Goal: Task Accomplishment & Management: Contribute content

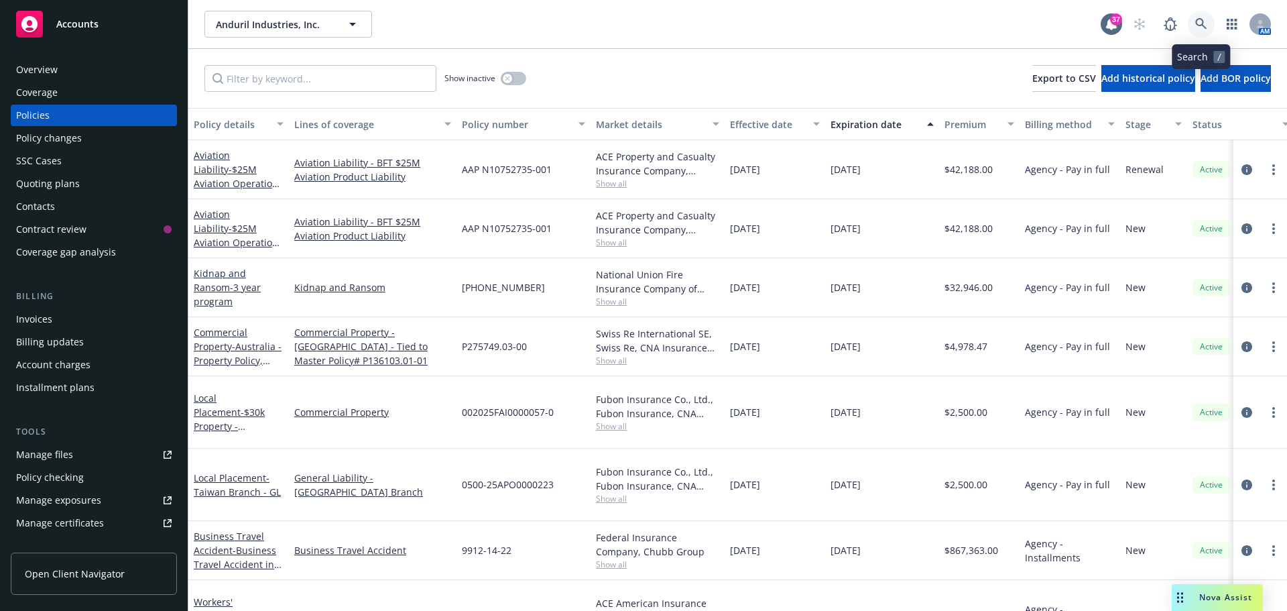
click at [1206, 26] on icon at bounding box center [1201, 24] width 12 height 12
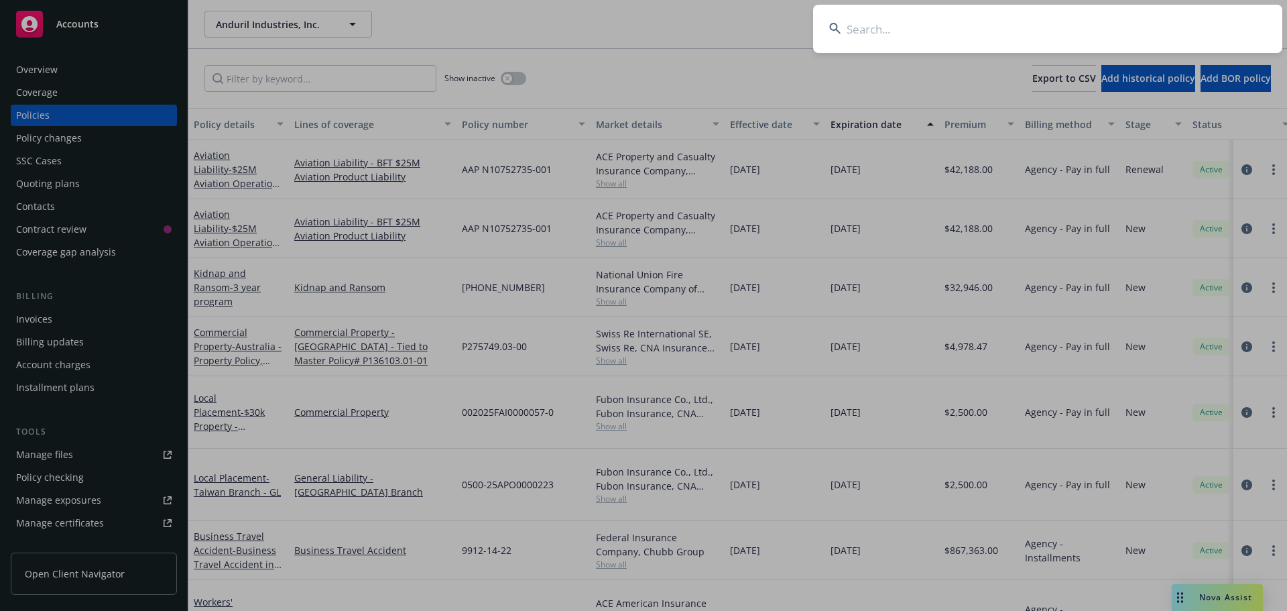
click at [1133, 23] on input at bounding box center [1047, 29] width 469 height 48
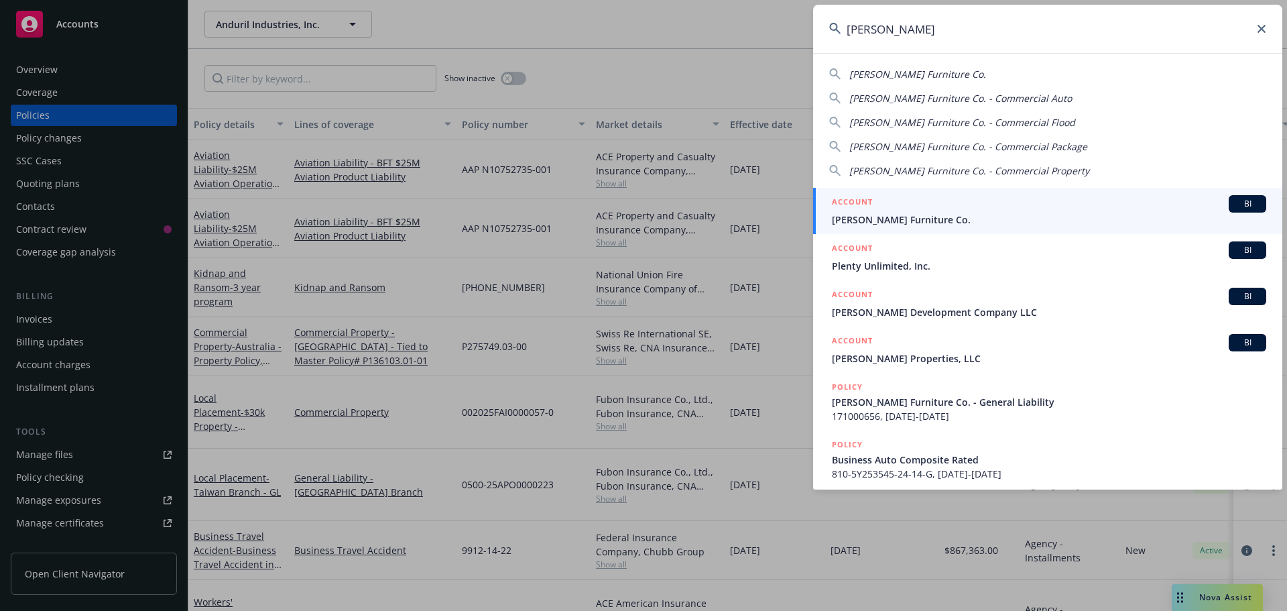
type input "gardner white"
click at [888, 199] on div "ACCOUNT BI" at bounding box center [1049, 203] width 434 height 17
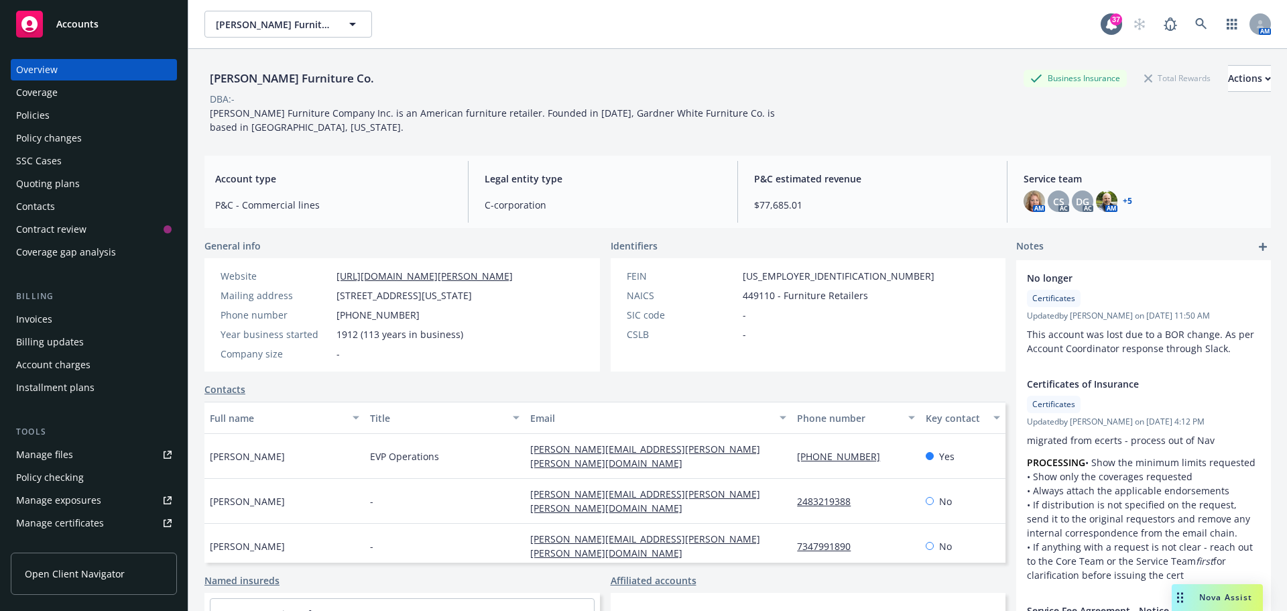
click at [55, 314] on div "Invoices" at bounding box center [94, 318] width 156 height 21
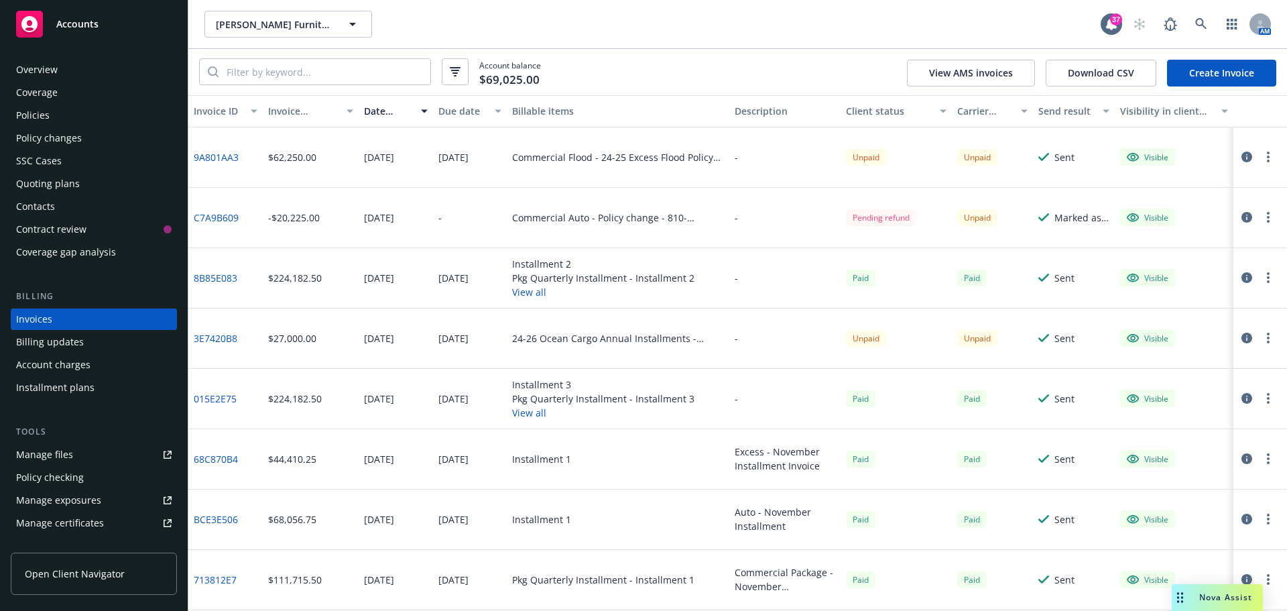
click at [214, 158] on link "9A801AA3" at bounding box center [216, 157] width 45 height 14
click at [66, 76] on div "Overview" at bounding box center [94, 69] width 156 height 21
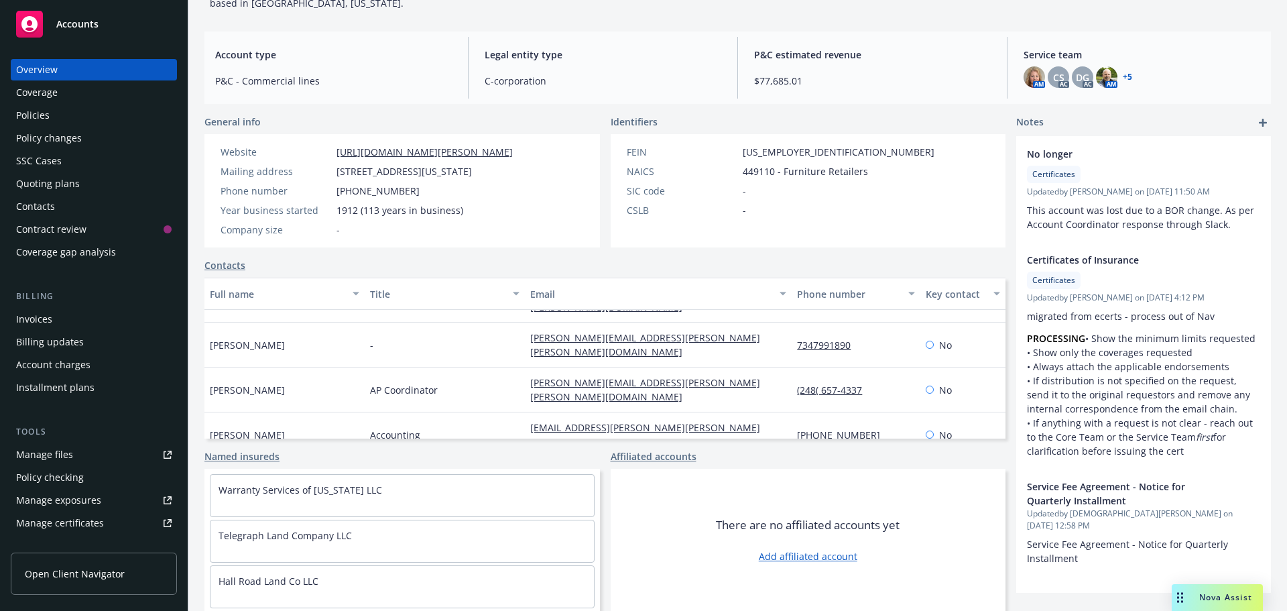
scroll to position [138, 0]
drag, startPoint x: 637, startPoint y: 420, endPoint x: 520, endPoint y: 422, distance: 117.3
click at [525, 457] on div "ap@gardner-white.com" at bounding box center [658, 473] width 267 height 32
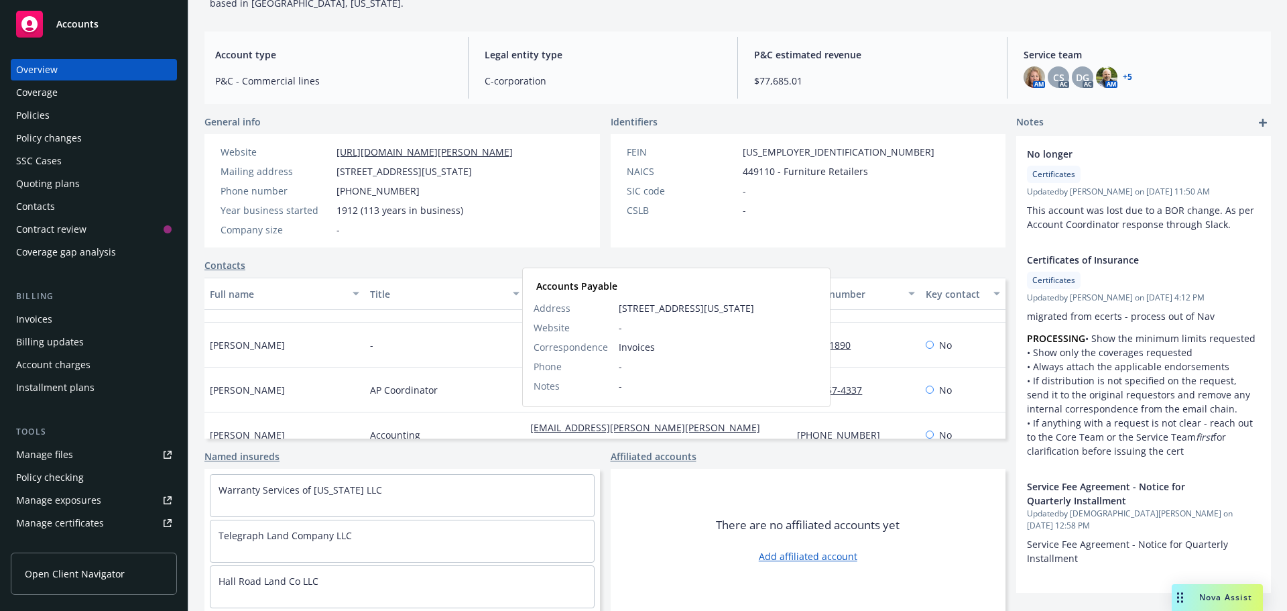
copy link "ap@gardner-white.com"
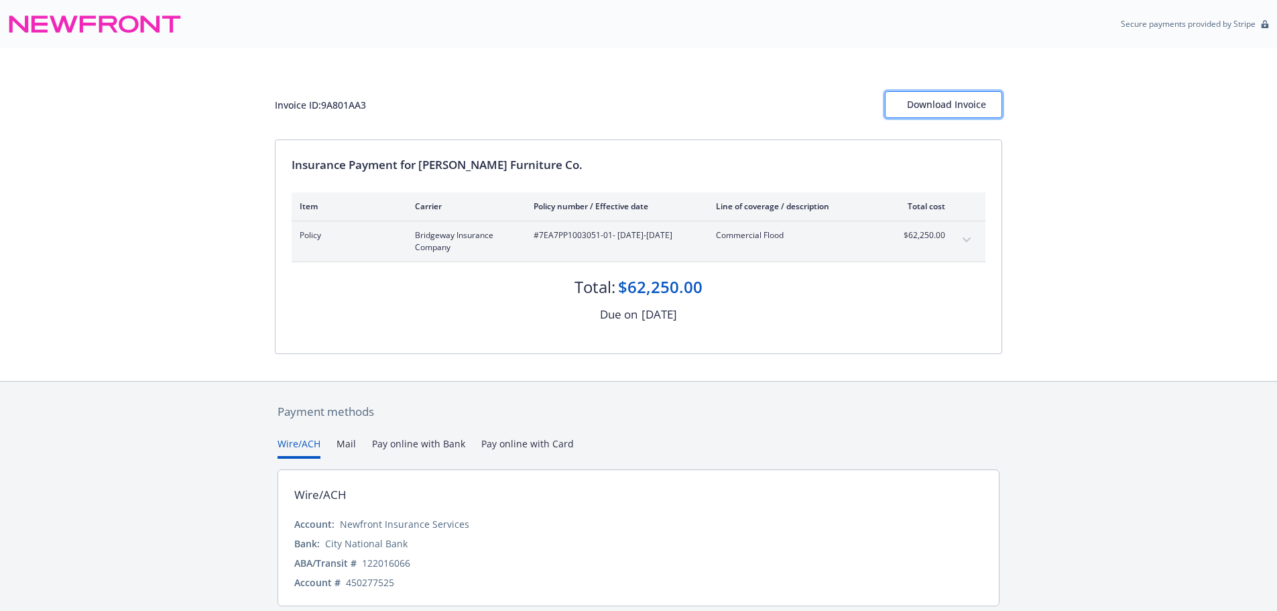
click at [921, 101] on div "Download Invoice" at bounding box center [943, 104] width 73 height 25
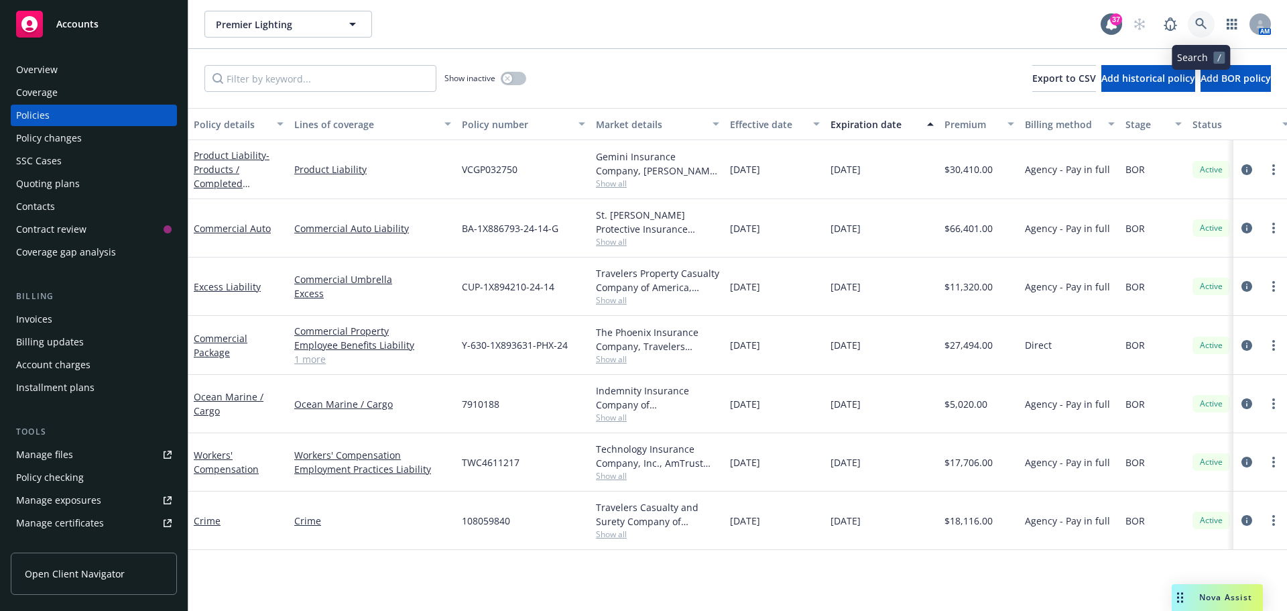
click at [1199, 25] on icon at bounding box center [1200, 23] width 11 height 11
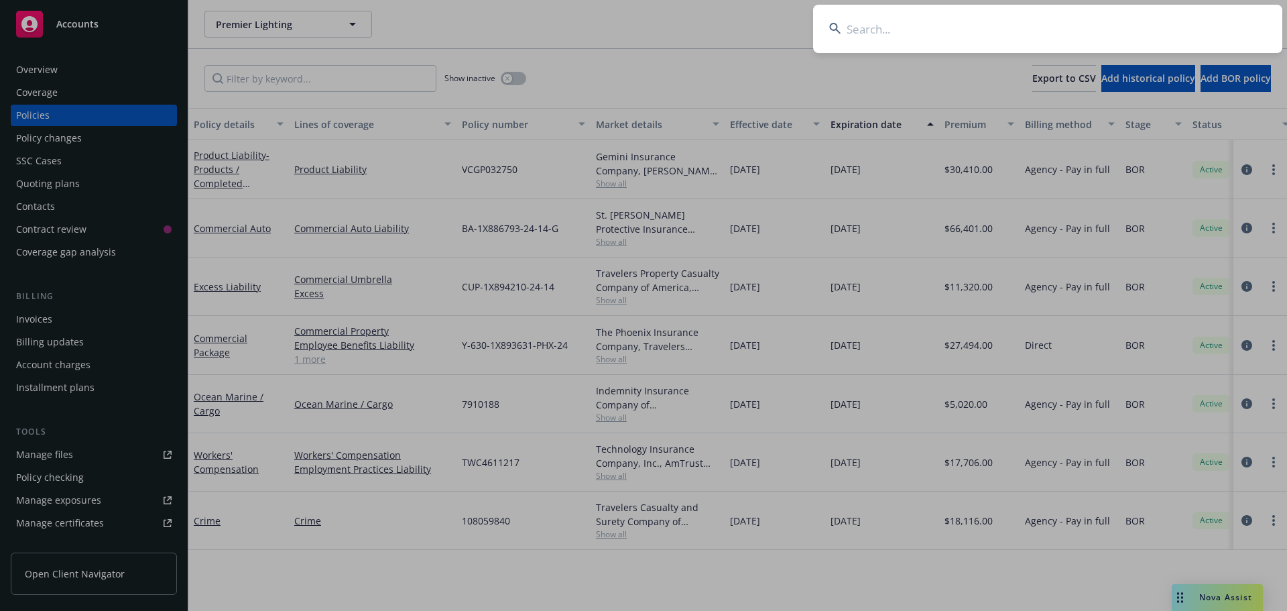
click at [1159, 32] on input at bounding box center [1047, 29] width 469 height 48
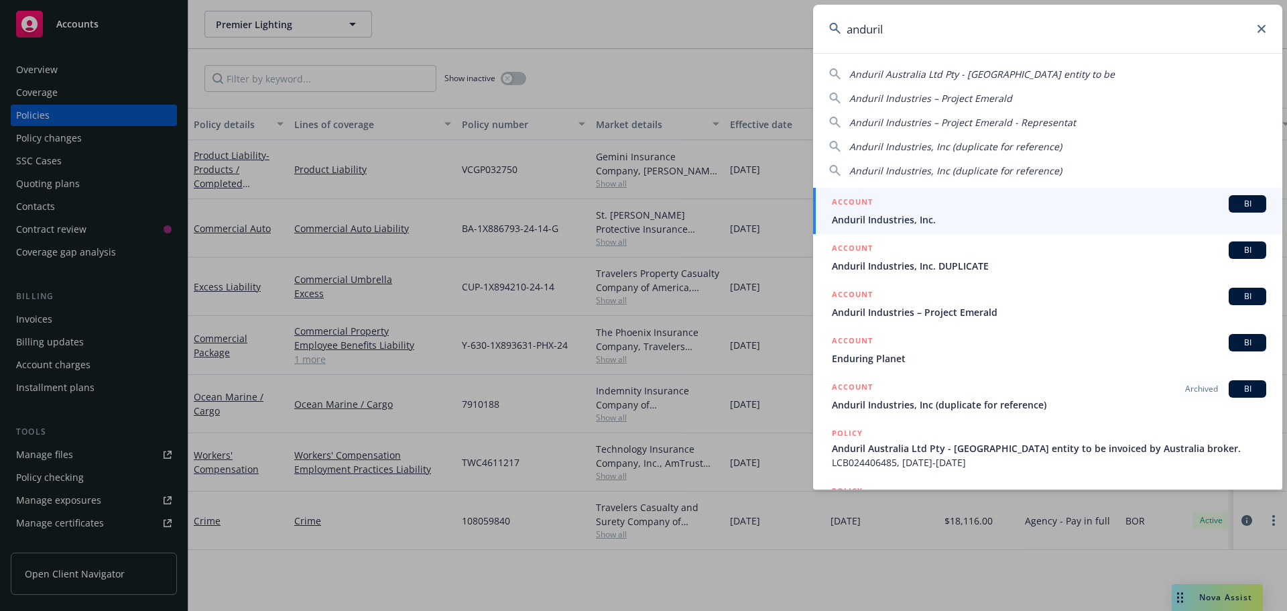
type input "anduril"
click at [904, 225] on span "Anduril Industries, Inc." at bounding box center [1049, 220] width 434 height 14
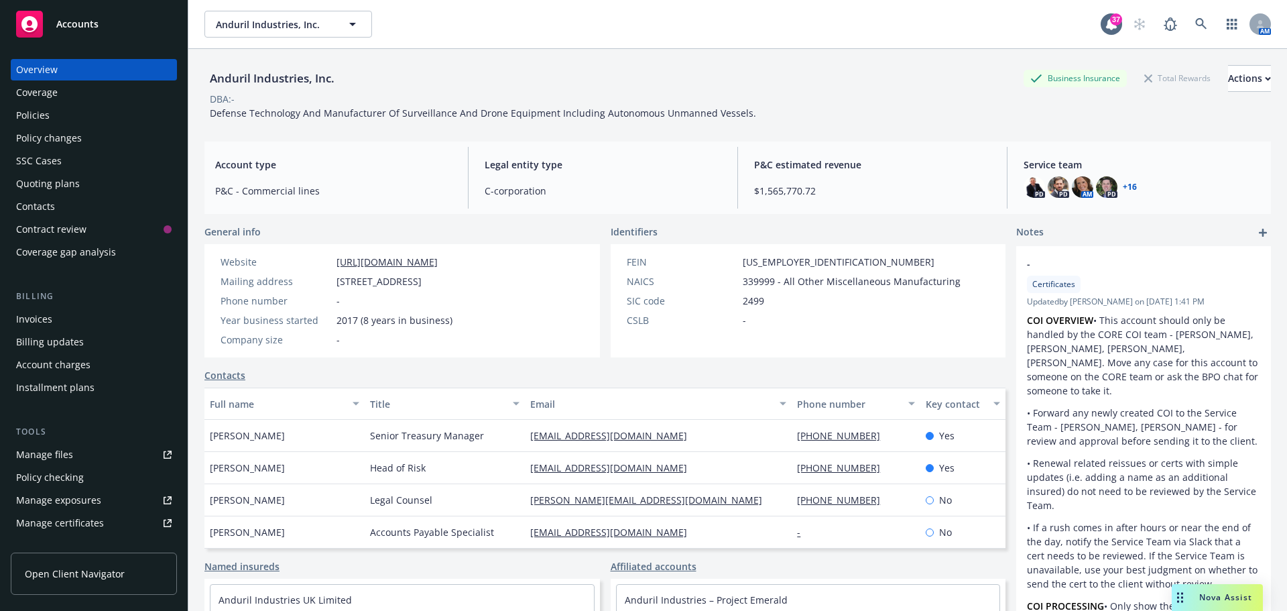
click at [74, 455] on link "Manage files" at bounding box center [94, 454] width 166 height 21
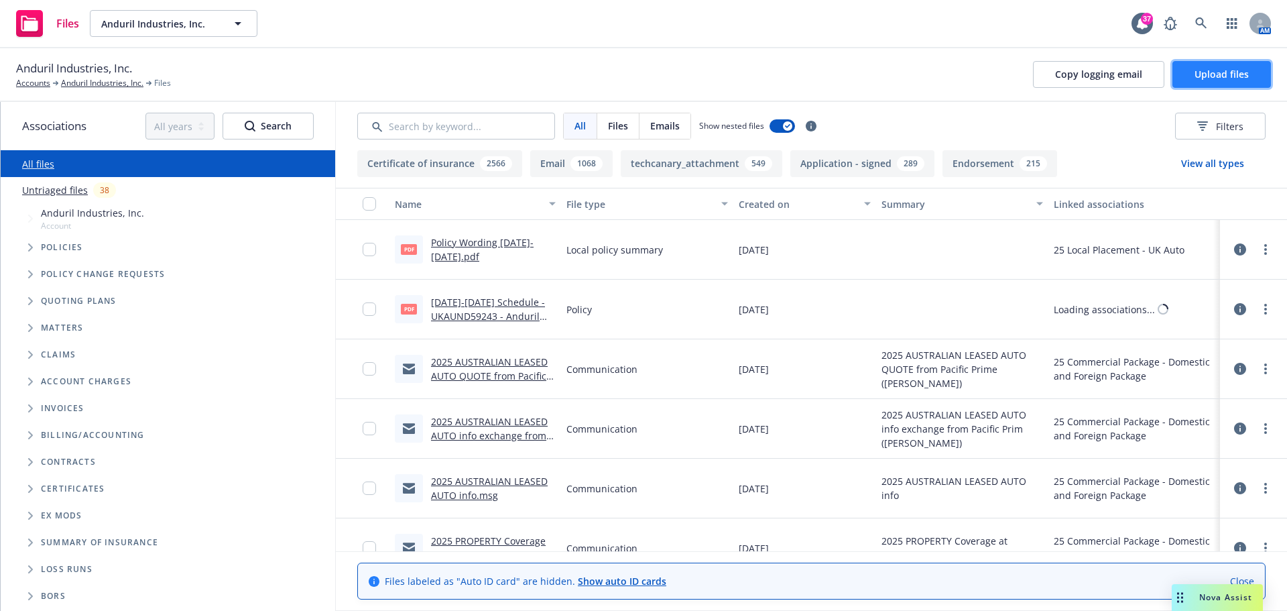
click at [1230, 74] on span "Upload files" at bounding box center [1222, 74] width 54 height 13
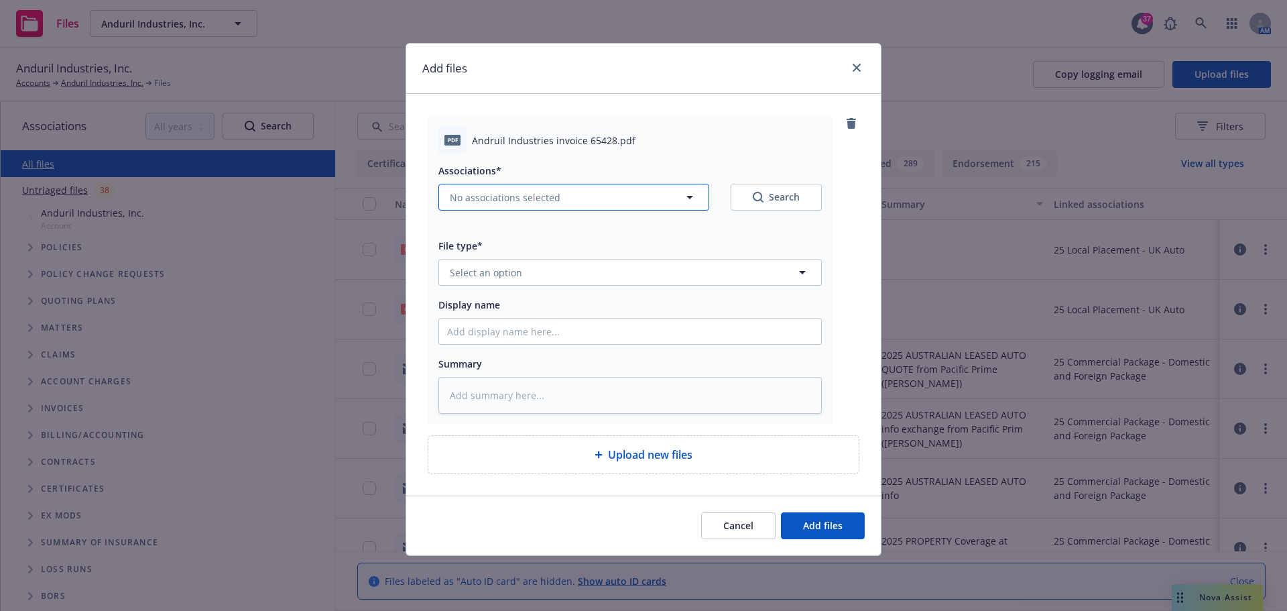
click at [522, 201] on span "No associations selected" at bounding box center [505, 197] width 111 height 14
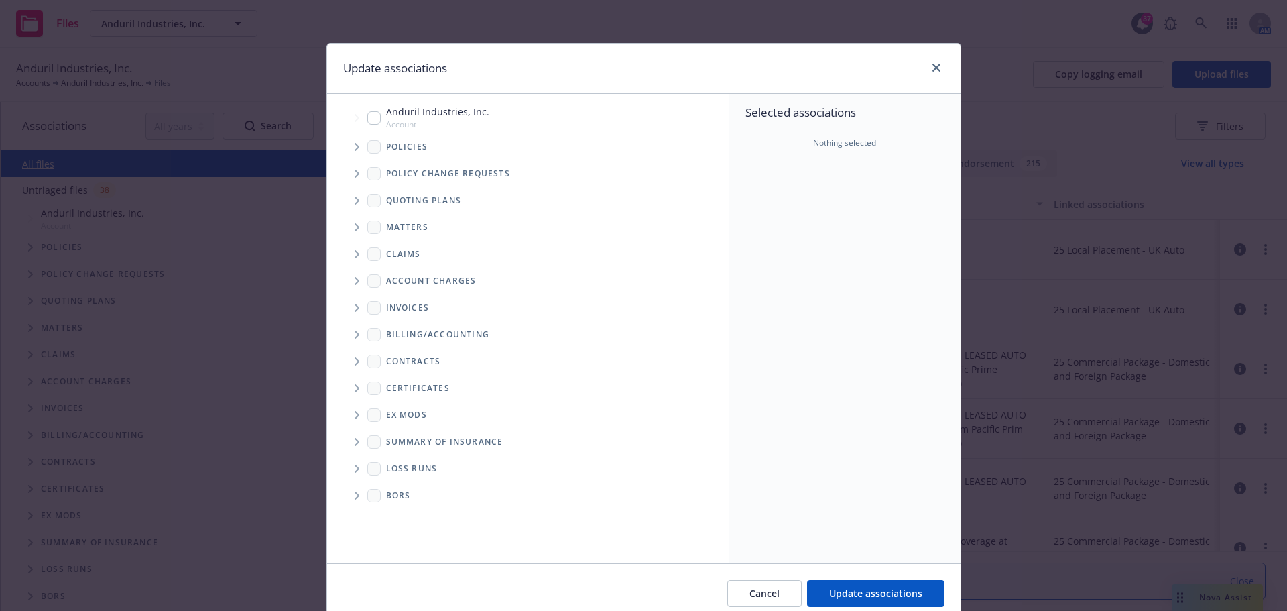
click at [346, 144] on span "Tree Example" at bounding box center [356, 146] width 21 height 21
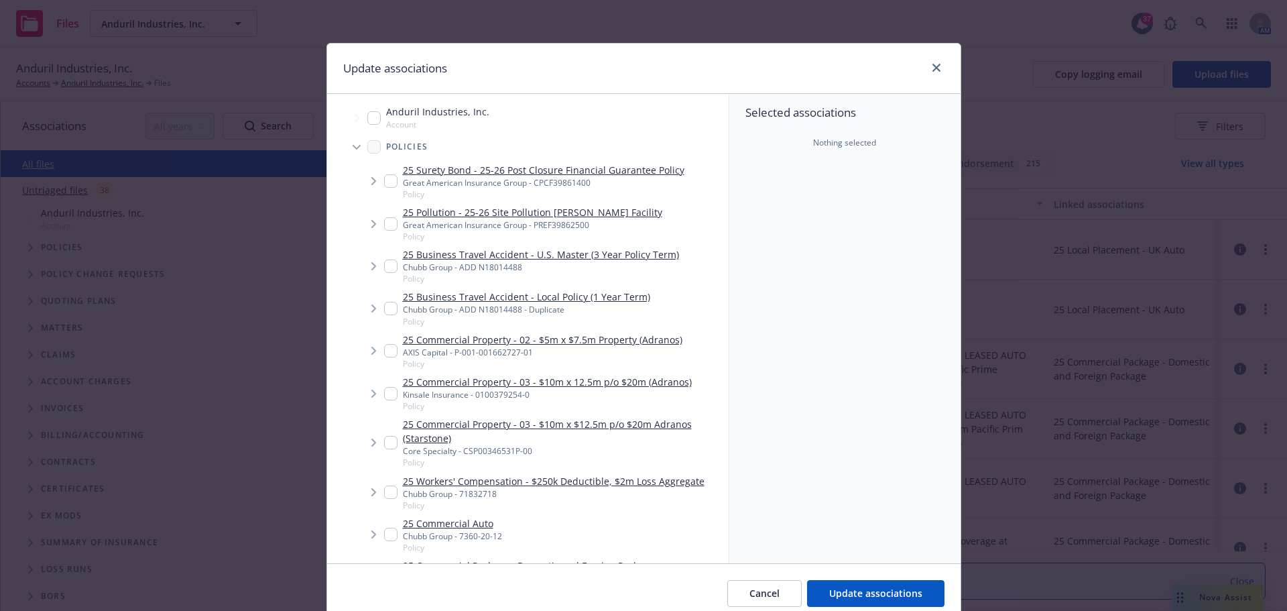
type textarea "x"
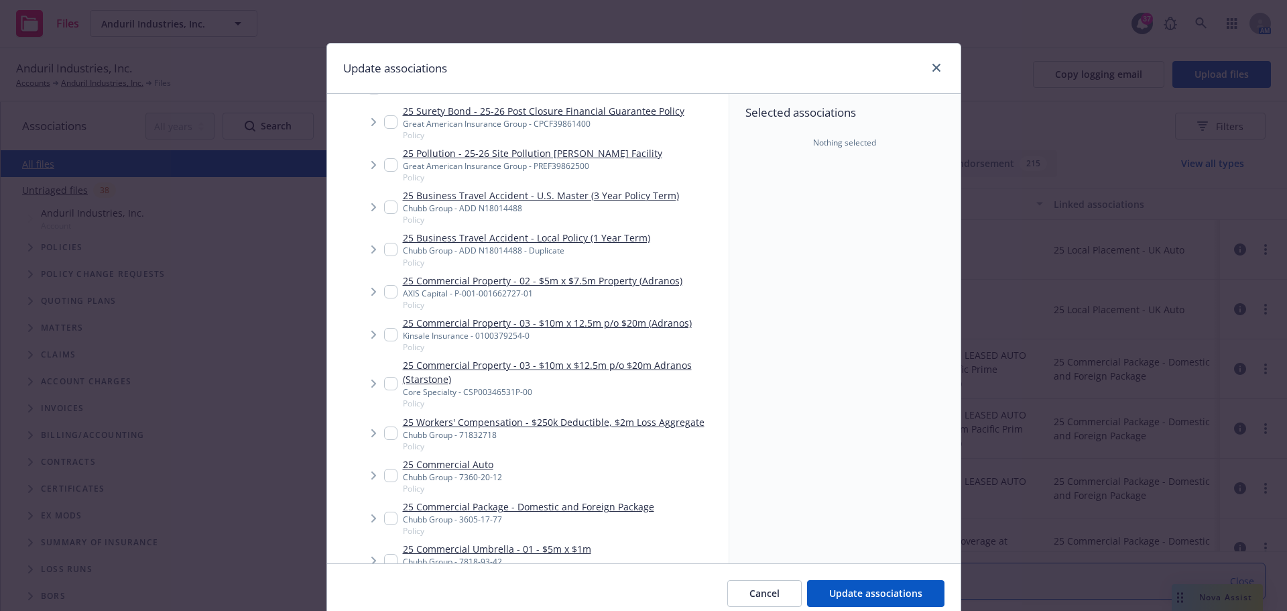
scroll to position [67, 0]
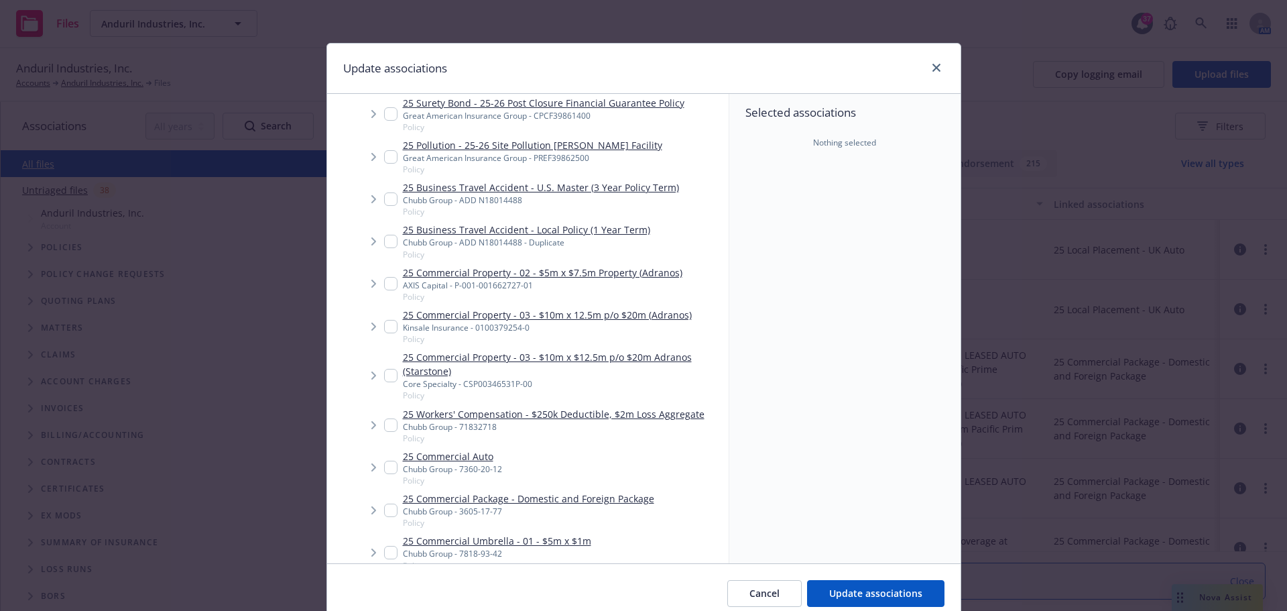
click at [608, 412] on link "25 Workers' Compensation - $250k Deductible, $2m Loss Aggregate" at bounding box center [554, 414] width 302 height 14
checkbox input "true"
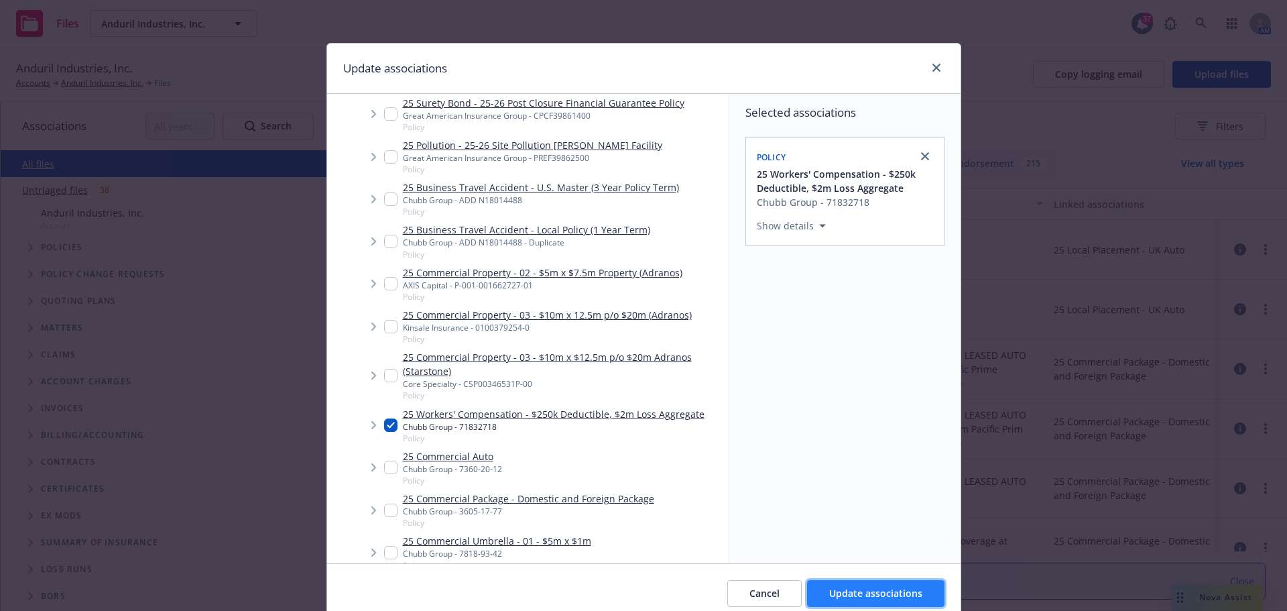
click at [894, 593] on span "Update associations" at bounding box center [875, 593] width 93 height 13
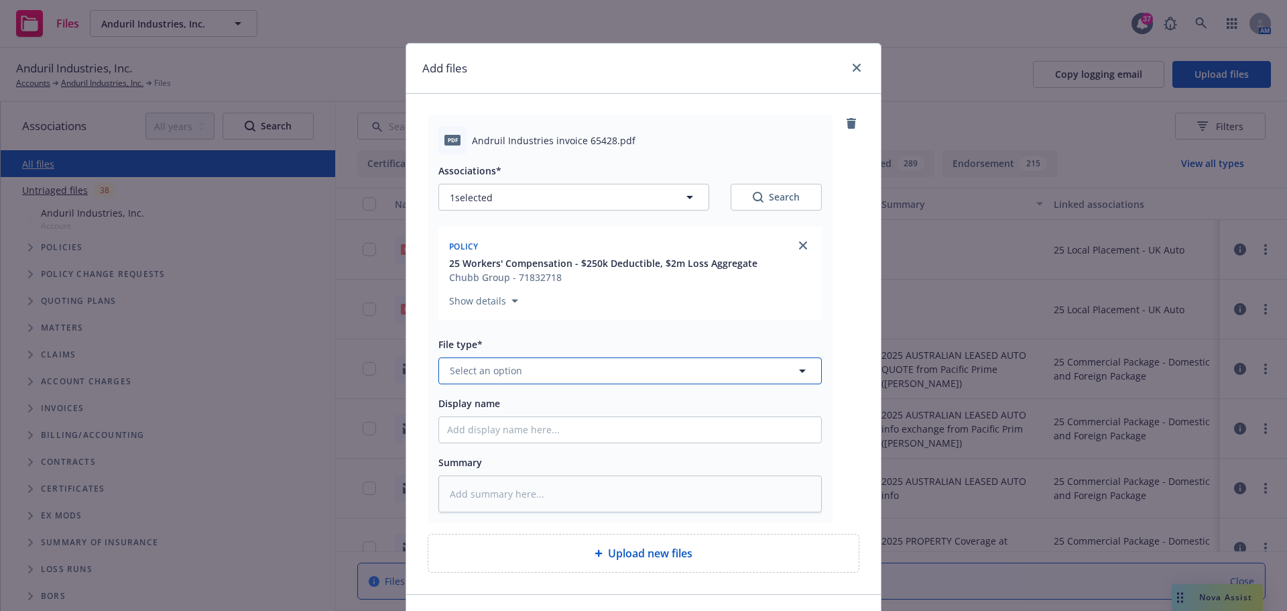
click at [506, 369] on span "Select an option" at bounding box center [486, 370] width 72 height 14
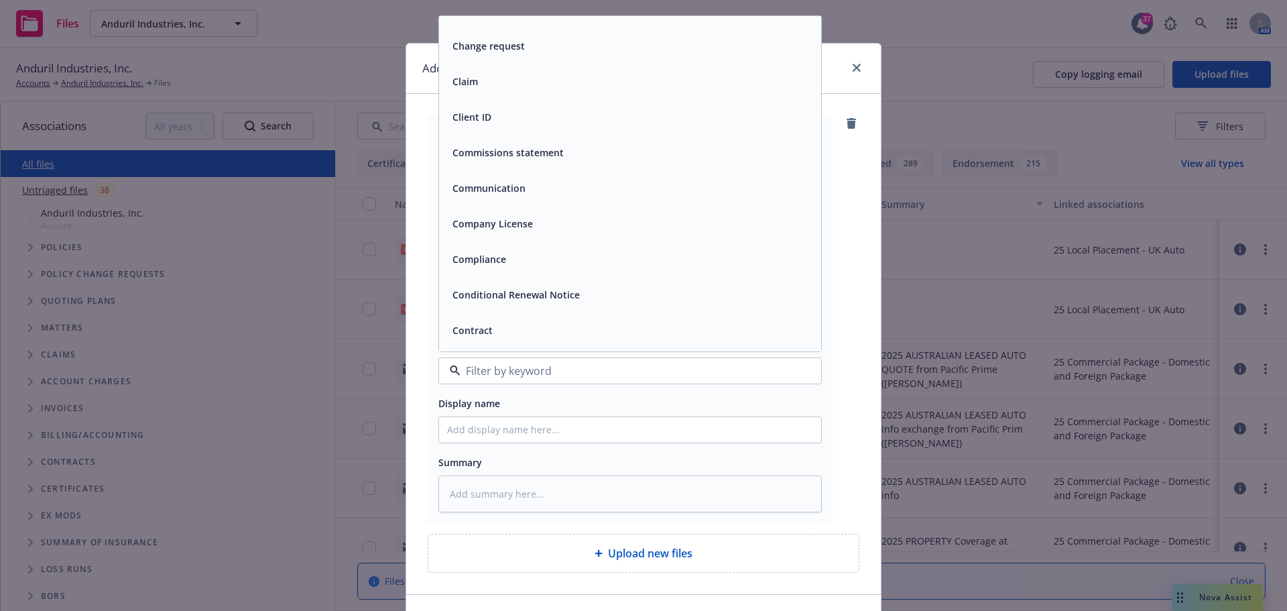
scroll to position [1408, 0]
click at [495, 196] on span "Communication" at bounding box center [489, 189] width 73 height 14
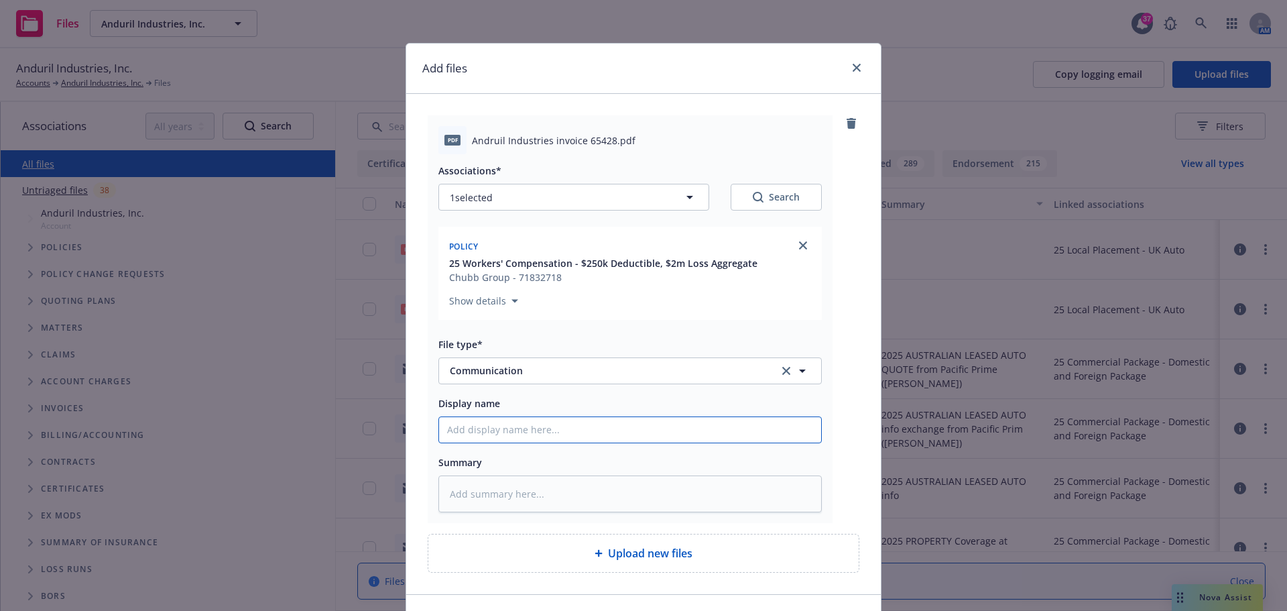
click at [545, 428] on input "Display name" at bounding box center [630, 429] width 382 height 25
type textarea "x"
type input "R"
type textarea "x"
type input "Re"
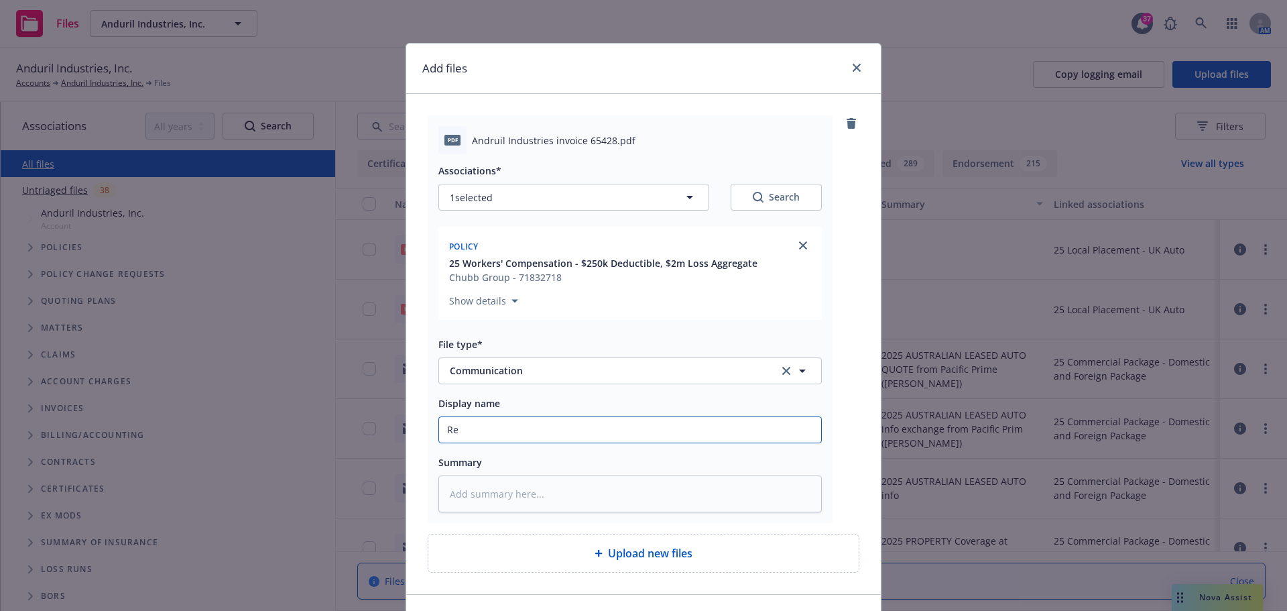
type textarea "x"
type input "Rei"
type textarea "x"
type input "Reim"
type textarea "x"
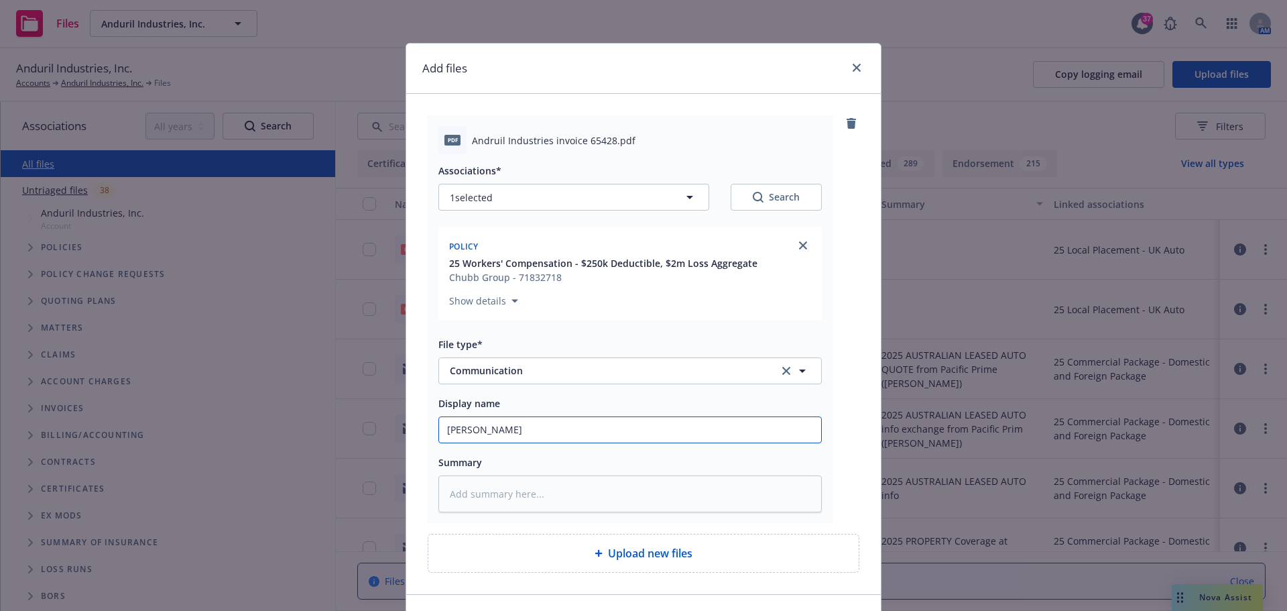
type input "Reimb"
type textarea "x"
type input "Reimbu"
type textarea "x"
type input "Reimbur"
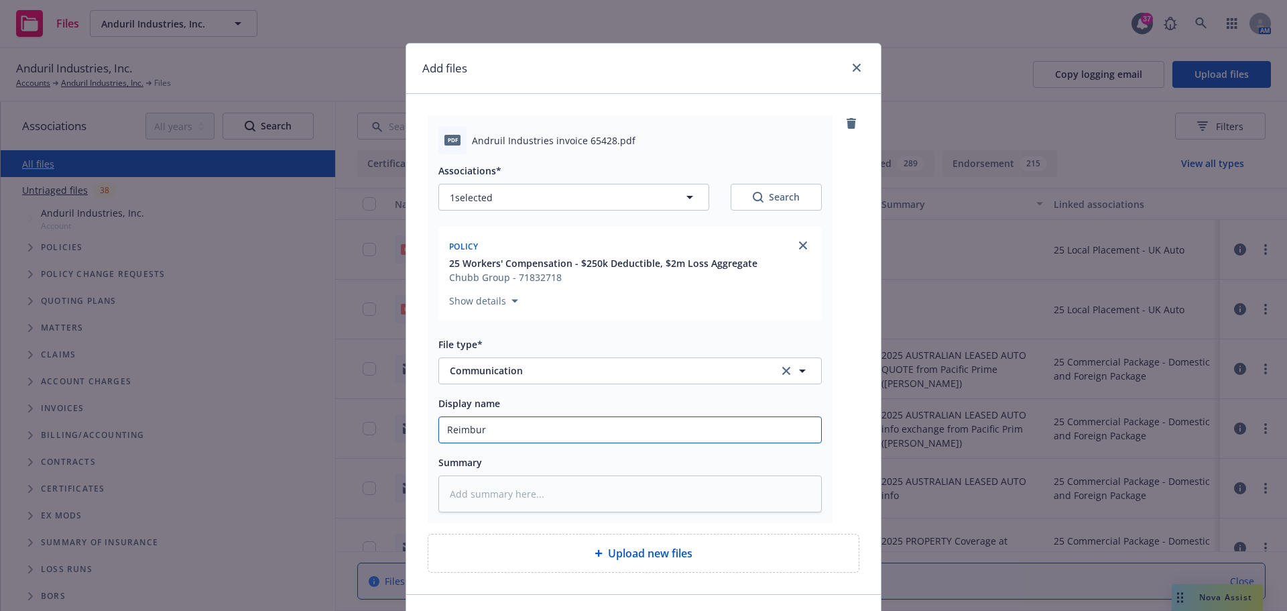
type textarea "x"
type input "Reimburs"
type textarea "x"
type input "Reimbursa"
type textarea "x"
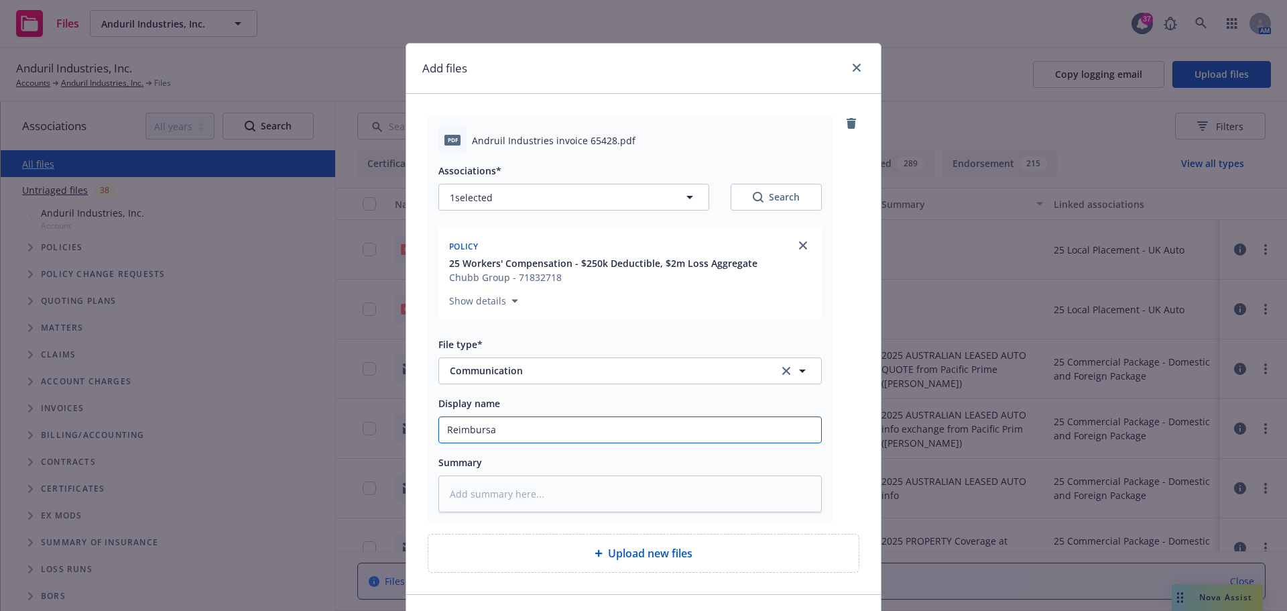
type input "Reimbursab"
type textarea "x"
type input "Reimbursabl"
type textarea "x"
type input "Reimbursable"
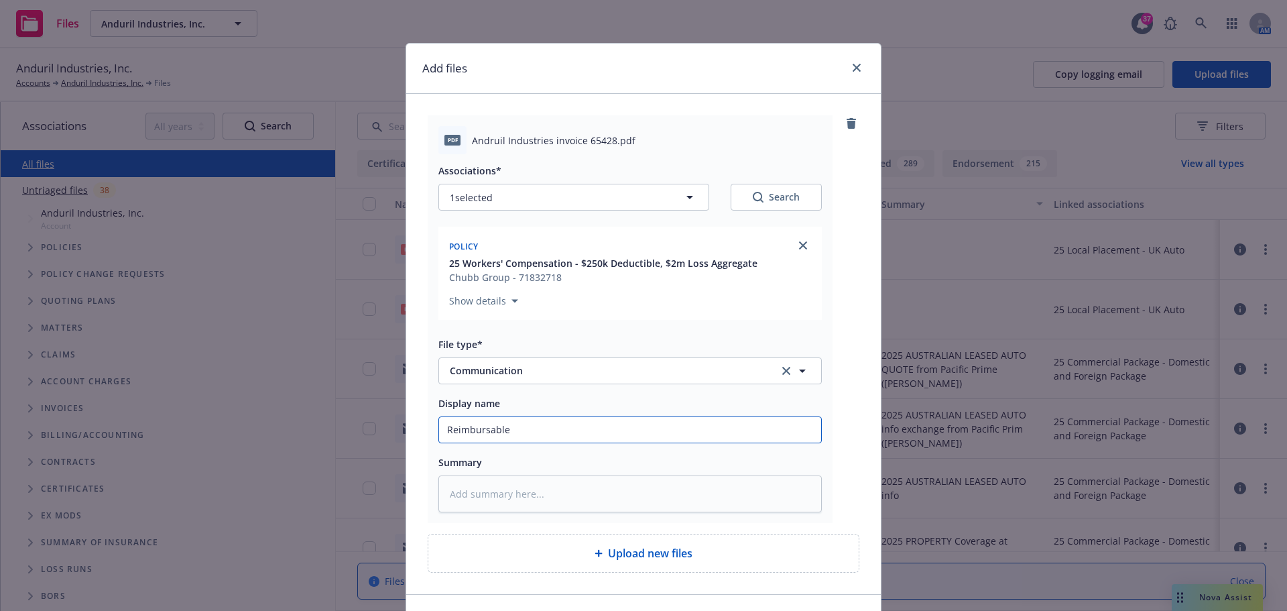
type textarea "x"
type input "Reimbursable"
type textarea "x"
type input "Reimbursable D"
type textarea "x"
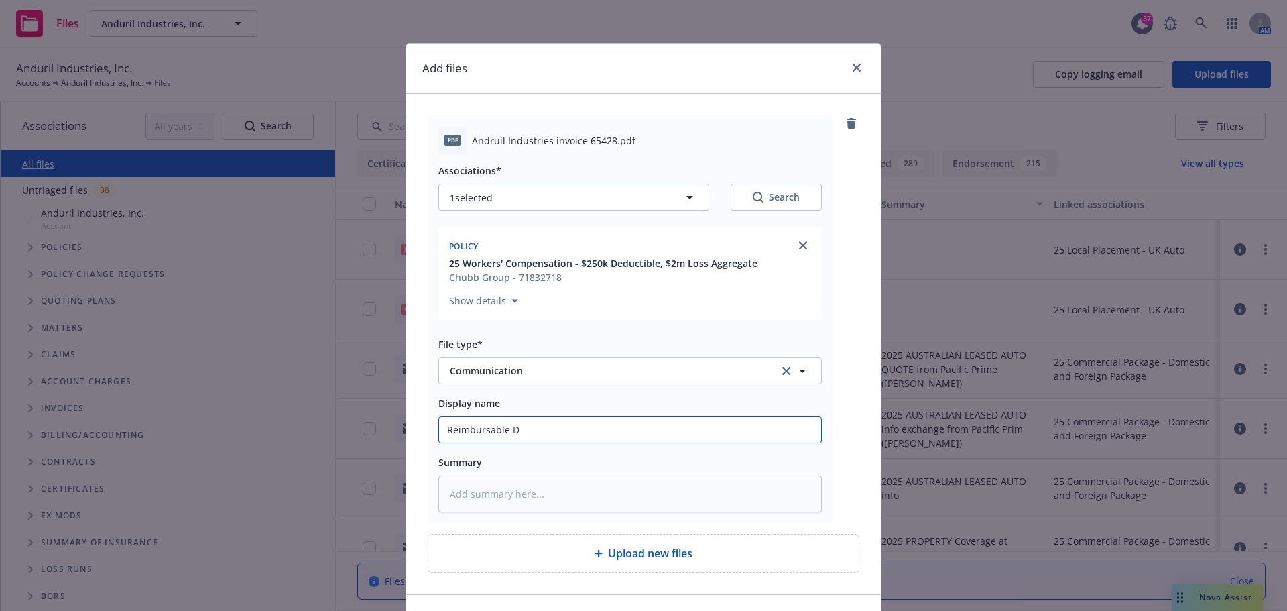
type input "Reimbursable De"
type textarea "x"
type input "Reimbursable Ded"
type textarea "x"
type input "Reimbursable Dedu"
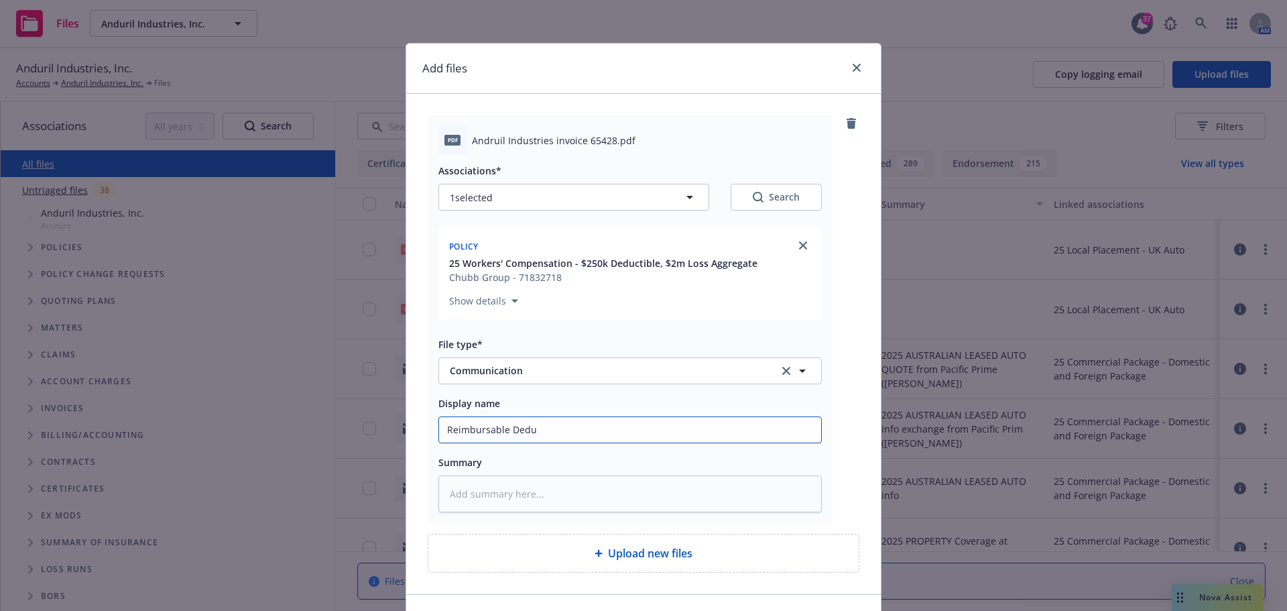
type textarea "x"
type input "Reimbursable Deduc"
type textarea "x"
type input "Reimbursable Deduct"
type textarea "x"
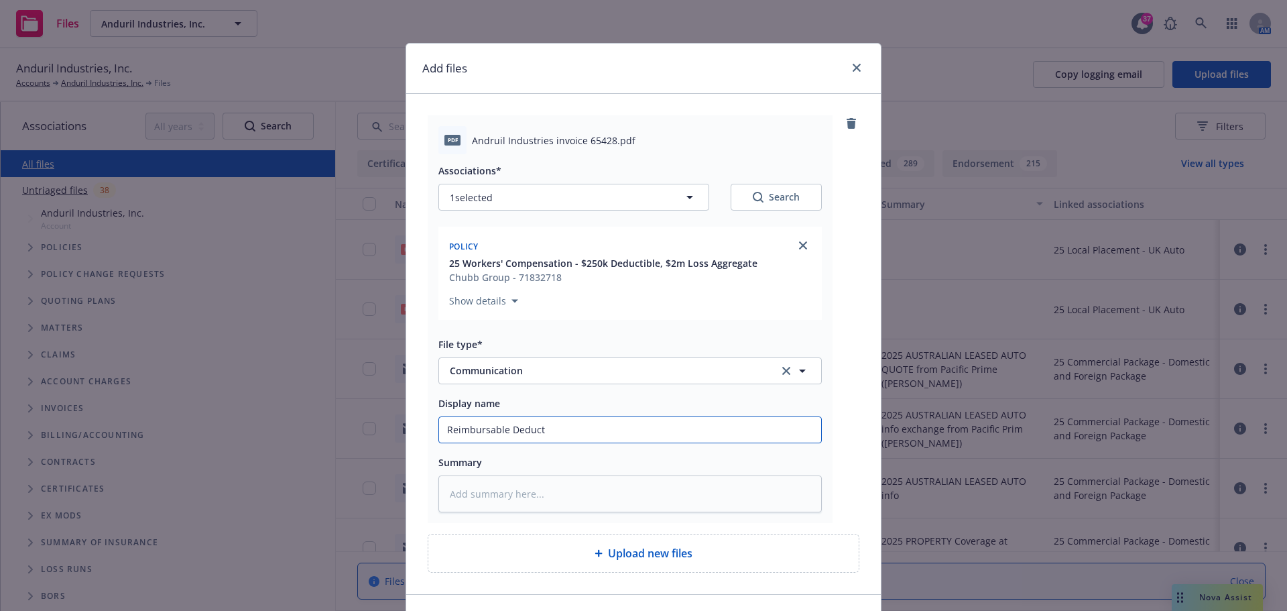
type input "Reimbursable Deducti"
type textarea "x"
type input "Reimbursable Deductib"
type textarea "x"
type input "Reimbursable Deductibl"
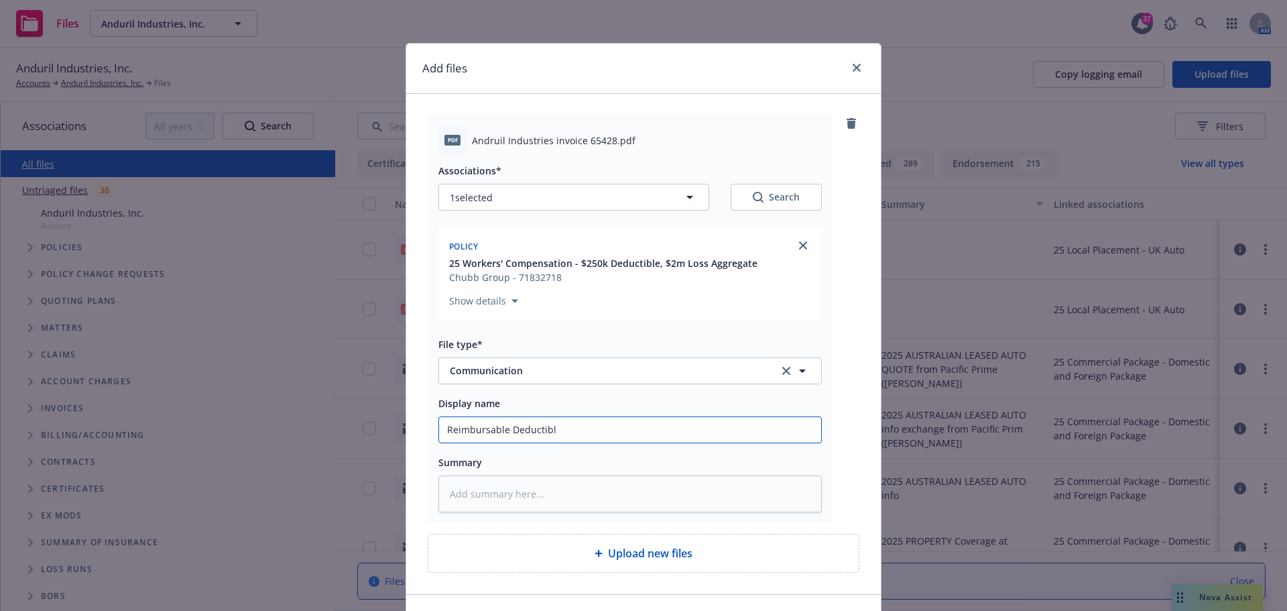
type textarea "x"
type input "Reimbursable Deductible"
type textarea "x"
type input "Reimbursable Deductible"
type textarea "x"
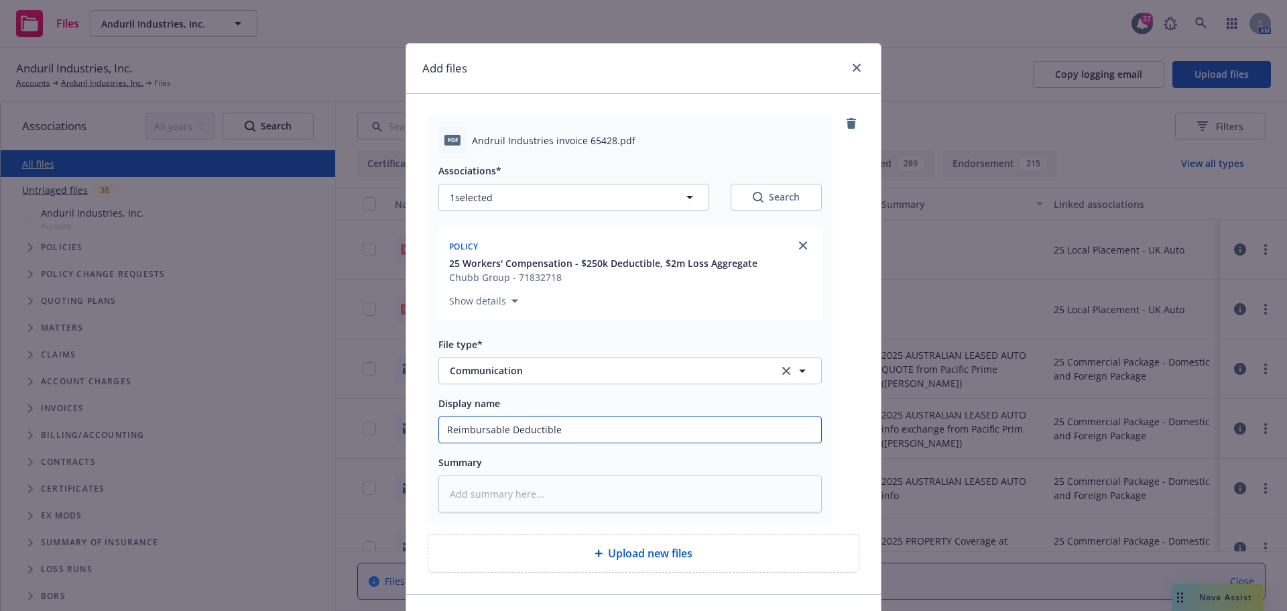
type input "Reimbursable Deductible I"
type textarea "x"
type input "Reimbursable Deductible In"
type textarea "x"
type input "Reimbursable Deductible Inv"
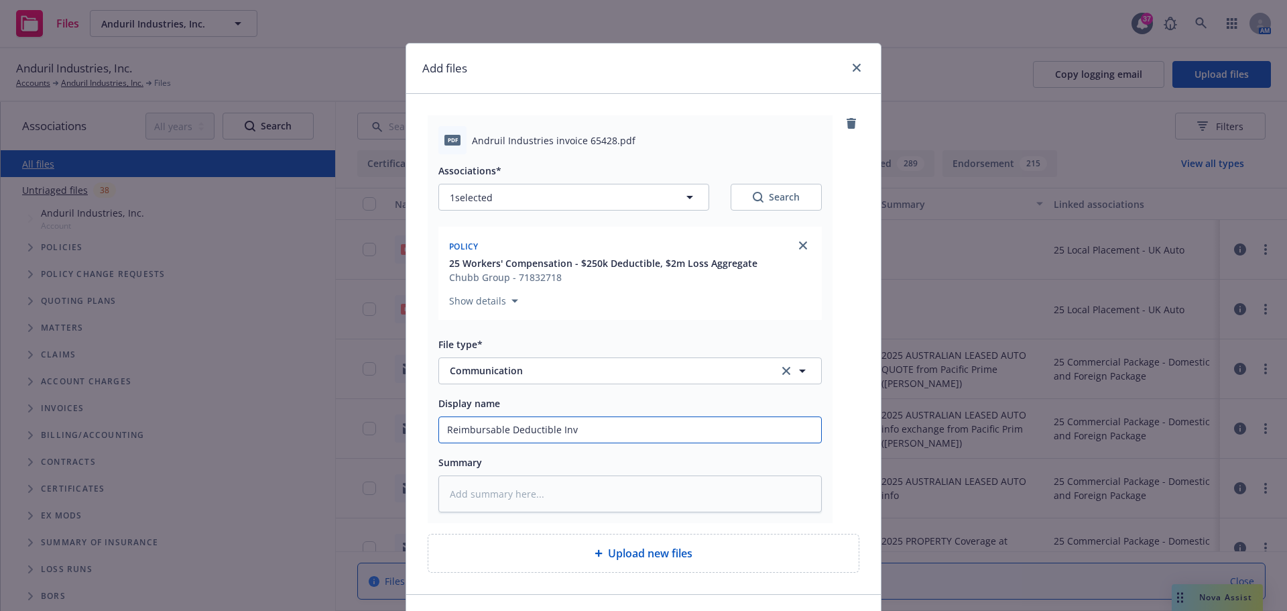
type textarea "x"
type input "Reimbursable Deductible Invo"
type textarea "x"
type input "Reimbursable Deductible Invoi"
type textarea "x"
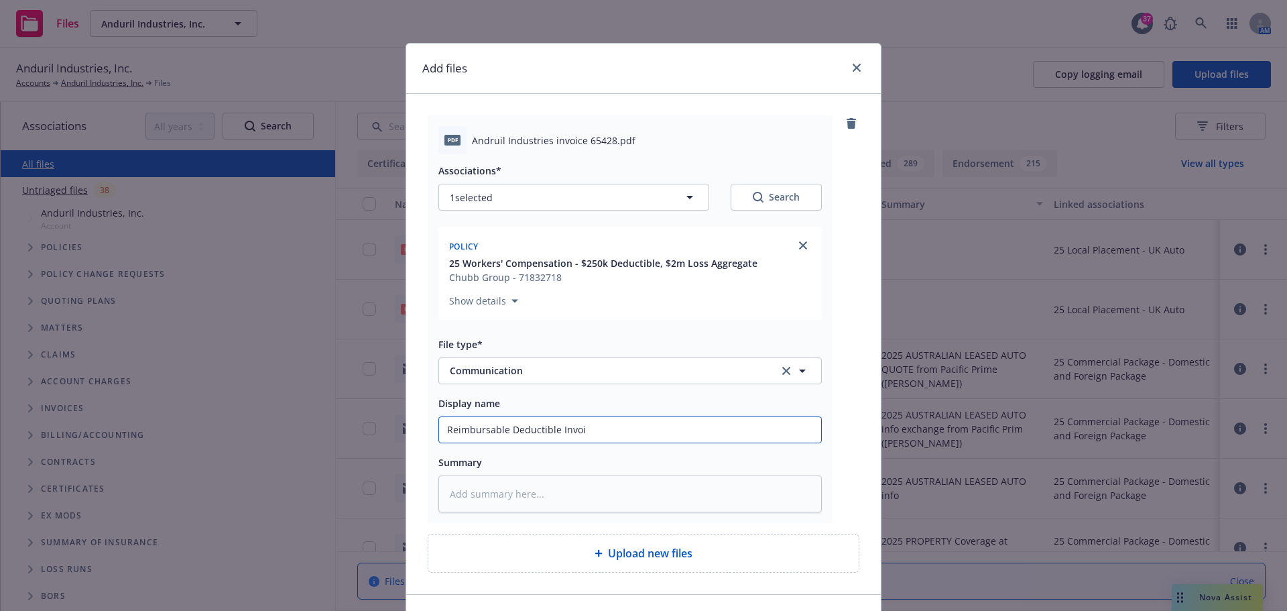
type input "Reimbursable Deductible Invoic"
type textarea "x"
type input "Reimbursable Deductible Invoice"
type textarea "x"
type input "Reimbursable Deductible Invoice"
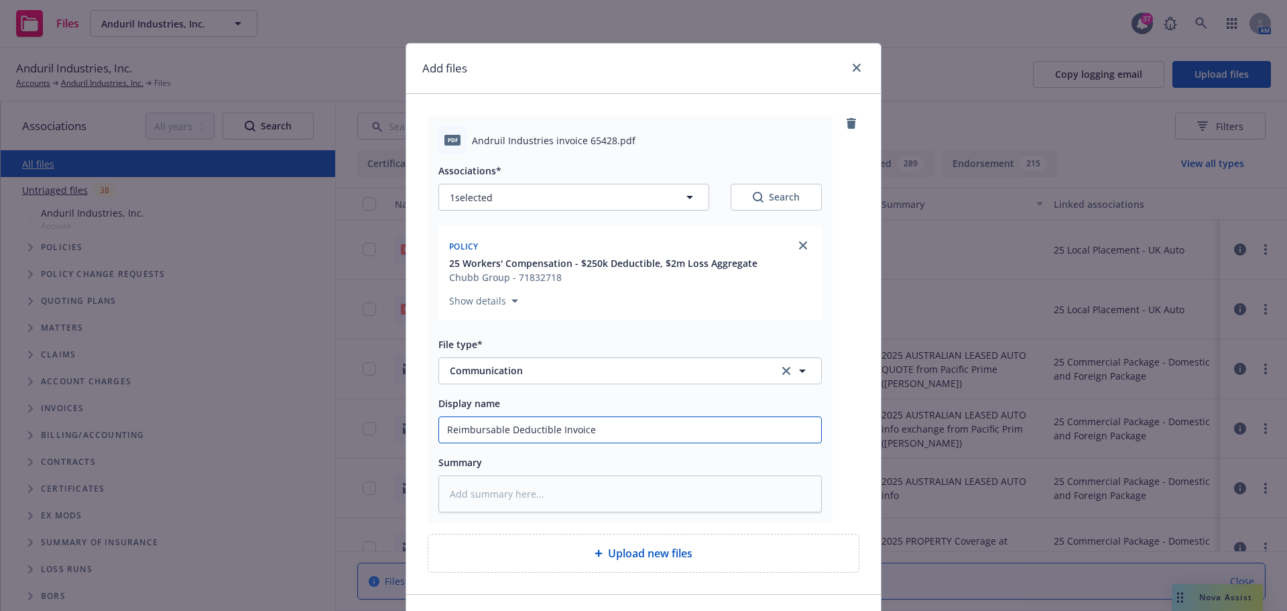
type textarea "x"
type input "Reimbursable Deductible Invoice V"
type textarea "x"
type input "Reimbursable Deductible Invoice Vi"
type textarea "x"
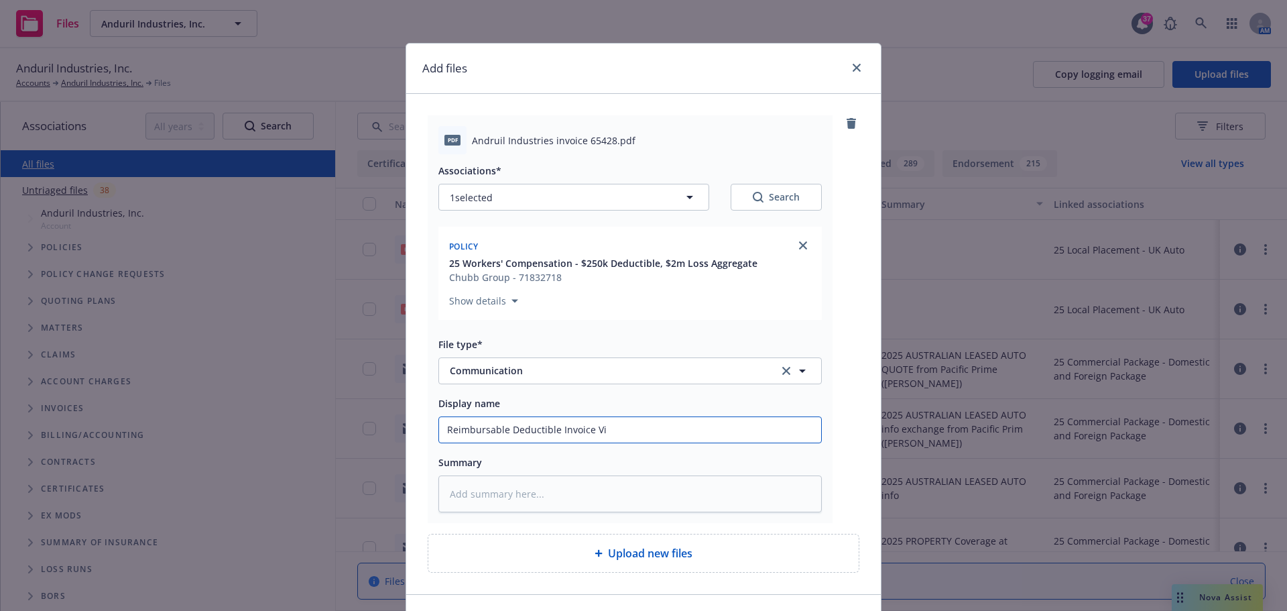
type input "Reimbursable Deductible Invoice Via"
type textarea "x"
type input "Reimbursable Deductible Invoice Via"
type textarea "x"
type input "Reimbursable Deductible Invoice Via C"
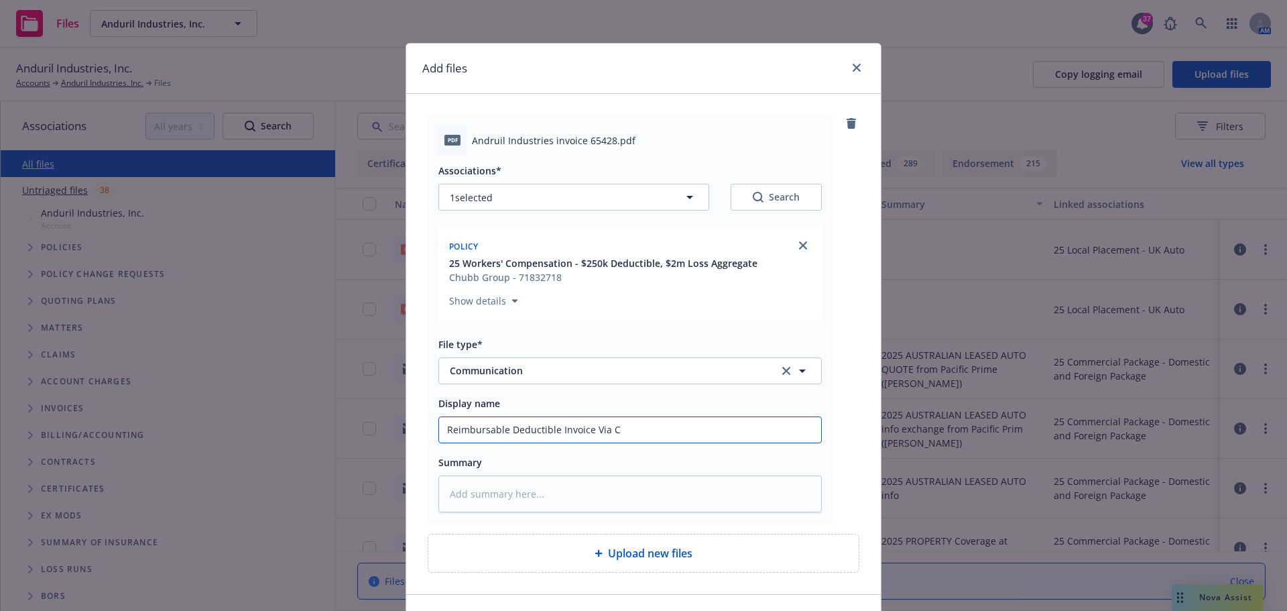
type textarea "x"
type input "Reimbursable Deductible Invoice Via Ch"
type textarea "x"
type input "Reimbursable Deductible Invoice Via Chu"
type textarea "x"
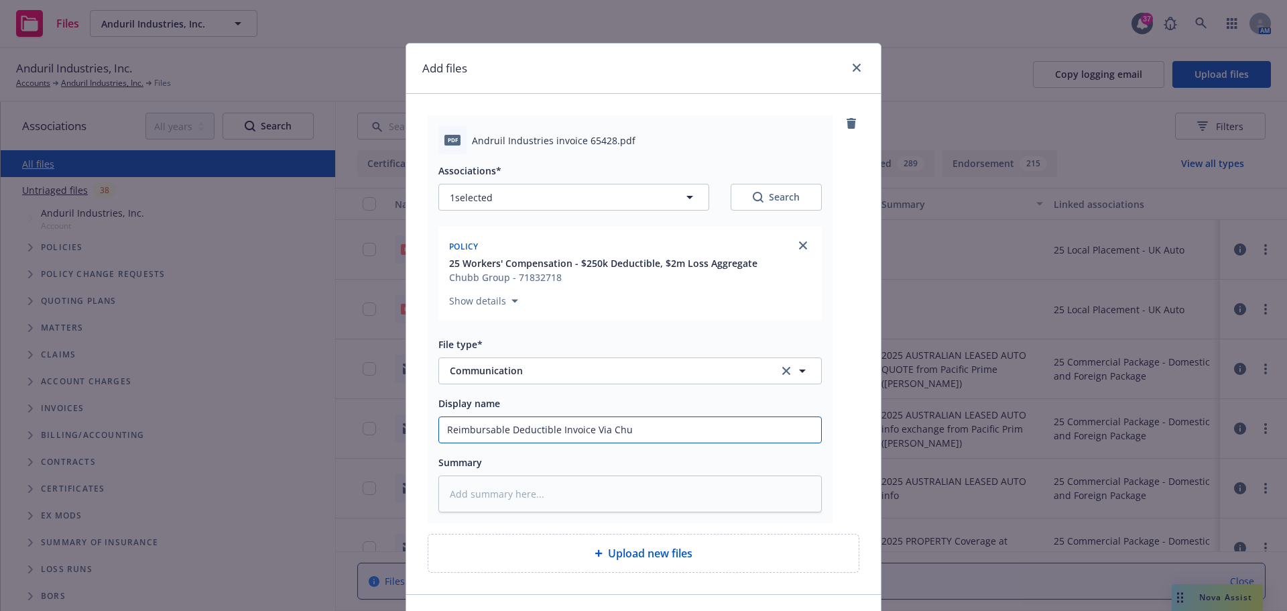
type input "Reimbursable Deductible Invoice Via Chub"
type textarea "x"
type input "Reimbursable Deductible Invoice Via Chubb"
type textarea "x"
type input "Reimbursable Deductible Invoice Via Chubb"
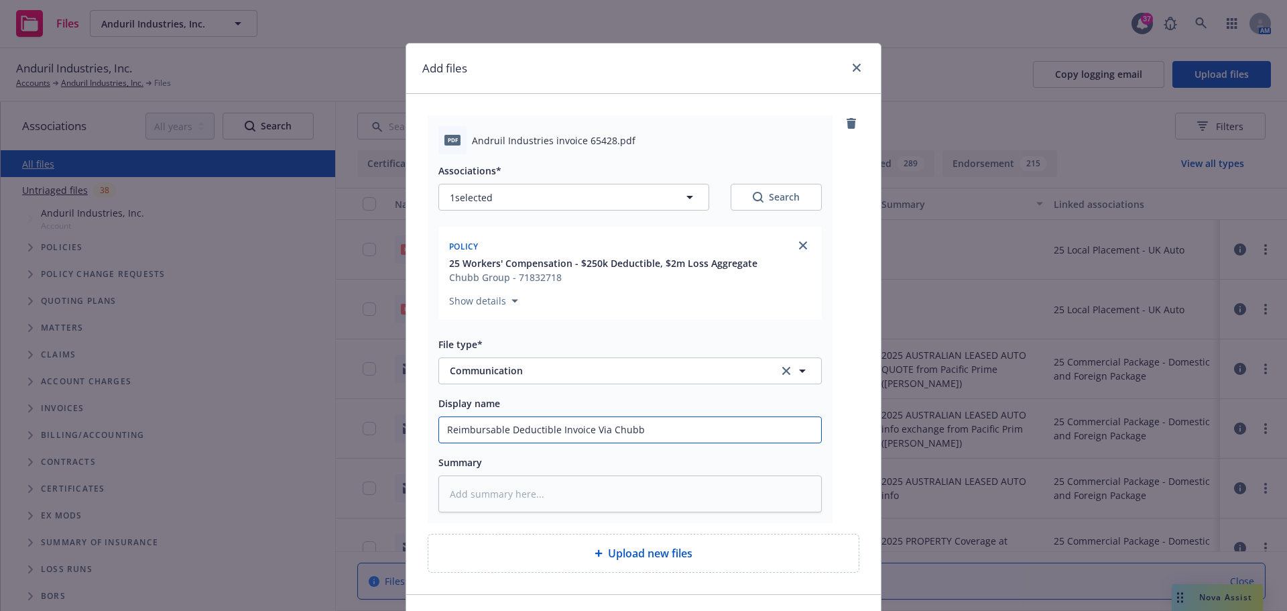
type textarea "x"
type input "Reimbursable Deductible Invoice Via Chubb f"
type textarea "x"
type input "Reimbursable Deductible Invoice Via Chubb fo"
type textarea "x"
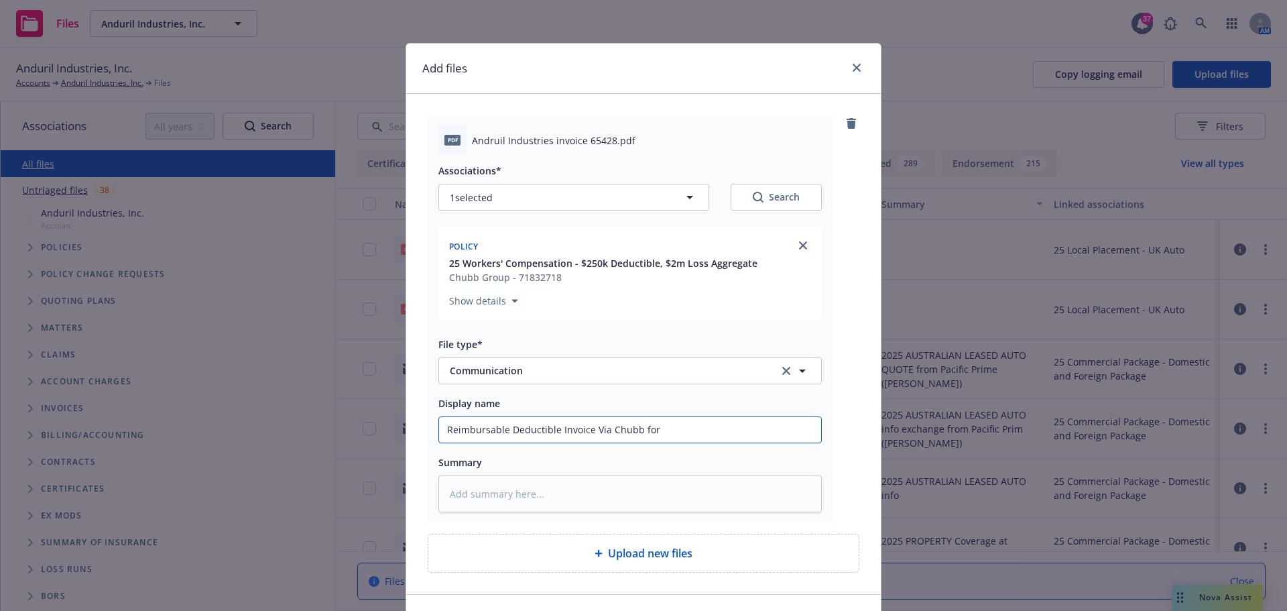
type input "Reimbursable Deductible Invoice Via Chubb for"
type textarea "x"
type input "Reimbursable Deductible Invoice Via Chubb for b"
type textarea "x"
type input "Reimbursable Deductible Invoice Via Chubb for bi"
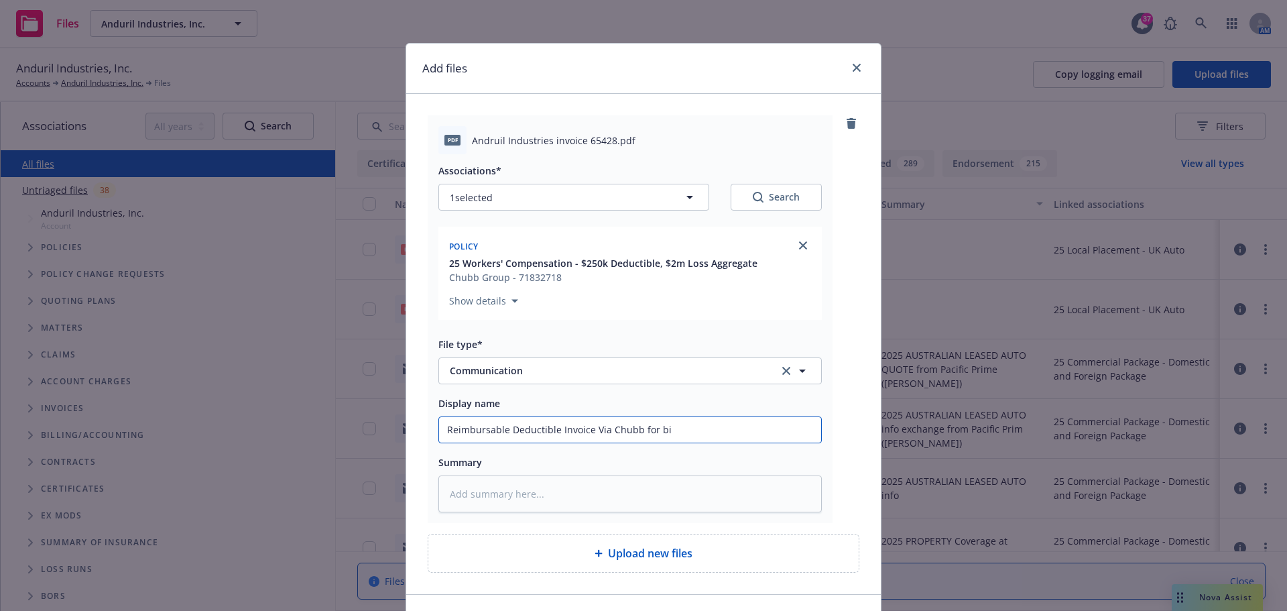
type textarea "x"
type input "Reimbursable Deductible Invoice Via Chubb for bil"
type textarea "x"
type input "Reimbursable Deductible Invoice Via Chubb for bill"
type textarea "x"
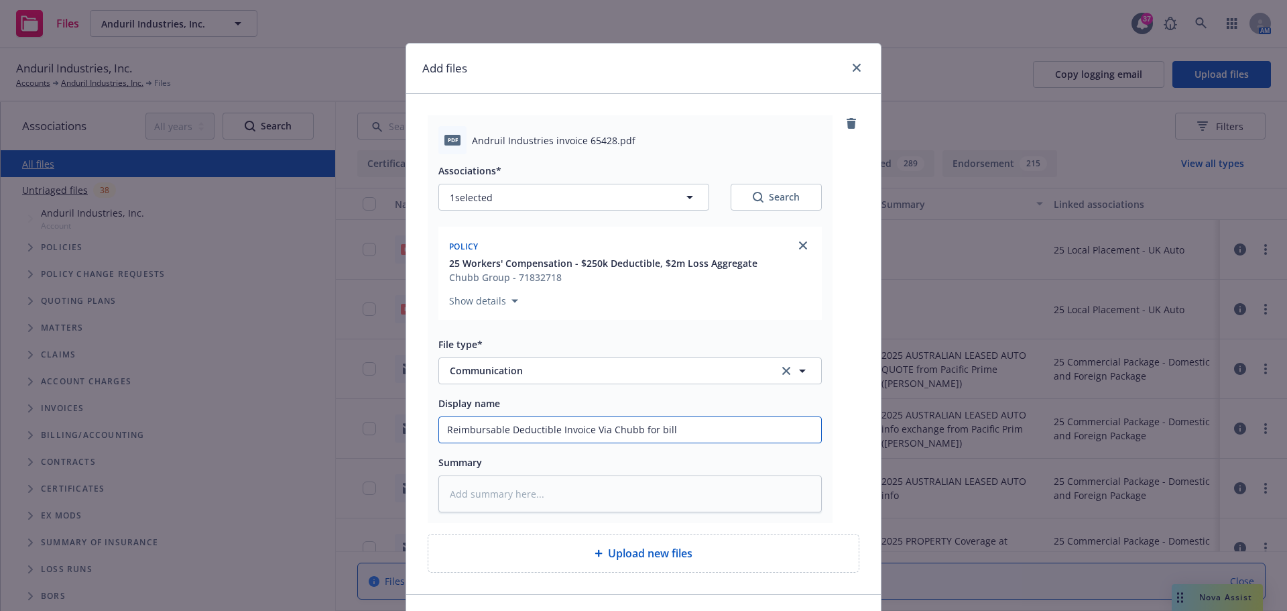
type input "Reimbursable Deductible Invoice Via Chubb for billi"
type textarea "x"
type input "Reimbursable Deductible Invoice Via Chubb for billin"
type textarea "x"
type input "Reimbursable Deductible Invoice Via Chubb for billing"
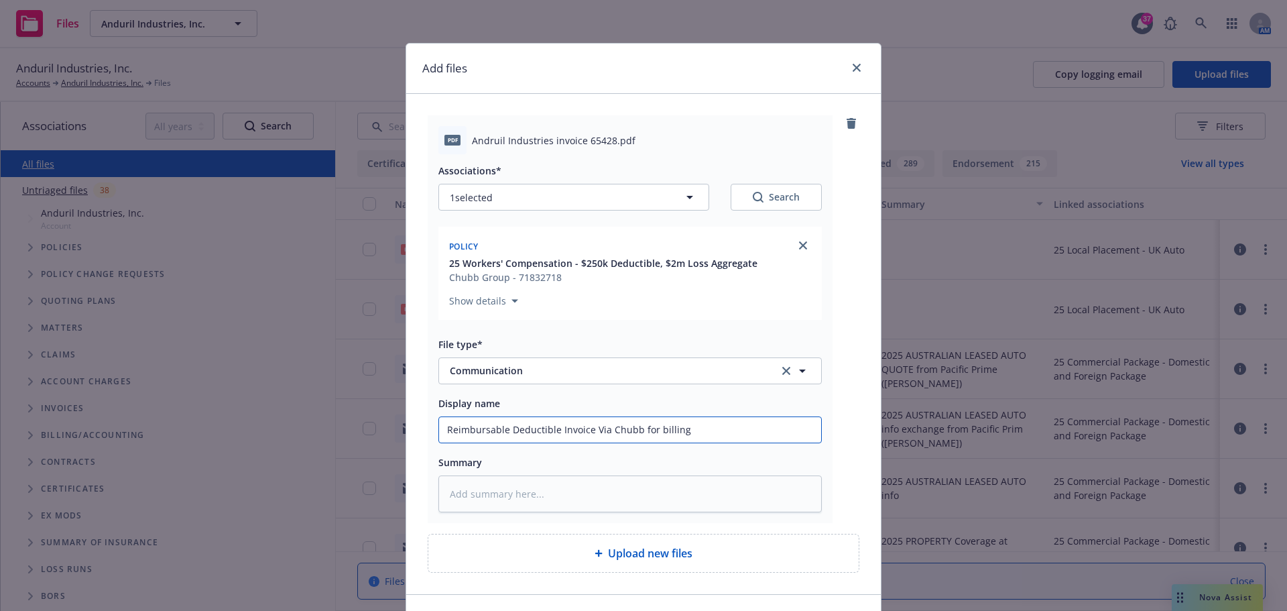
type textarea "x"
type input "Reimbursable Deductible Invoice Via Chubb for billing"
type textarea "x"
type input "Reimbursable Deductible Invoice Via Chubb for billing p"
type textarea "x"
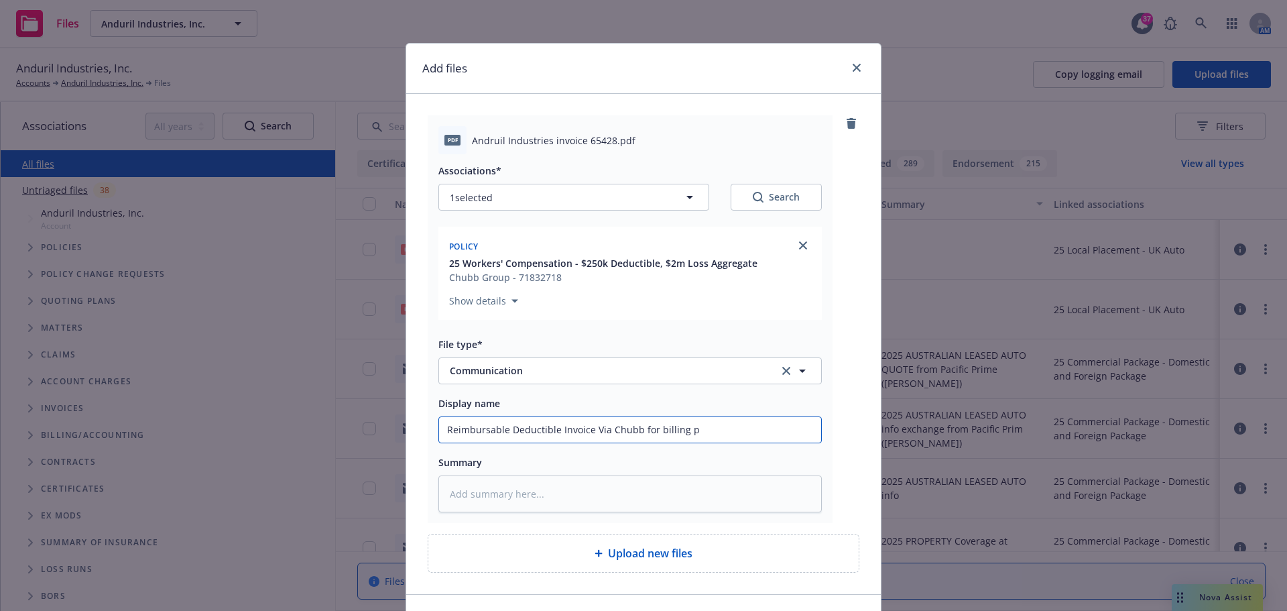
type input "Reimbursable Deductible Invoice Via Chubb for billing pe"
type textarea "x"
type input "Reimbursable Deductible Invoice Via Chubb for billing per"
type textarea "x"
type input "Reimbursable Deductible Invoice Via Chubb for billing peri"
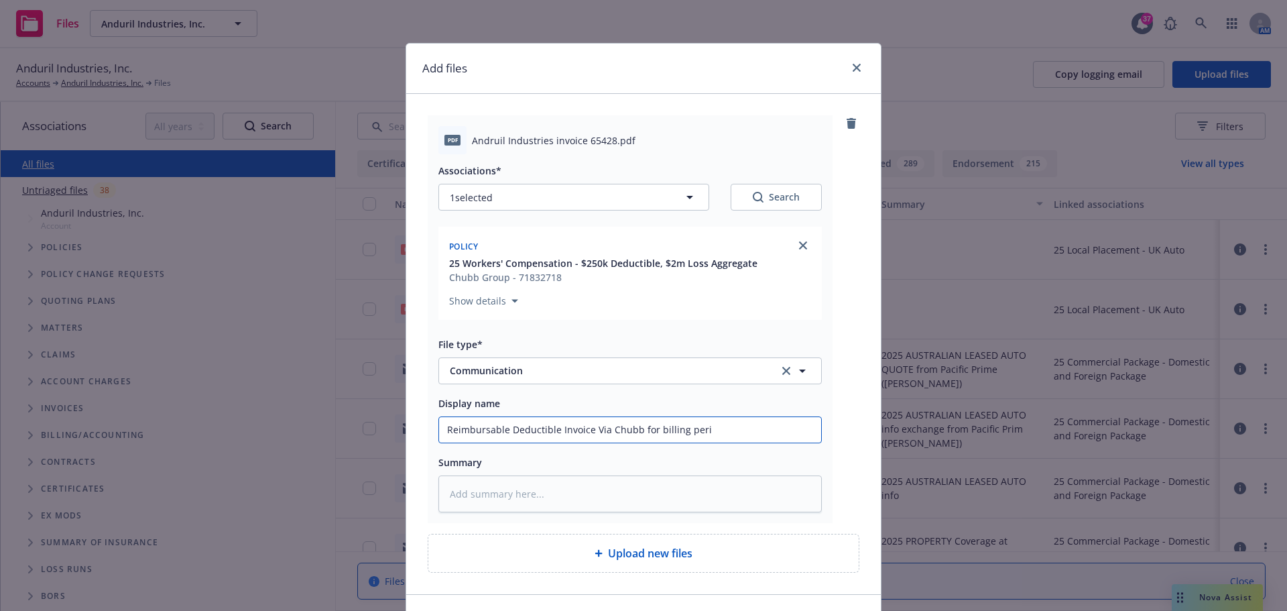
type textarea "x"
type input "Reimbursable Deductible Invoice Via Chubb for billing perio"
type textarea "x"
type input "Reimbursable Deductible Invoice Via Chubb for billing period"
type textarea "x"
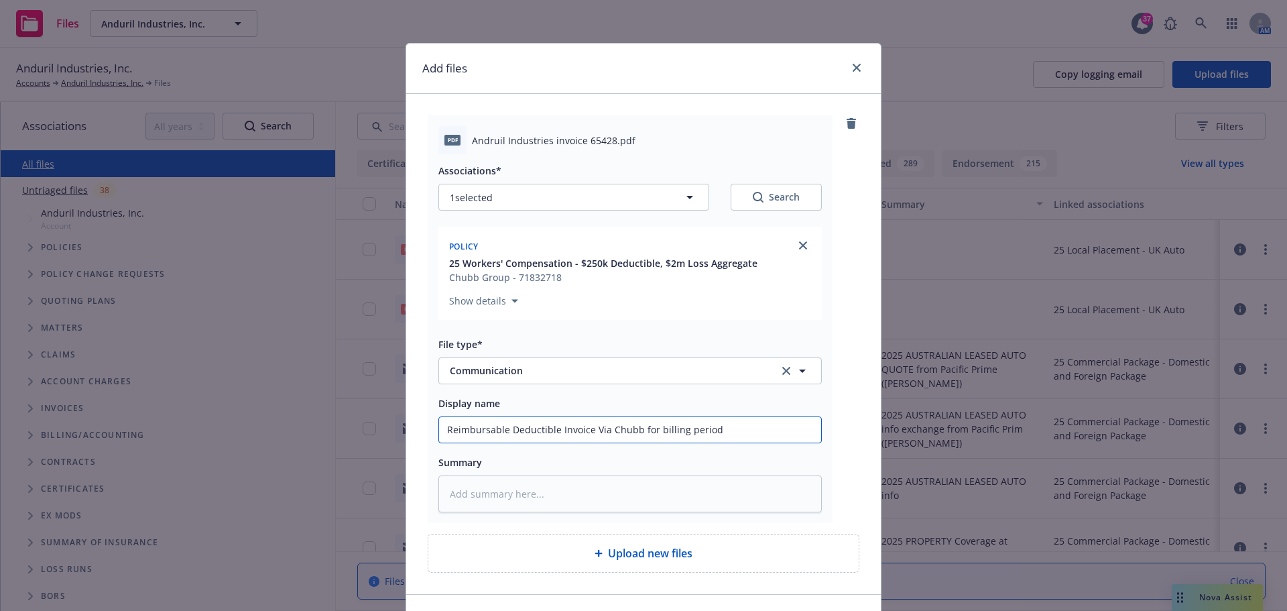
type input "Reimbursable Deductible Invoice Via Chubb for billing period"
type textarea "x"
type input "Reimbursable Deductible Invoice Via Chubb for billing period of"
type textarea "x"
type input "Reimbursable Deductible Invoice Via Chubb for billing period of"
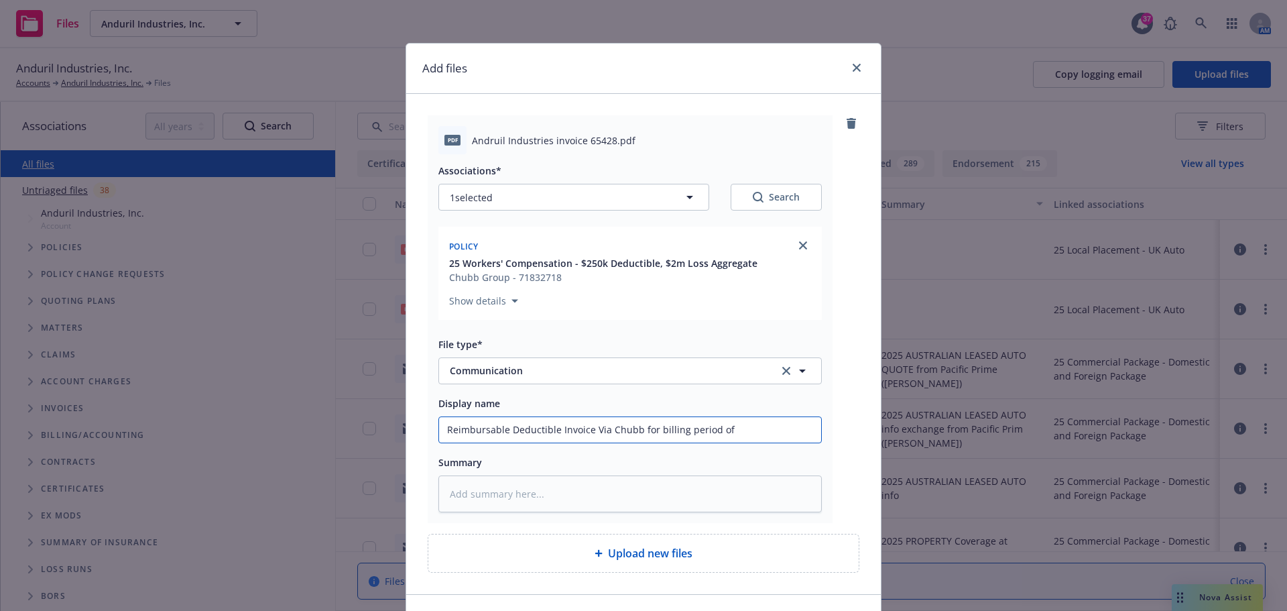
click at [749, 432] on input "Reimbursable Deductible Invoice Via Chubb for billing period of" at bounding box center [630, 429] width 382 height 25
type textarea "x"
type input "Reimbursable Deductible Invoice Via Chubb for billing period of J"
type textarea "x"
type input "Reimbursable Deductible Invoice Via Chubb for billing period of Ju"
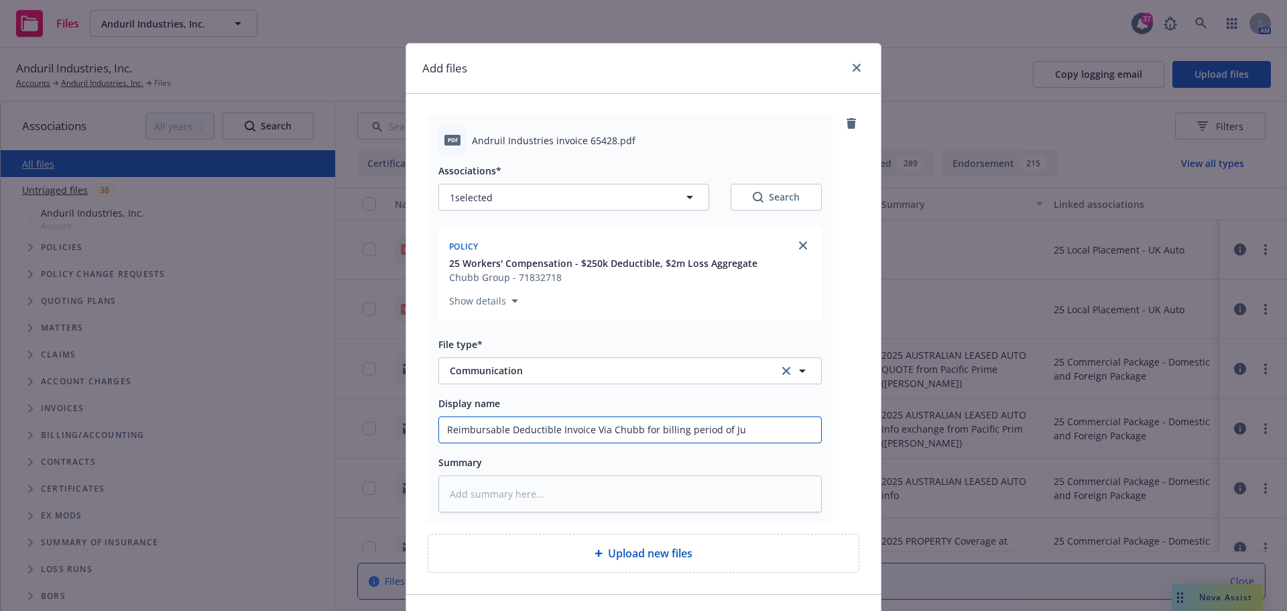
type textarea "x"
type input "Reimbursable Deductible Invoice Via Chubb for billing period of Jun"
type textarea "x"
type input "Reimbursable Deductible Invoice Via Chubb for billing period of June"
type textarea "x"
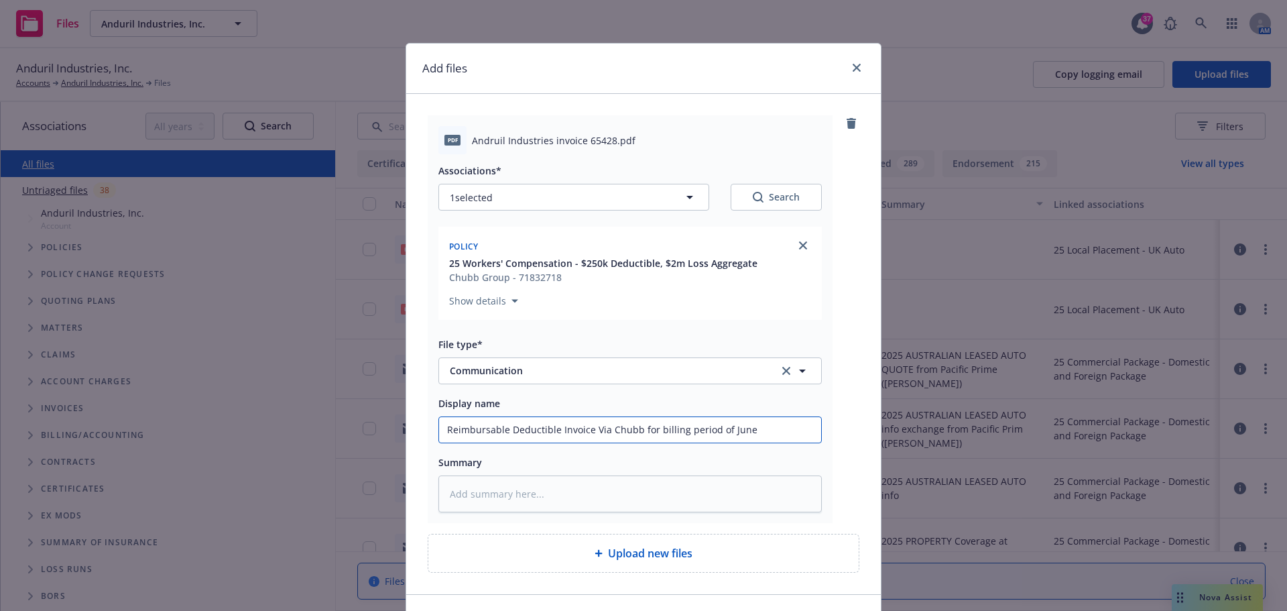
type input "Reimbursable Deductible Invoice Via Chubb for billing period of June"
type textarea "x"
type input "Reimbursable Deductible Invoice Via Chubb for billing period of June 2"
type textarea "x"
type input "Reimbursable Deductible Invoice Via Chubb for billing period of June 20"
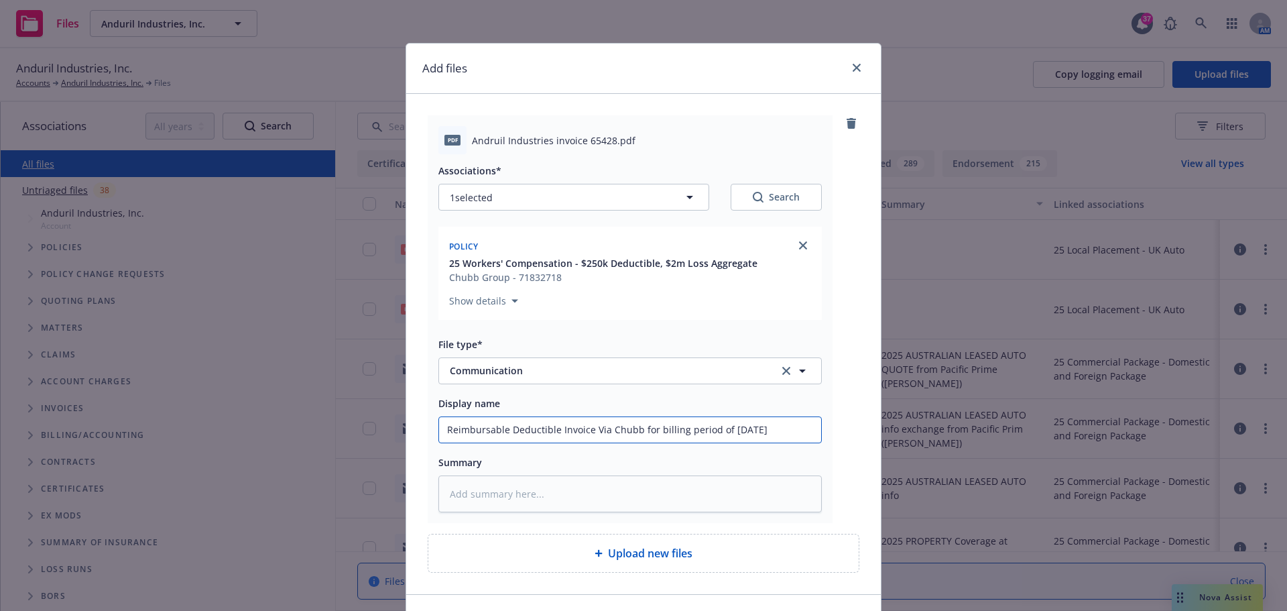
type textarea "x"
type input "Reimbursable Deductible Invoice Via Chubb for billing period of June 202"
type textarea "x"
type input "Reimbursable Deductible Invoice Via Chubb for billing period of June 2025"
type textarea "x"
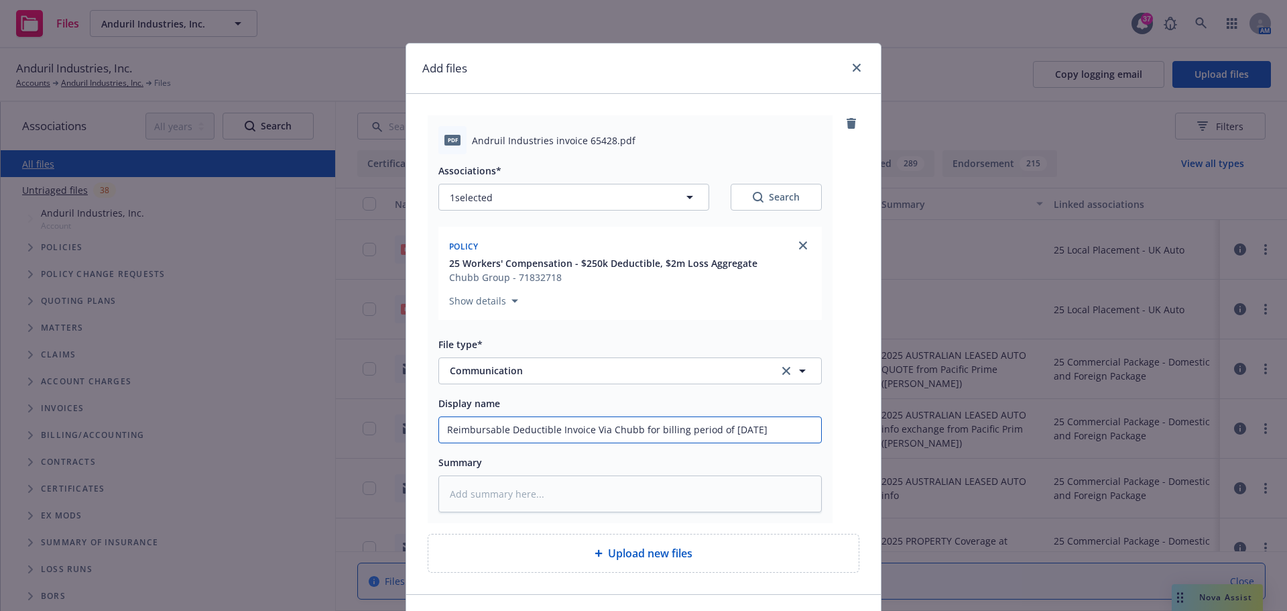
type input "Reimbursable Deductible Invoice Via Chubb for billing period of June 2025 -"
type textarea "x"
type input "Reimbursable Deductible Invoice Via Chubb for billing period of June 2025 -"
type textarea "x"
type input "Reimbursable Deductible Invoice Via Chubb for billing period of June 2025 - A"
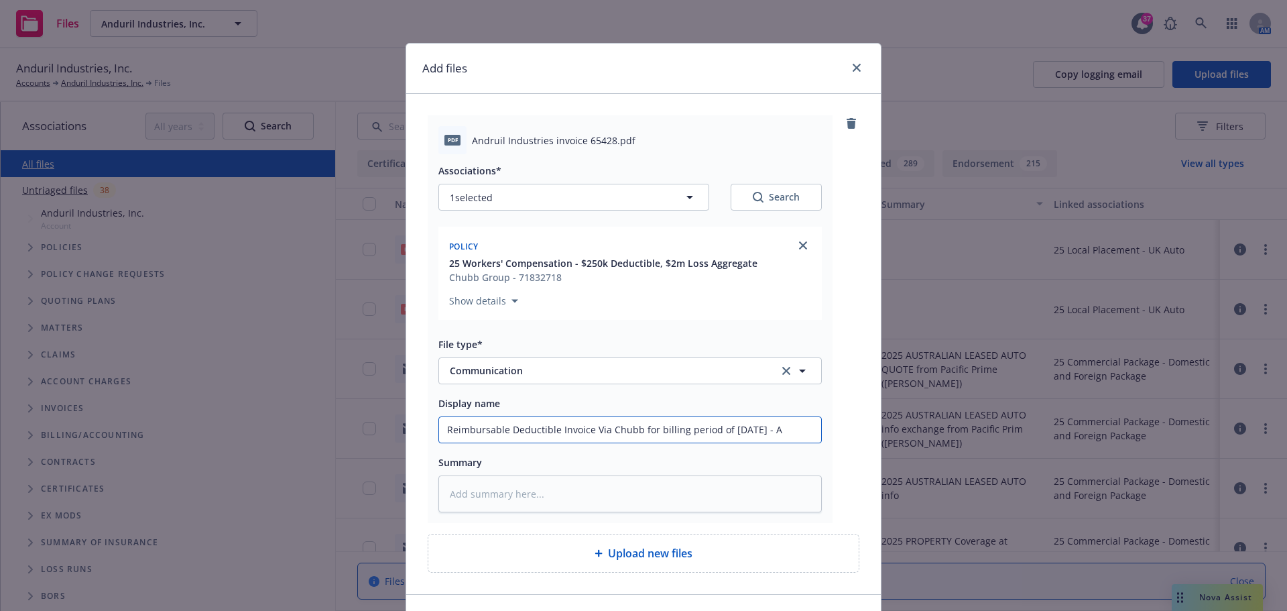
type textarea "x"
type input "Reimbursable Deductible Invoice Via Chubb for billing period of June 2025 - Au"
type textarea "x"
type input "Reimbursable Deductible Invoice Via Chubb for billing period of June 2025 - Aug"
type textarea "x"
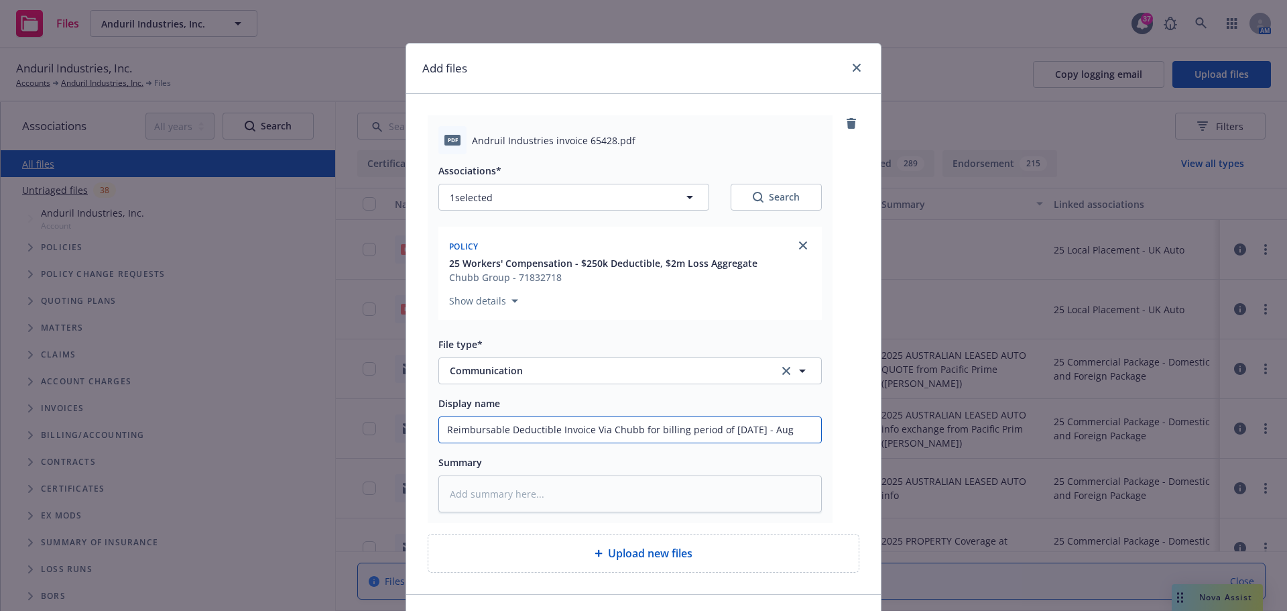
type input "Reimbursable Deductible Invoice Via Chubb for billing period of June 2025 - Aug"
type textarea "x"
type input "Reimbursable Deductible Invoice Via Chubb for billing period of June 2025 - Aug…"
type textarea "x"
type input "Reimbursable Deductible Invoice Via Chubb for billing period of June 2025 - Aug…"
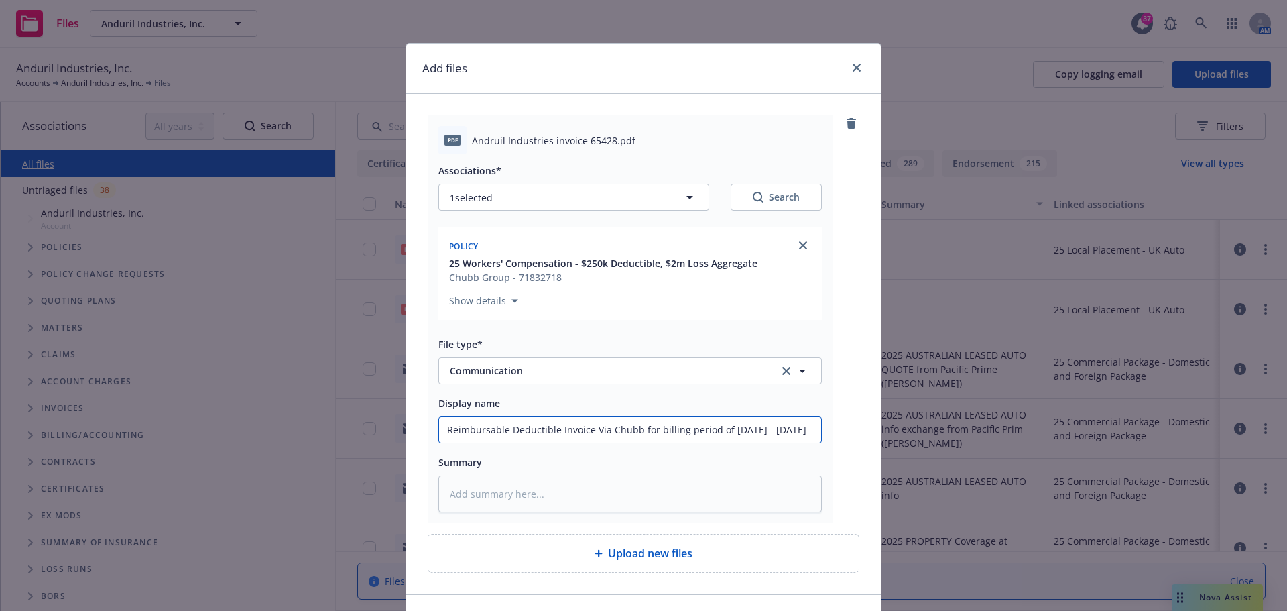
type textarea "x"
type input "Reimbursable Deductible Invoice Via Chubb for billing period of June 2025 - Aug…"
type textarea "x"
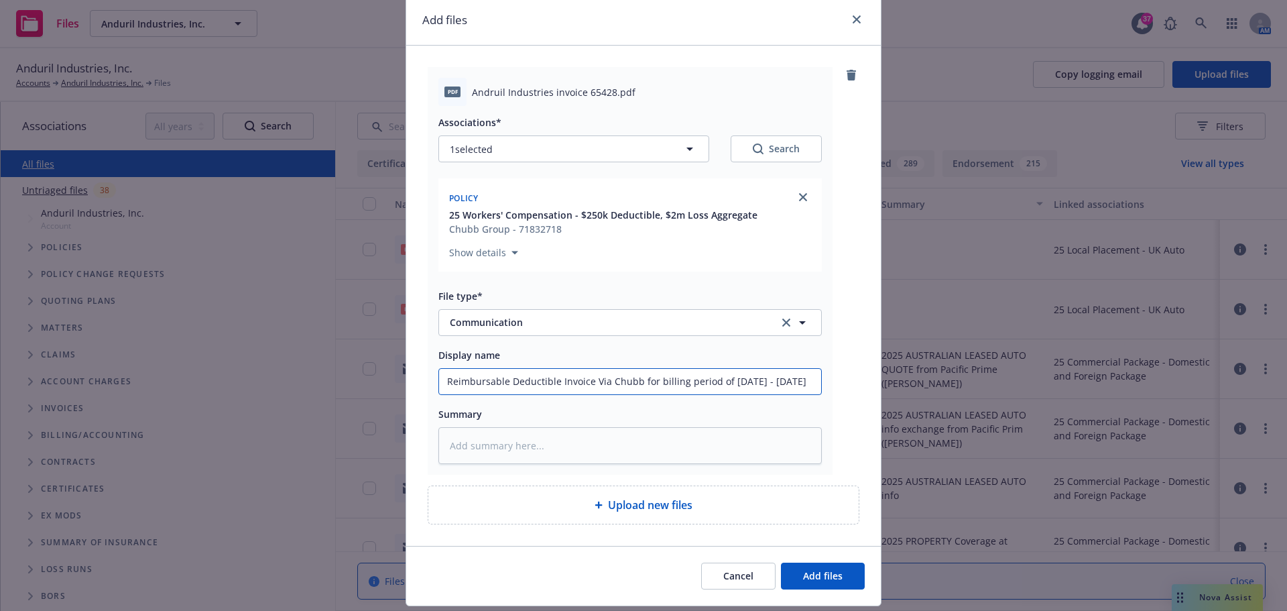
scroll to position [86, 0]
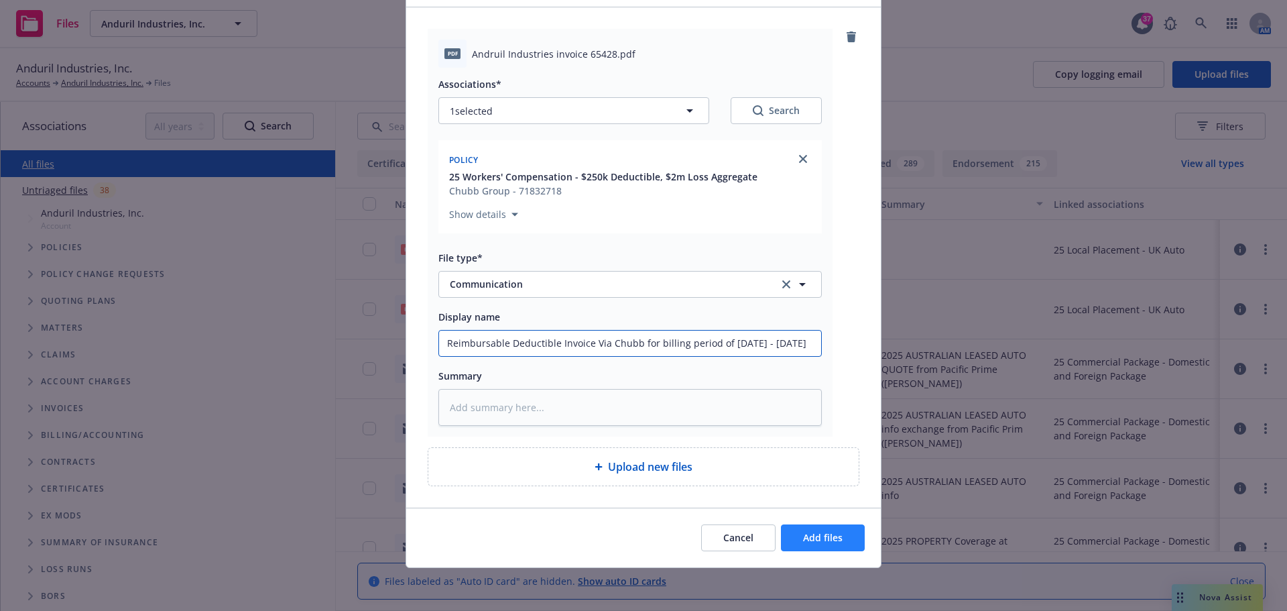
type input "Reimbursable Deductible Invoice Via Chubb for billing period of June 2025 - Aug…"
click at [840, 544] on button "Add files" at bounding box center [823, 537] width 84 height 27
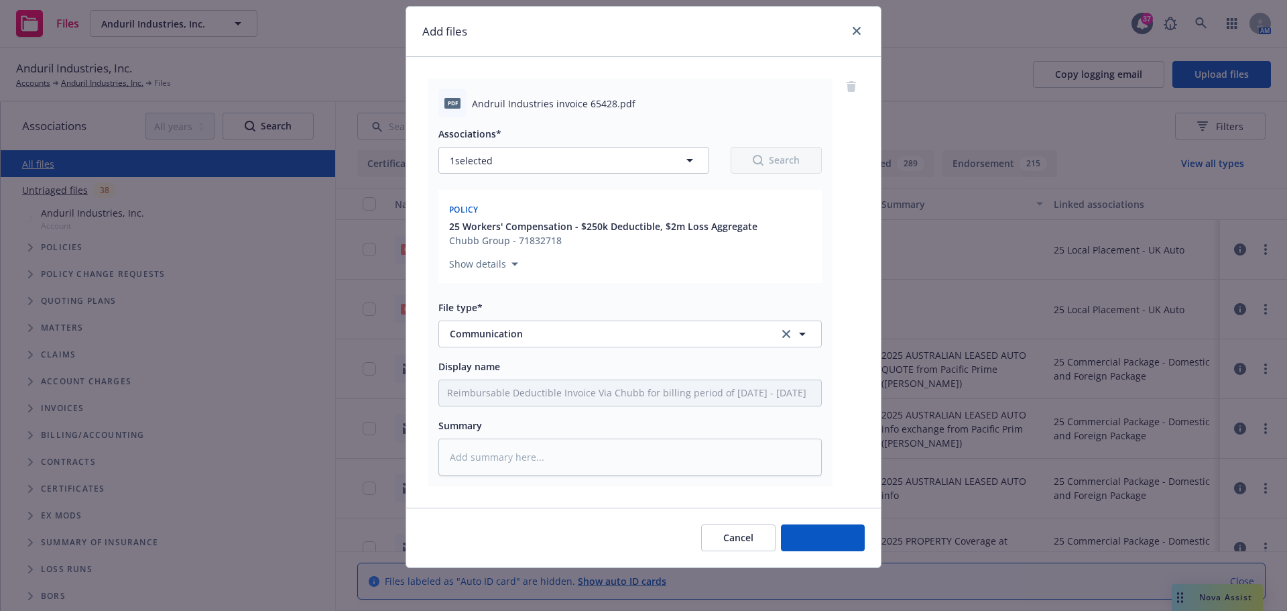
scroll to position [37, 0]
type textarea "x"
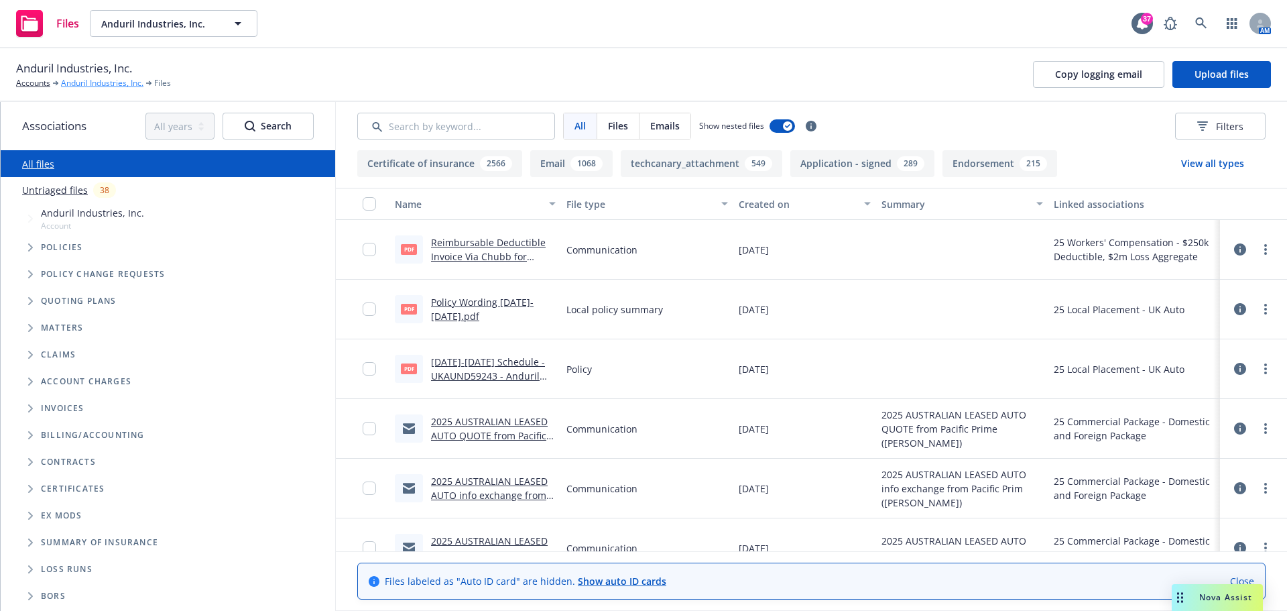
click at [101, 78] on link "Anduril Industries, Inc." at bounding box center [102, 83] width 82 height 12
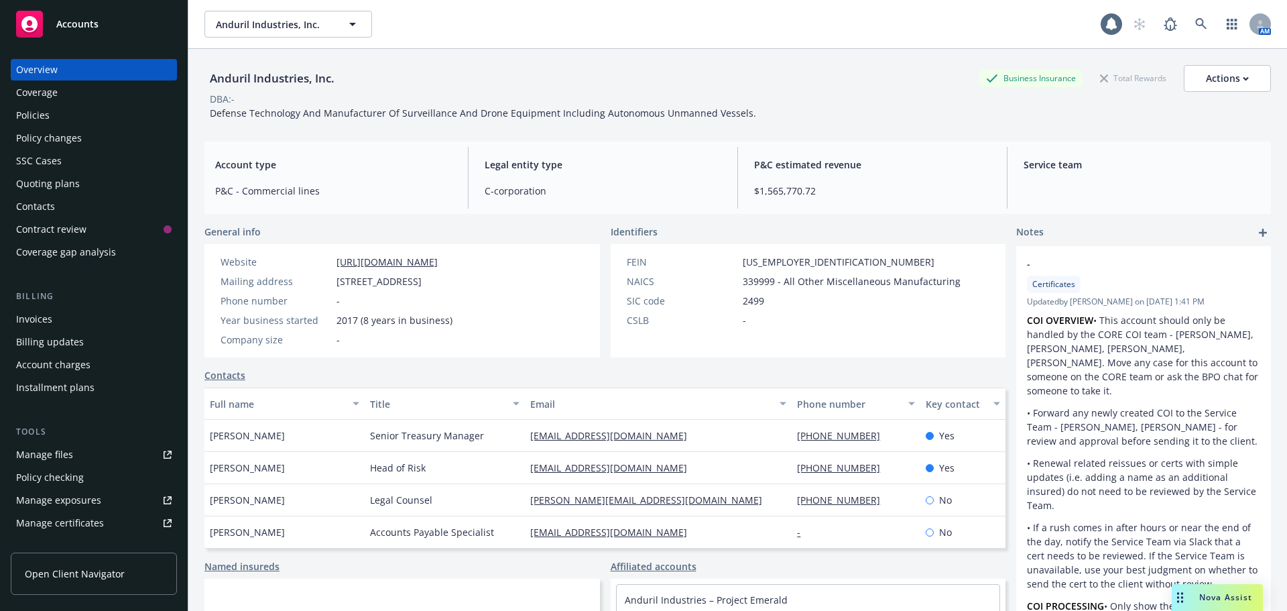
click at [53, 125] on div "Policies" at bounding box center [94, 115] width 156 height 21
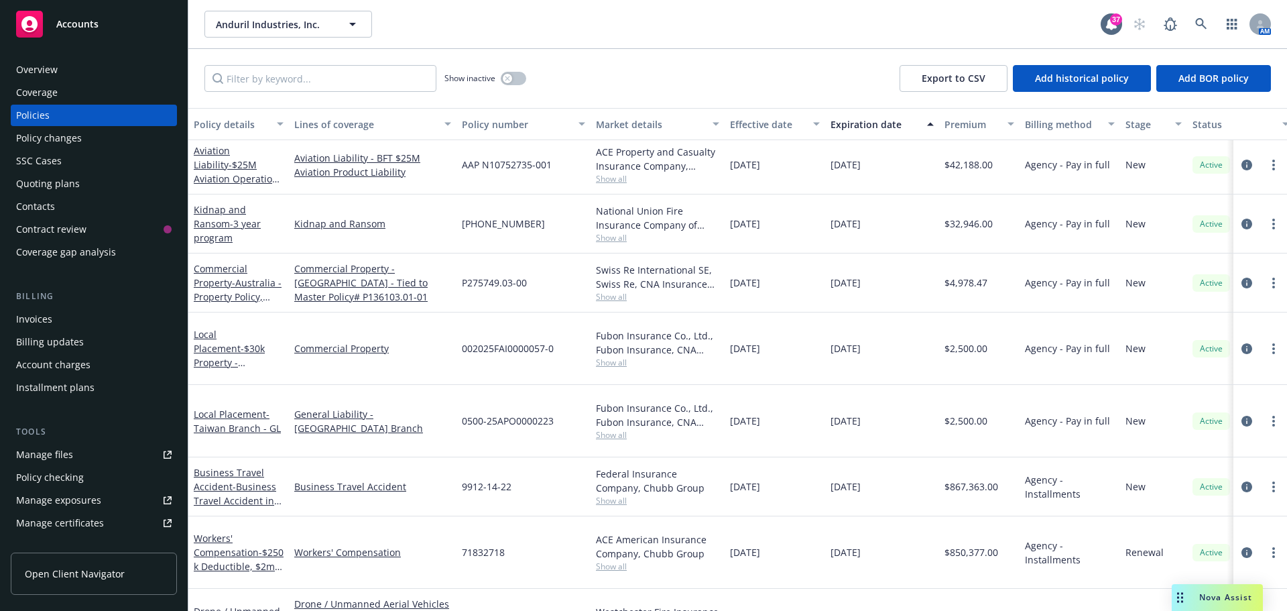
scroll to position [67, 0]
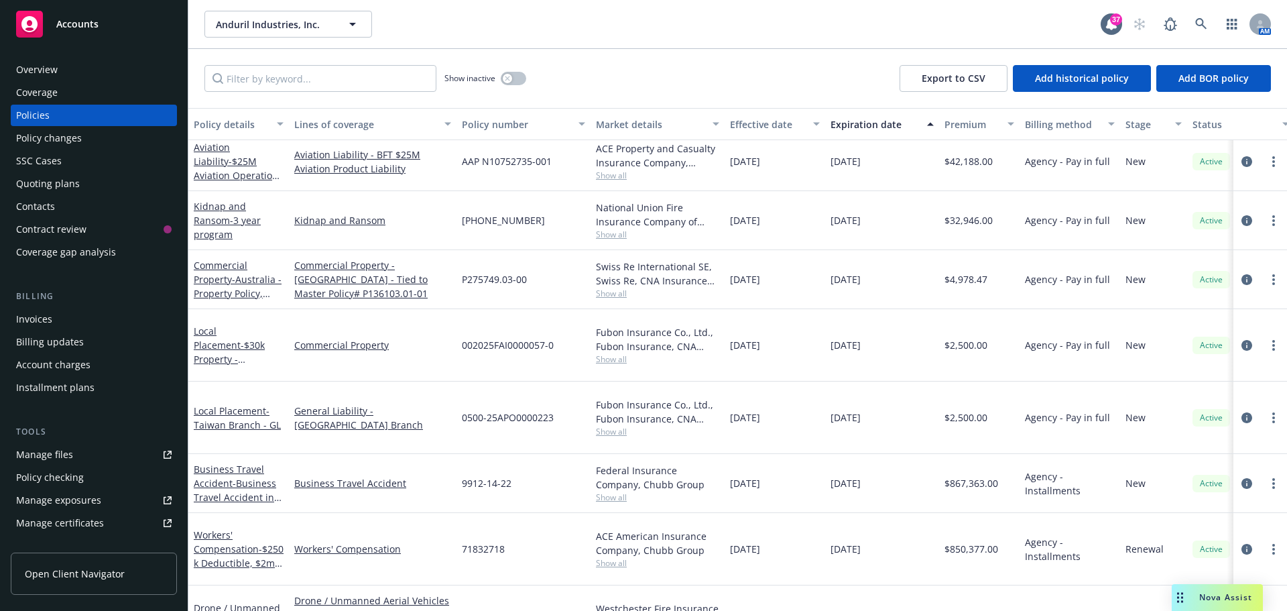
click at [494, 542] on span "71832718" at bounding box center [483, 549] width 43 height 14
copy span "71832718"
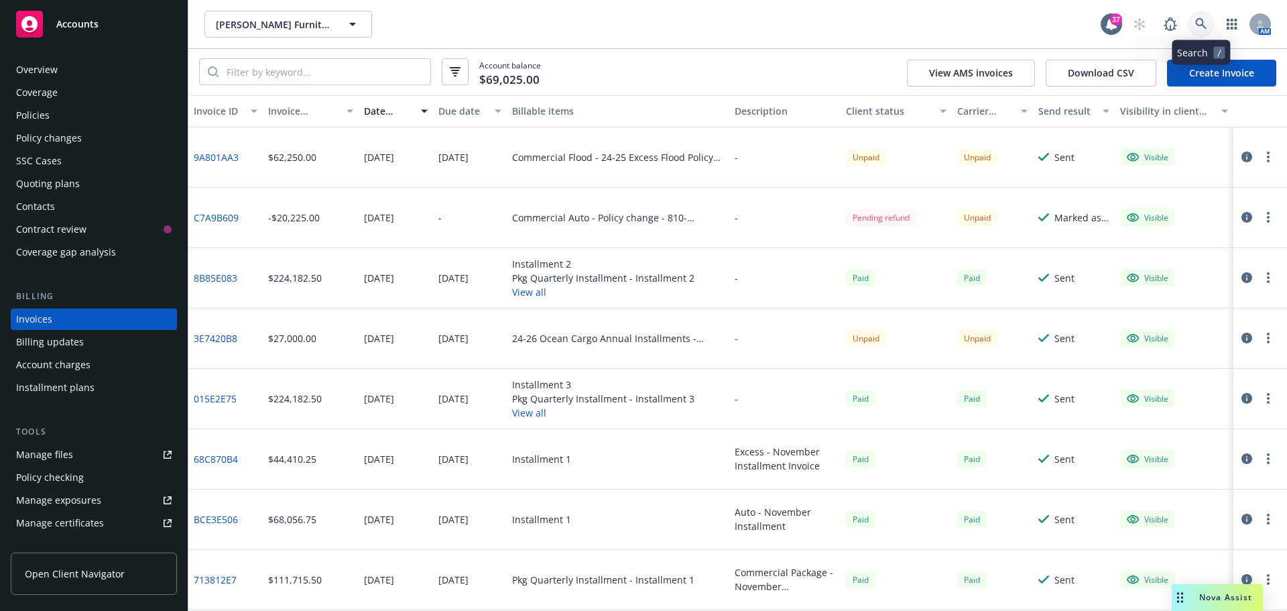
click at [1199, 23] on icon at bounding box center [1201, 24] width 12 height 12
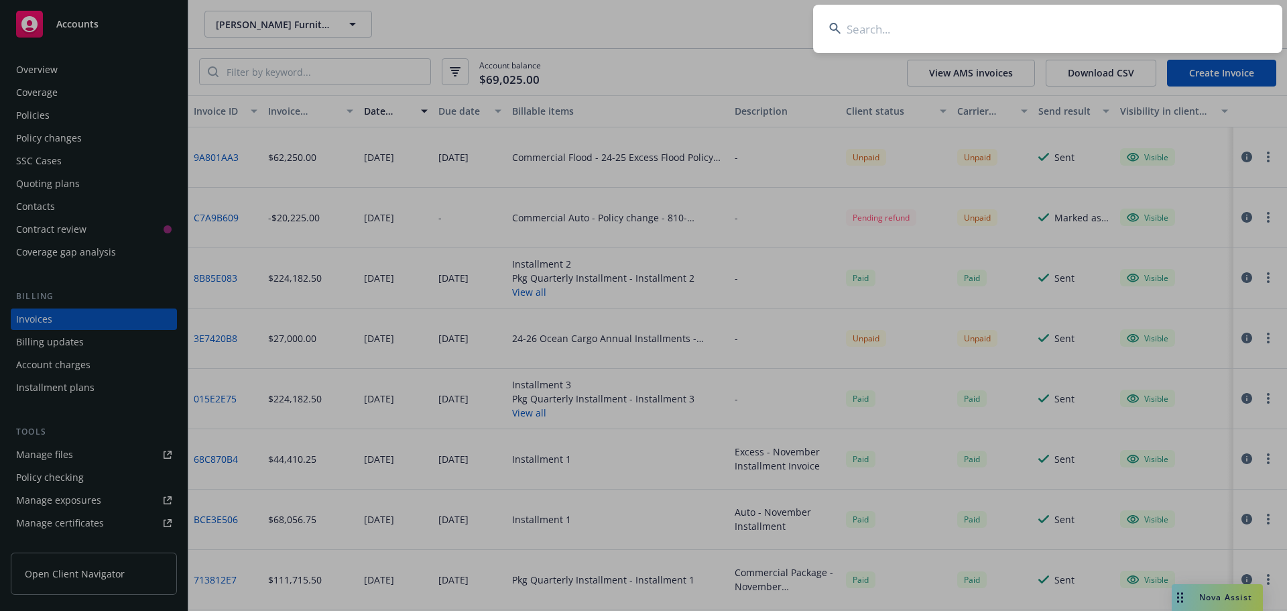
click at [1170, 22] on input at bounding box center [1047, 29] width 469 height 48
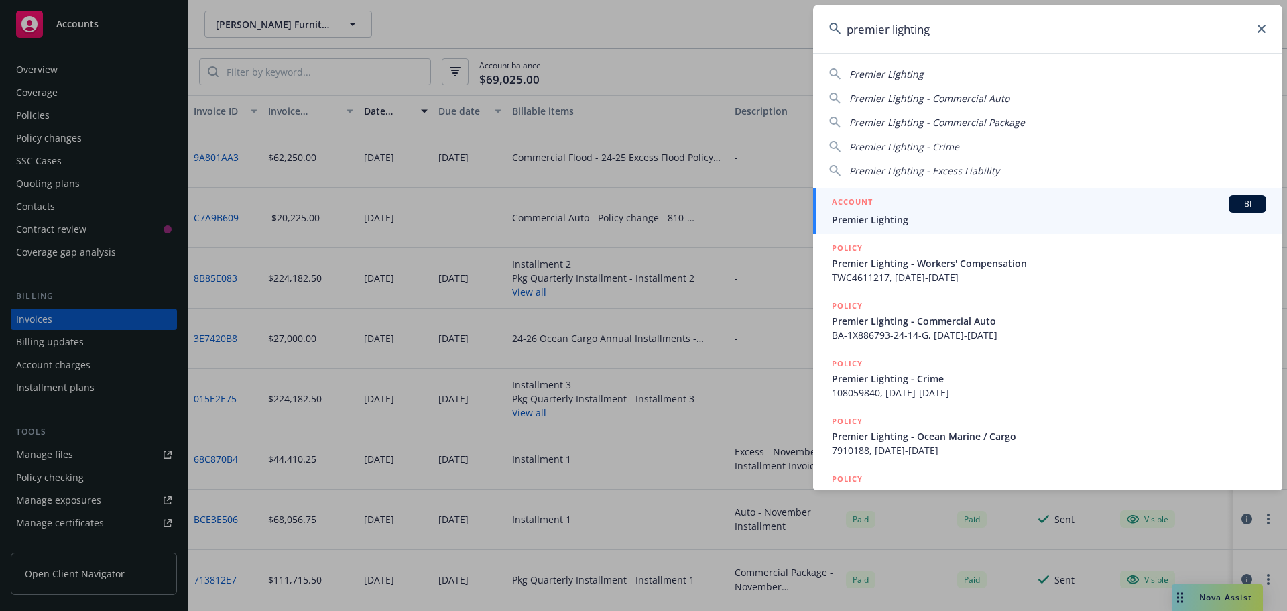
type input "premier lighting"
click at [910, 213] on span "Premier Lighting" at bounding box center [1049, 220] width 434 height 14
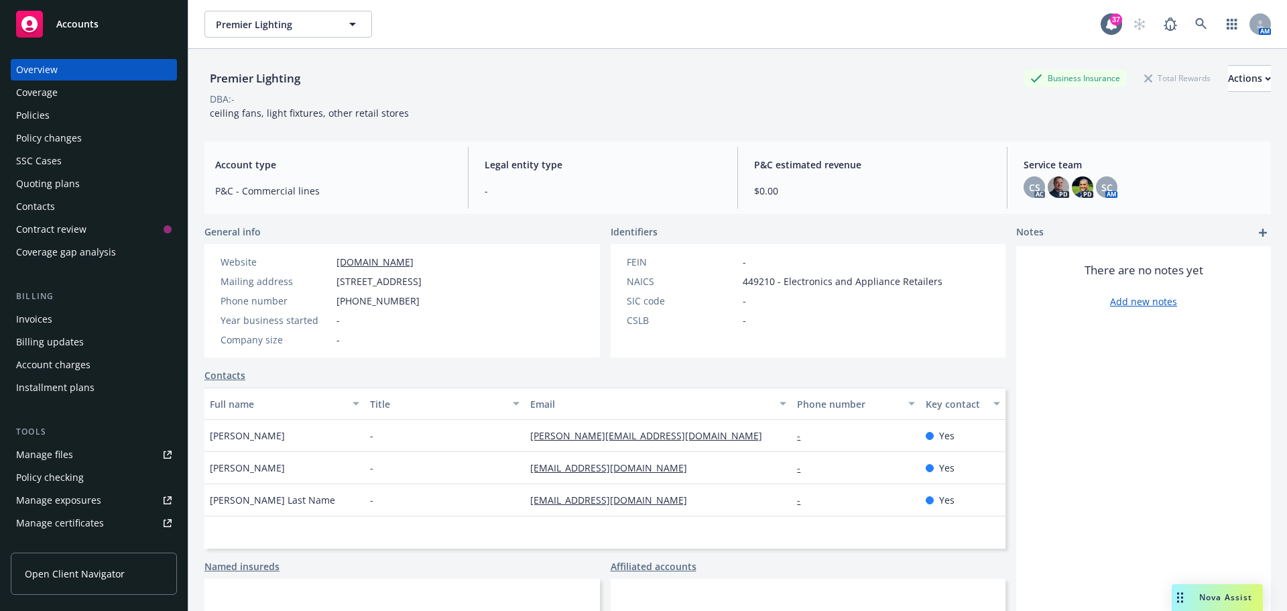
click at [52, 115] on div "Policies" at bounding box center [94, 115] width 156 height 21
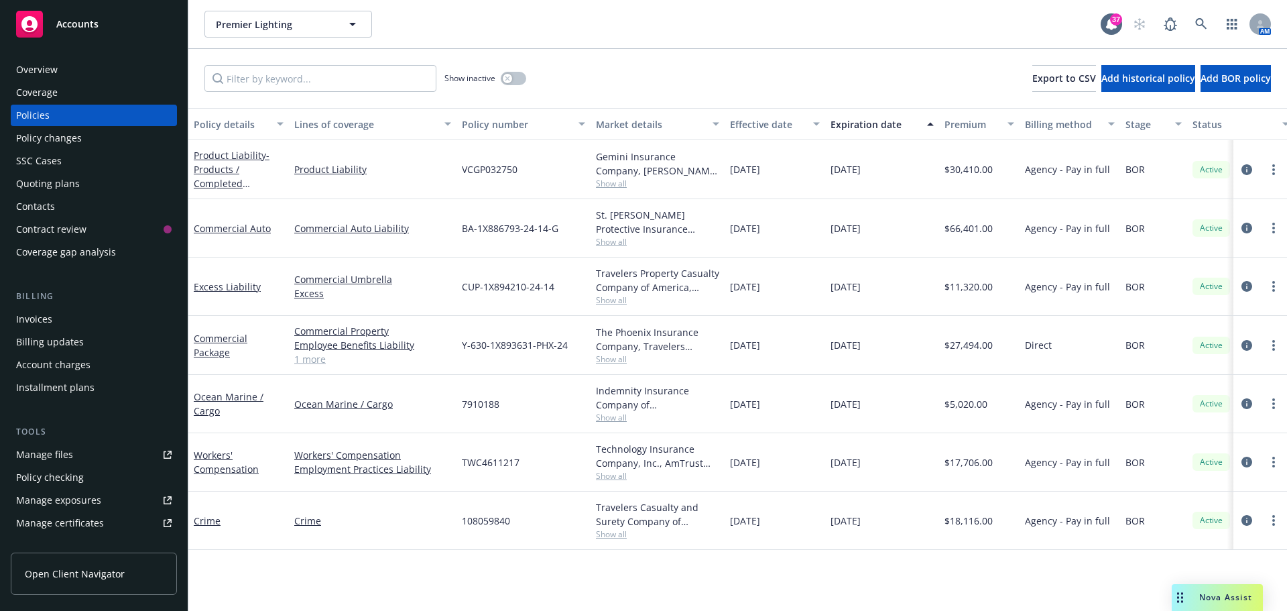
click at [615, 182] on span "Show all" at bounding box center [657, 183] width 123 height 11
click at [575, 160] on div "VCGP032750" at bounding box center [524, 169] width 134 height 59
click at [1195, 20] on icon at bounding box center [1201, 24] width 12 height 12
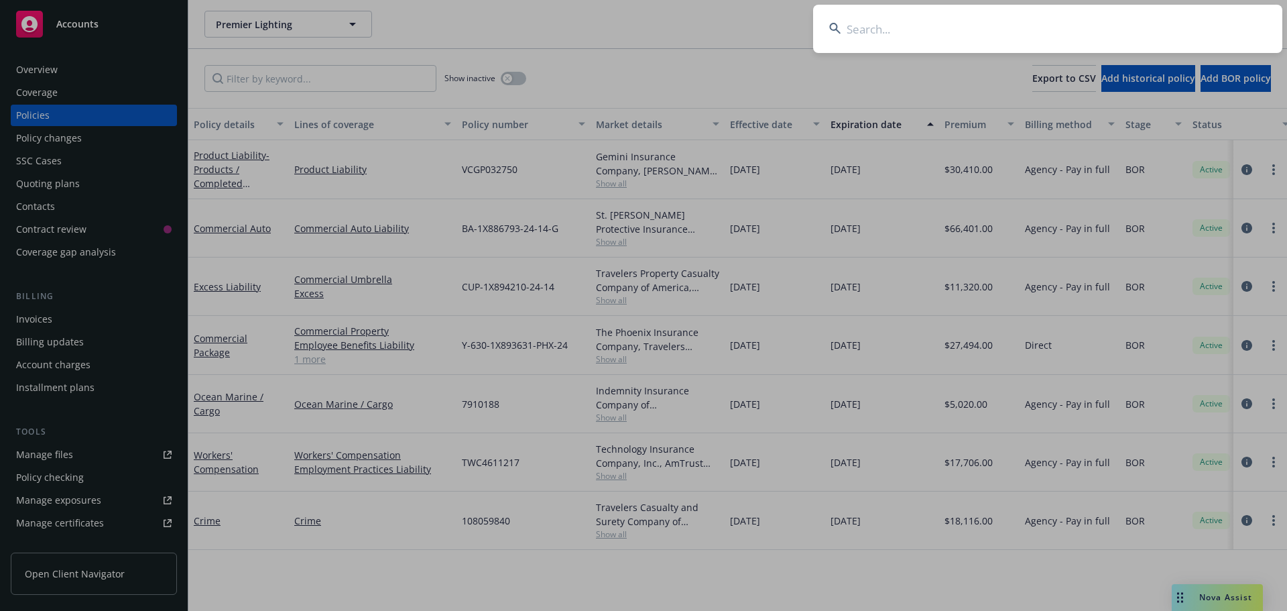
click at [1154, 23] on input at bounding box center [1047, 29] width 469 height 48
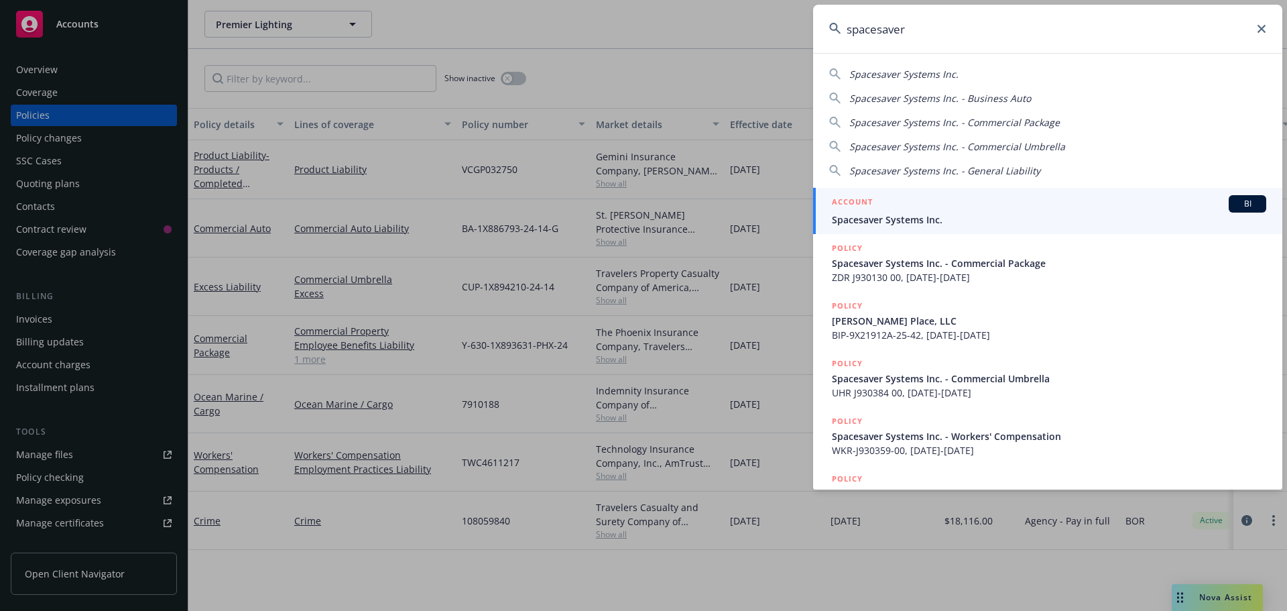
type input "spacesaver"
click at [919, 216] on span "Spacesaver Systems Inc." at bounding box center [1049, 220] width 434 height 14
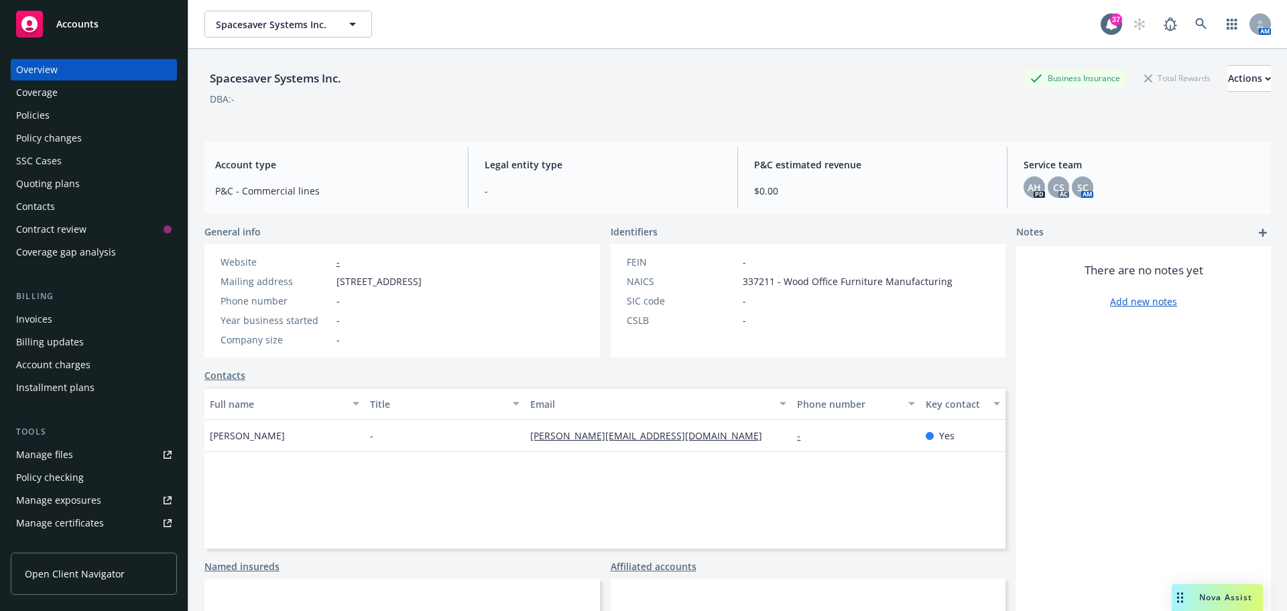
click at [80, 461] on link "Manage files" at bounding box center [94, 454] width 166 height 21
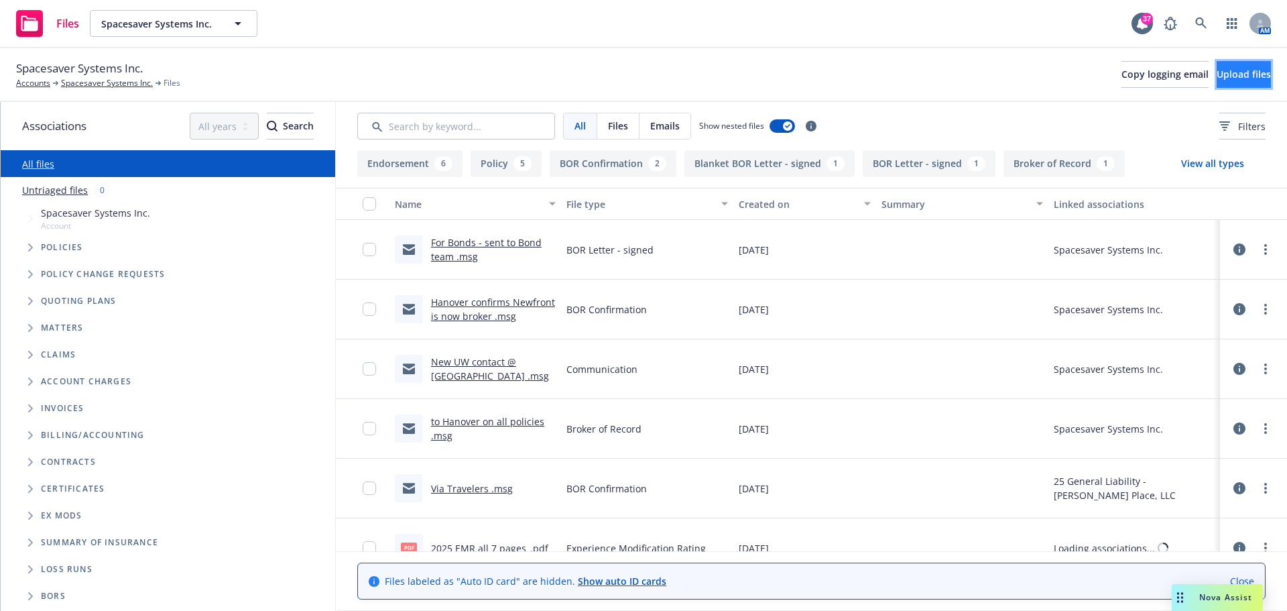
click at [1217, 78] on span "Upload files" at bounding box center [1244, 74] width 54 height 13
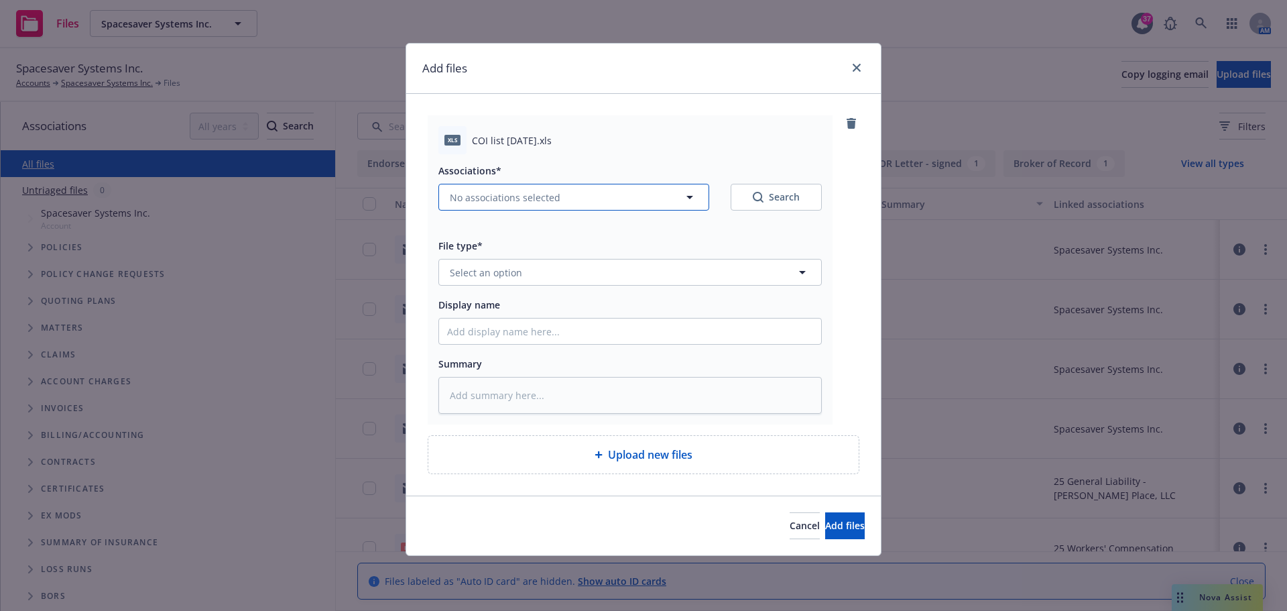
click at [512, 194] on span "No associations selected" at bounding box center [505, 197] width 111 height 14
type textarea "x"
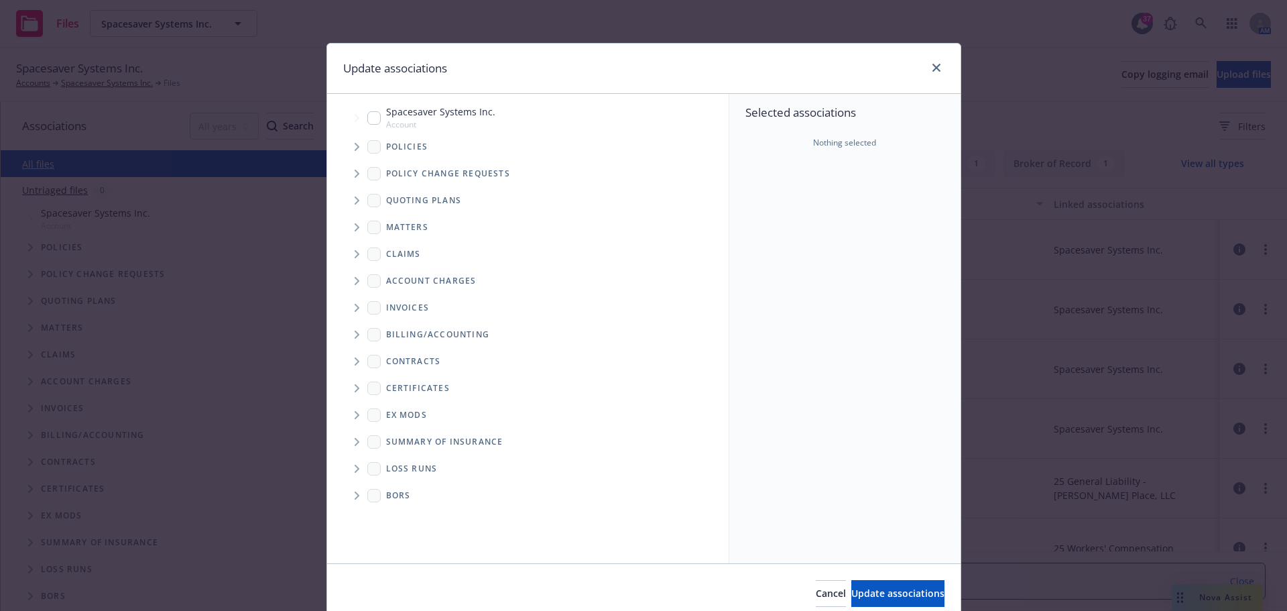
click at [368, 115] on input "Tree Example" at bounding box center [373, 117] width 13 height 13
checkbox input "true"
drag, startPoint x: 849, startPoint y: 587, endPoint x: 841, endPoint y: 577, distance: 13.4
click at [851, 585] on button "Update associations" at bounding box center [897, 593] width 93 height 27
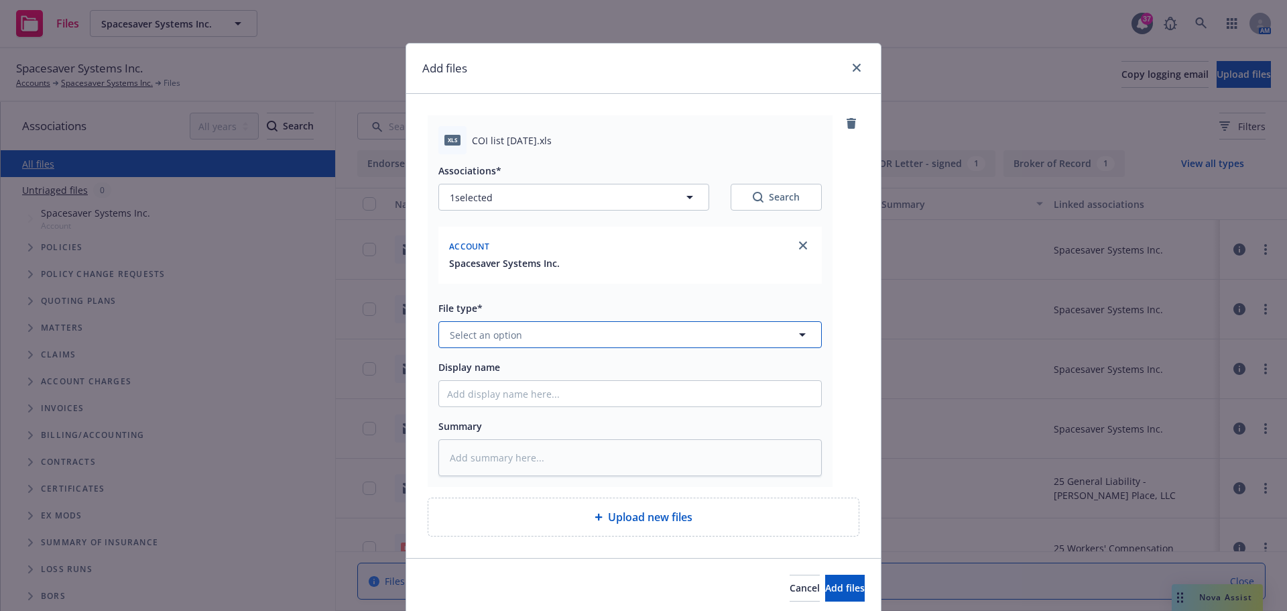
click at [528, 324] on button "Select an option" at bounding box center [630, 334] width 384 height 27
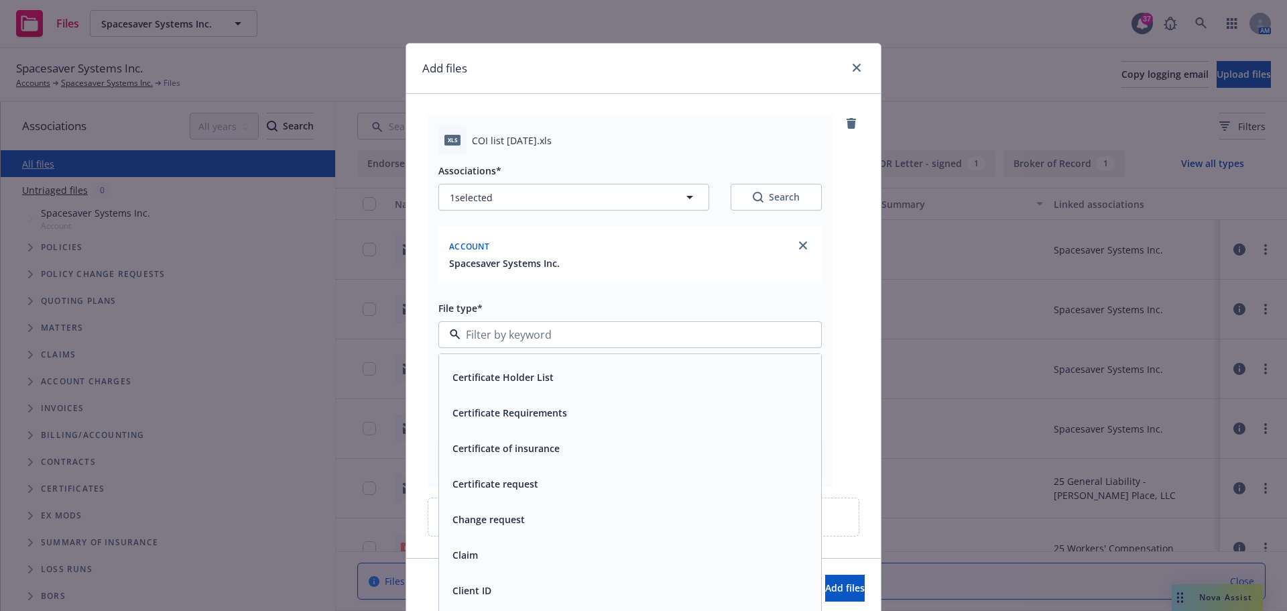
scroll to position [1207, 0]
click at [536, 445] on span "Certificate Holder List" at bounding box center [503, 444] width 101 height 14
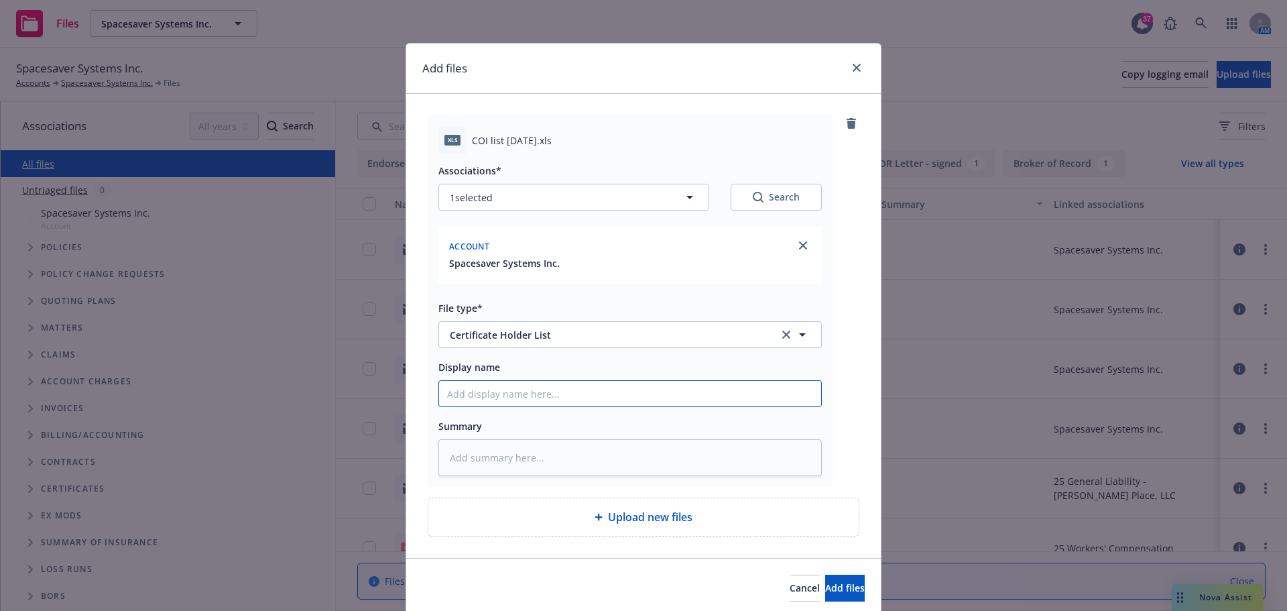
click at [514, 394] on input "Display name" at bounding box center [630, 393] width 382 height 25
type textarea "x"
type input "v"
type textarea "x"
type input "vi"
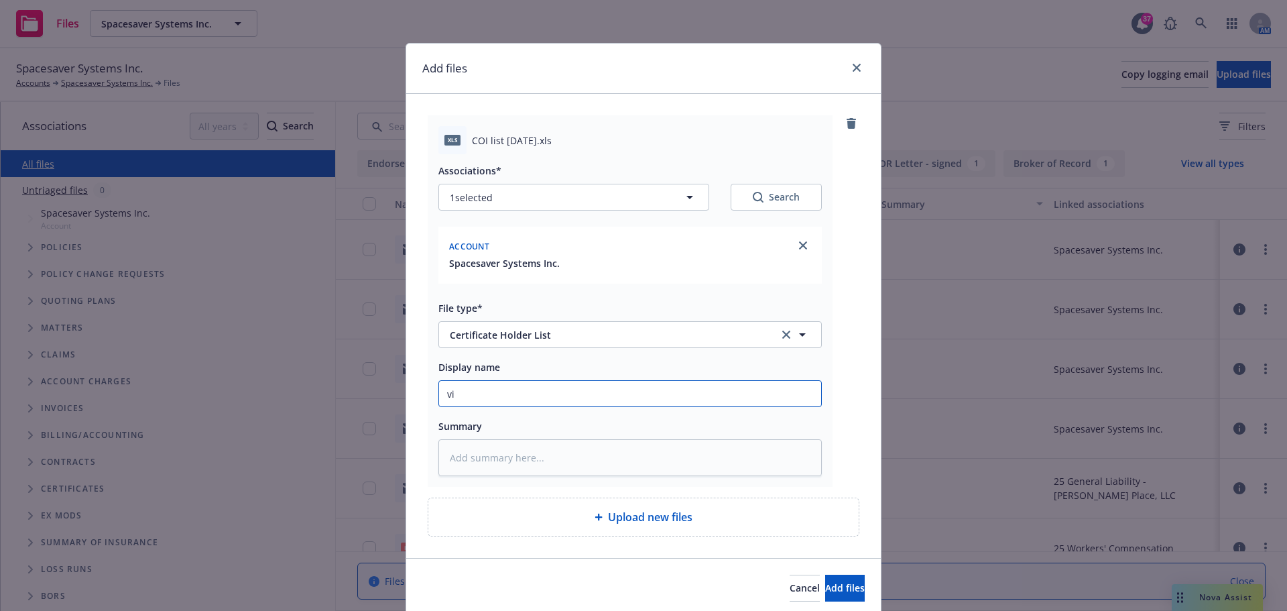
type textarea "x"
type input "via"
type textarea "x"
type input "via"
type textarea "x"
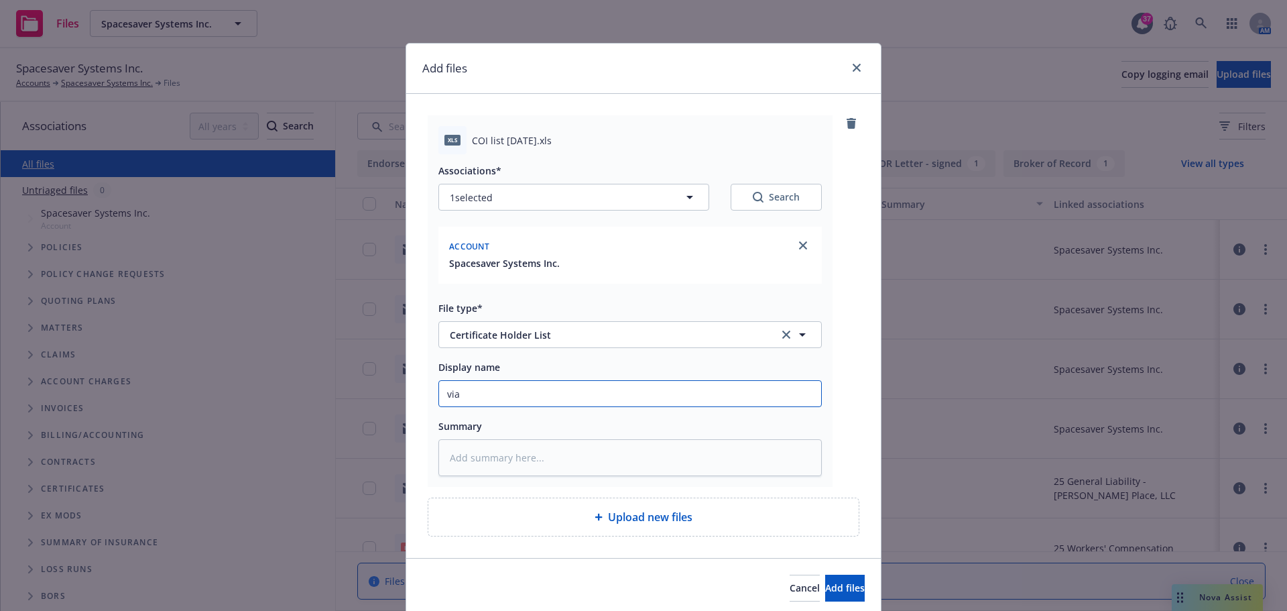
type input "via i"
type textarea "x"
type input "via ins"
type textarea "x"
type input "via insu"
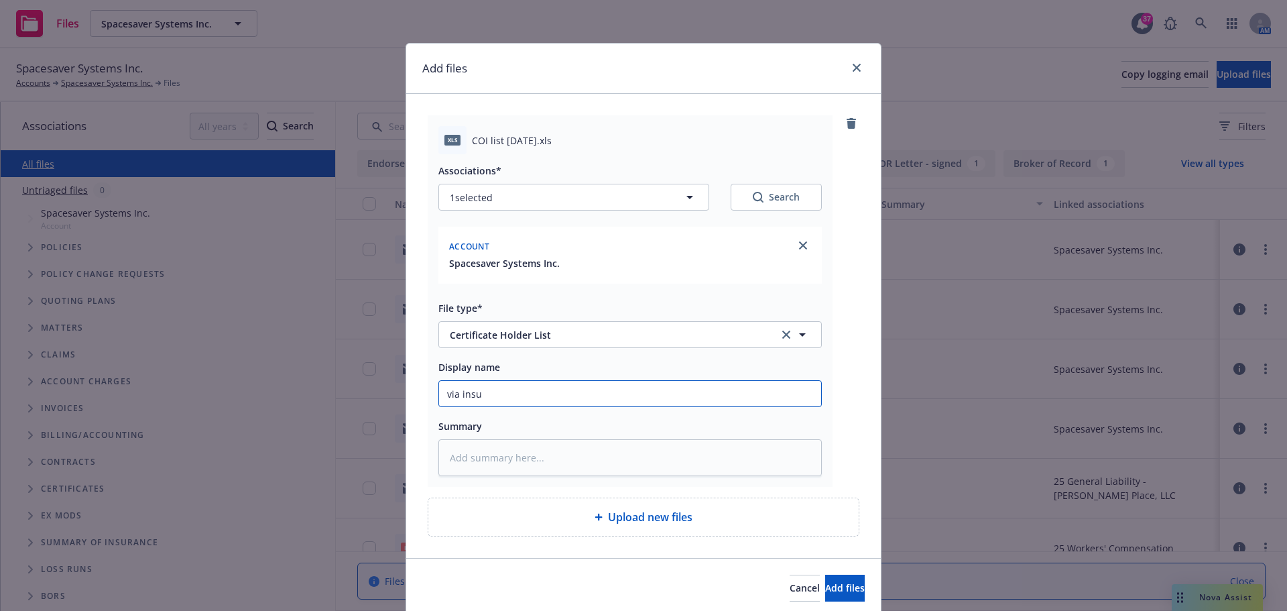
type textarea "x"
type input "via insur"
type textarea "x"
type input "via insure"
type textarea "x"
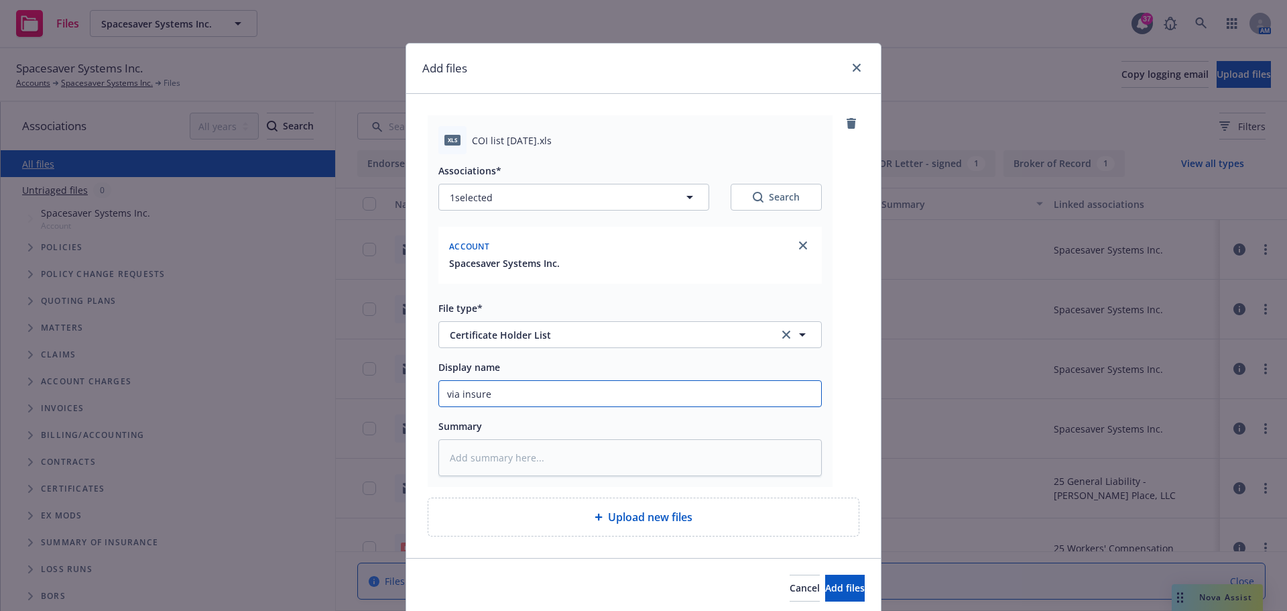
type input "via insured"
type textarea "x"
type input "via insured"
type textarea "x"
type input "via insured a"
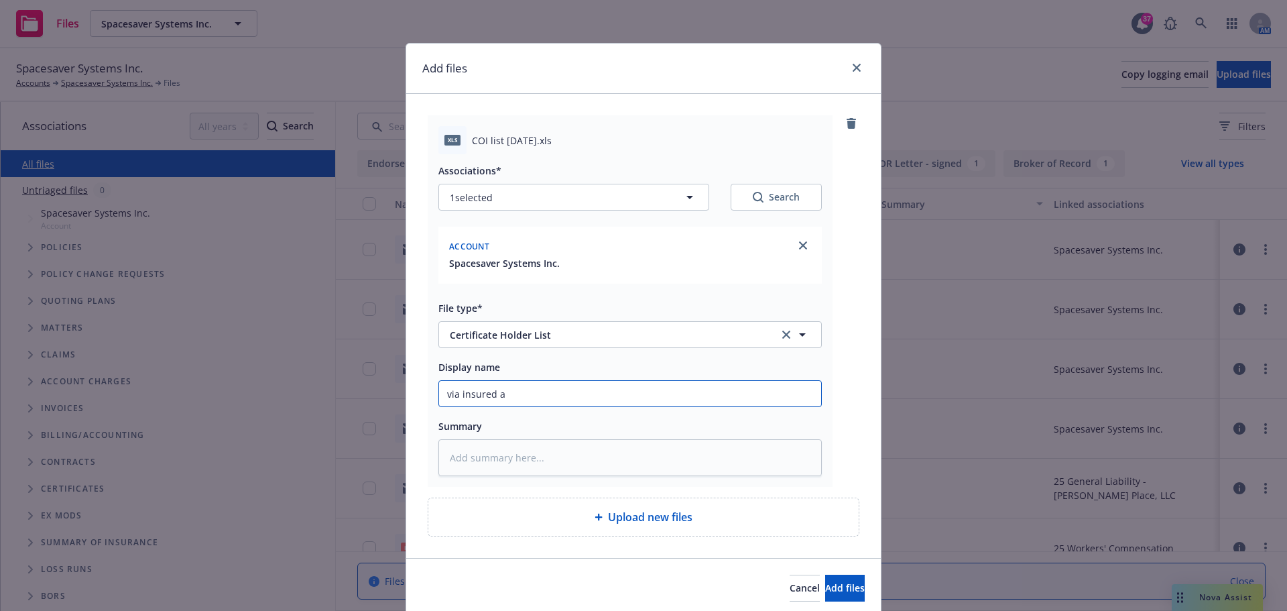
type textarea "x"
type input "via insured as"
type textarea "x"
type input "via insured as"
type textarea "x"
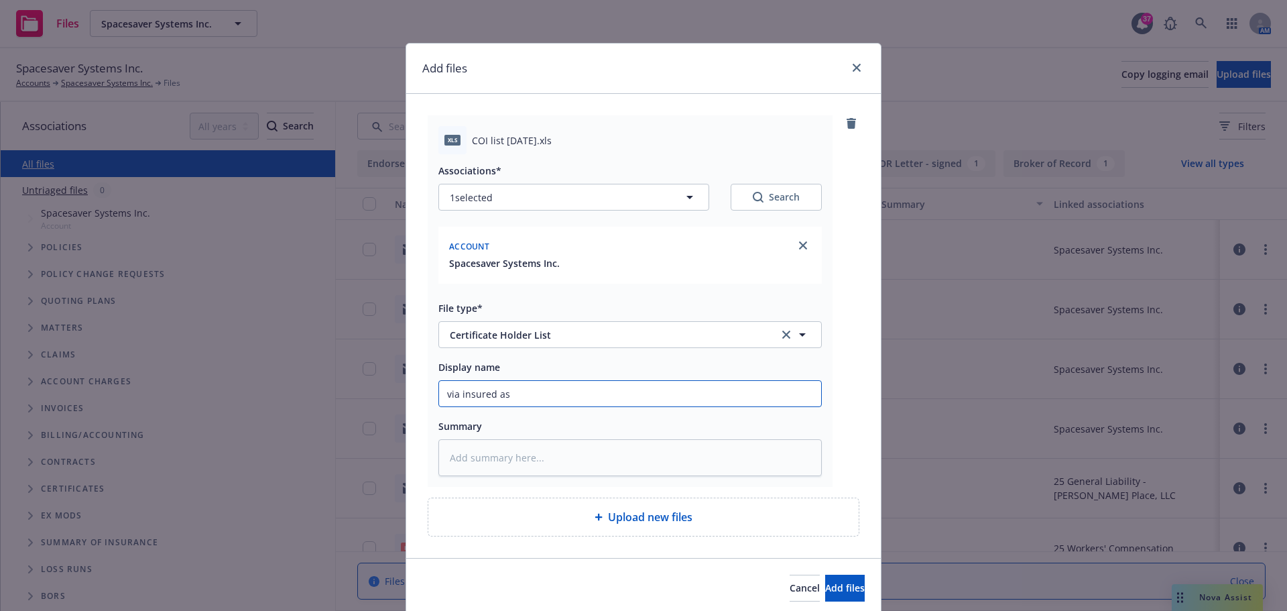
type input "via insured as o"
type textarea "x"
type input "via insured as of"
type textarea "x"
type input "via insured as of"
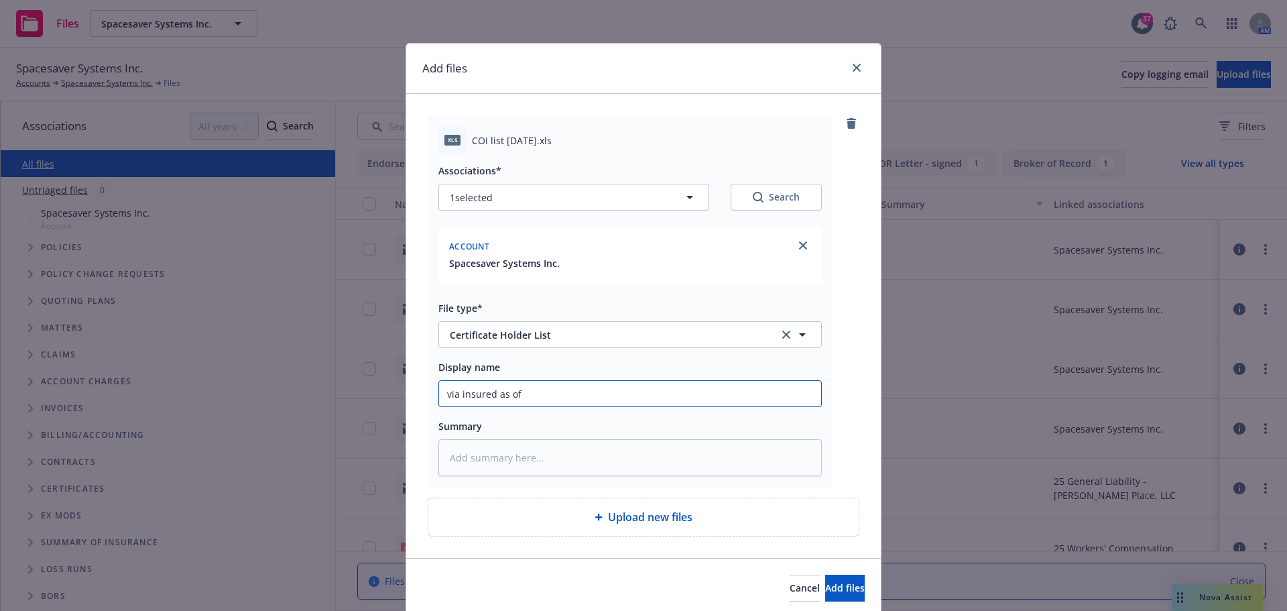
type textarea "x"
type input "via insured as of 9"
type textarea "x"
type input "via insured as of 9/"
type textarea "x"
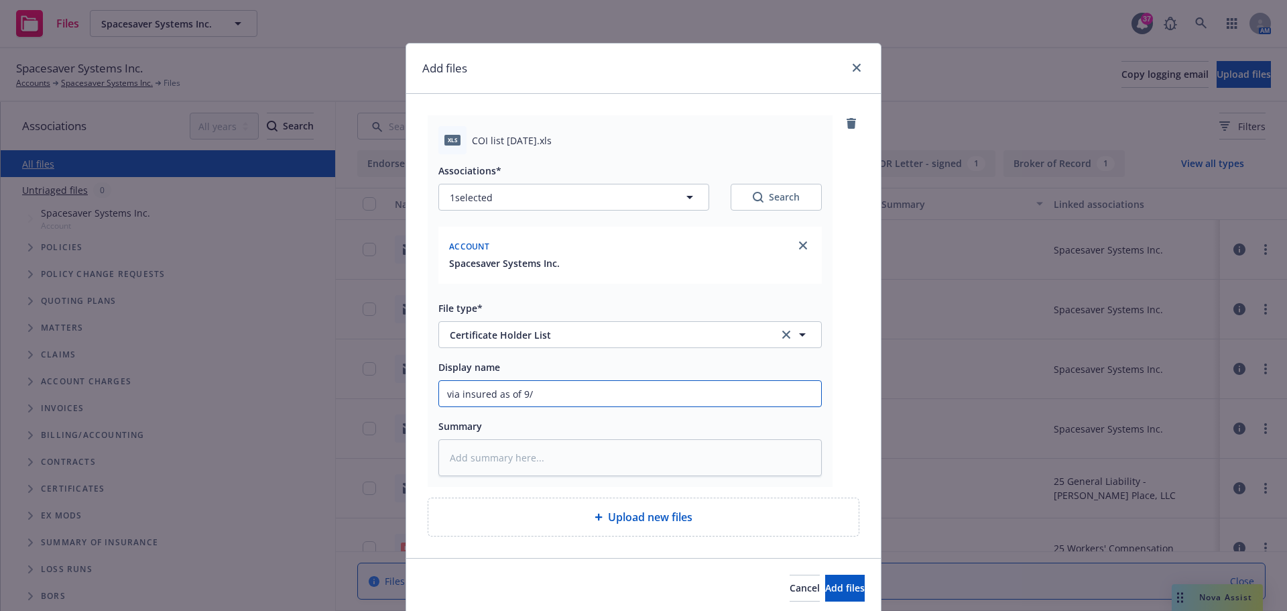
type input "via insured as of 9/1"
type textarea "x"
type input "via insured as of 9/16"
type textarea "x"
type input "via insured as of 9/16/"
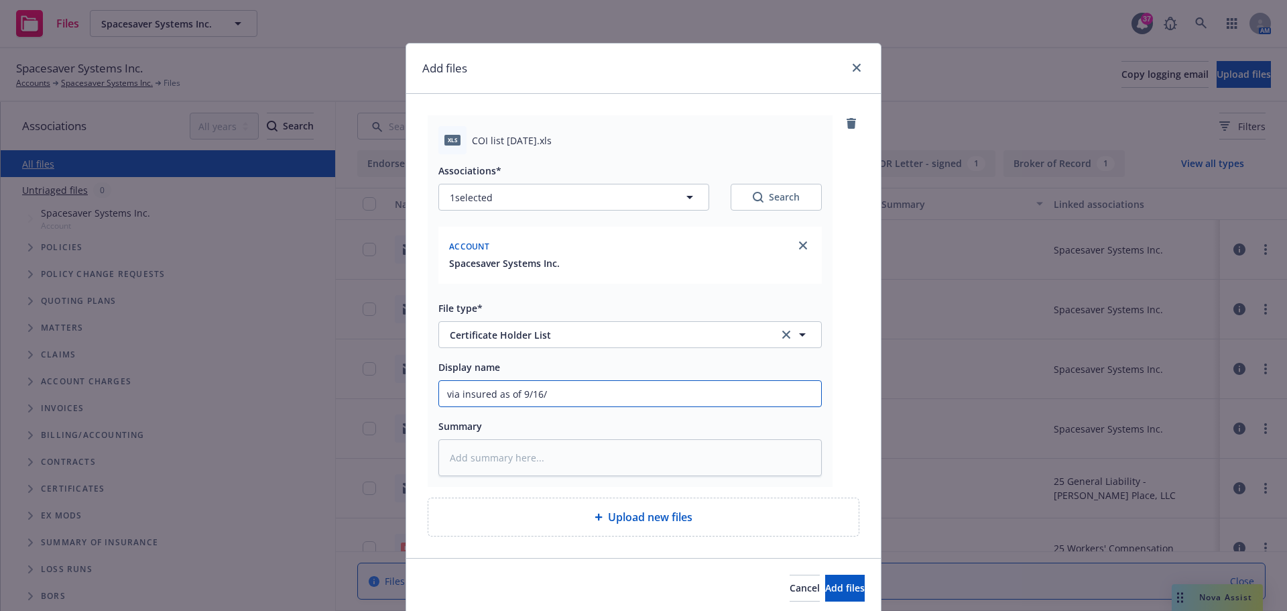
type textarea "x"
type input "via insured as of 9/16/2"
type textarea "x"
type input "via insured as of 9/16/25"
click at [829, 587] on span "Add files" at bounding box center [845, 587] width 40 height 13
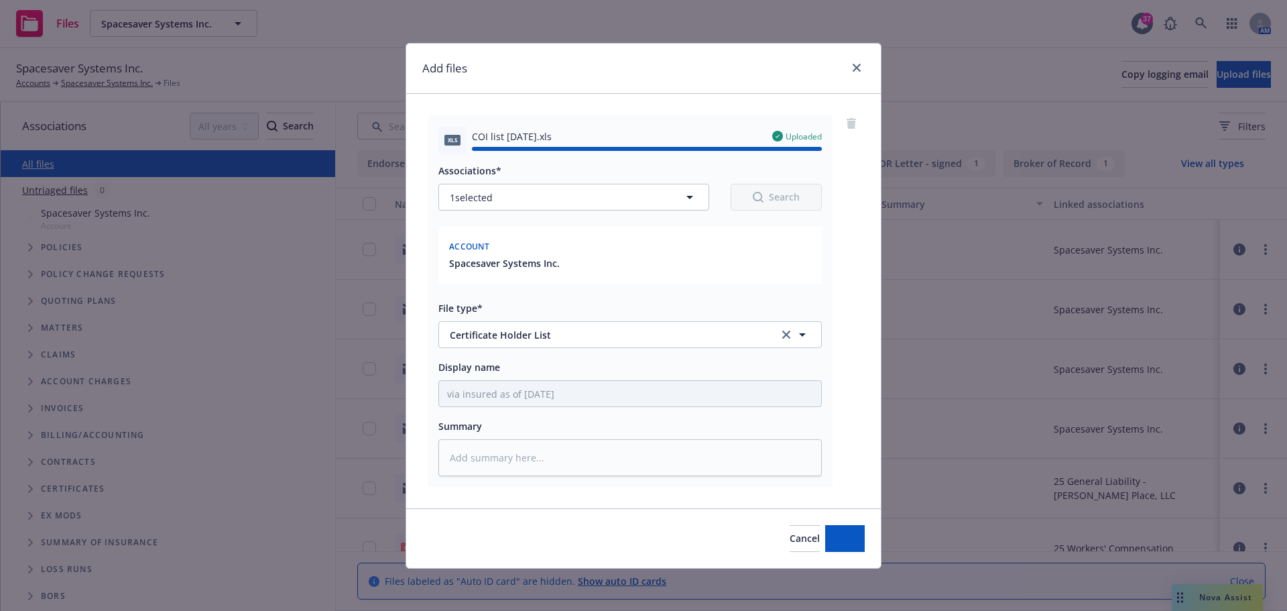
type textarea "x"
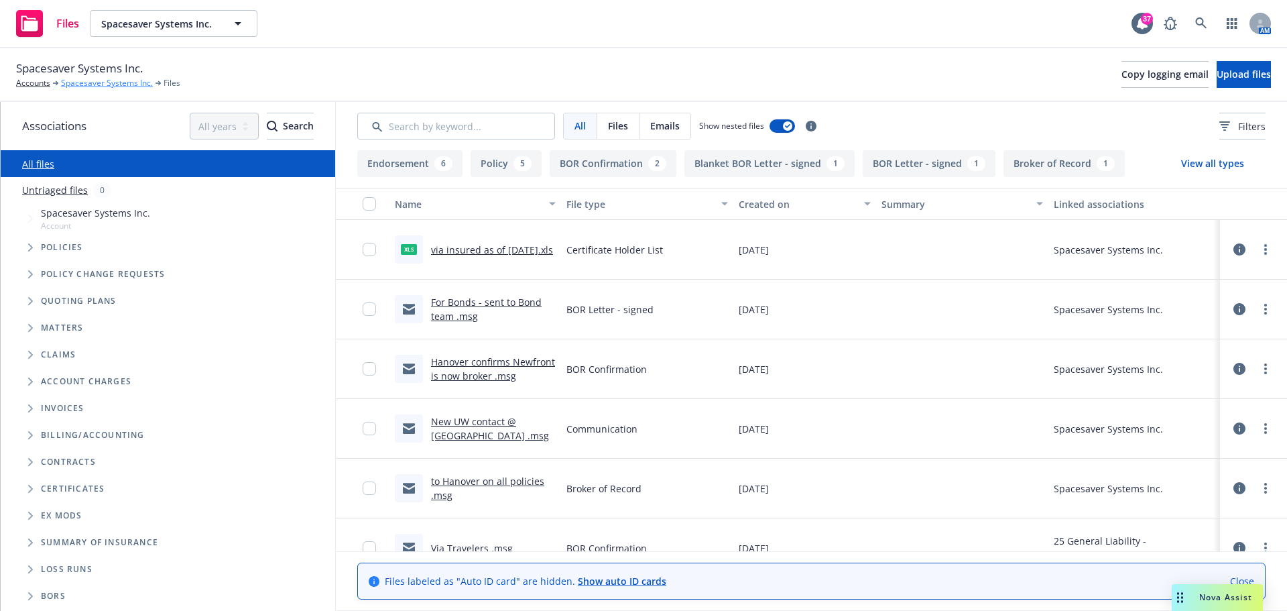
click at [107, 84] on link "Spacesaver Systems Inc." at bounding box center [107, 83] width 92 height 12
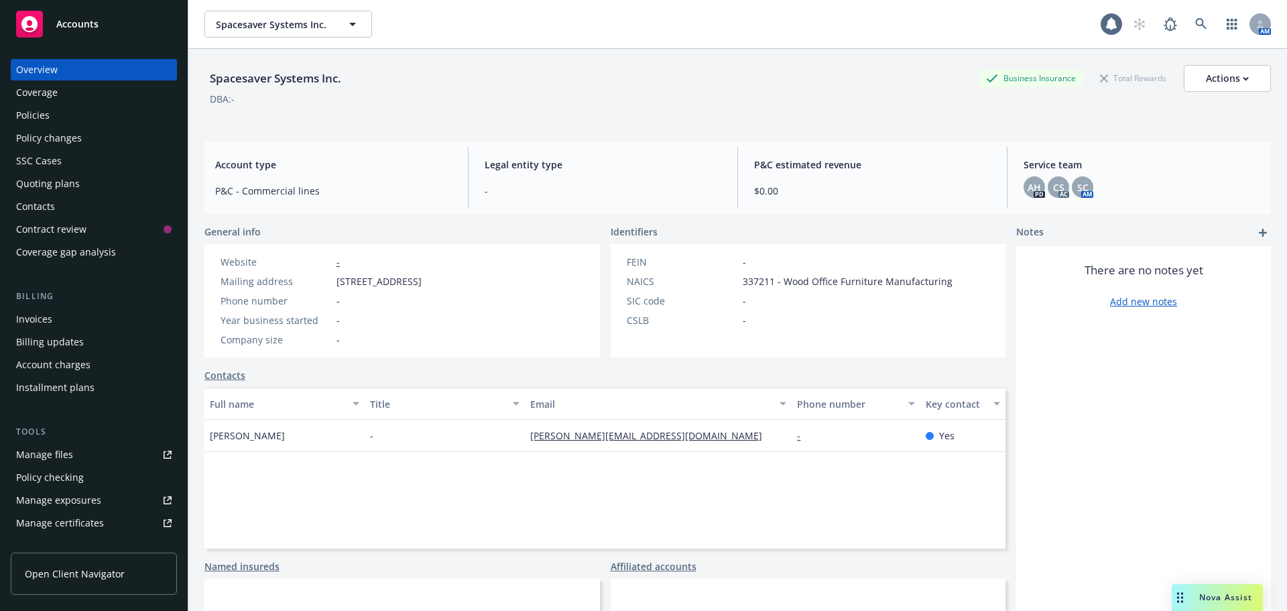
click at [82, 449] on link "Manage files" at bounding box center [94, 454] width 166 height 21
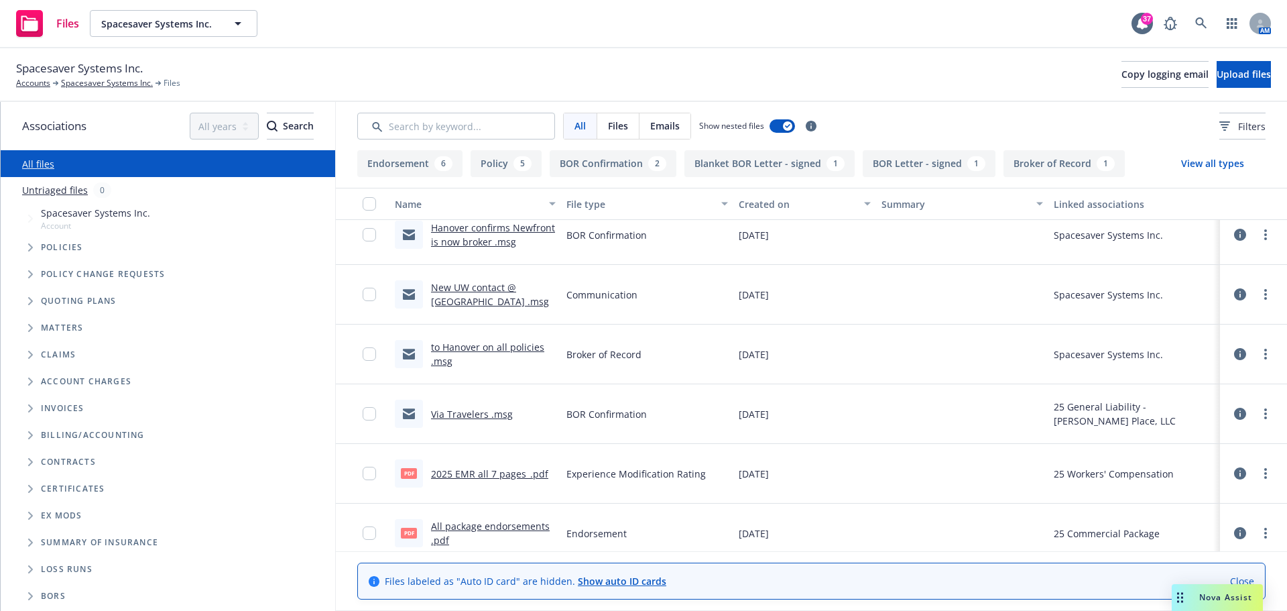
scroll to position [67, 0]
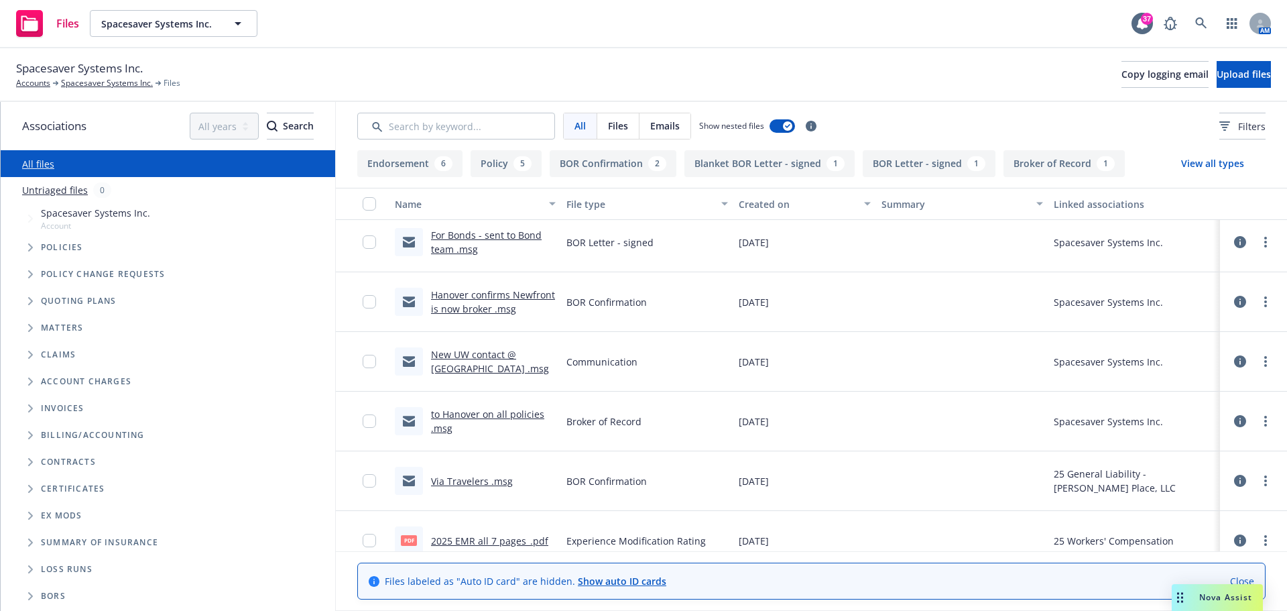
click at [479, 308] on link "Hanover confirms Newfront is now broker .msg" at bounding box center [493, 301] width 124 height 27
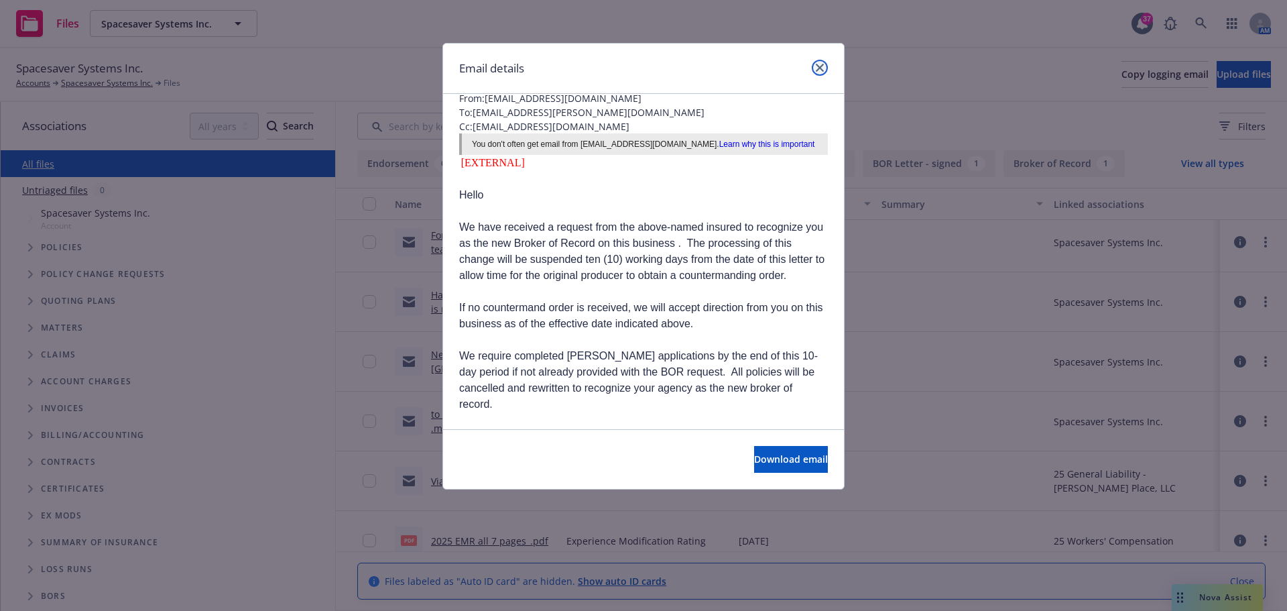
click at [818, 67] on icon "close" at bounding box center [820, 68] width 8 height 8
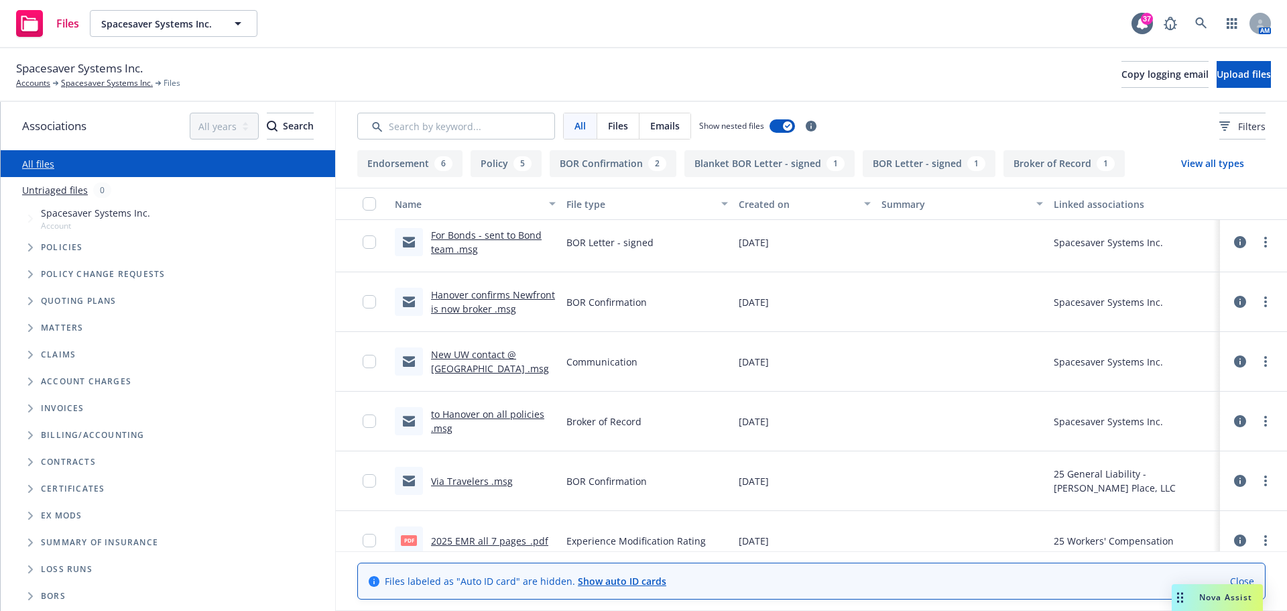
click at [816, 66] on div "Spacesaver Systems Inc. Accounts Spacesaver Systems Inc. Files Copy logging ema…" at bounding box center [643, 75] width 1255 height 30
click at [1223, 74] on span "Upload files" at bounding box center [1244, 74] width 54 height 13
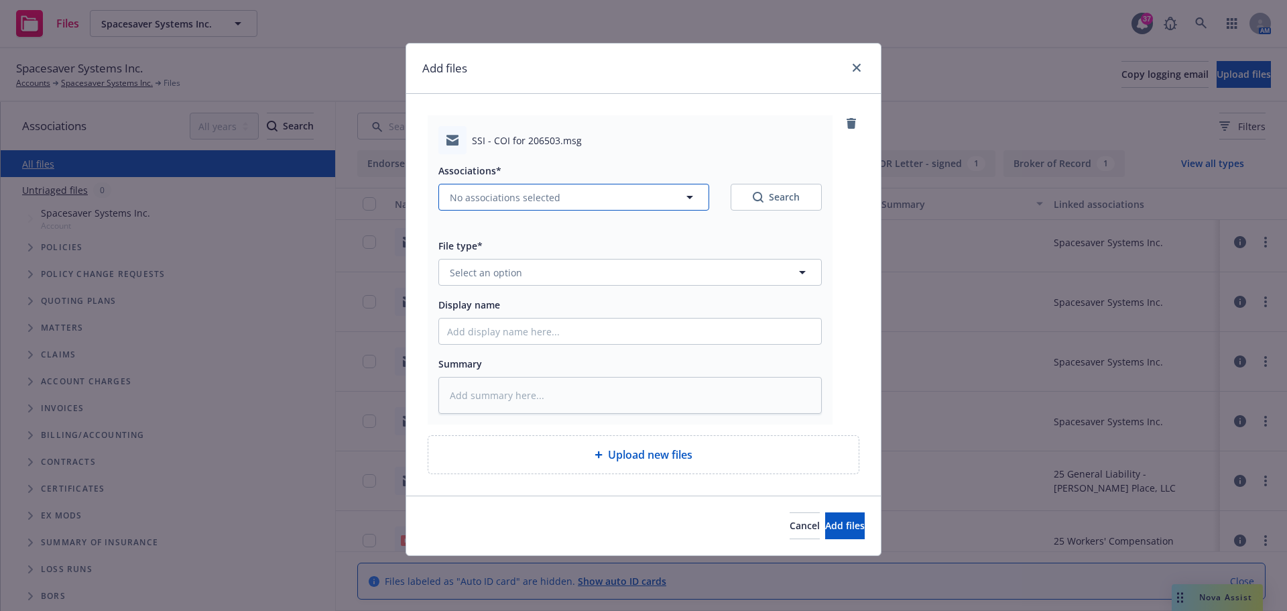
click at [531, 196] on span "No associations selected" at bounding box center [505, 197] width 111 height 14
type textarea "x"
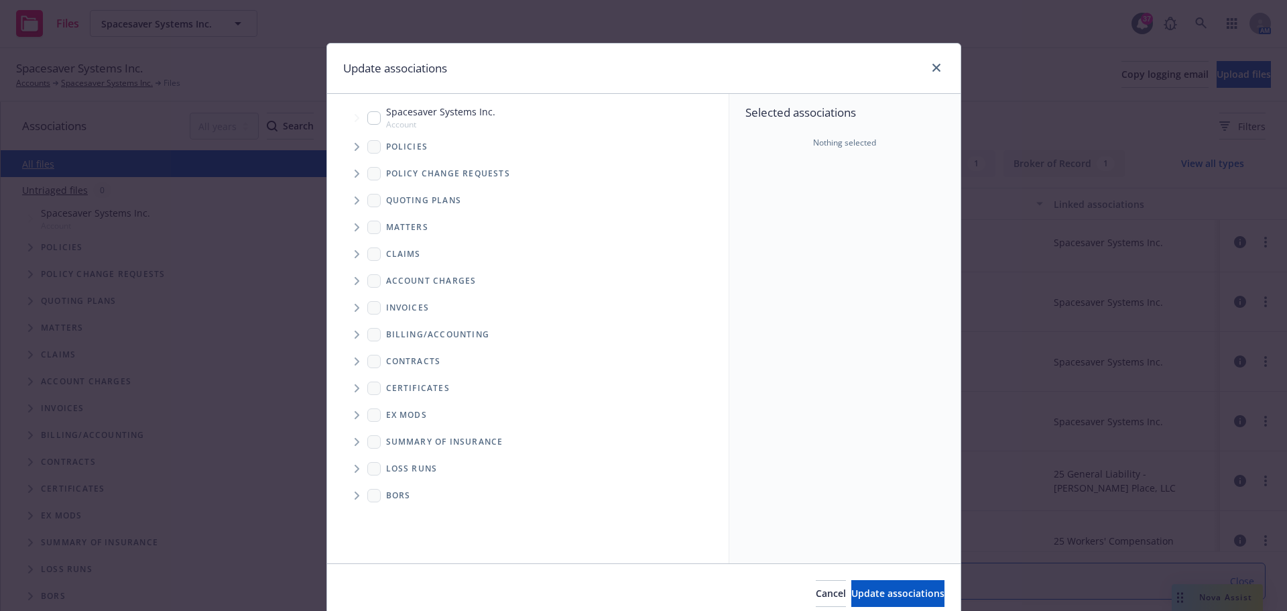
click at [355, 148] on icon "Tree Example" at bounding box center [357, 147] width 5 height 8
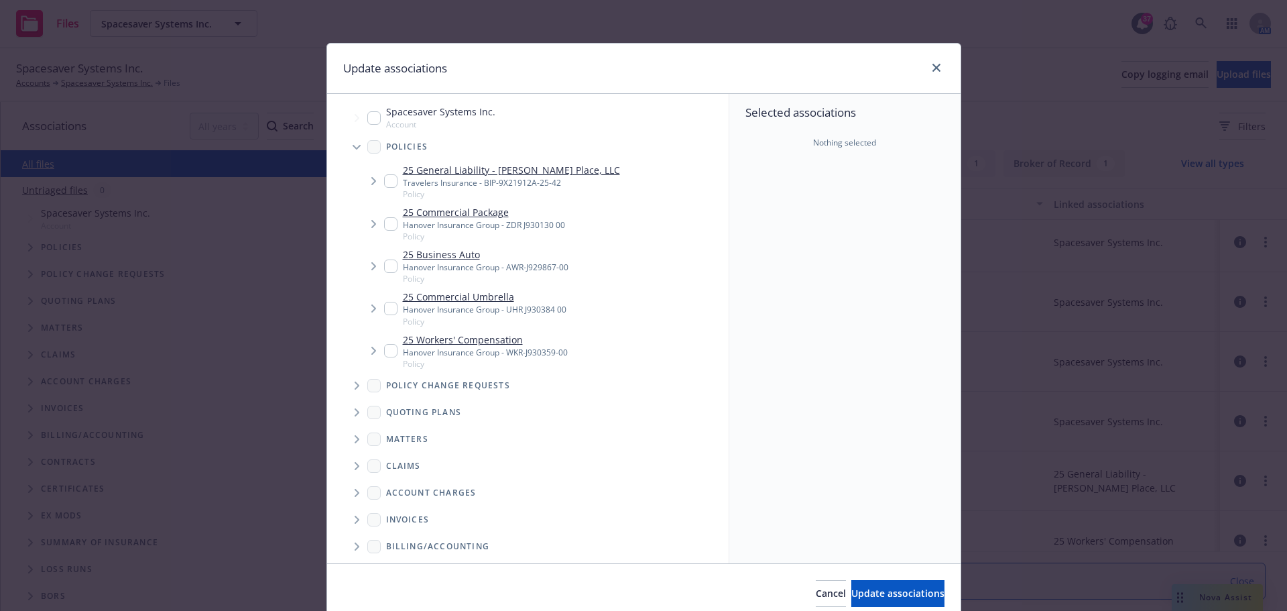
click at [371, 124] on input "Tree Example" at bounding box center [373, 117] width 13 height 13
checkbox input "true"
click at [873, 587] on span "Update associations" at bounding box center [897, 593] width 93 height 13
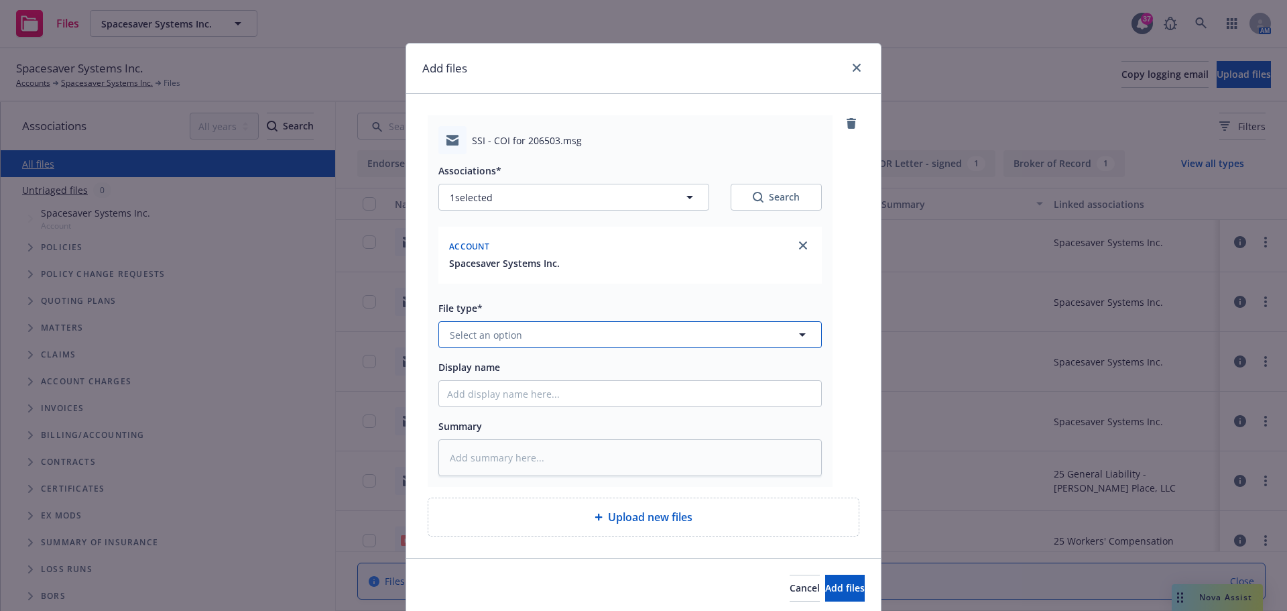
click at [512, 329] on span "Select an option" at bounding box center [486, 335] width 72 height 14
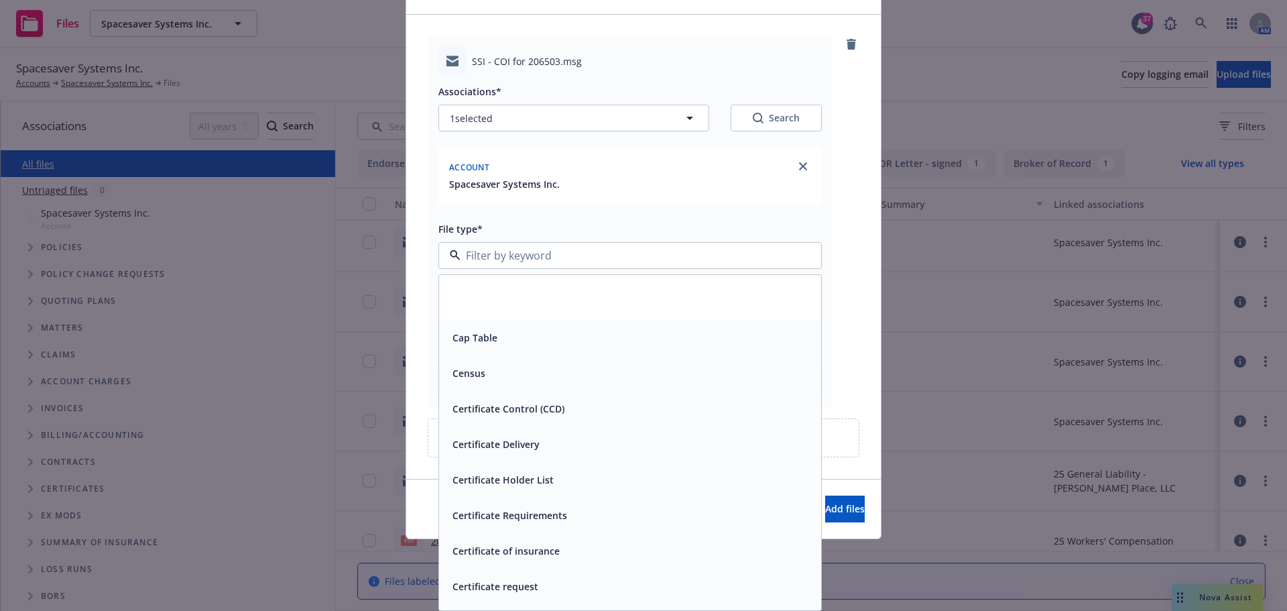
scroll to position [1207, 0]
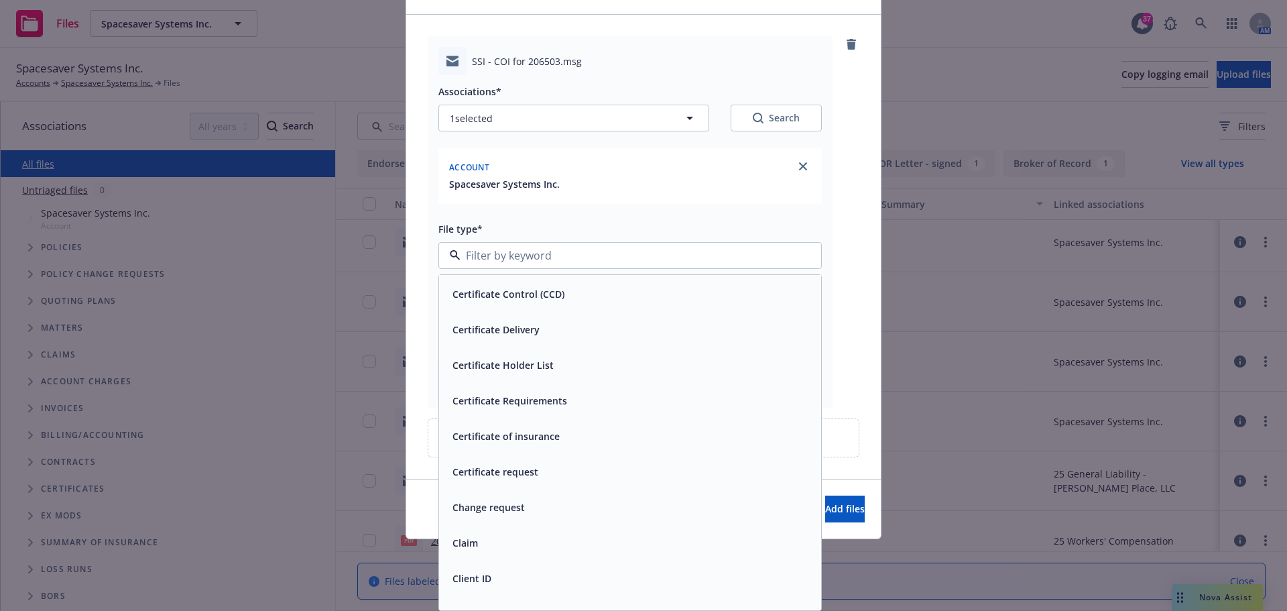
click at [516, 476] on span "Certificate request" at bounding box center [496, 472] width 86 height 14
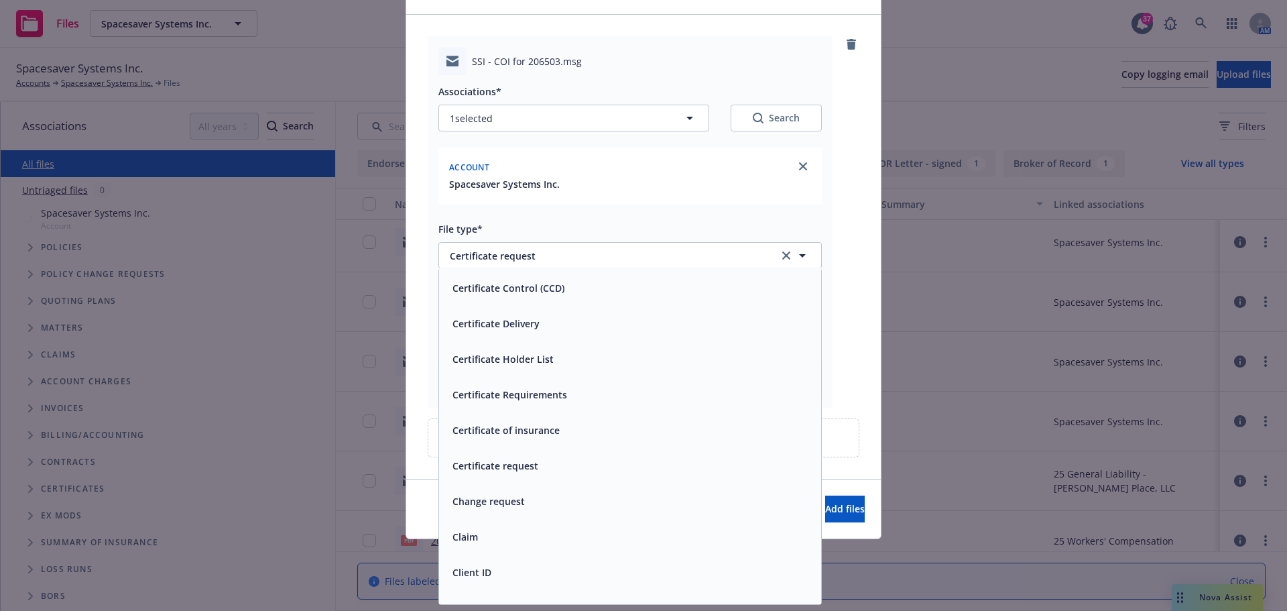
scroll to position [50, 0]
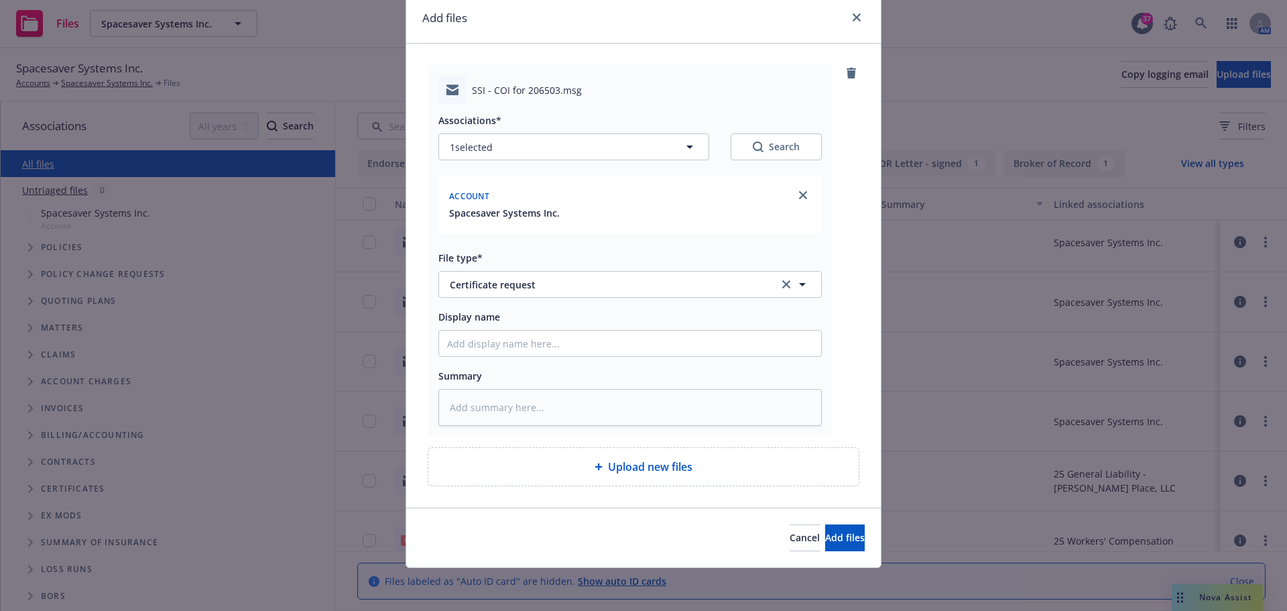
click at [515, 322] on div "Display name" at bounding box center [630, 316] width 384 height 16
click at [514, 345] on input "Display name" at bounding box center [630, 343] width 382 height 25
type textarea "x"
type input "S"
type textarea "x"
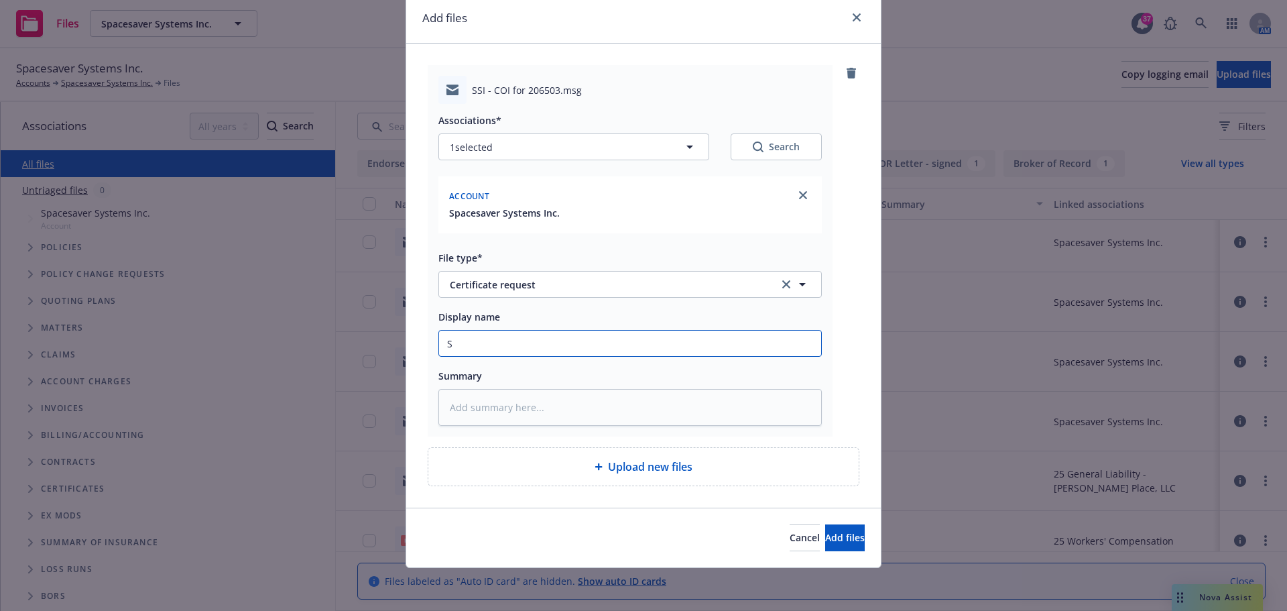
type input "Sm"
type textarea "x"
type input "Smi"
type textarea "x"
type input "Smit"
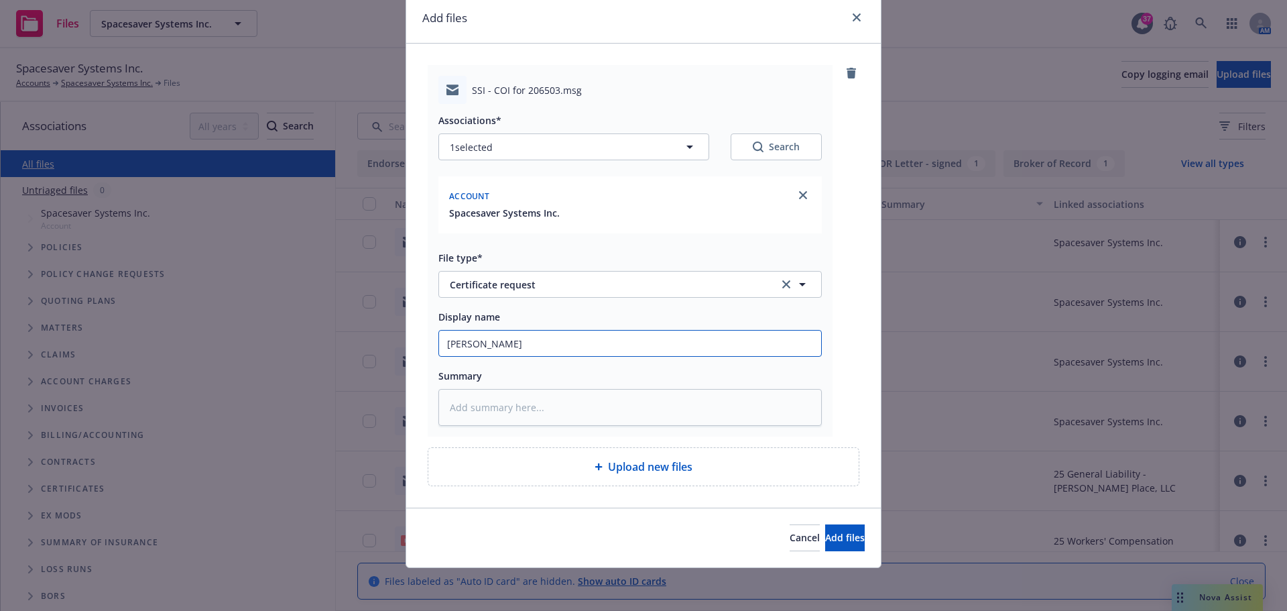
type textarea "x"
type input "Smith"
type textarea "x"
type input "Smiths"
type textarea "x"
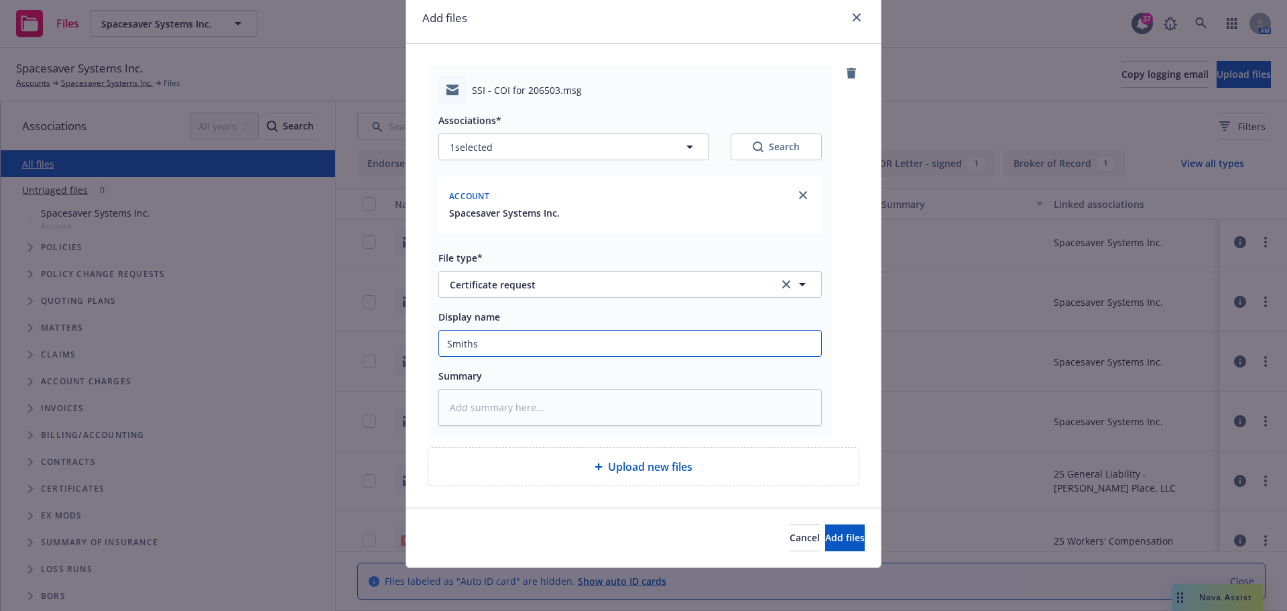
type input "Smithso"
type textarea "x"
type input "Smithson"
type textarea "x"
type input "Smithsoni"
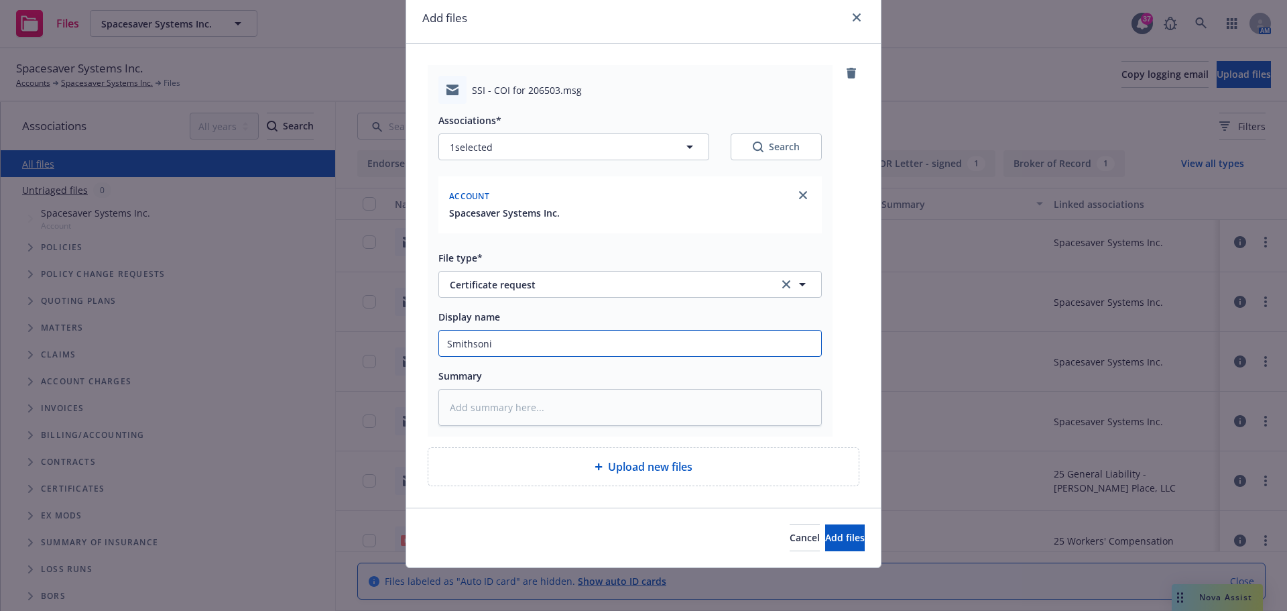
type textarea "x"
type input "Smithsonia"
type textarea "x"
type input "Smithsonian"
type textarea "x"
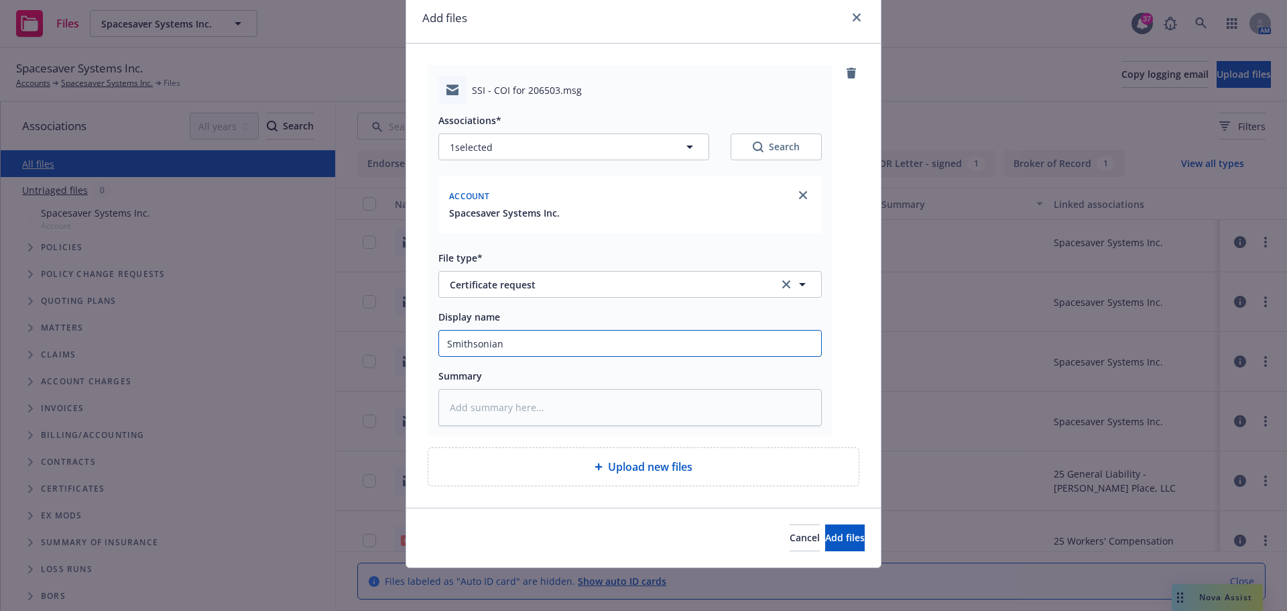
type input "Smithsonian"
type textarea "x"
type input "Smithsonian I"
type textarea "x"
type input "Smithsonian In"
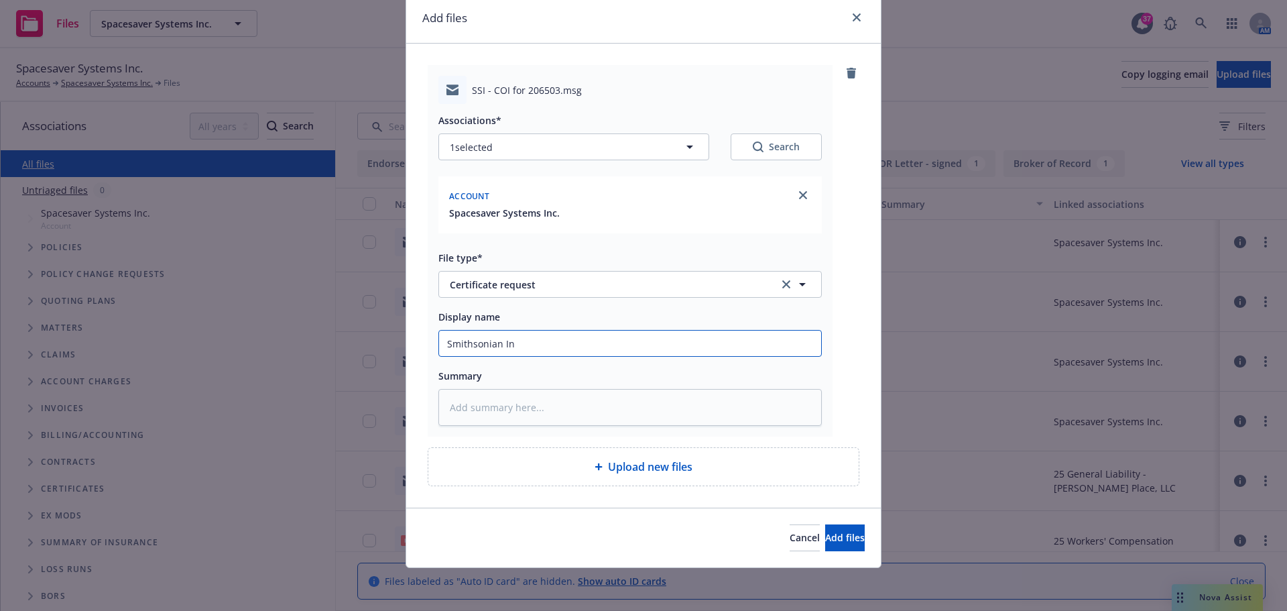
type textarea "x"
type input "Smithsonian Ins"
type textarea "x"
type input "Smithsonian Inst"
type textarea "x"
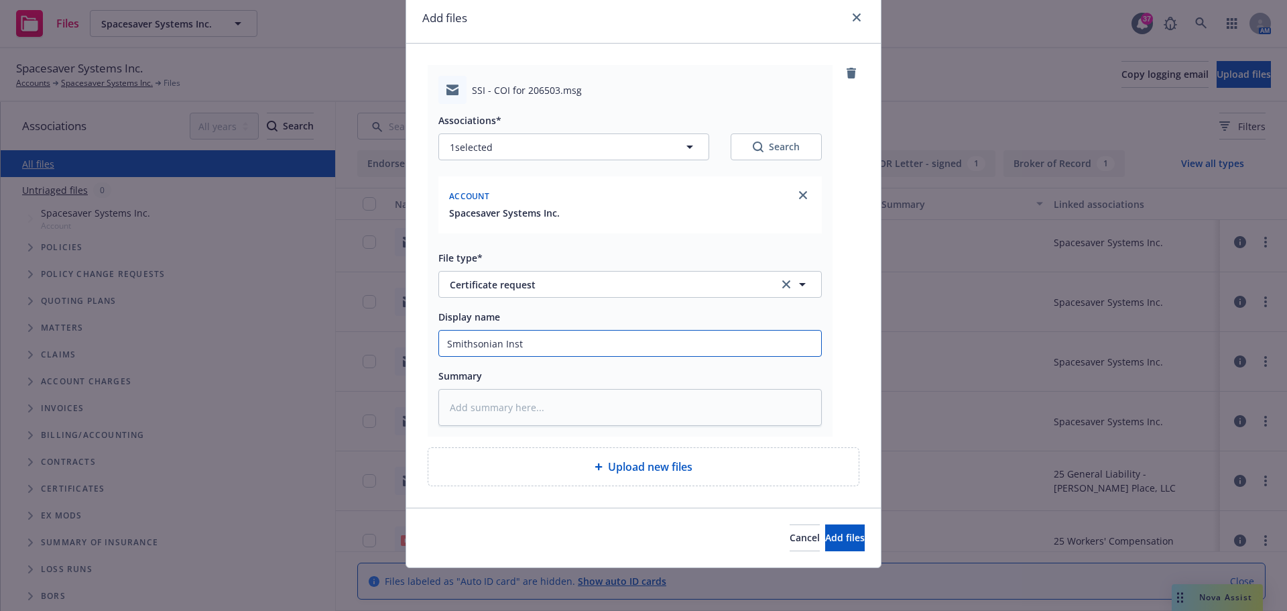
type input "Smithsonian Insti"
type textarea "x"
type input "Smithsonian Instit"
type textarea "x"
type input "Smithsonian Institu"
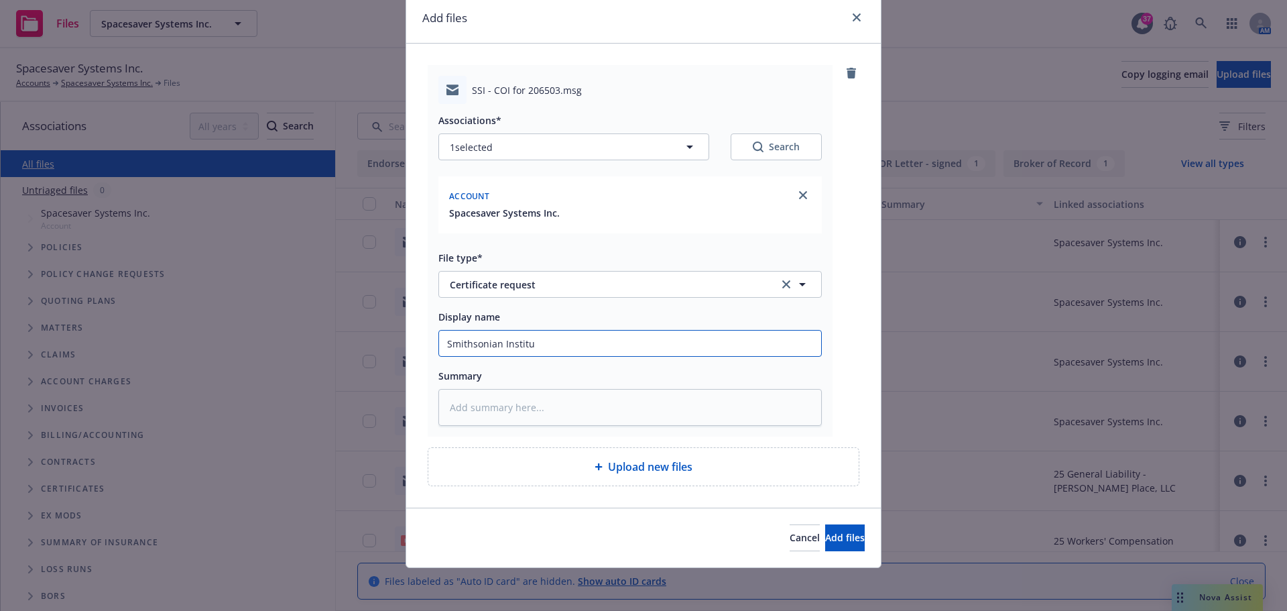
type textarea "x"
type input "Smithsonian Institut"
type textarea "x"
type input "Smithsonian Instituti"
type textarea "x"
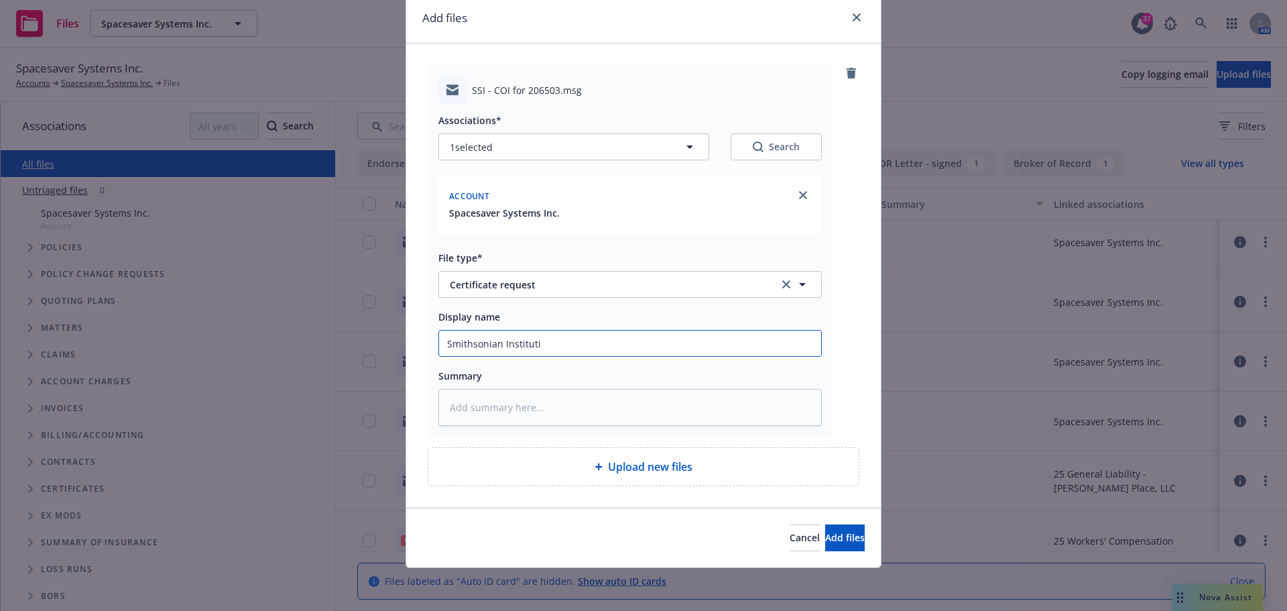
type input "Smithsonian Institutio"
type textarea "x"
type input "Smithsonian Institution"
type textarea "x"
type input "Smithsonian Institution"
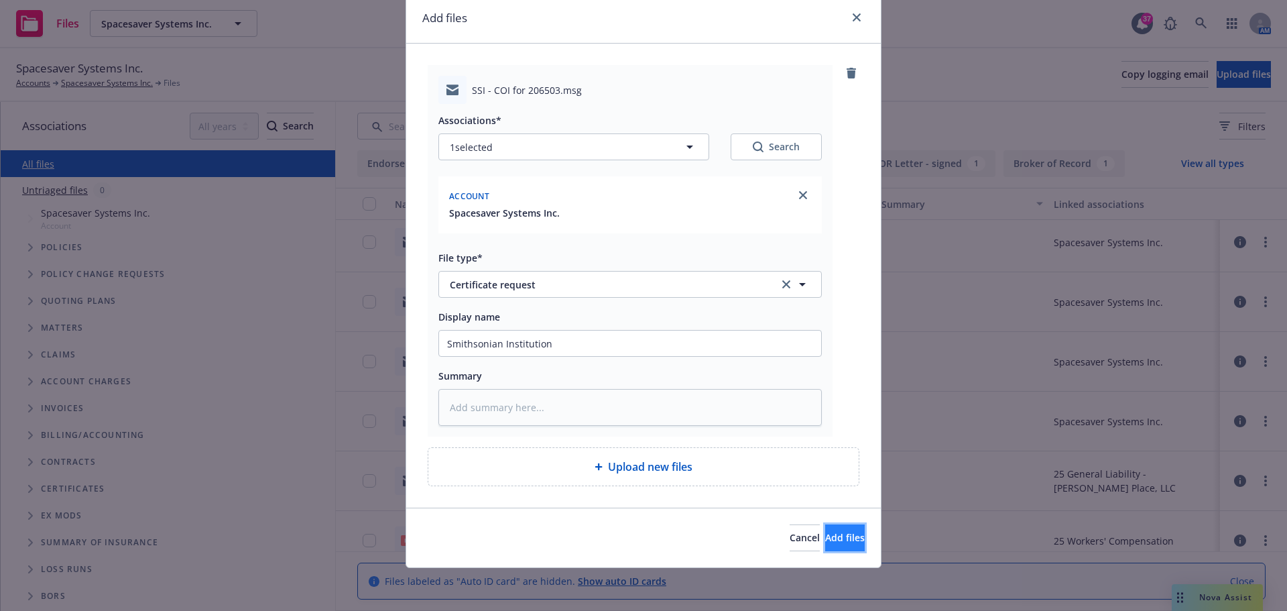
click at [825, 539] on span "Add files" at bounding box center [845, 537] width 40 height 13
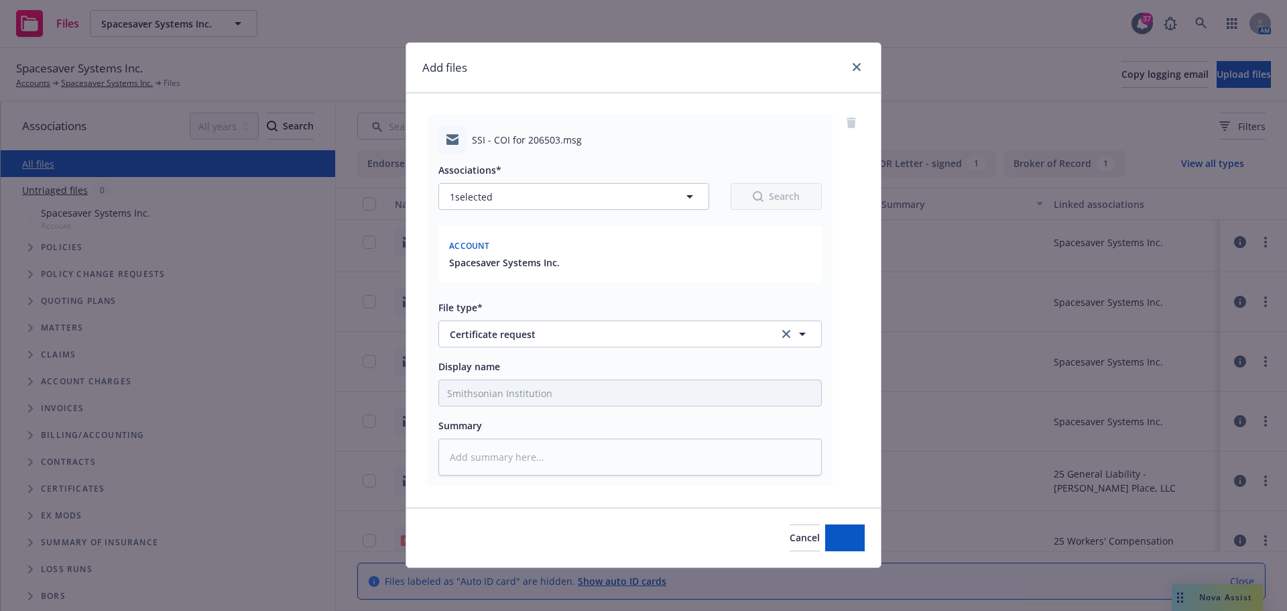
scroll to position [1, 0]
type textarea "x"
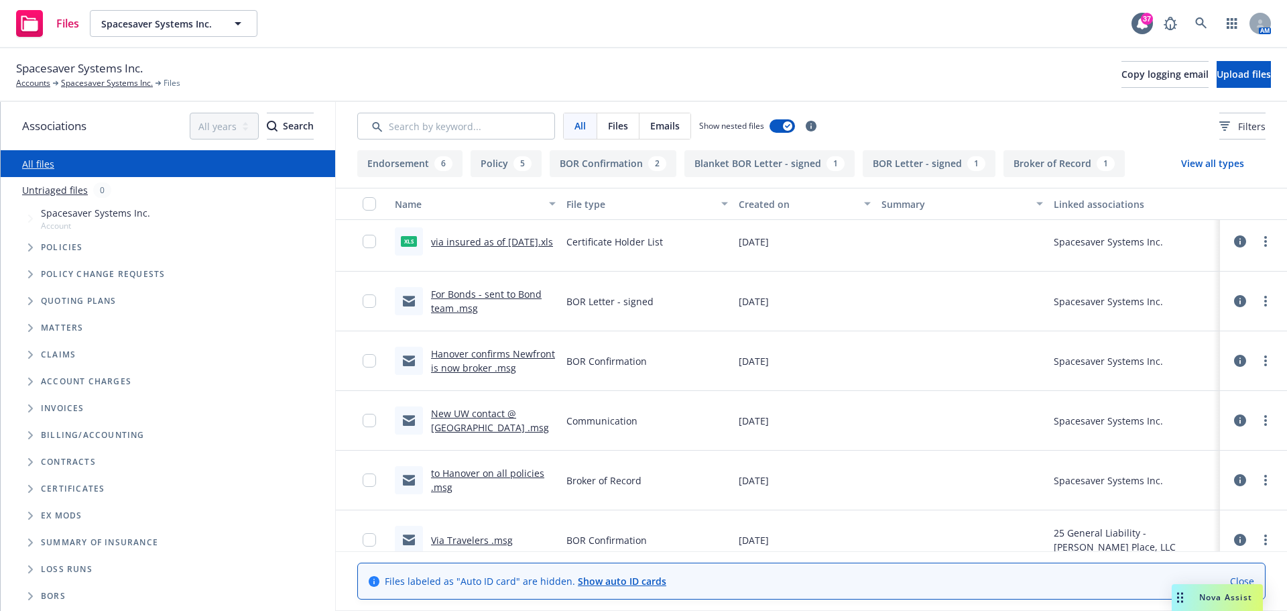
scroll to position [127, 0]
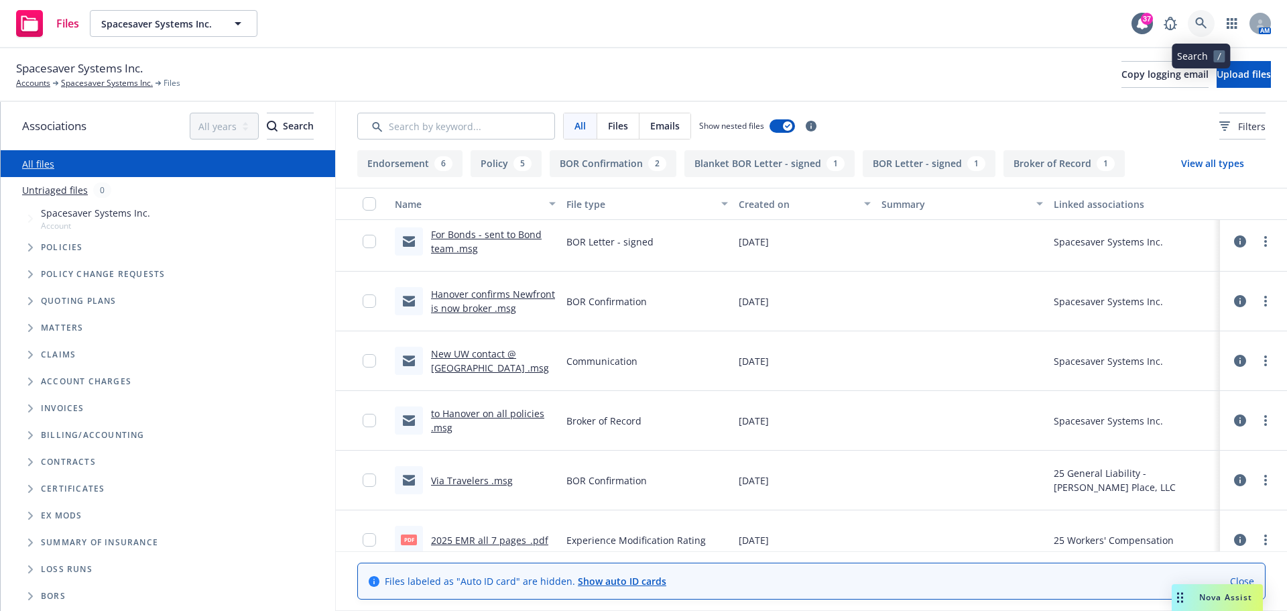
click at [1199, 28] on icon at bounding box center [1201, 23] width 12 height 12
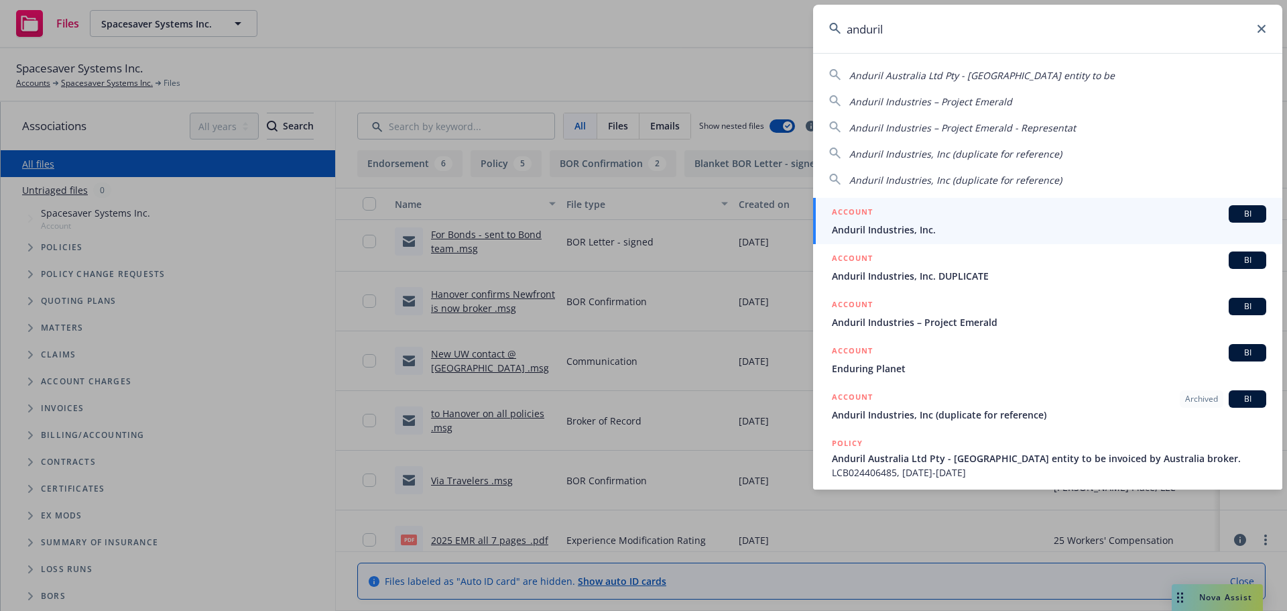
type input "anduril"
click at [877, 214] on div "ACCOUNT BI" at bounding box center [1049, 213] width 434 height 17
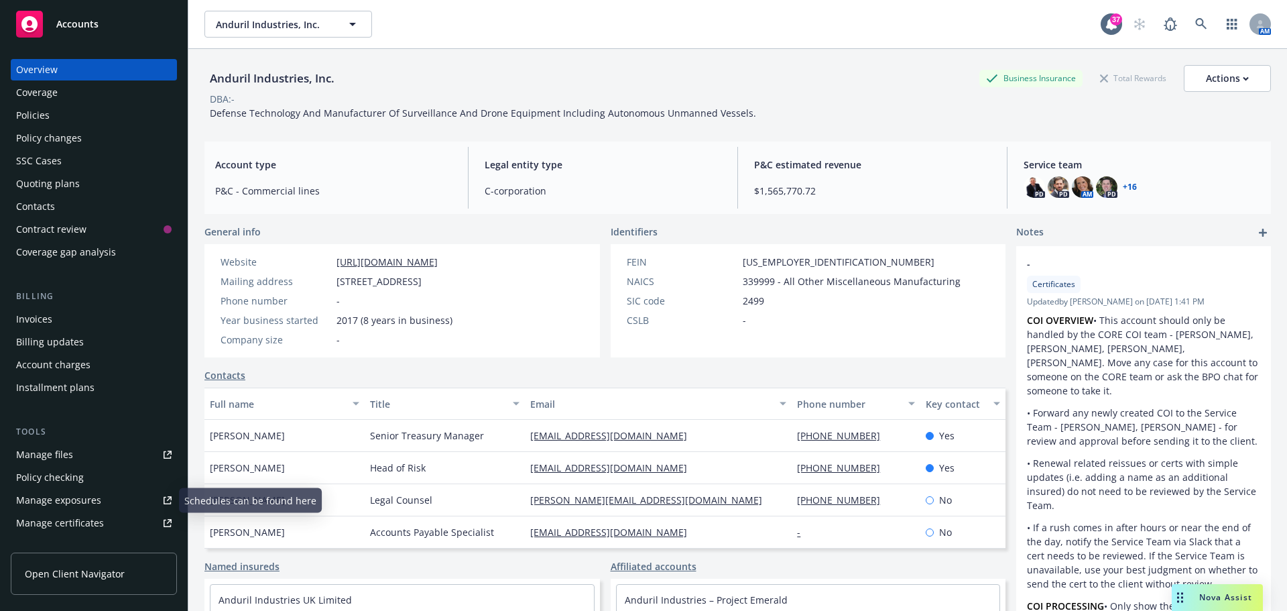
click at [81, 447] on link "Manage files" at bounding box center [94, 454] width 166 height 21
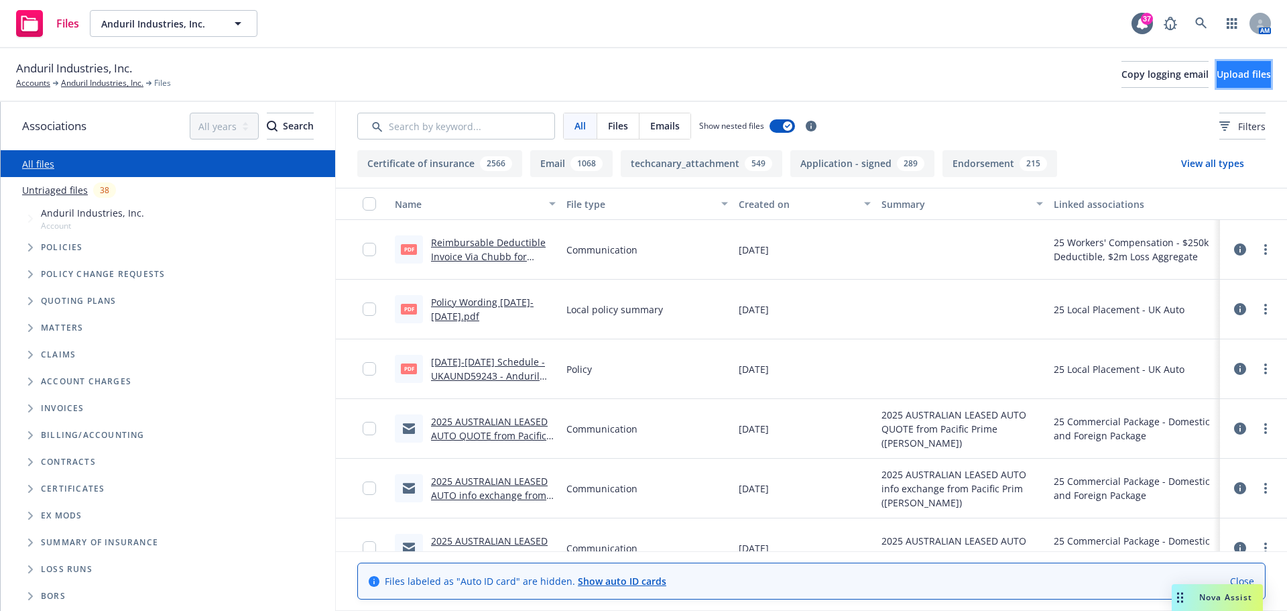
click at [1217, 78] on span "Upload files" at bounding box center [1244, 74] width 54 height 13
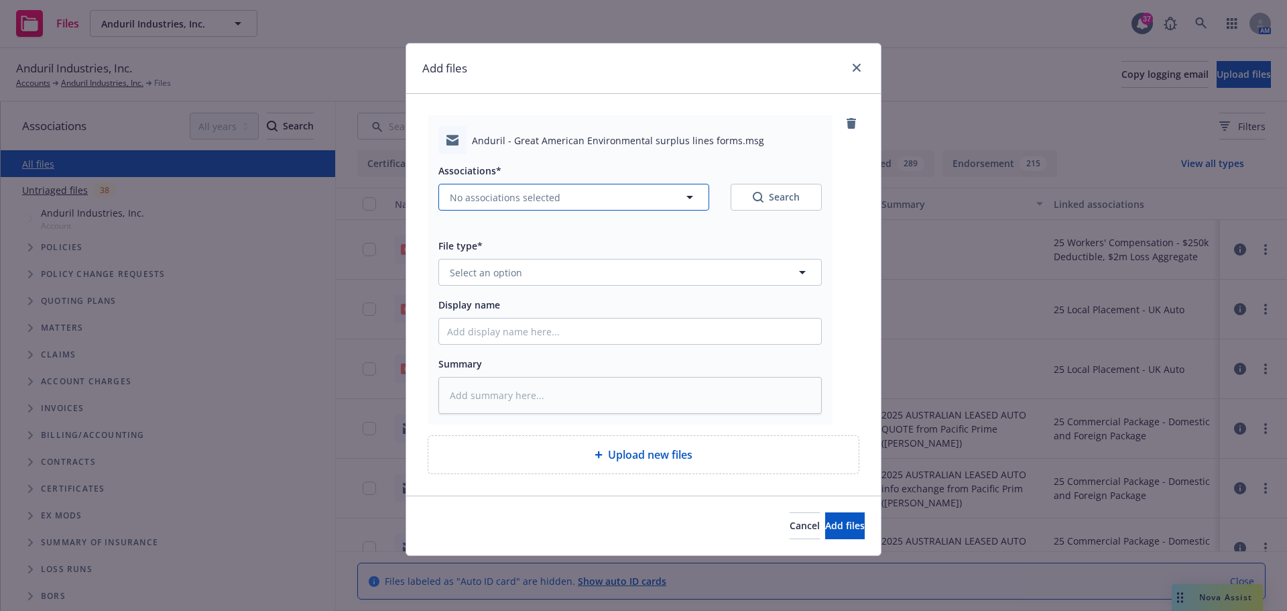
click at [536, 198] on span "No associations selected" at bounding box center [505, 197] width 111 height 14
type textarea "x"
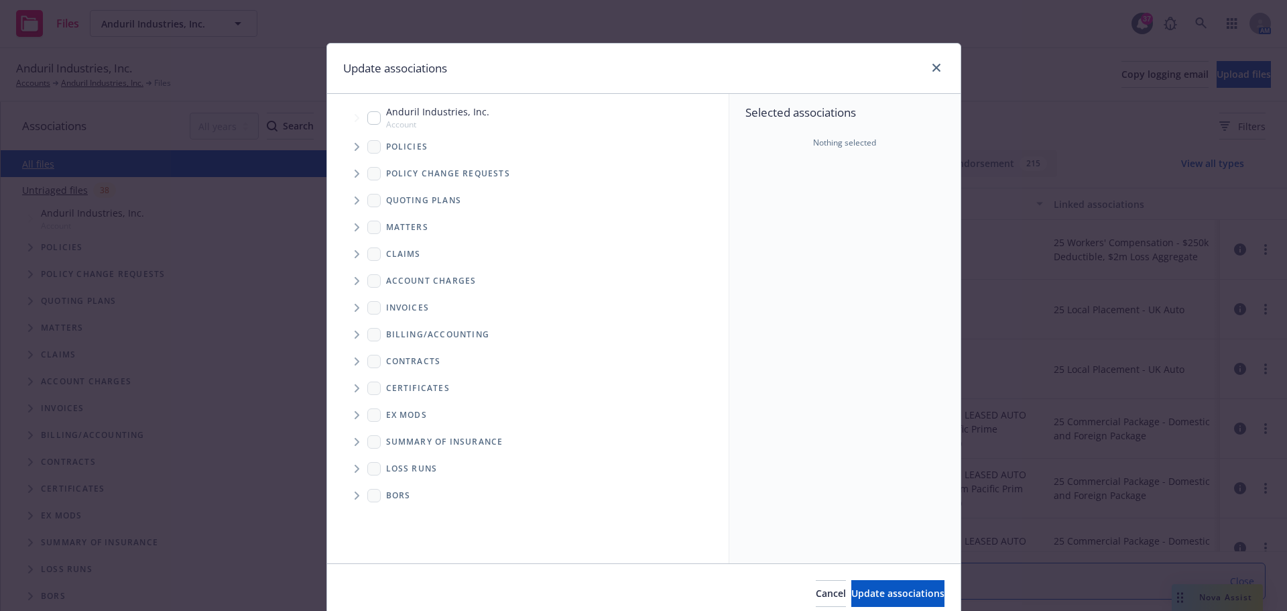
click at [369, 123] on input "Tree Example" at bounding box center [373, 117] width 13 height 13
checkbox input "true"
click at [900, 592] on span "Update associations" at bounding box center [897, 593] width 93 height 13
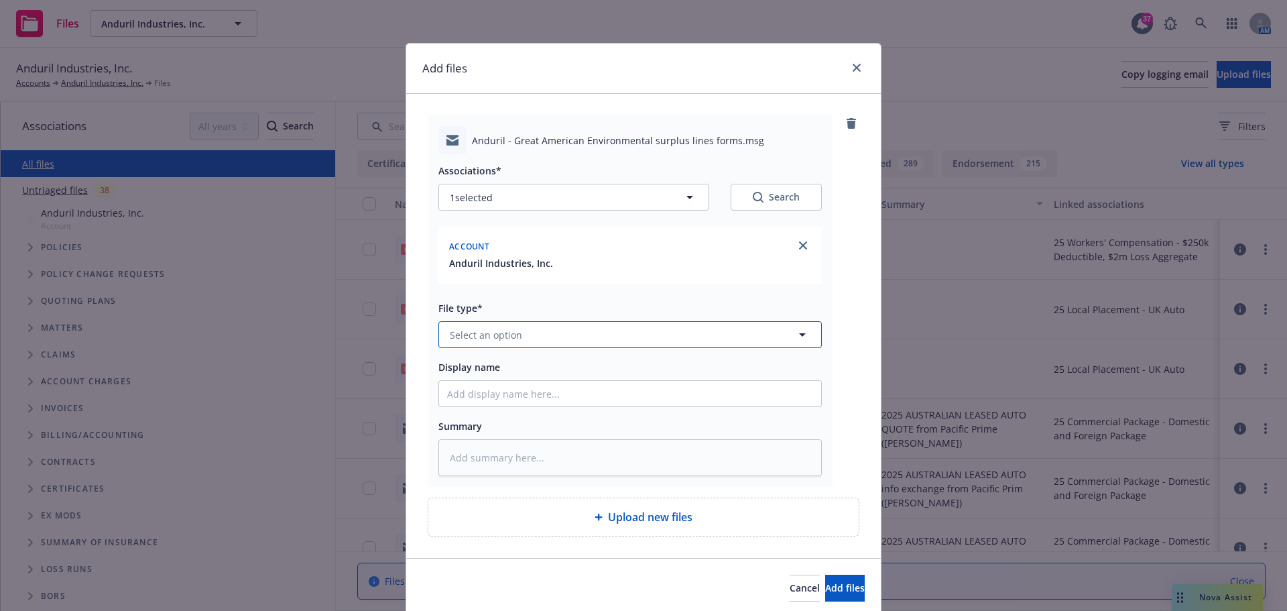
click at [512, 330] on span "Select an option" at bounding box center [486, 335] width 72 height 14
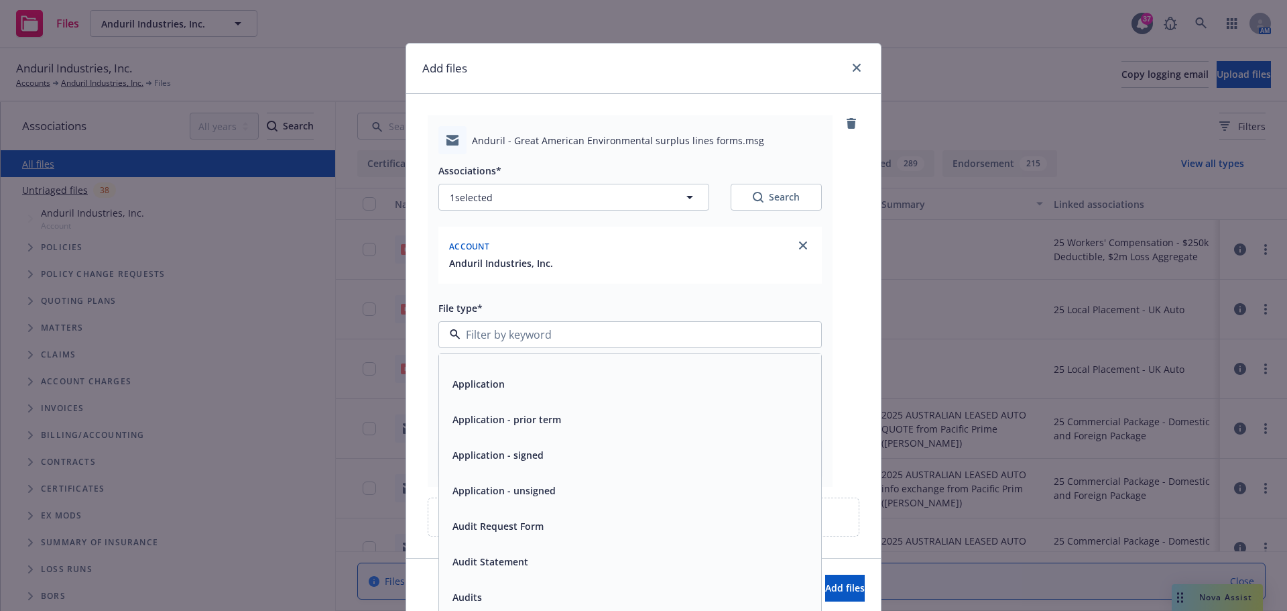
scroll to position [134, 0]
click at [485, 451] on span "Application" at bounding box center [479, 451] width 52 height 14
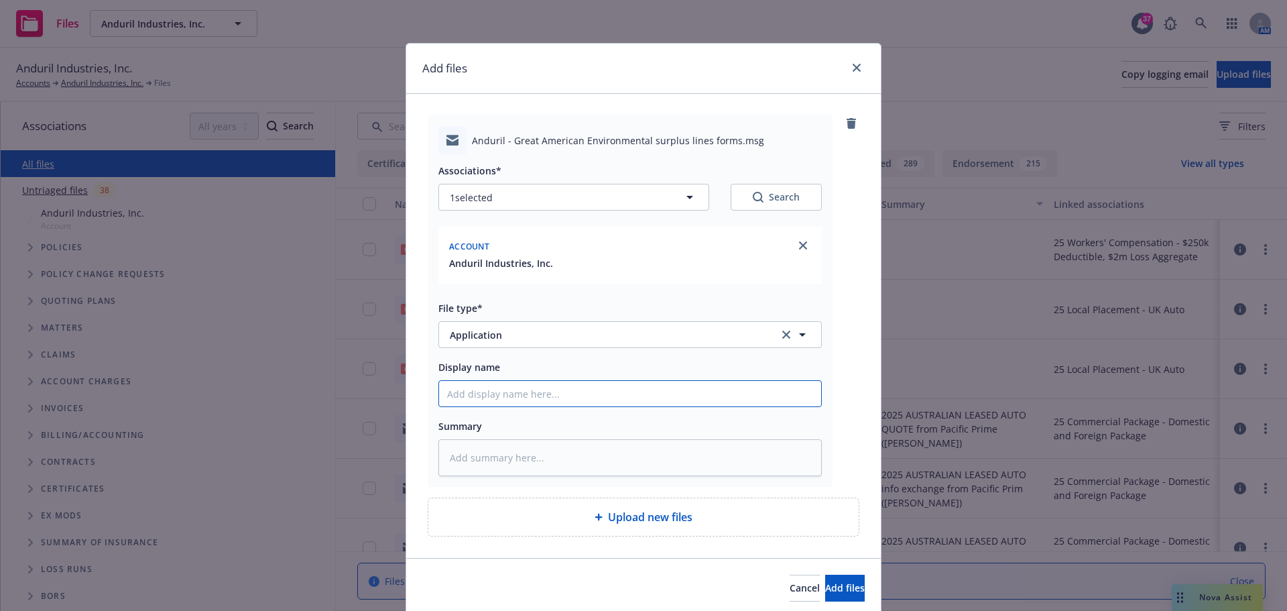
click at [509, 394] on input "Display name" at bounding box center [630, 393] width 382 height 25
type textarea "x"
type input "G"
type textarea "x"
type input "GA"
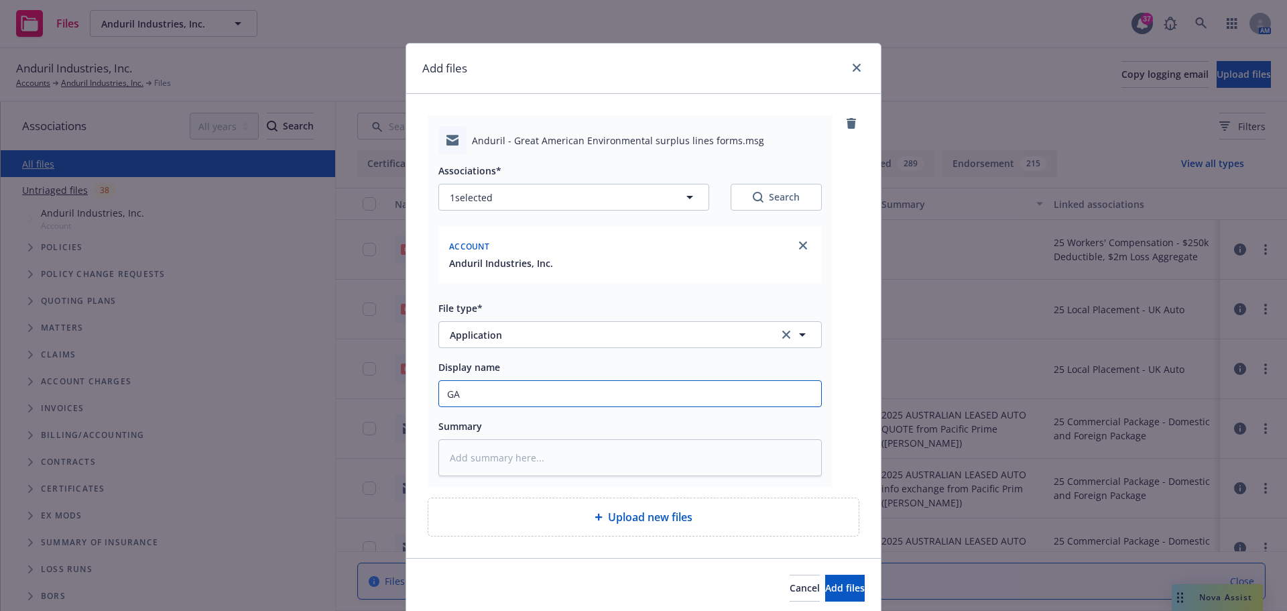
type textarea "x"
type input "GAI"
type textarea "x"
type input "GAIG"
type textarea "x"
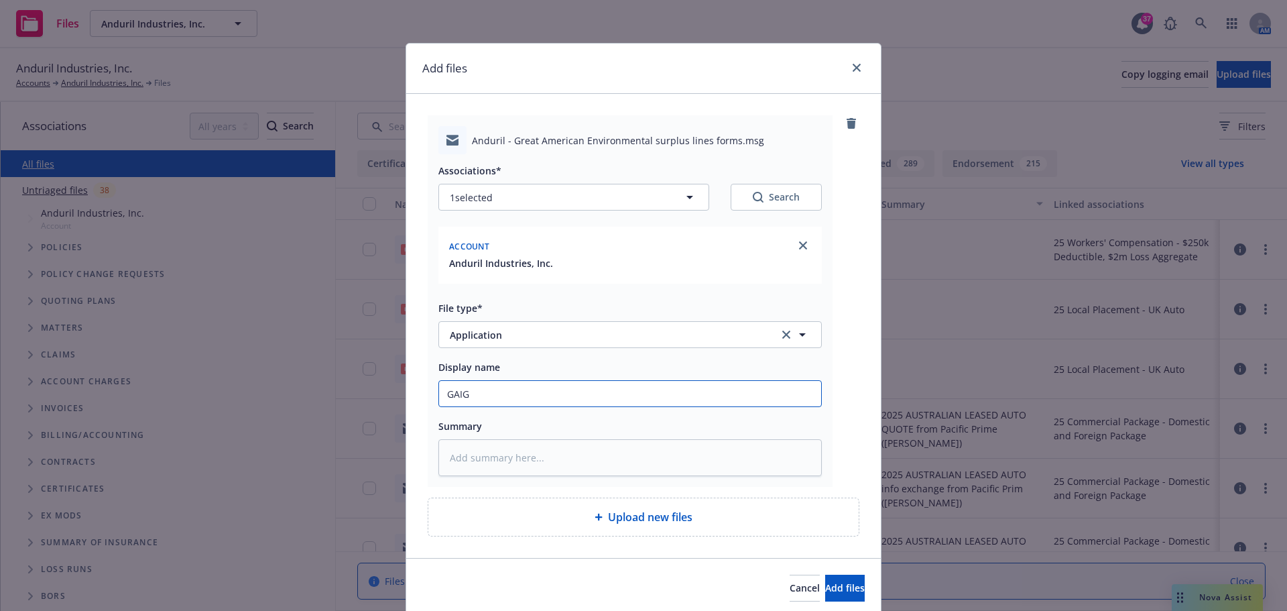
type input "GAIG"
type textarea "x"
type input "GAIG E"
type textarea "x"
type input "GAIG En"
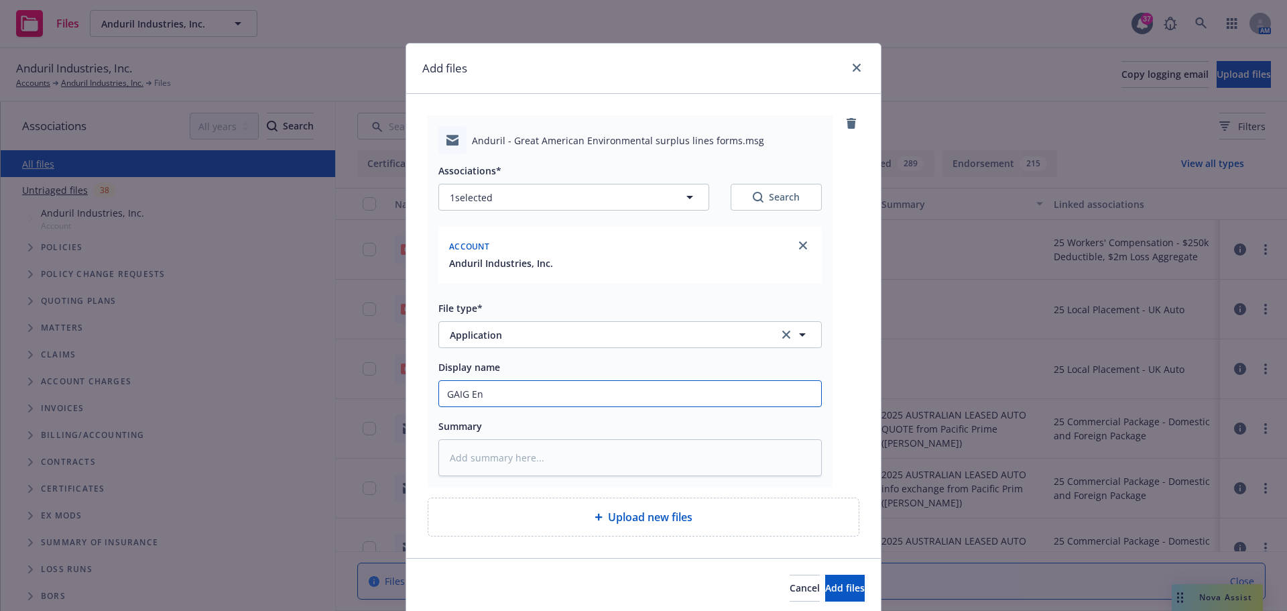
type textarea "x"
type input "GAIG Env"
type textarea "x"
type input "GAIG Envi"
type textarea "x"
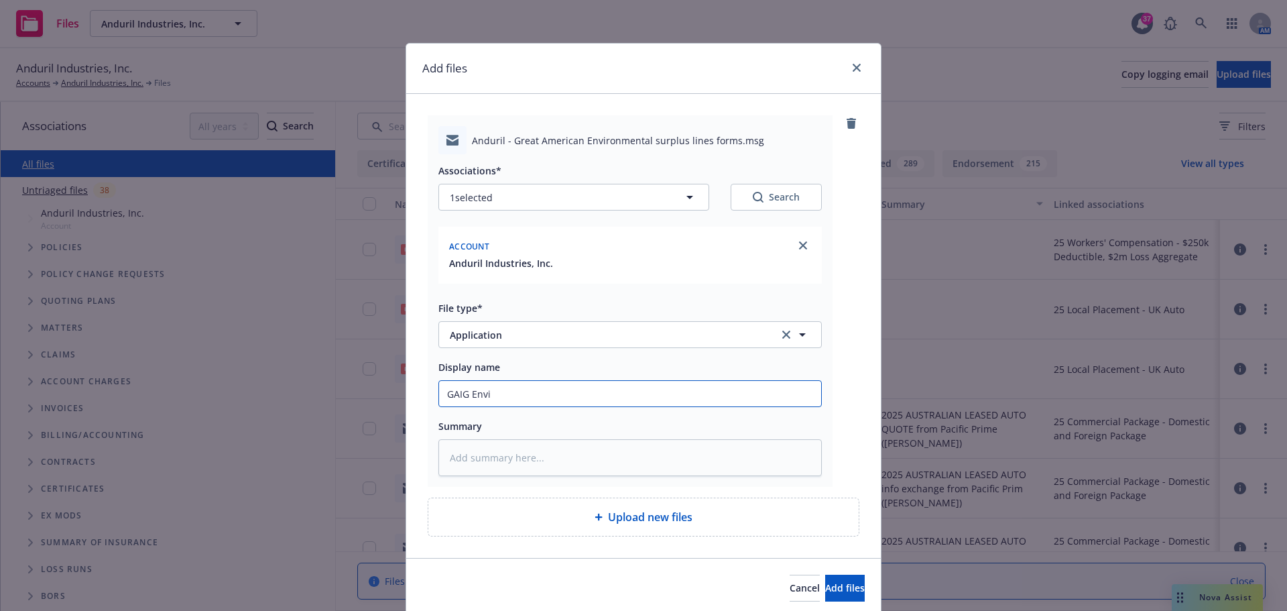
type input "GAIG Envir"
type textarea "x"
type input "GAIG Enviro"
type textarea "x"
type input "GAIG Environ"
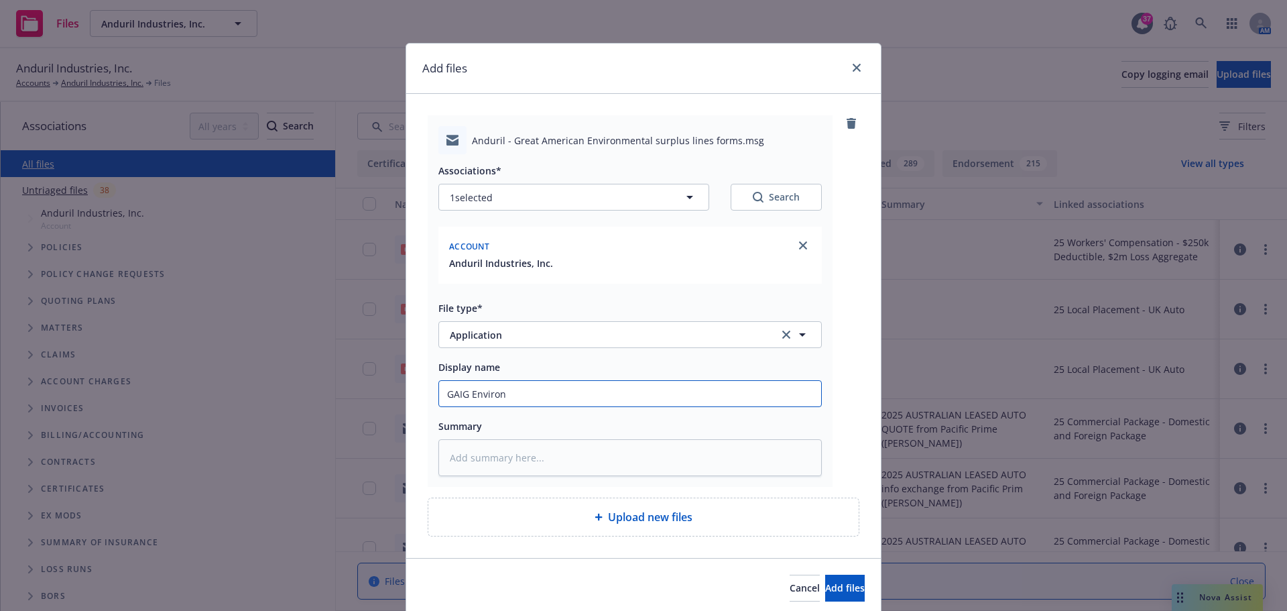
type textarea "x"
type input "GAIG Environm"
type textarea "x"
type input "GAIG Environme"
type textarea "x"
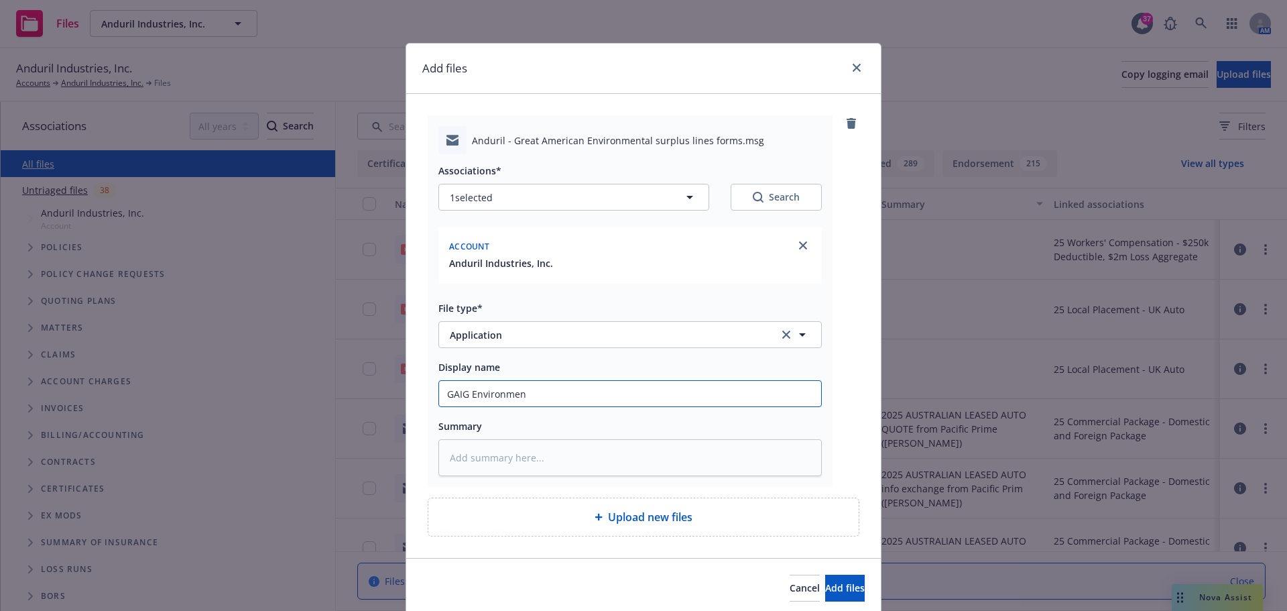
type input "GAIG Environment"
type textarea "x"
type input "GAIG Environmenta"
type textarea "x"
type input "GAIG Environmental"
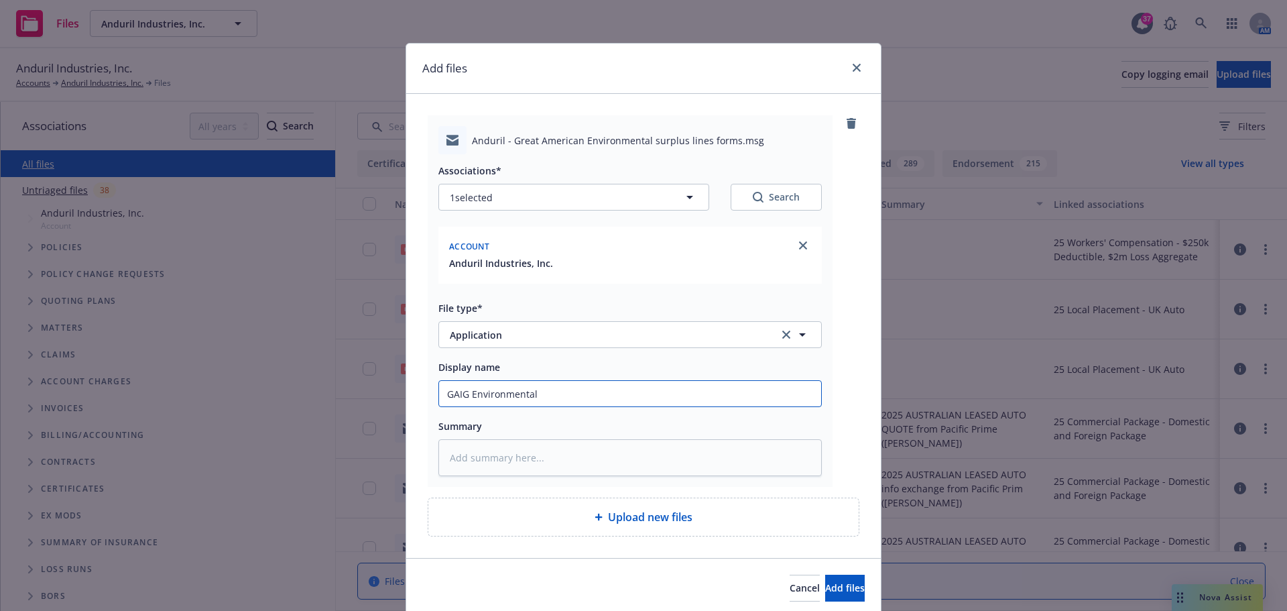
type textarea "x"
type input "GAIG Environmental"
type textarea "x"
type input "GAIG Environmental S"
type textarea "x"
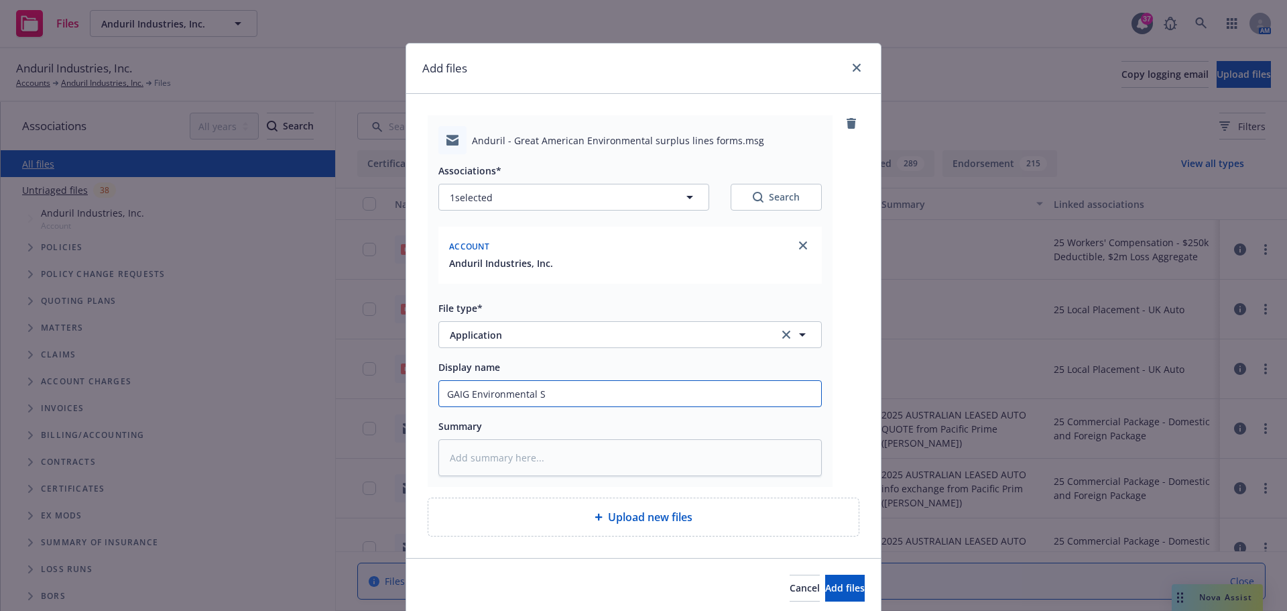
type input "GAIG Environmental SL"
type textarea "x"
type input "GAIG Environmental SL"
type textarea "x"
type input "GAIG Environmental SL F"
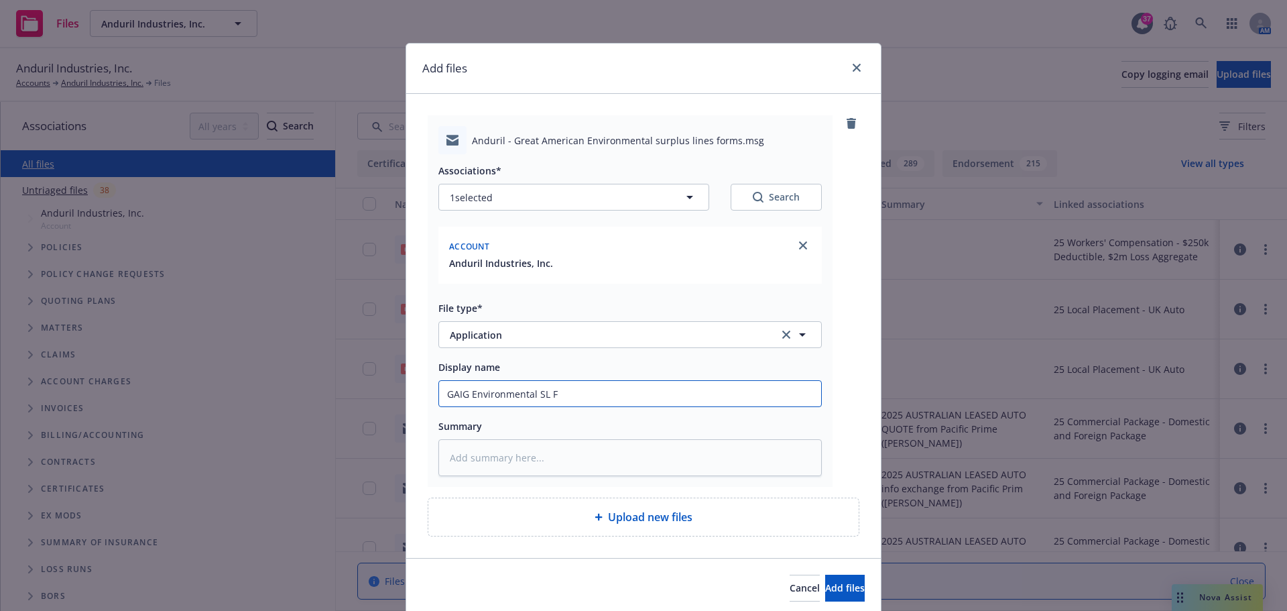
type textarea "x"
type input "GAIG Environmental SL Fo"
type textarea "x"
type input "GAIG Environmental SL Form"
type textarea "x"
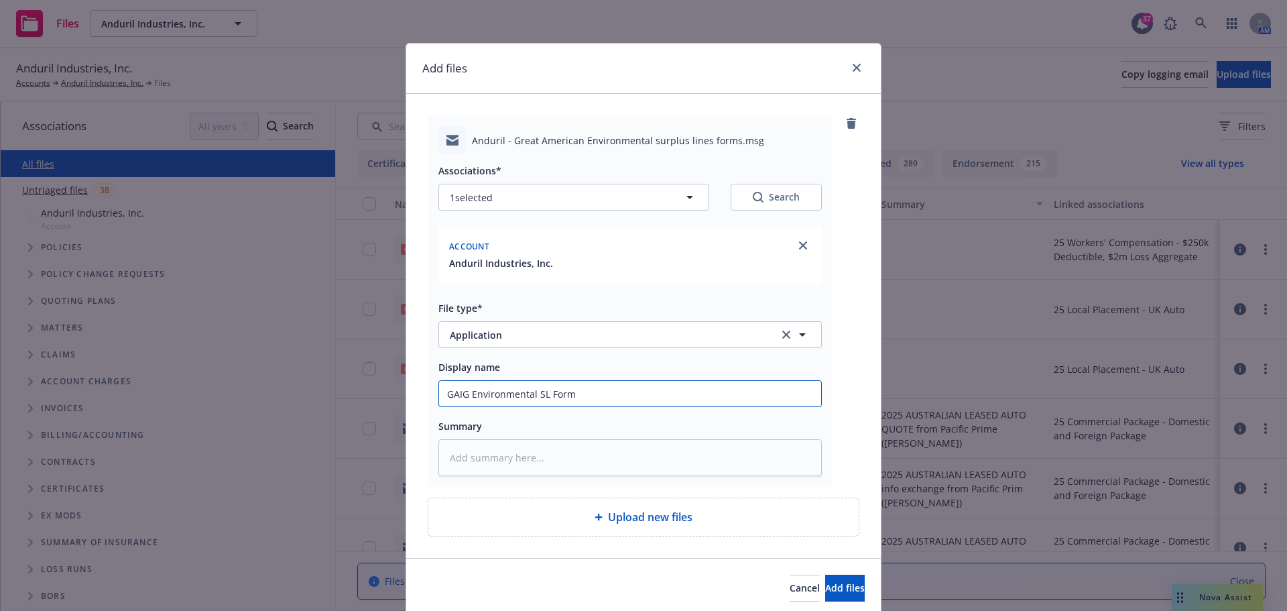
type input "GAIG Environmental SL Forms"
type textarea "x"
type input "GAIG Environmental SL Forms"
type textarea "x"
type input "GAIG Environmental SL Forms t"
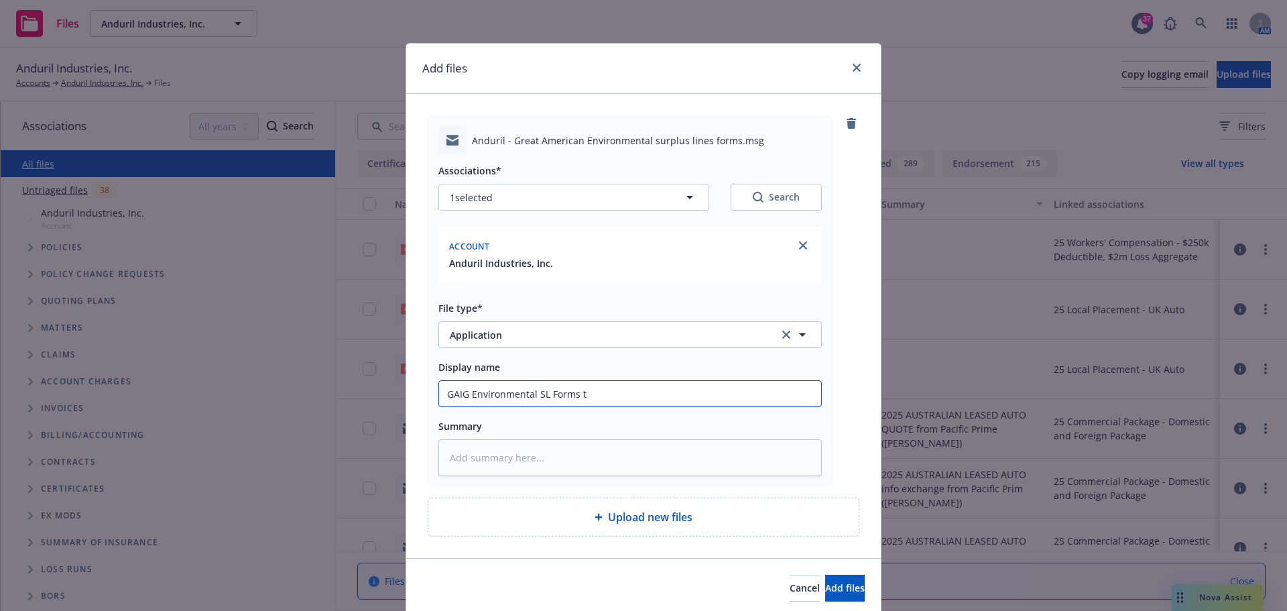
type textarea "x"
type input "GAIG Environmental SL Forms to"
type textarea "x"
type input "GAIG Environmental SL Forms to"
type textarea "x"
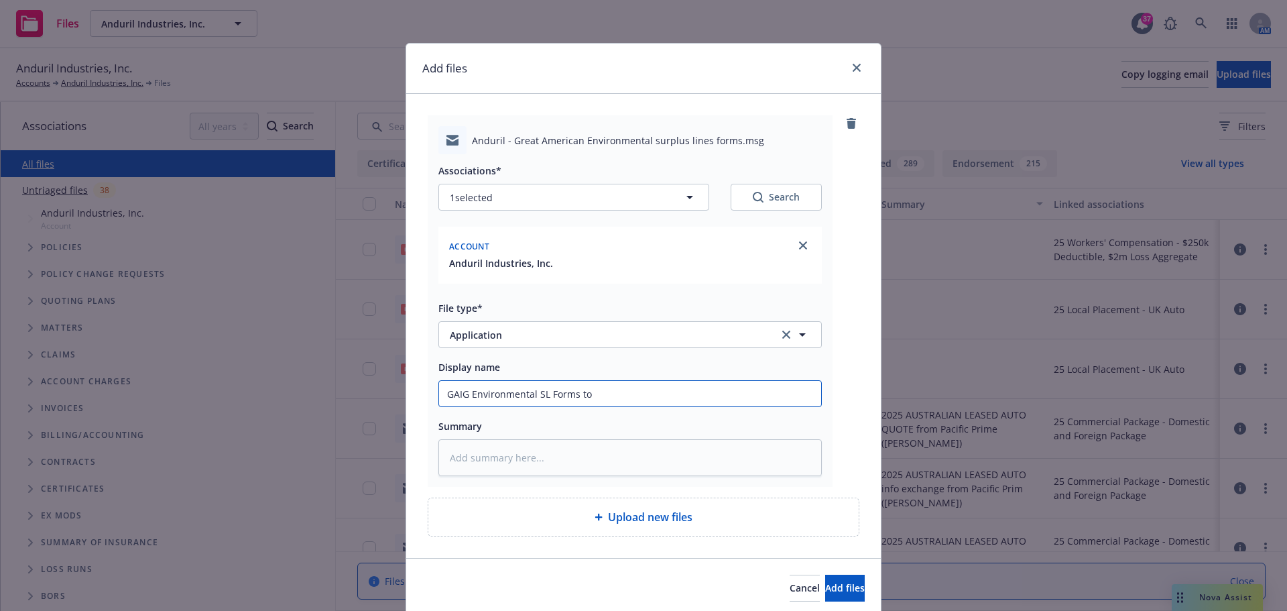
type input "GAIG Environmental SL Forms to b"
type textarea "x"
type input "GAIG Environmental SL Forms to be"
type textarea "x"
type input "GAIG Environmental SL Forms to be"
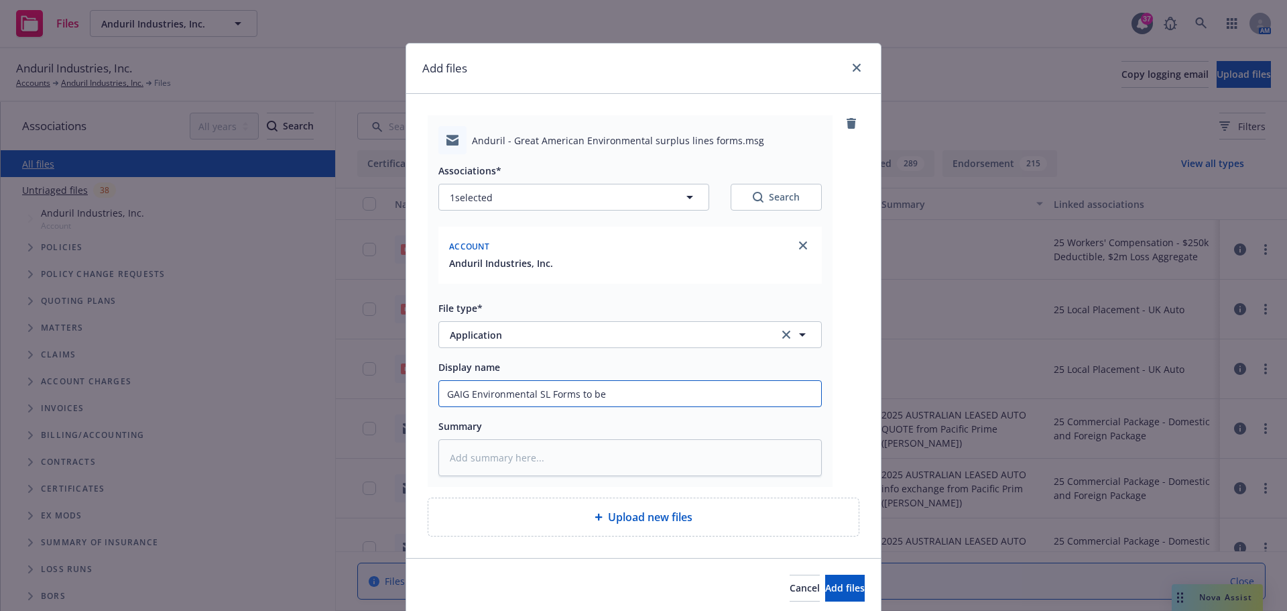
type textarea "x"
type input "GAIG Environmental SL Forms to be s"
type textarea "x"
type input "GAIG Environmental SL Forms to be si"
type textarea "x"
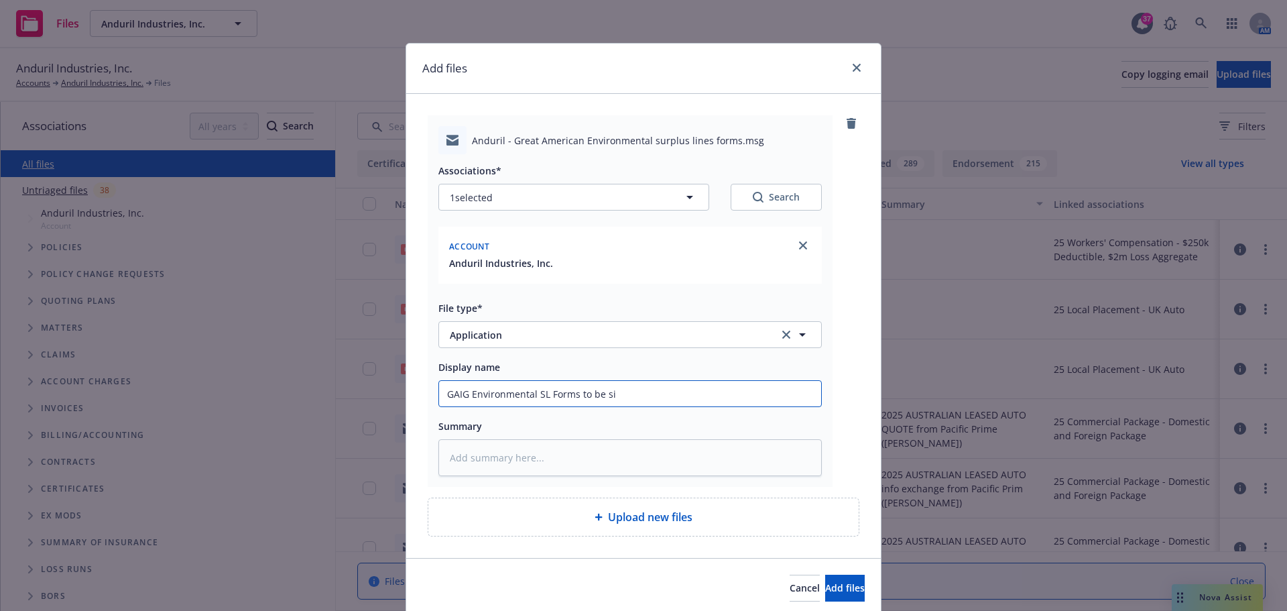
type input "GAIG Environmental SL Forms to be sig"
type textarea "x"
type input "GAIG Environmental SL Forms to be sign"
type textarea "x"
type input "GAIG Environmental SL Forms to be signe"
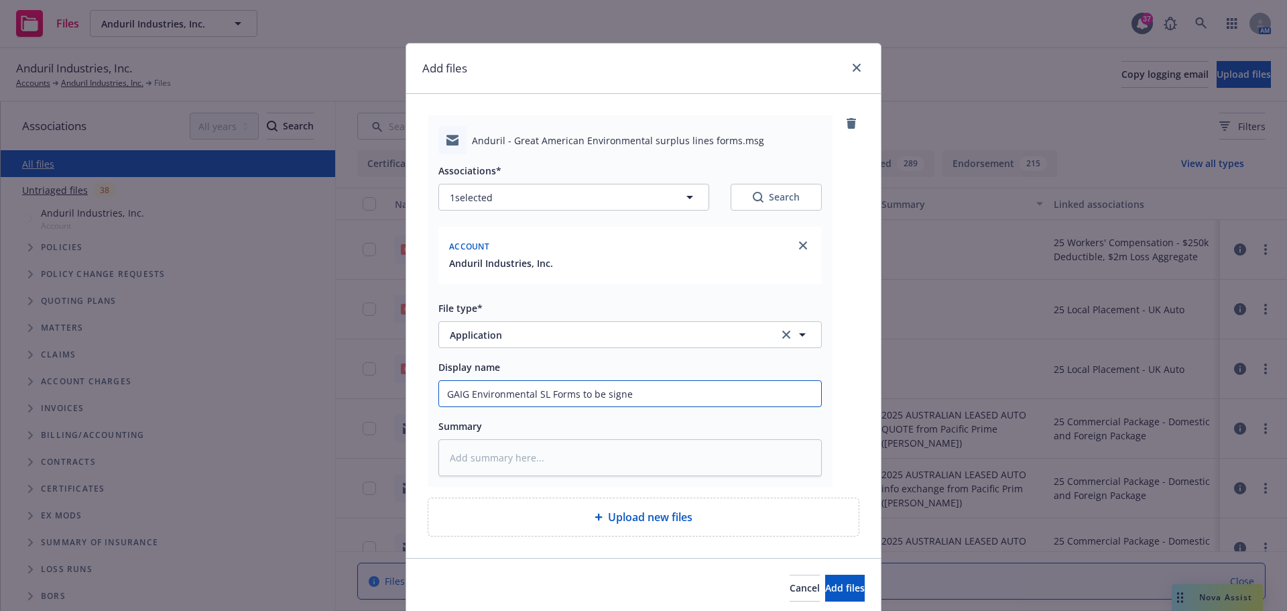
type textarea "x"
type input "GAIG Environmental SL Forms to be signed"
type textarea "x"
type input "GAIG Environmental SL Forms to be signed"
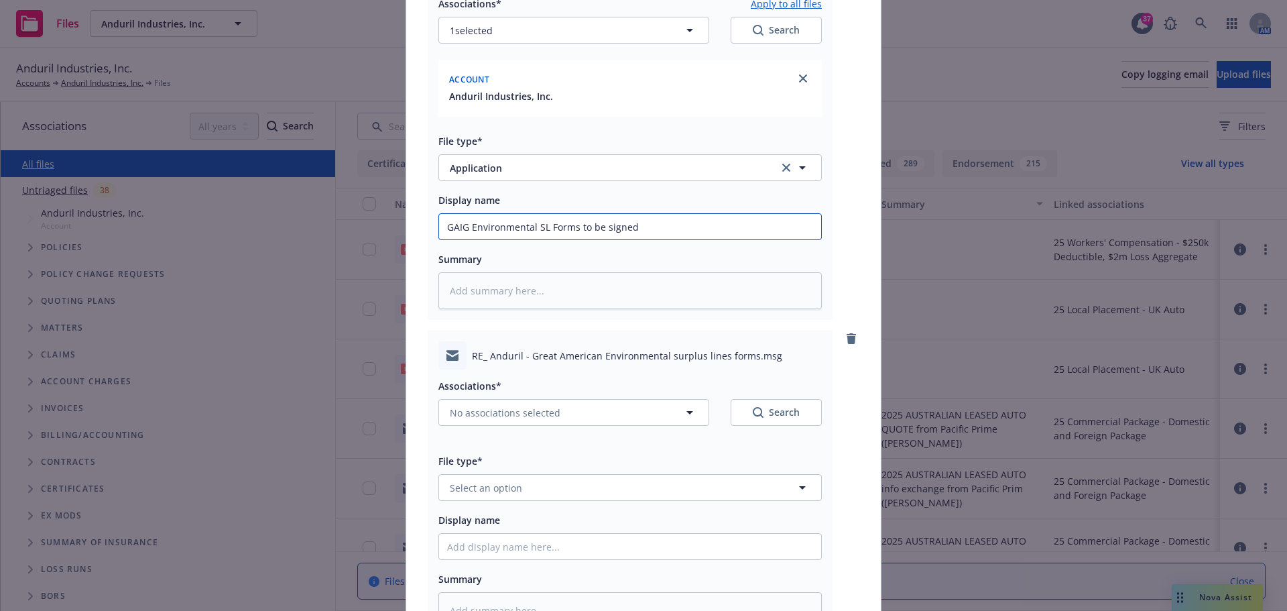
scroll to position [268, 0]
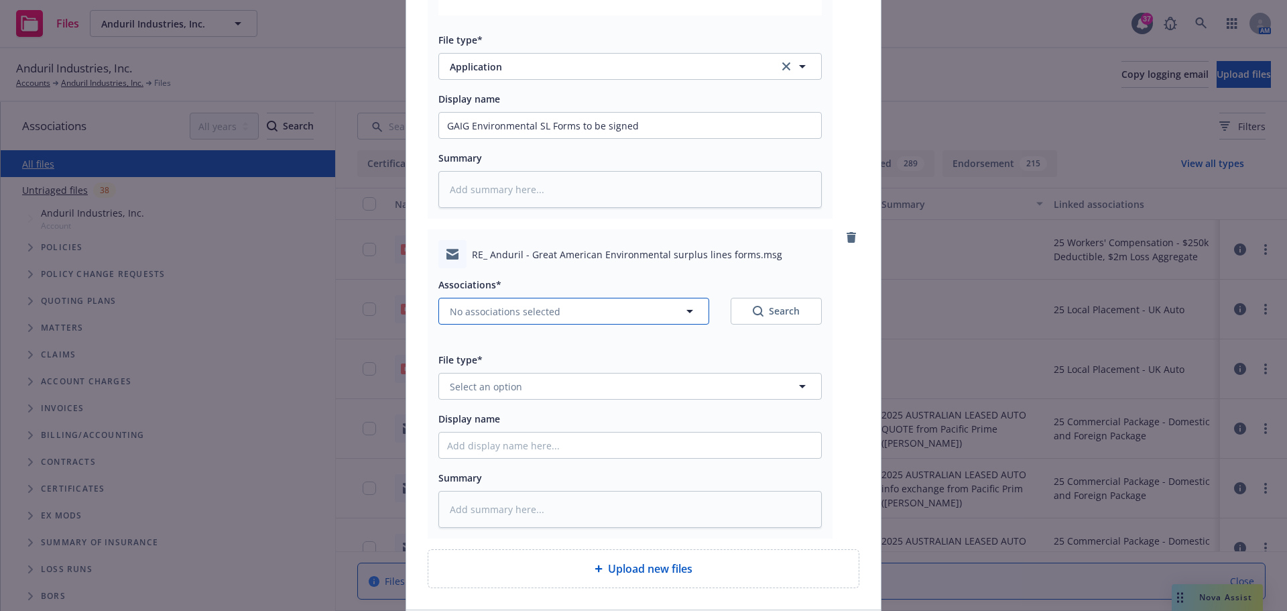
click at [506, 316] on span "No associations selected" at bounding box center [505, 311] width 111 height 14
type textarea "x"
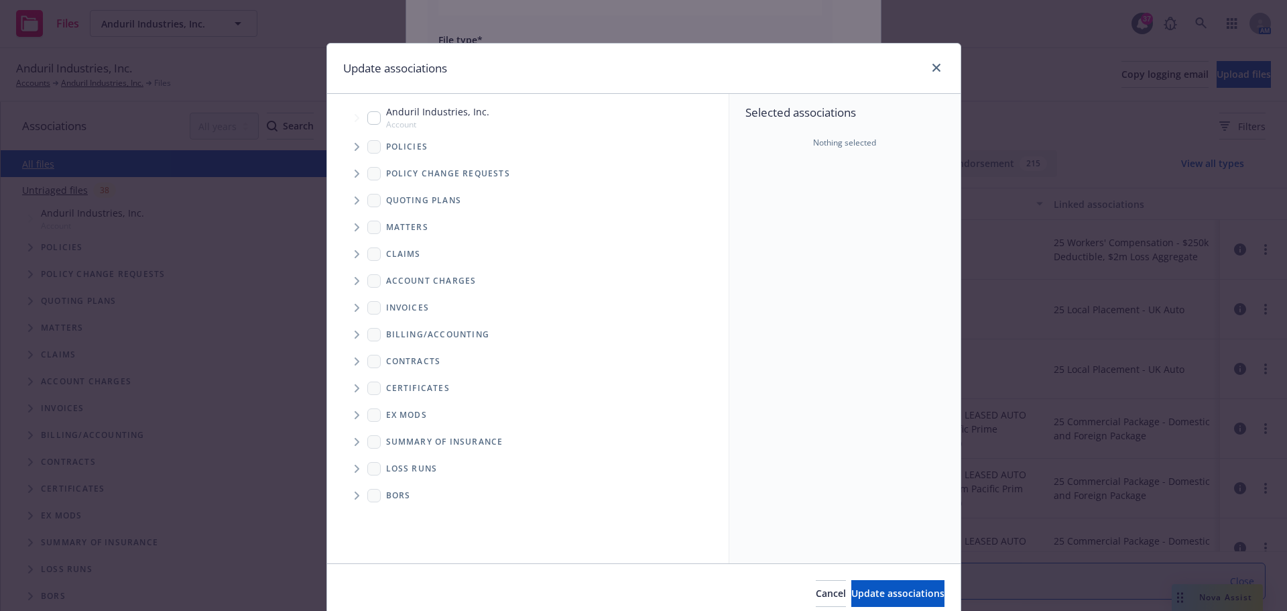
click at [368, 117] on input "Tree Example" at bounding box center [373, 117] width 13 height 13
checkbox input "true"
click at [856, 591] on span "Update associations" at bounding box center [897, 593] width 93 height 13
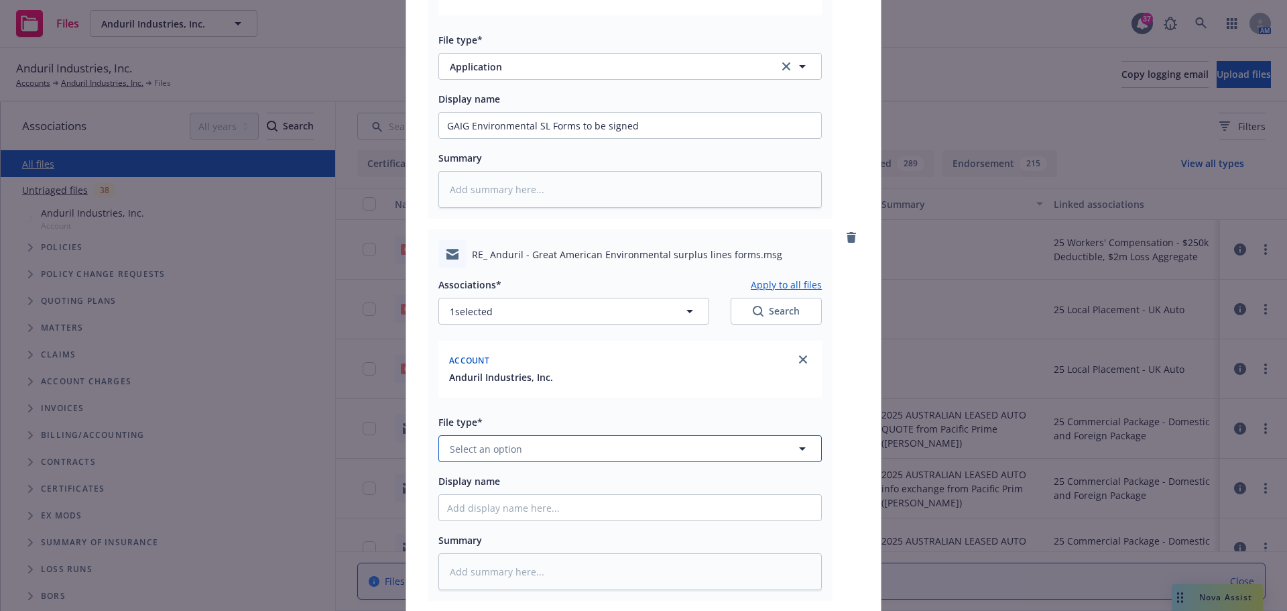
click at [497, 452] on span "Select an option" at bounding box center [486, 449] width 72 height 14
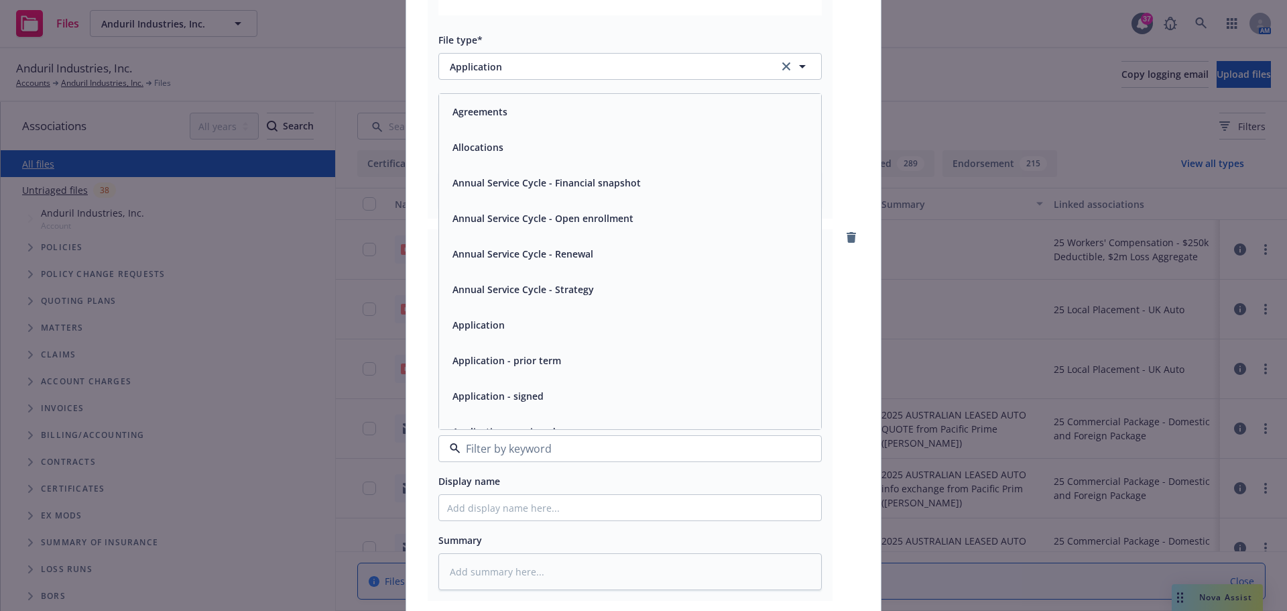
click at [489, 336] on div "Application" at bounding box center [630, 325] width 382 height 36
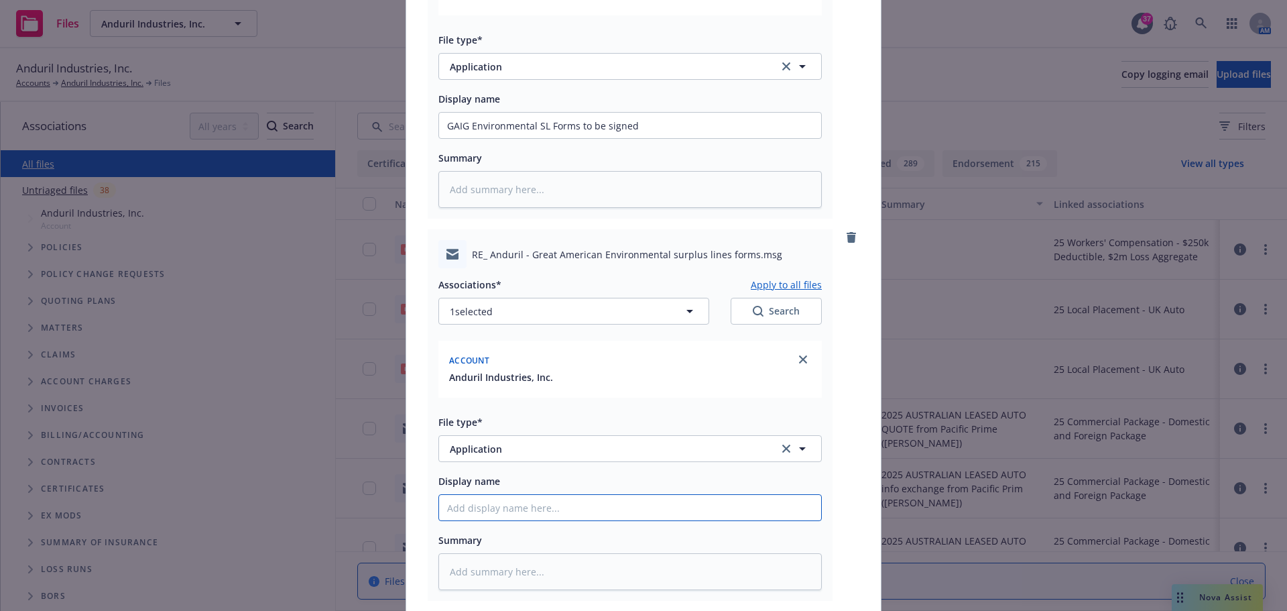
click at [500, 510] on input "Display name" at bounding box center [630, 507] width 382 height 25
type textarea "x"
type input "G"
type textarea "x"
type input "GA"
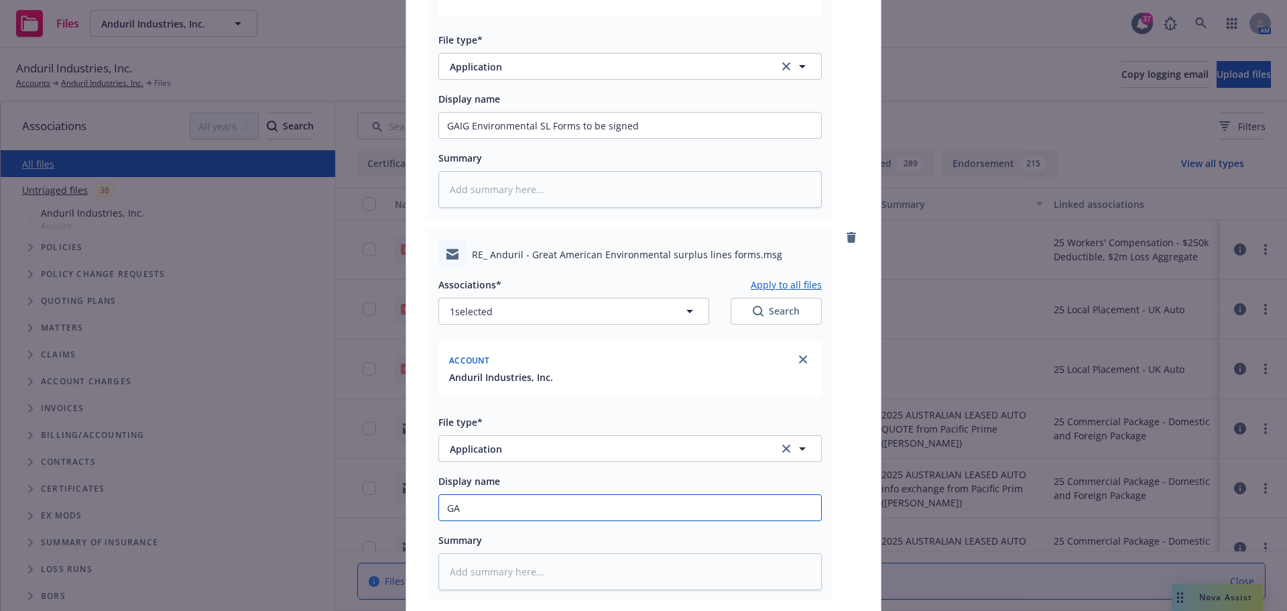
type textarea "x"
type input "GAI"
type textarea "x"
type input "GAIG"
type textarea "x"
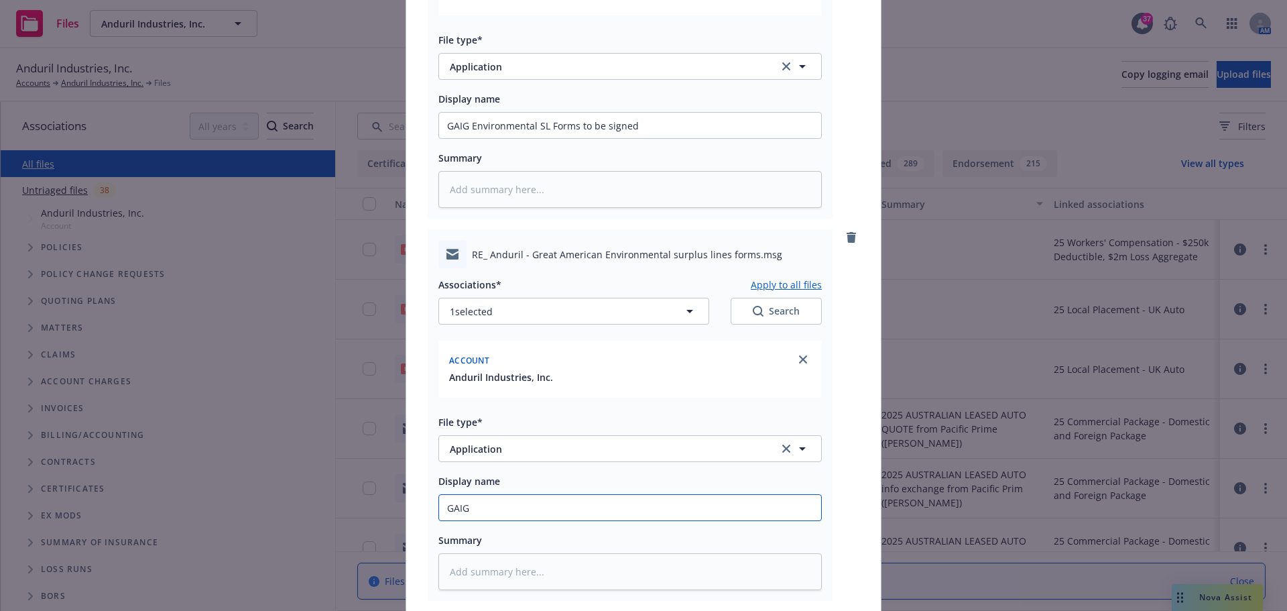
type input "GAIG"
type textarea "x"
type input "GAIG D"
type textarea "x"
type input "GAIG D1"
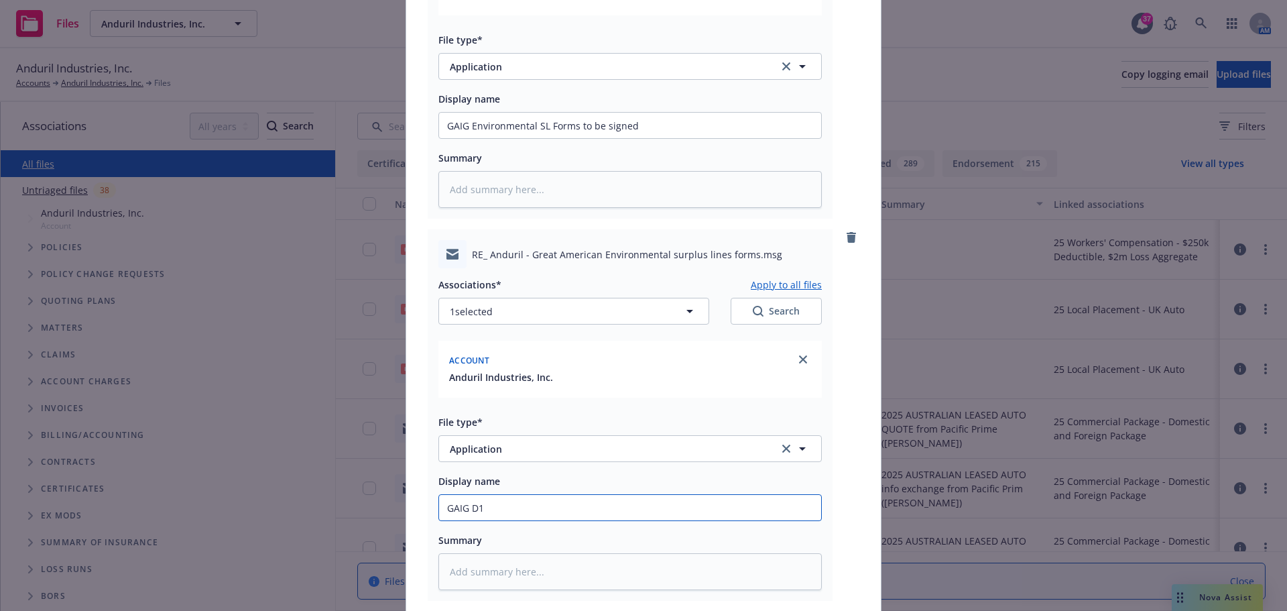
type textarea "x"
type input "GAIG D1"
type textarea "x"
type input "GAIG D1 F"
type textarea "x"
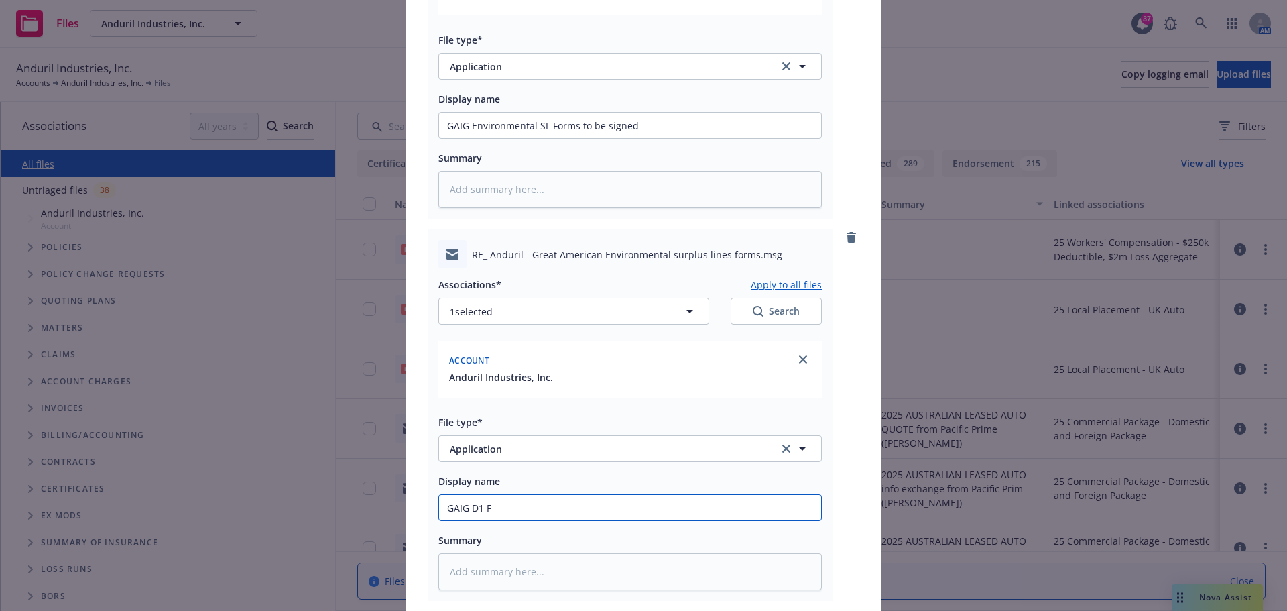
type input "GAIG D1 Fo"
type textarea "x"
type input "GAIG D1 For"
type textarea "x"
type input "GAIG D1 Form"
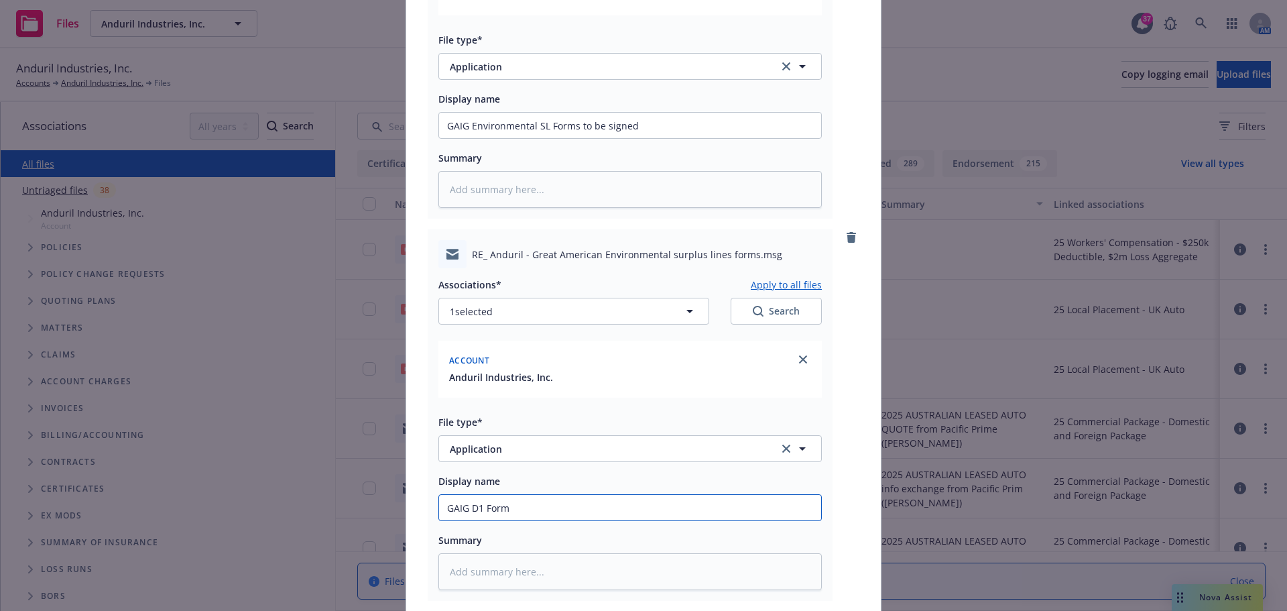
type textarea "x"
type input "GAIG D1 Form"
type textarea "x"
type input "GAIG D1 Form to"
type textarea "x"
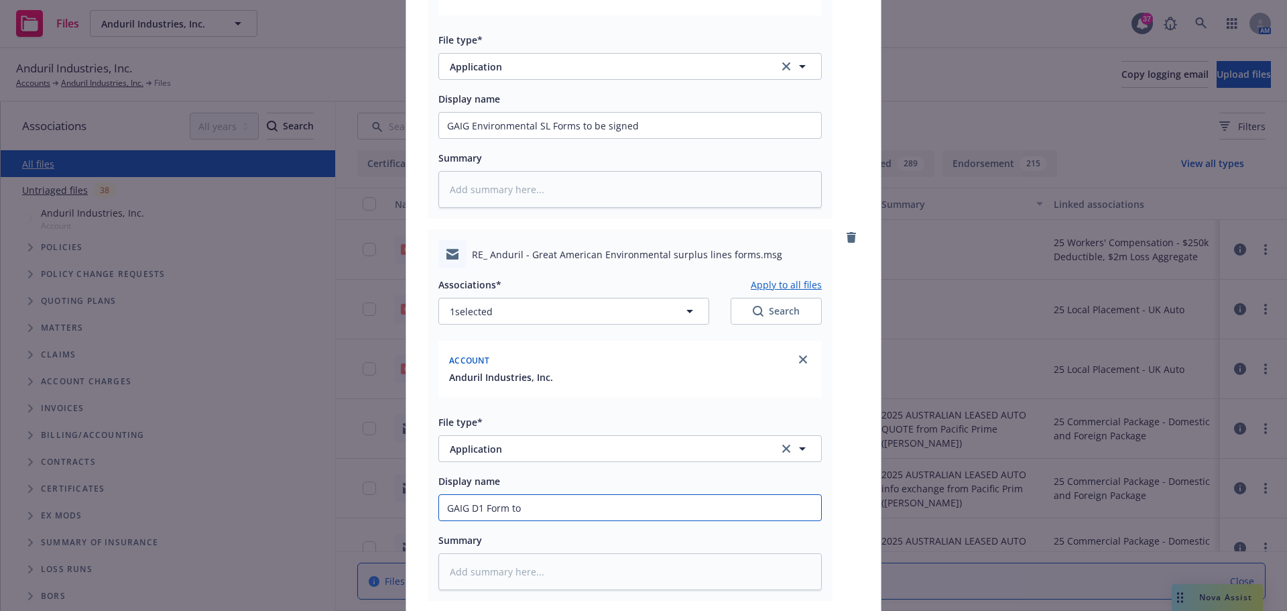
type input "GAIG D1 Form to"
type textarea "x"
type input "GAIG D1 Form to b"
type textarea "x"
type input "GAIG D1 Form to be"
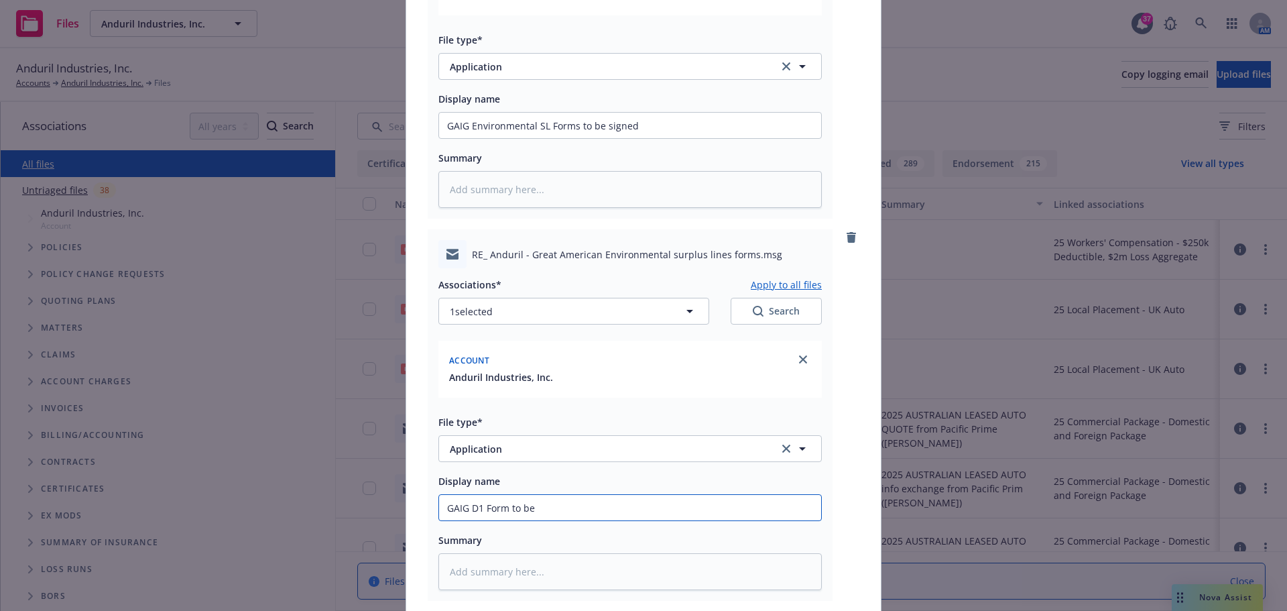
type textarea "x"
type input "GAIG D1 Form to be"
type textarea "x"
type input "GAIG D1 Form to be s"
type textarea "x"
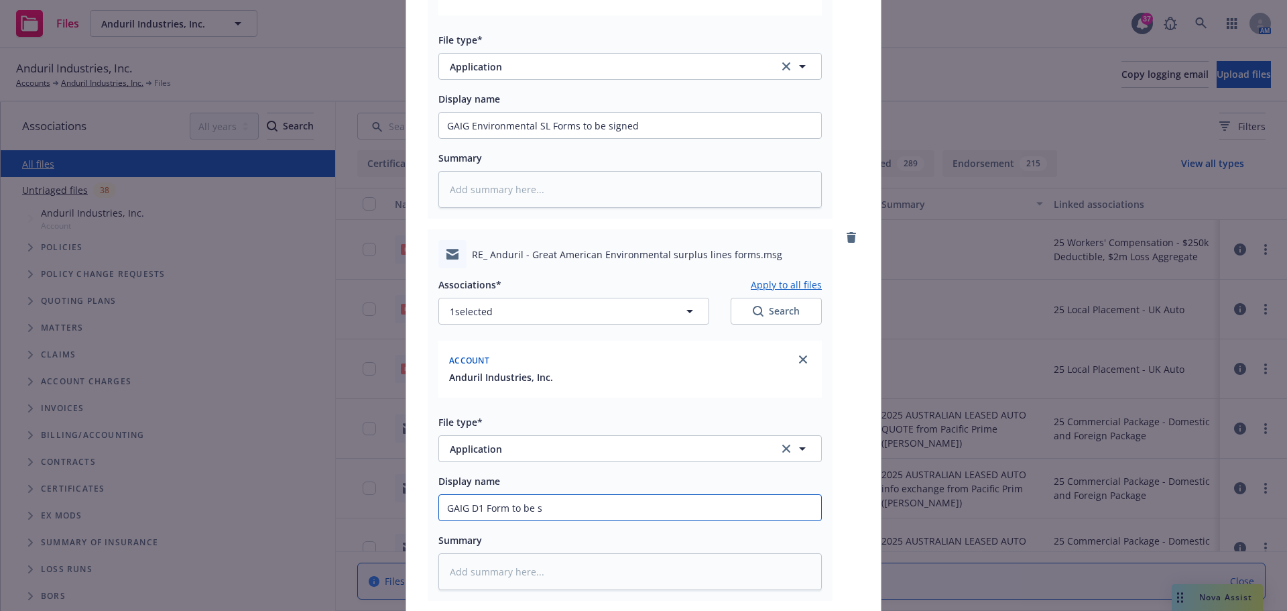
type input "GAIG D1 Form to be si"
type textarea "x"
type input "GAIG D1 Form to be sig"
type textarea "x"
type input "GAIG D1 Form to be sign"
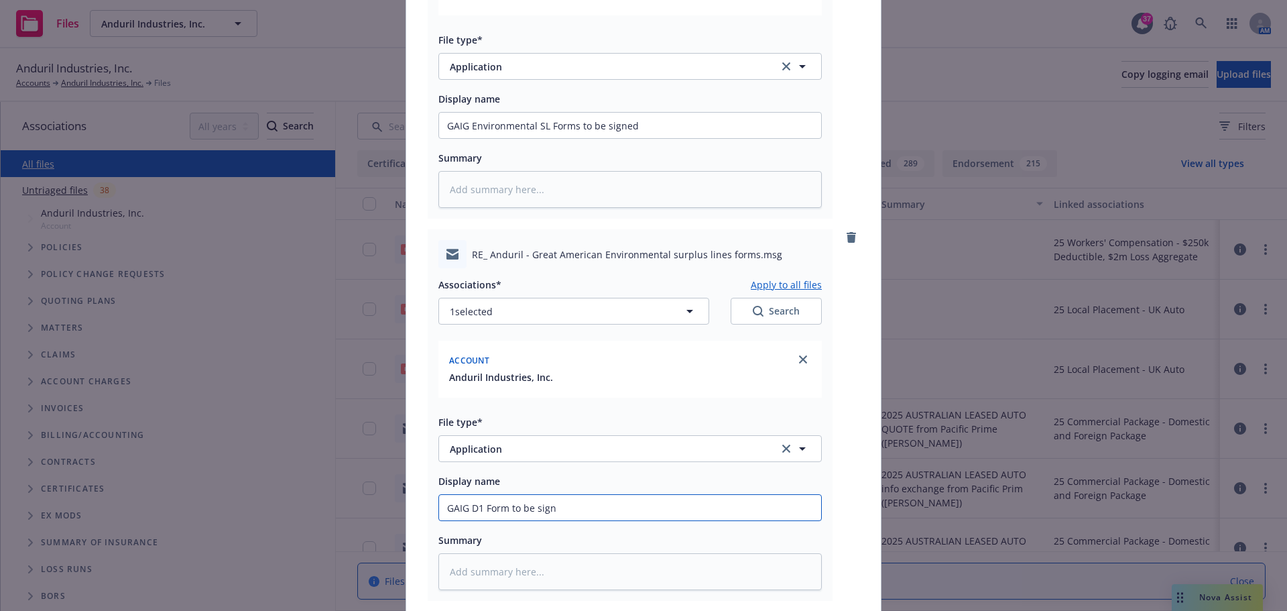
type textarea "x"
type input "GAIG D1 Form to be signe"
type textarea "x"
type input "GAIG D1 Form to be signed"
type textarea "x"
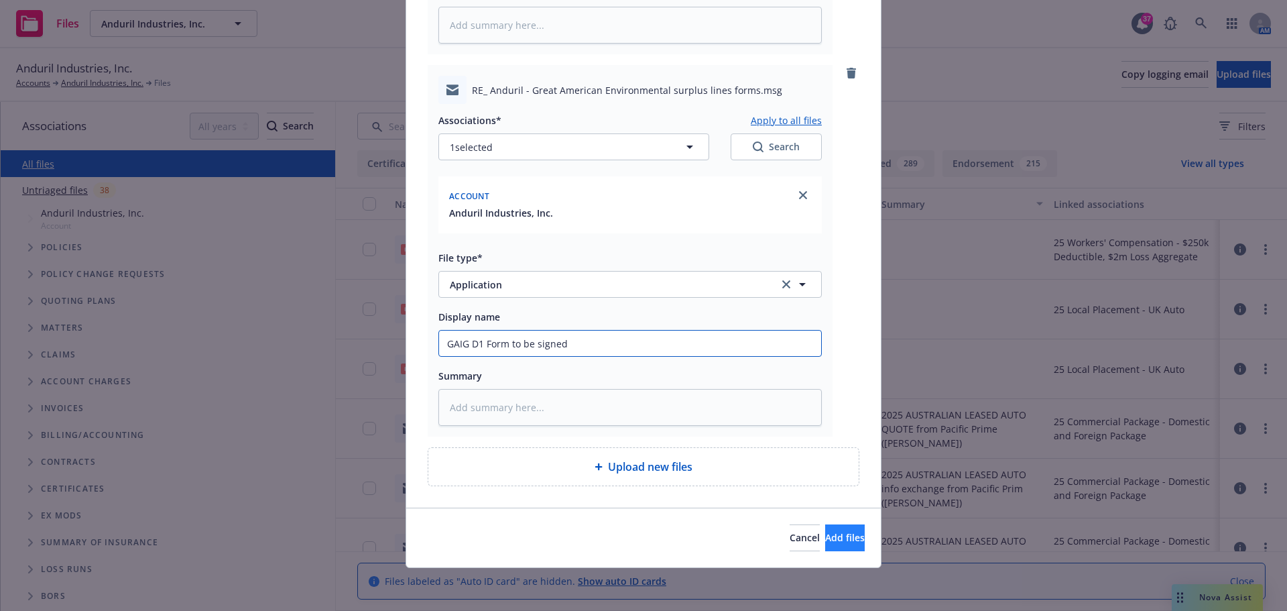
type input "GAIG D1 Form to be signed"
click at [850, 543] on button "Add files" at bounding box center [845, 537] width 40 height 27
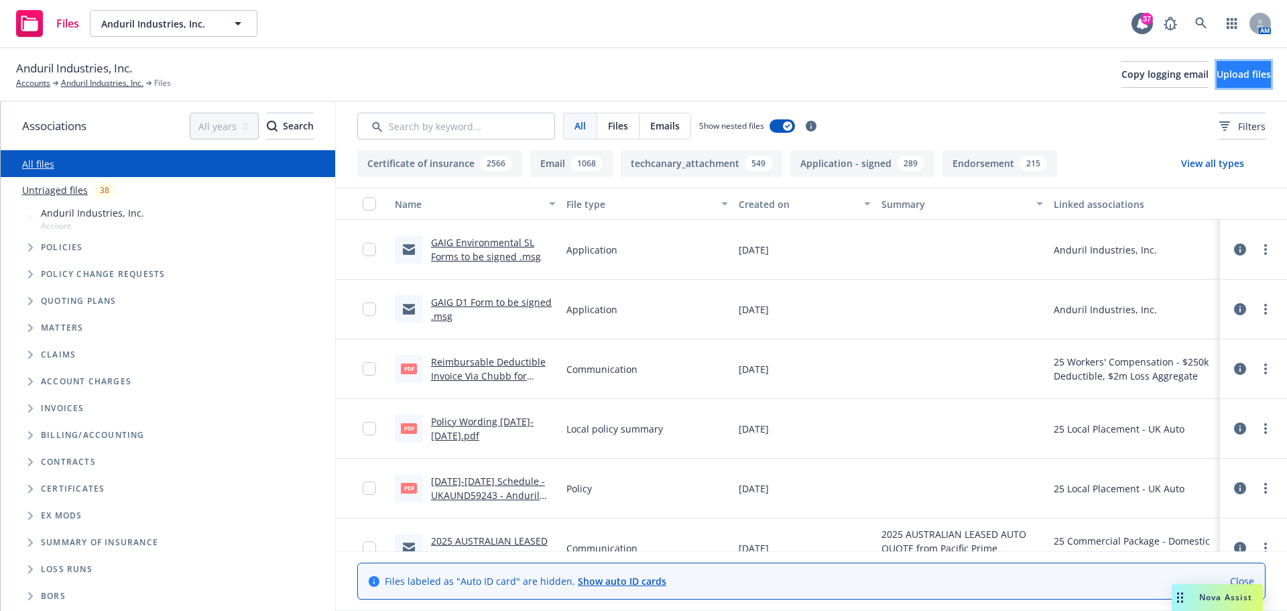
click at [1243, 68] on span "Upload files" at bounding box center [1244, 74] width 54 height 13
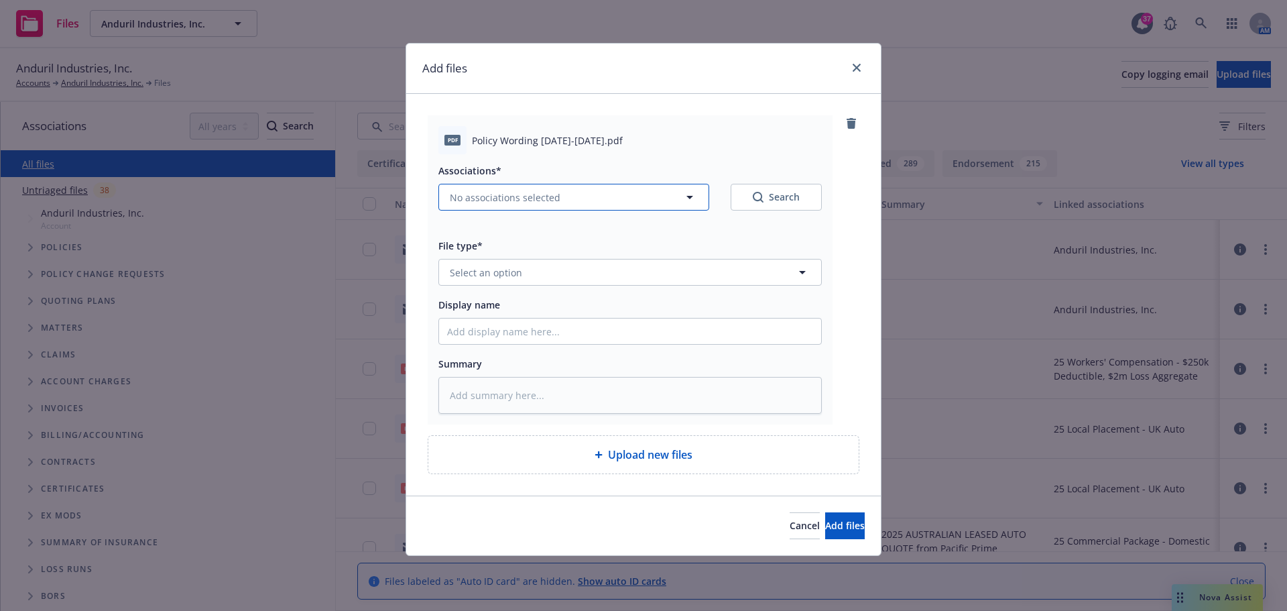
click at [516, 196] on span "No associations selected" at bounding box center [505, 197] width 111 height 14
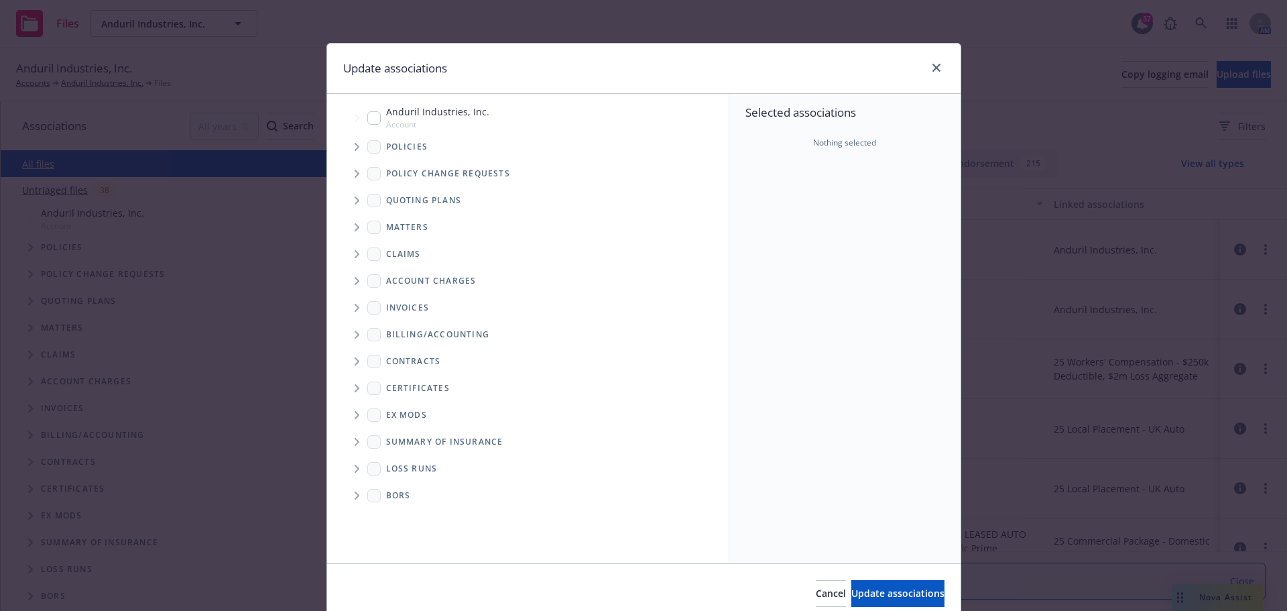
click at [347, 145] on span "Tree Example" at bounding box center [356, 146] width 21 height 21
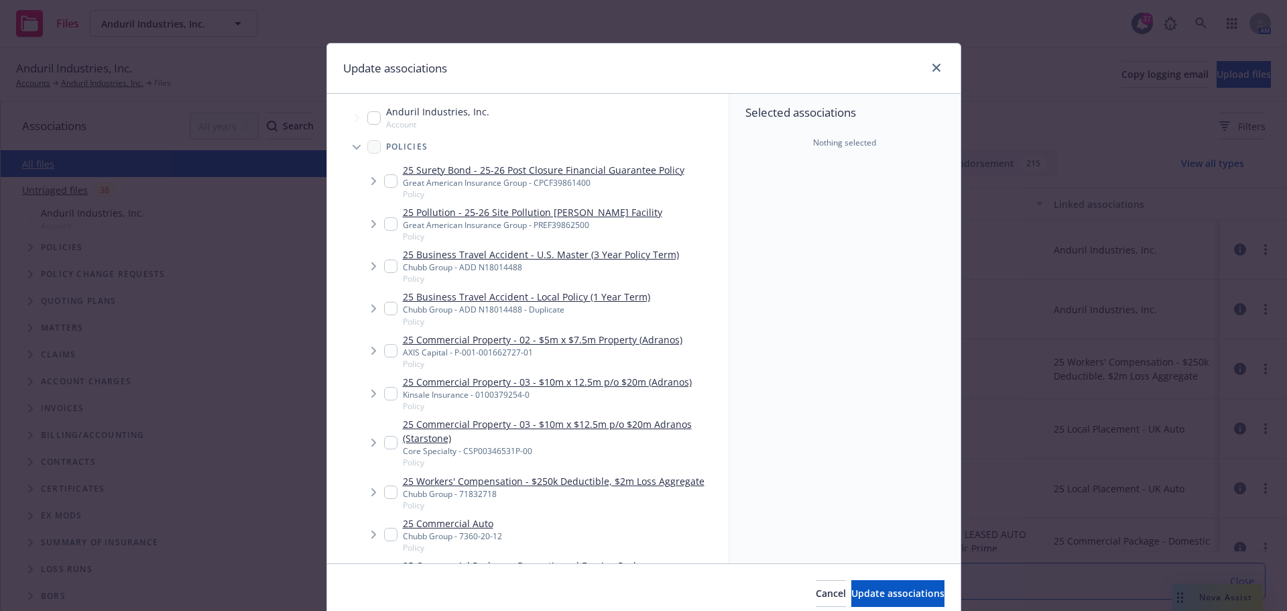
type textarea "x"
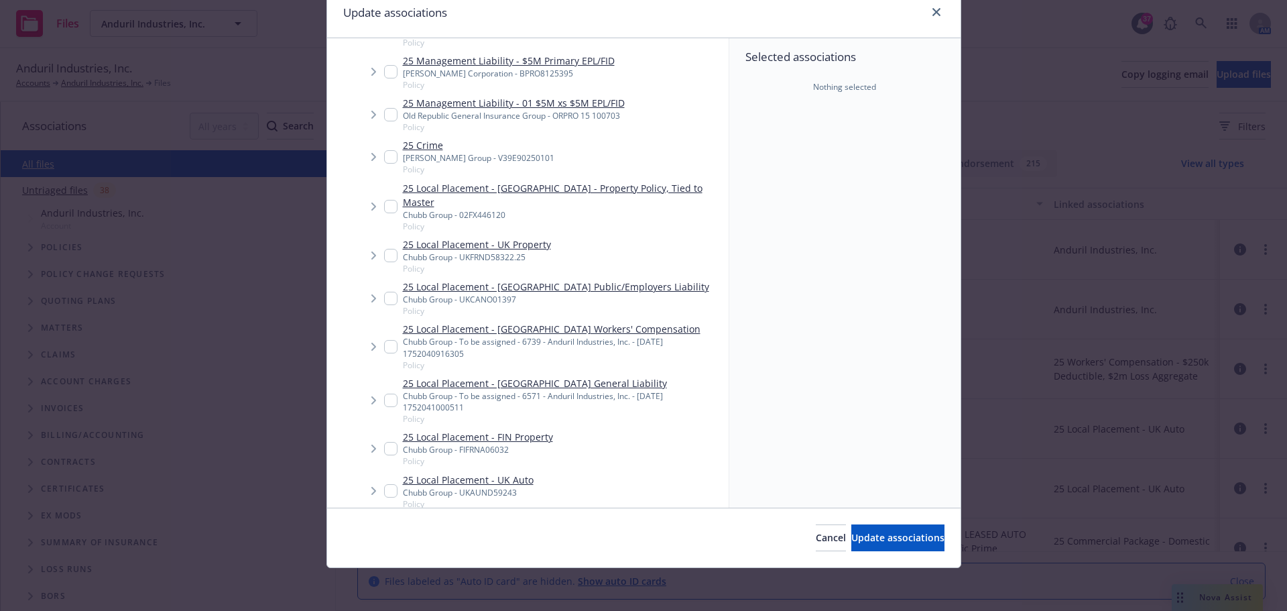
scroll to position [1676, 0]
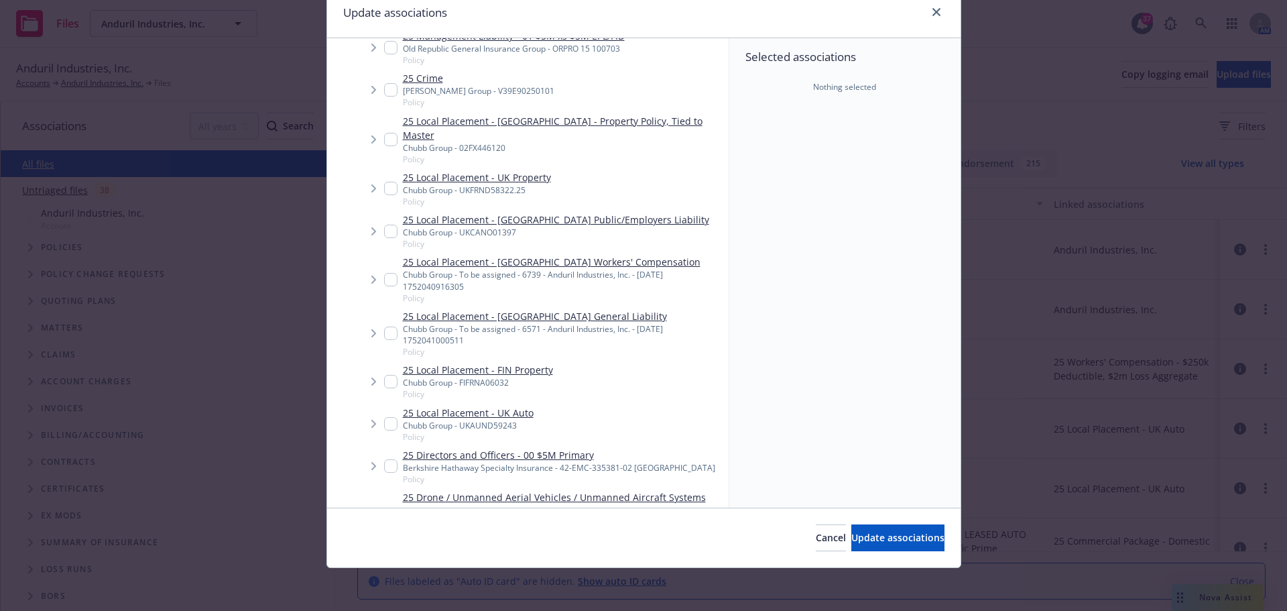
click at [502, 406] on link "25 Local Placement - UK Auto" at bounding box center [468, 413] width 131 height 14
checkbox input "true"
click at [917, 538] on button "Update associations" at bounding box center [897, 537] width 93 height 27
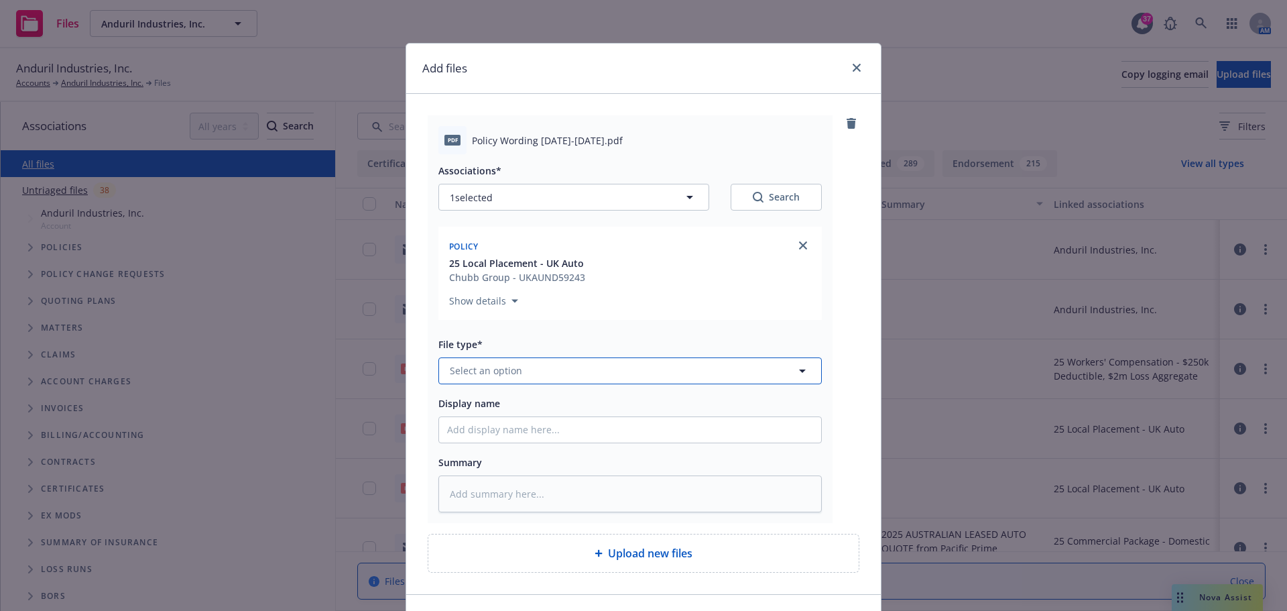
click at [520, 374] on button "Select an option" at bounding box center [630, 370] width 384 height 27
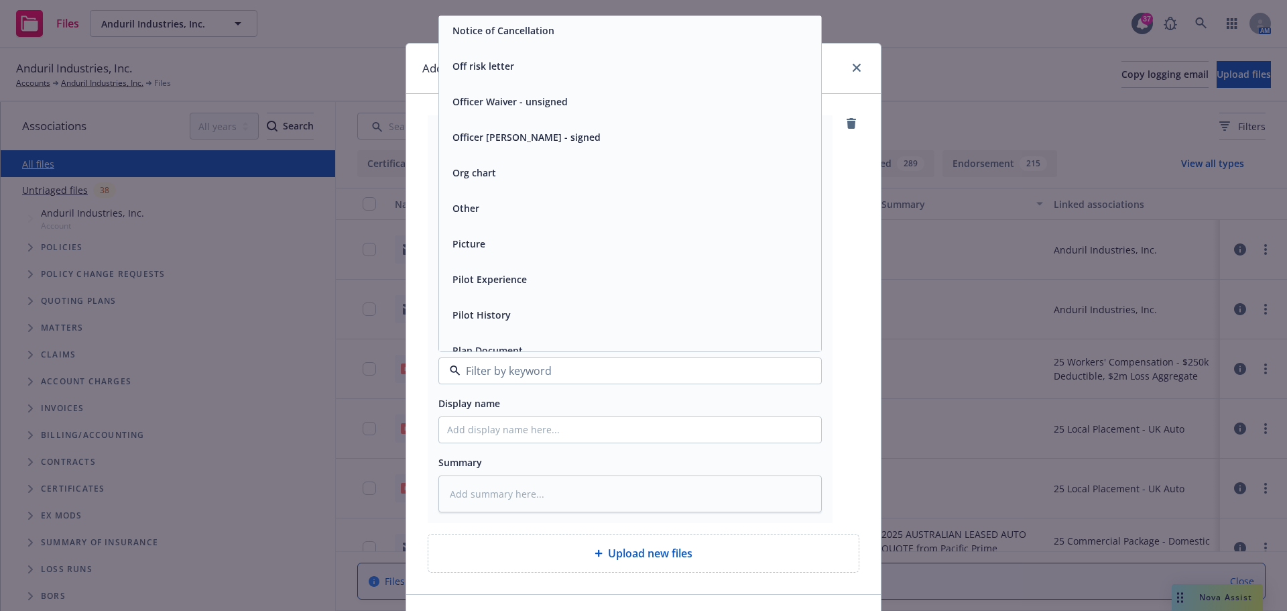
scroll to position [4224, 0]
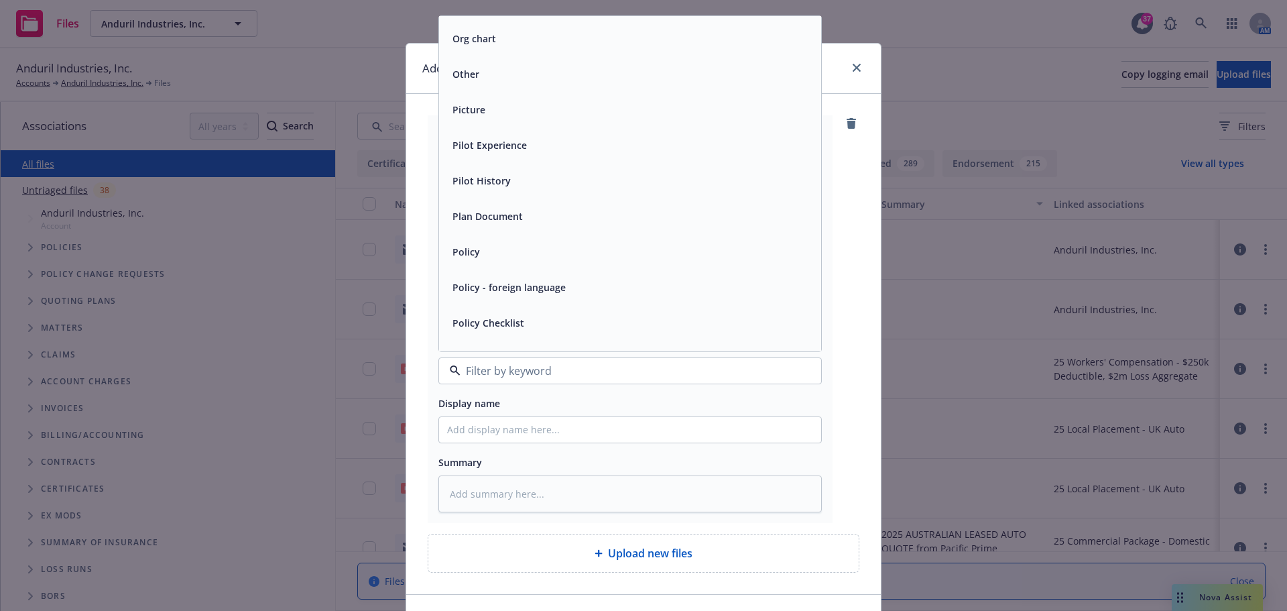
click at [501, 247] on div "Policy" at bounding box center [630, 251] width 366 height 19
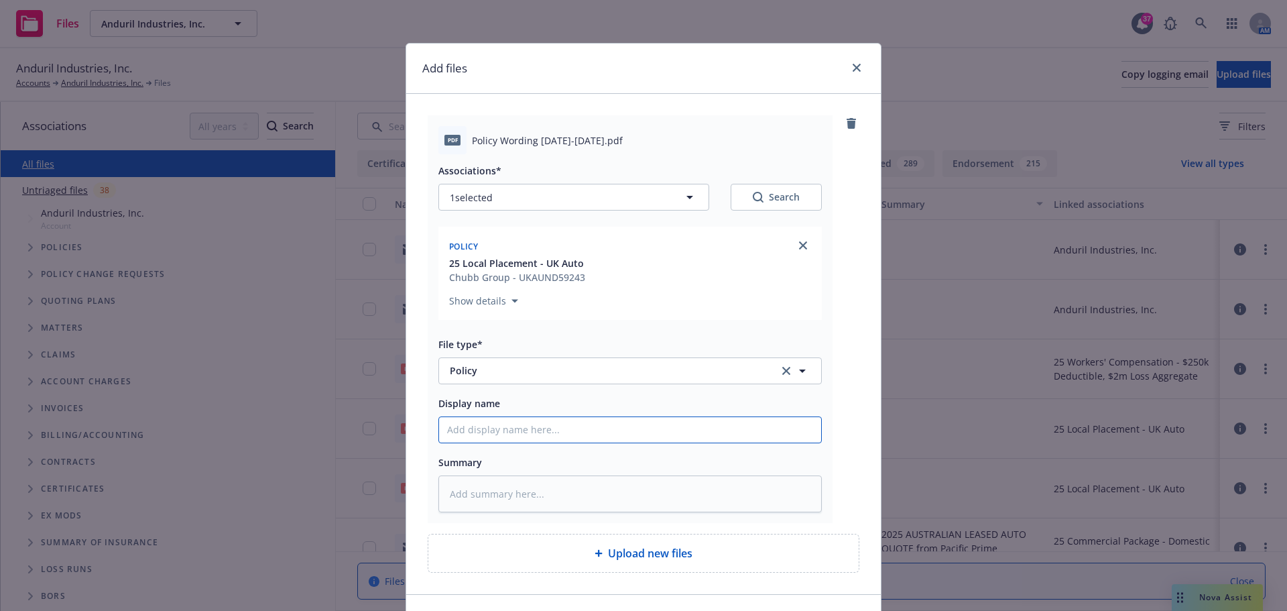
click at [512, 428] on input "Display name" at bounding box center [630, 429] width 382 height 25
type textarea "x"
type input "2"
type textarea "x"
type input "25"
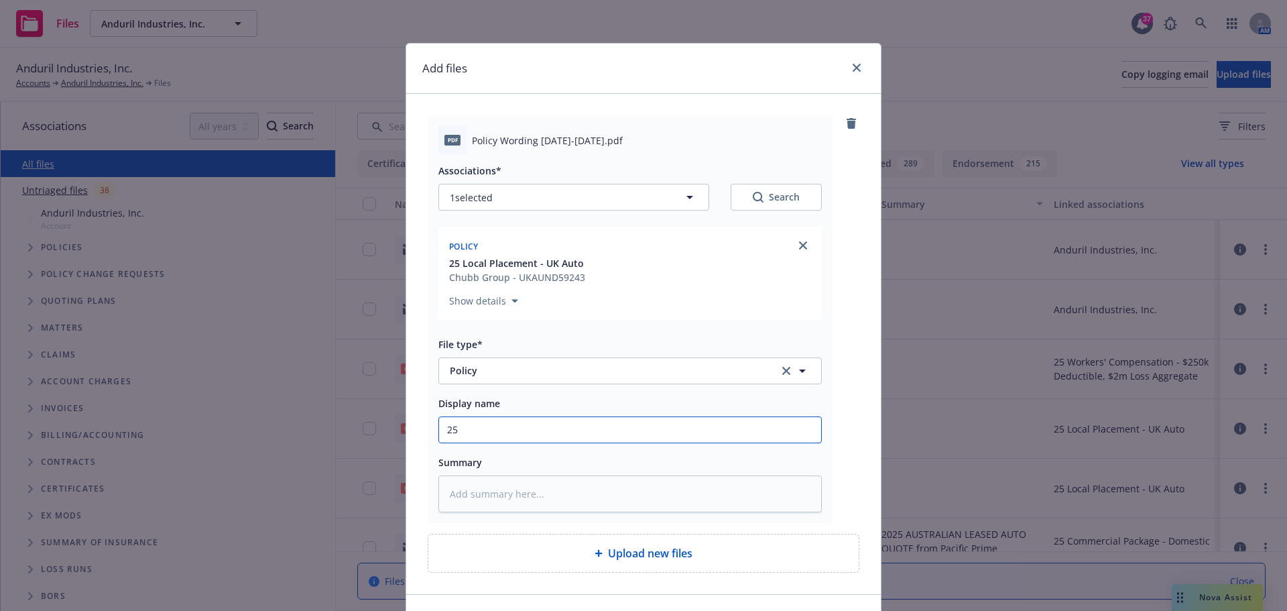
type textarea "x"
type input "25-"
type textarea "x"
type input "25-2"
type textarea "x"
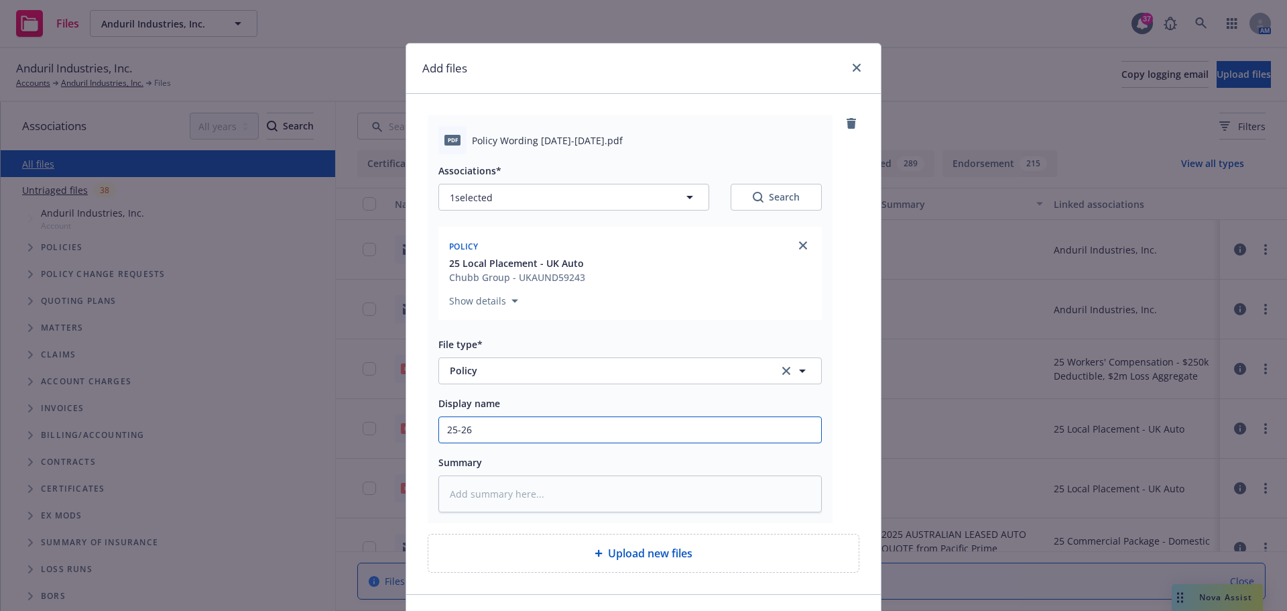
type input "25-26"
click at [856, 428] on div "pdf Policy Wording [DATE]-[DATE].pdf Associations* 1 selected Search Policy 25 …" at bounding box center [643, 344] width 475 height 500
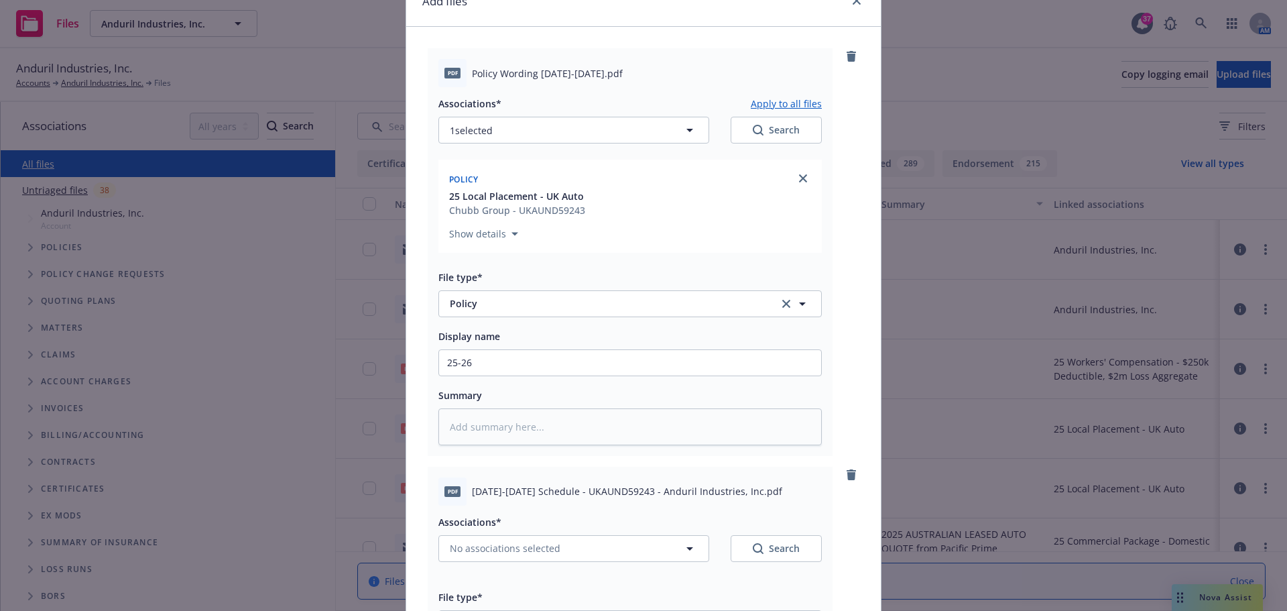
scroll to position [201, 0]
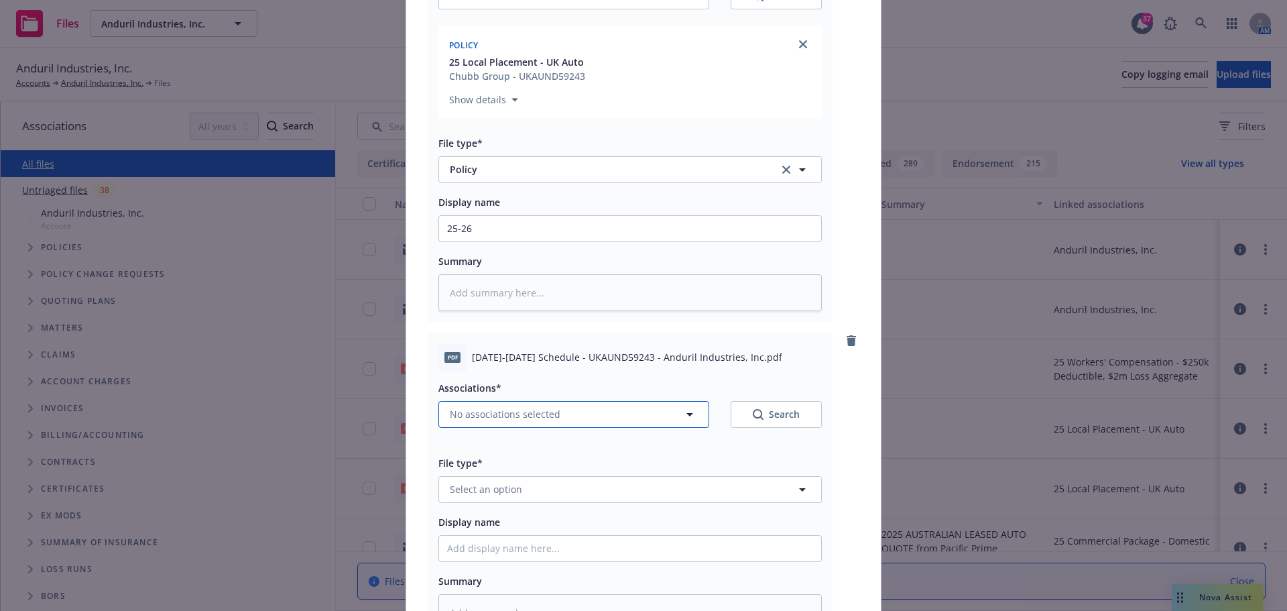
click at [508, 423] on button "No associations selected" at bounding box center [573, 414] width 271 height 27
type textarea "x"
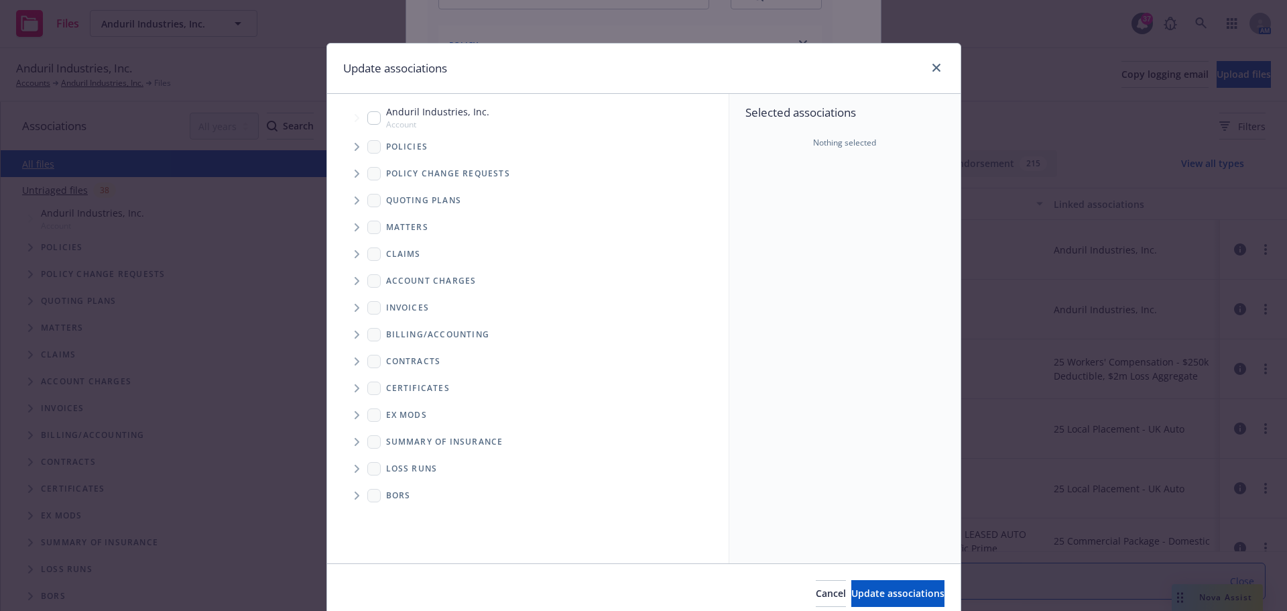
click at [355, 146] on icon "Tree Example" at bounding box center [357, 147] width 5 height 8
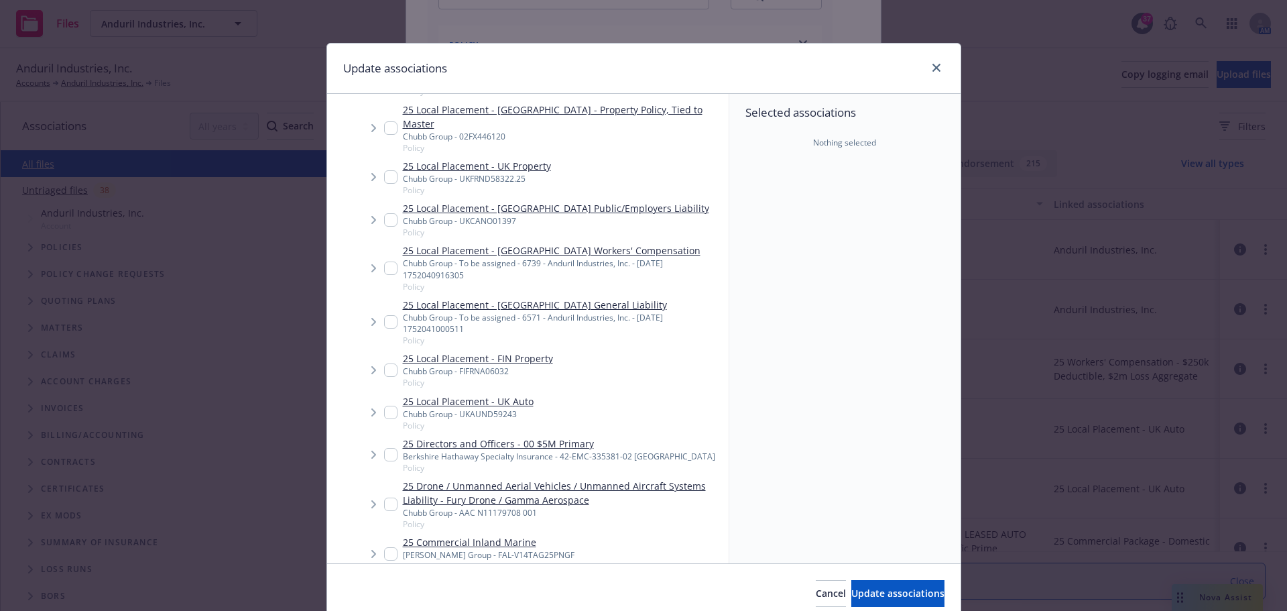
scroll to position [1810, 0]
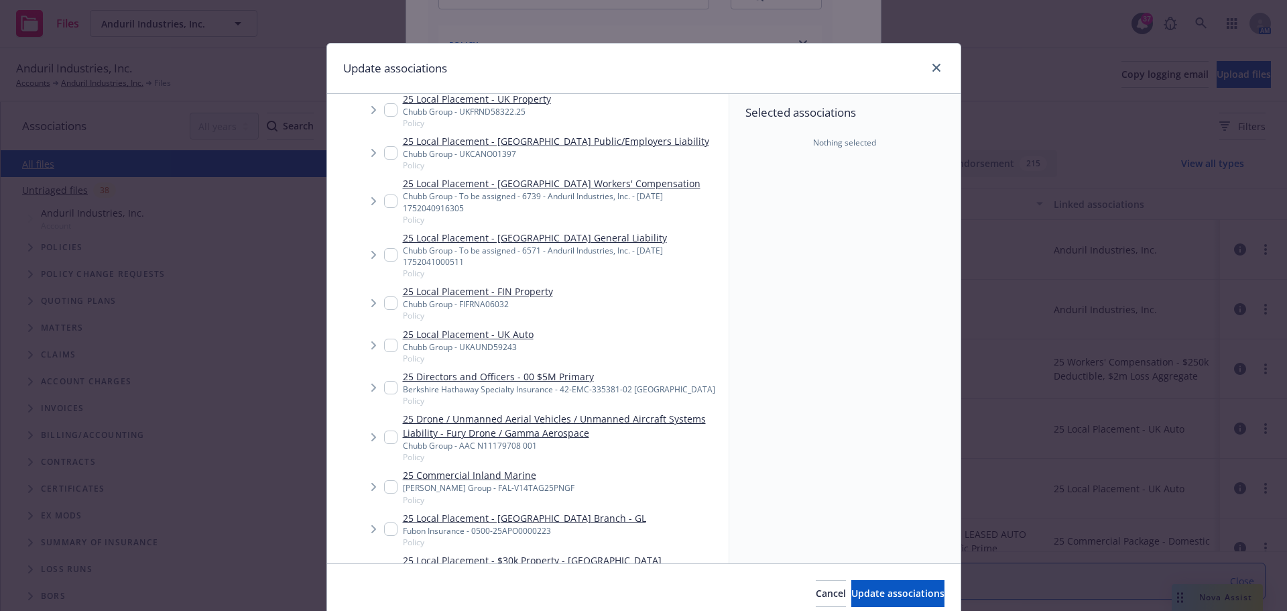
click at [473, 327] on link "25 Local Placement - UK Auto" at bounding box center [468, 334] width 131 height 14
checkbox input "true"
click at [902, 599] on span "Update associations" at bounding box center [897, 593] width 93 height 13
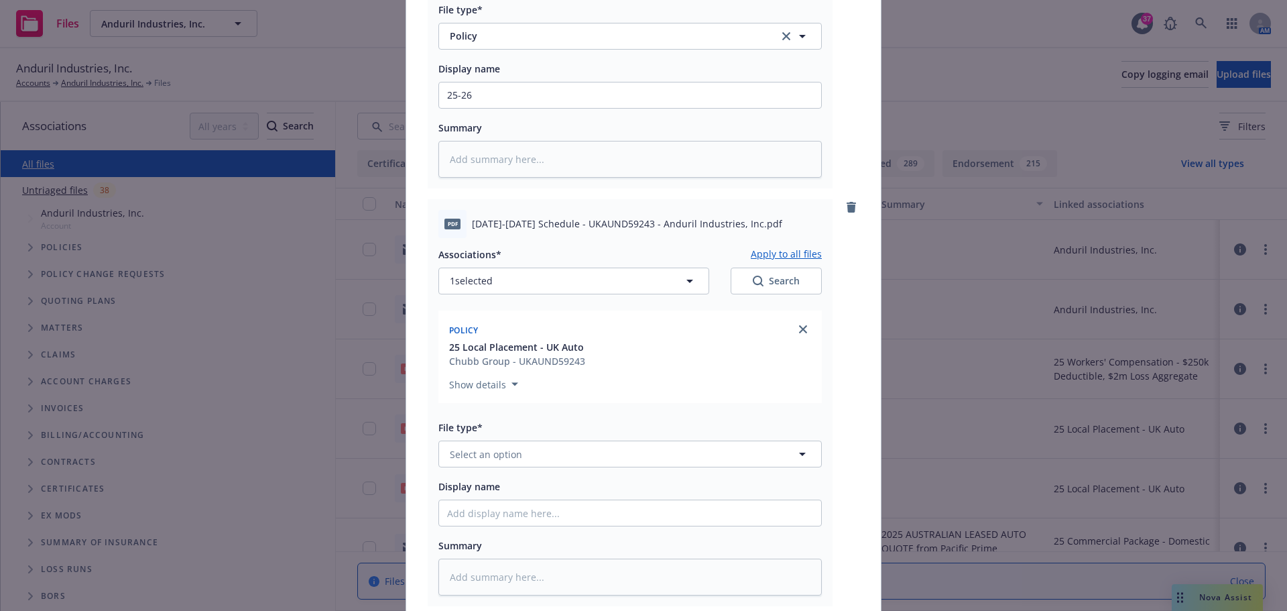
scroll to position [335, 0]
click at [501, 453] on span "Select an option" at bounding box center [486, 454] width 72 height 14
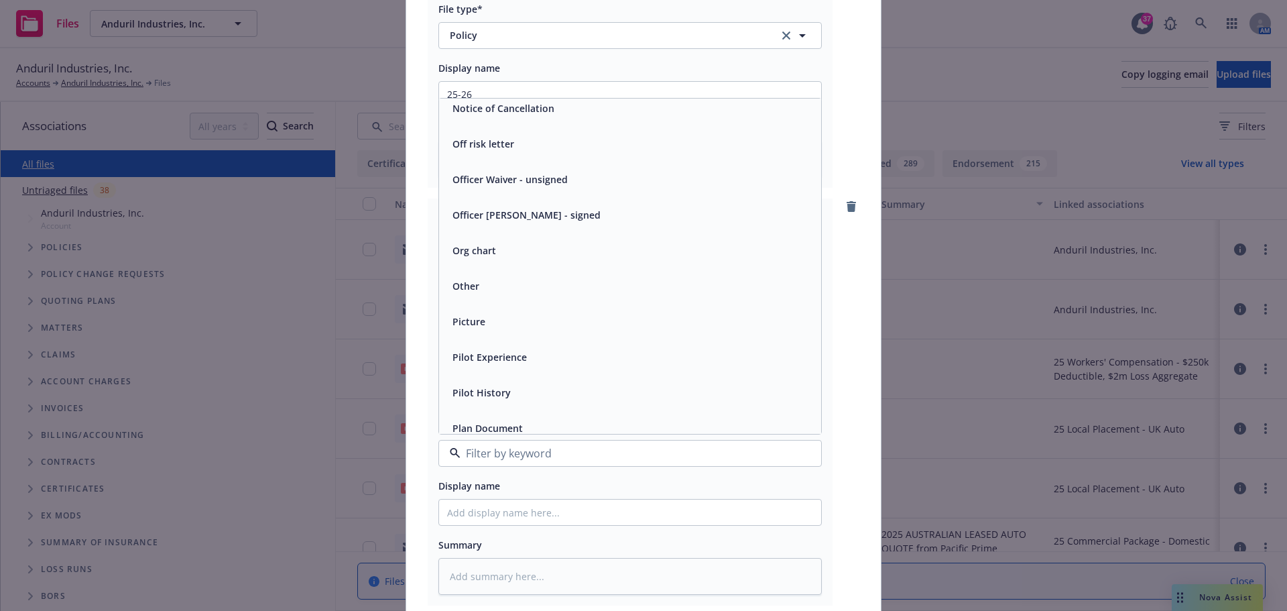
scroll to position [4291, 0]
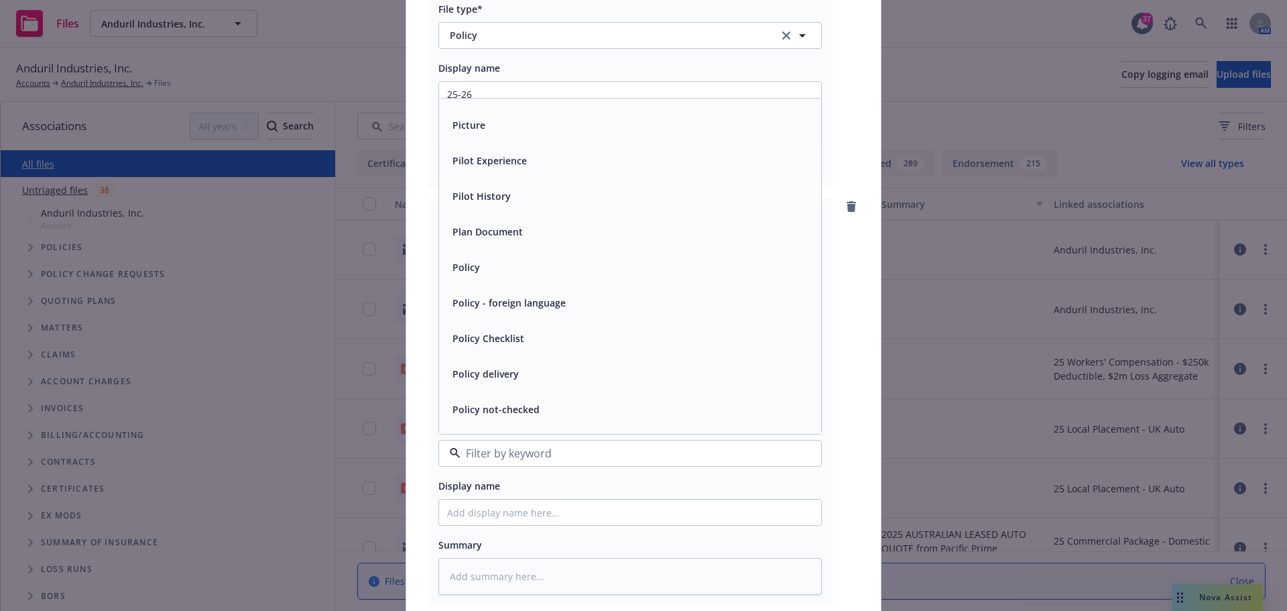
click at [502, 266] on div "Policy" at bounding box center [630, 266] width 366 height 19
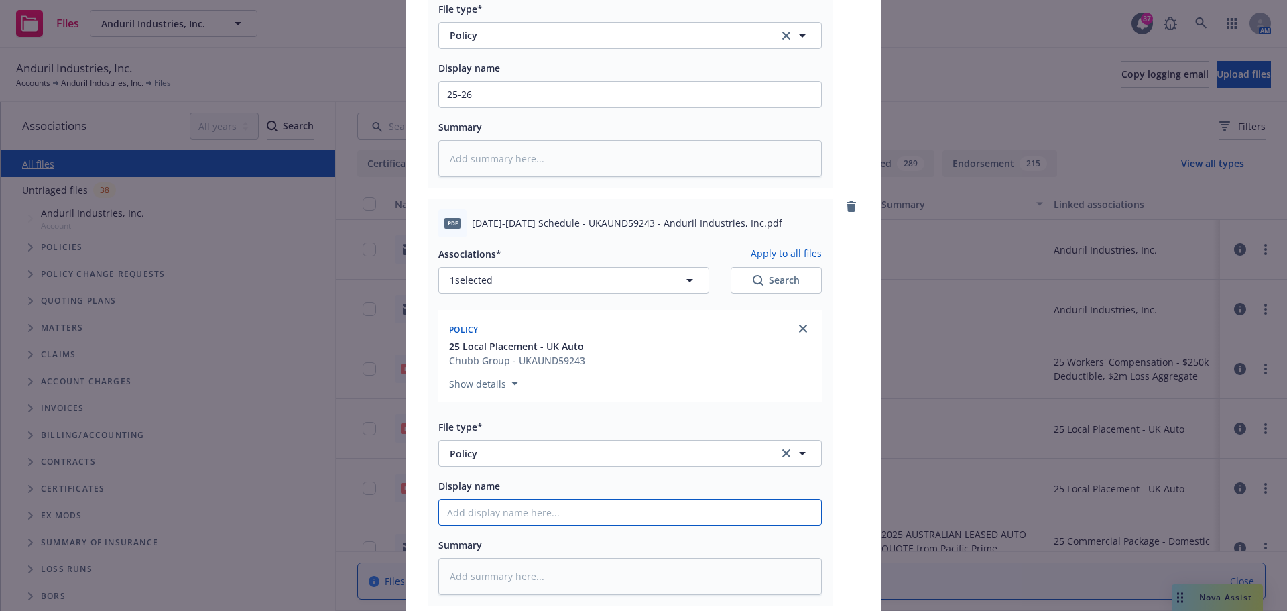
click at [557, 516] on input "Display name" at bounding box center [630, 512] width 382 height 25
type textarea "x"
type input "2"
type textarea "x"
type input "25"
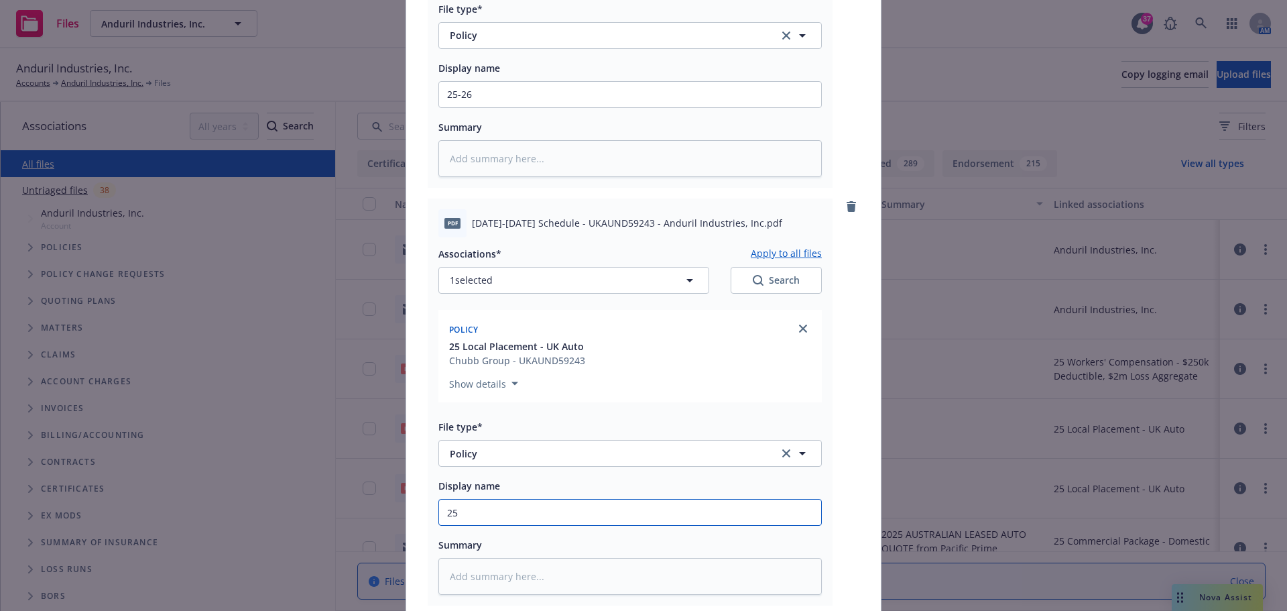
type textarea "x"
type input "25-"
type textarea "x"
type input "25-2"
type textarea "x"
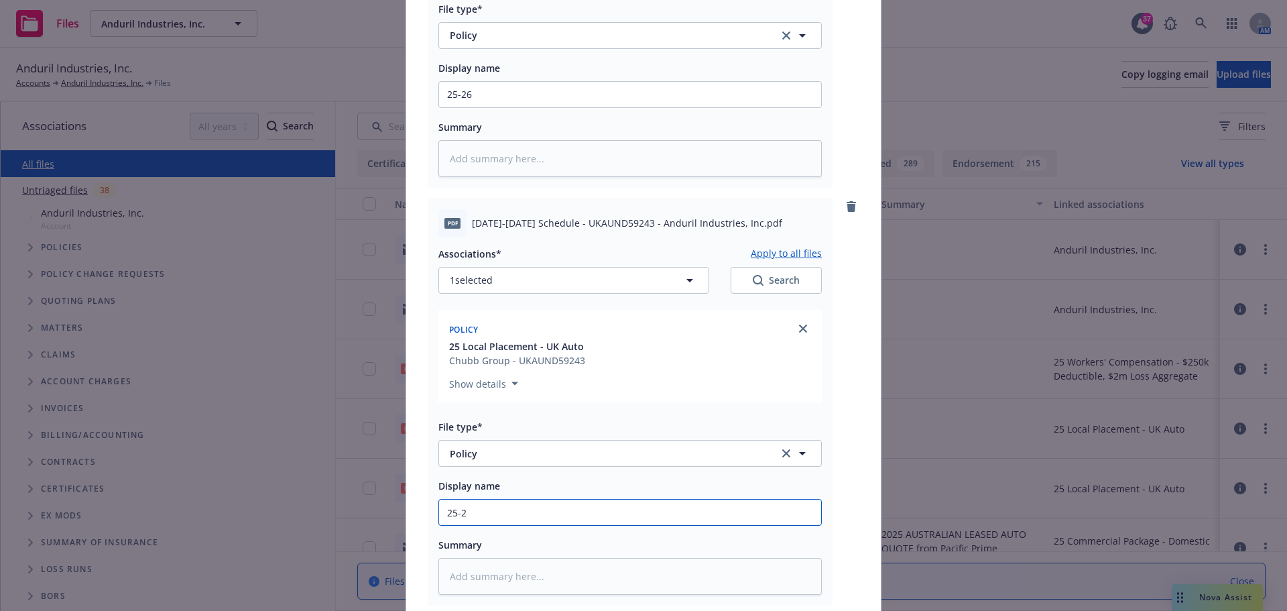
type input "25-26"
type textarea "x"
type input "25-26"
type textarea "x"
type input "25-26 S"
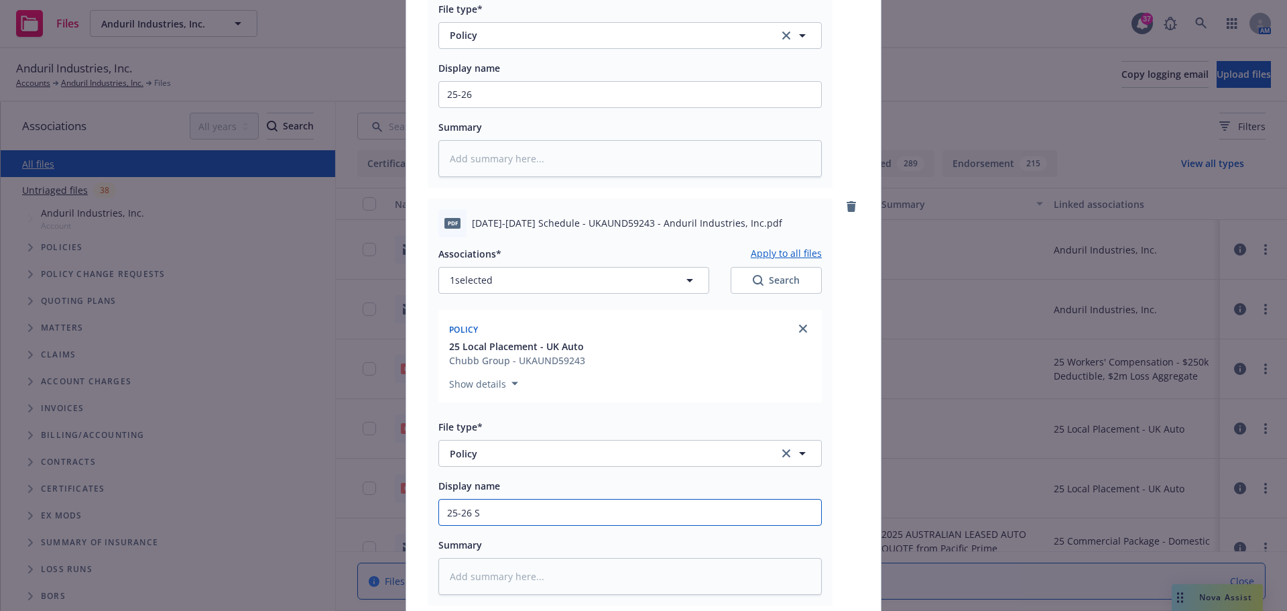
type textarea "x"
type input "25-26 Sc"
type textarea "x"
type input "25-26 Sch"
type textarea "x"
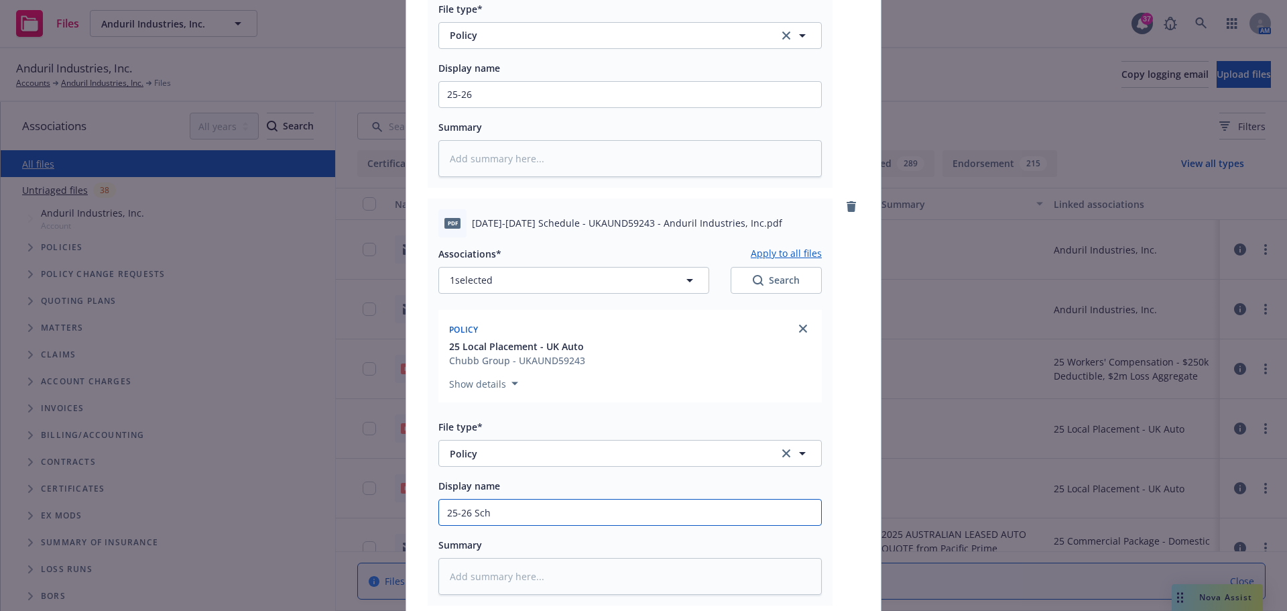
type input "25-26 Sche"
type textarea "x"
type input "25-26 Sched"
type textarea "x"
type input "25-26 Schedu"
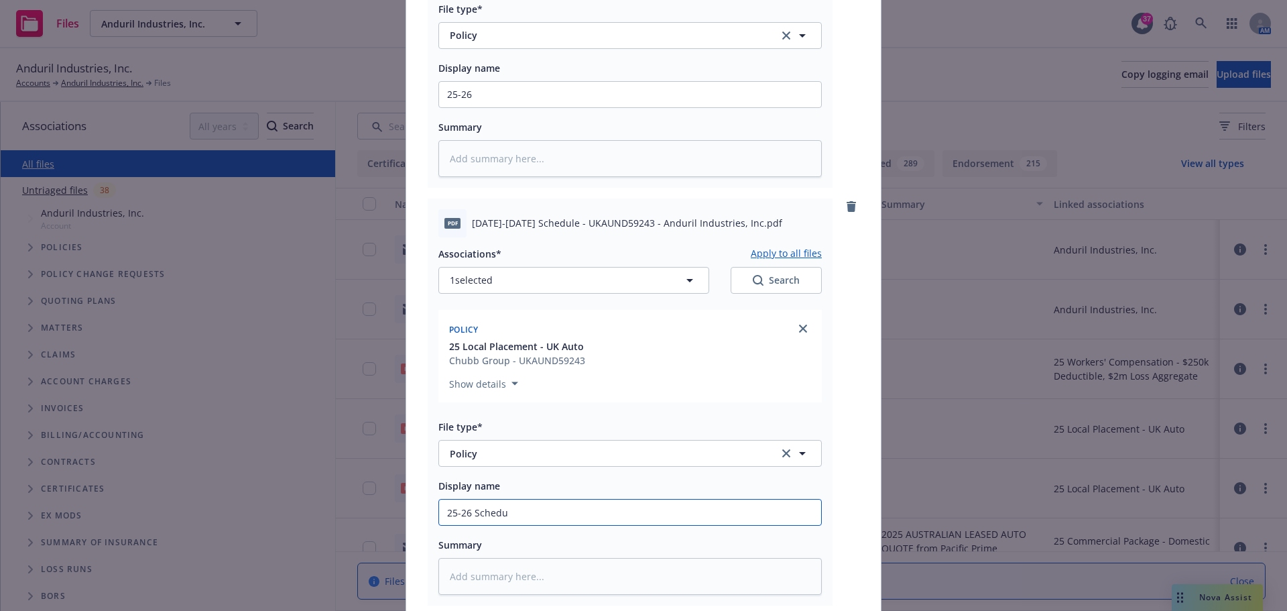
type textarea "x"
type input "25-26 Schedul"
type textarea "x"
type input "25-26 Schedule"
type textarea "x"
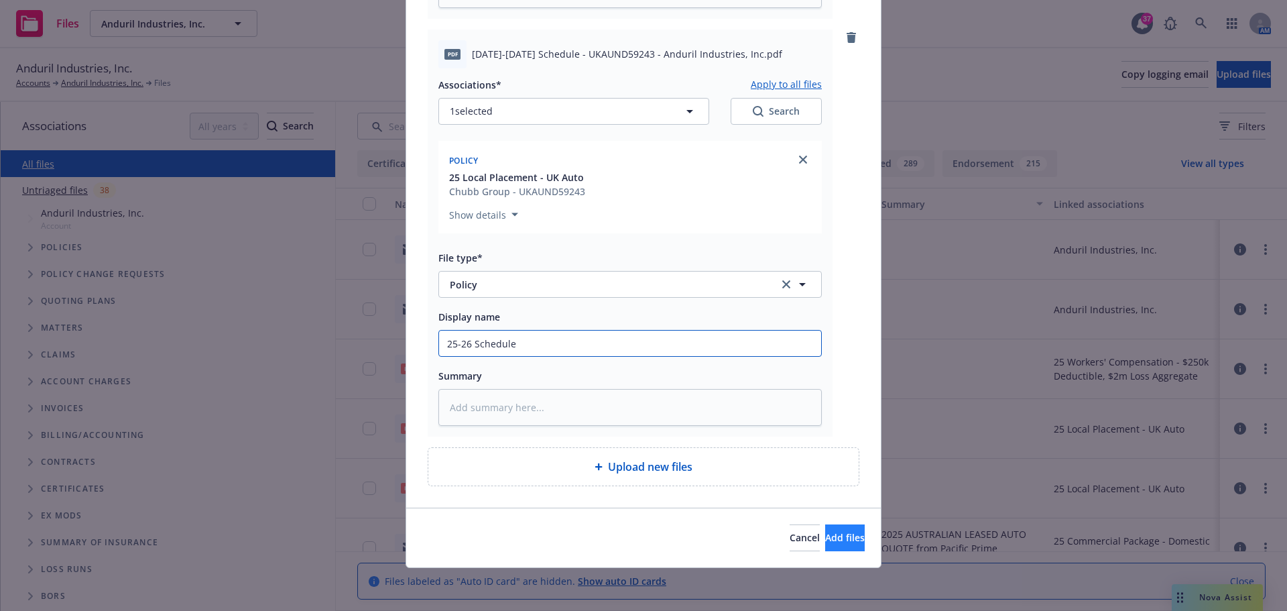
type input "25-26 Schedule"
click at [825, 544] on span "Add files" at bounding box center [845, 537] width 40 height 13
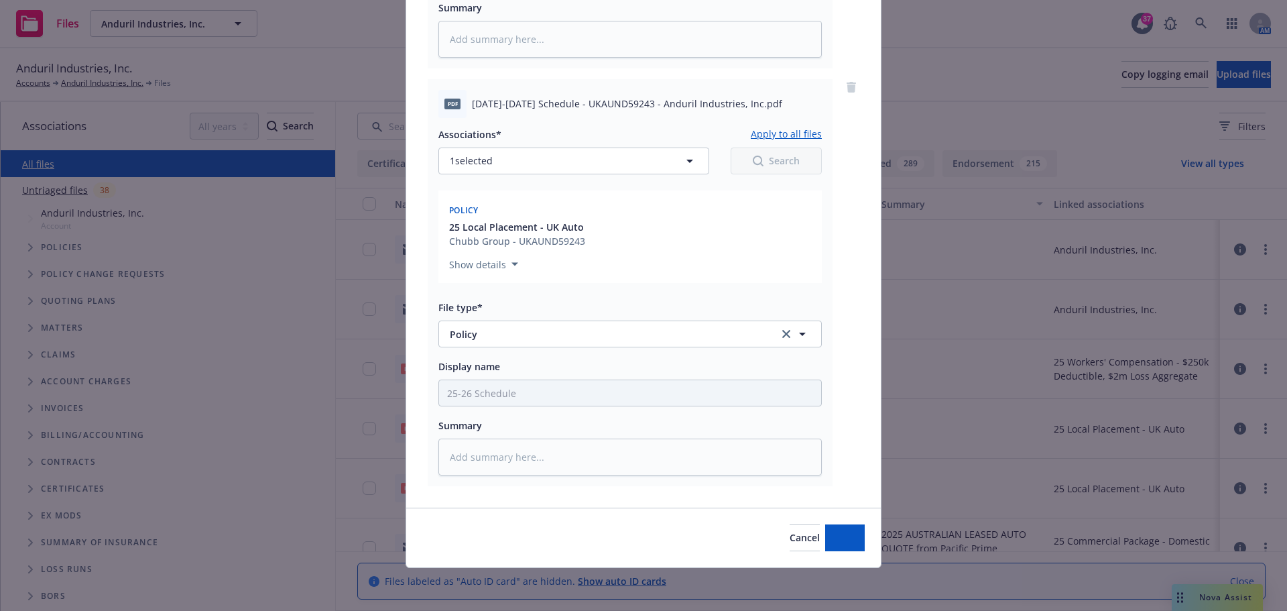
scroll to position [455, 0]
type textarea "x"
